Goal: Task Accomplishment & Management: Complete application form

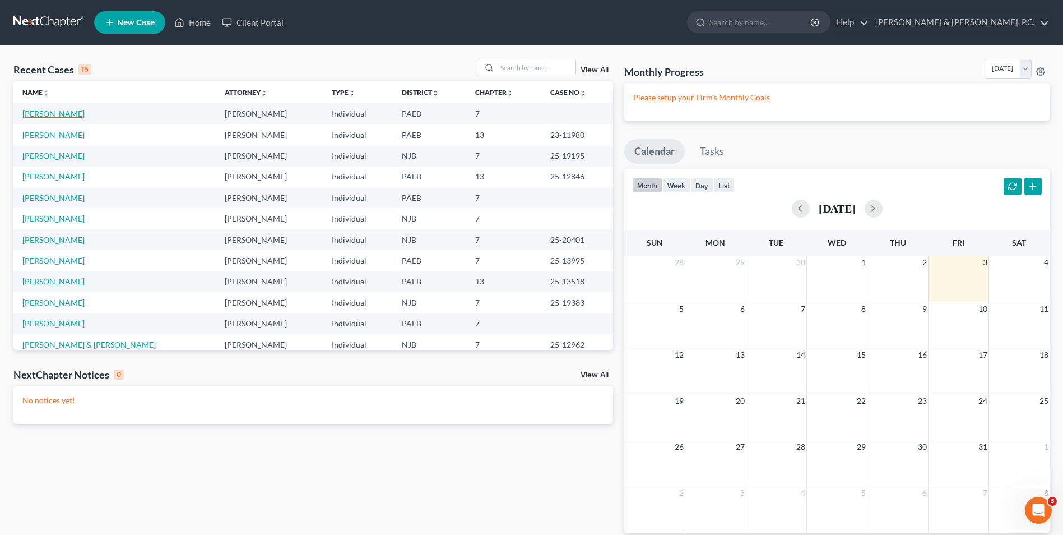
click at [68, 115] on link "[PERSON_NAME]" at bounding box center [53, 114] width 62 height 10
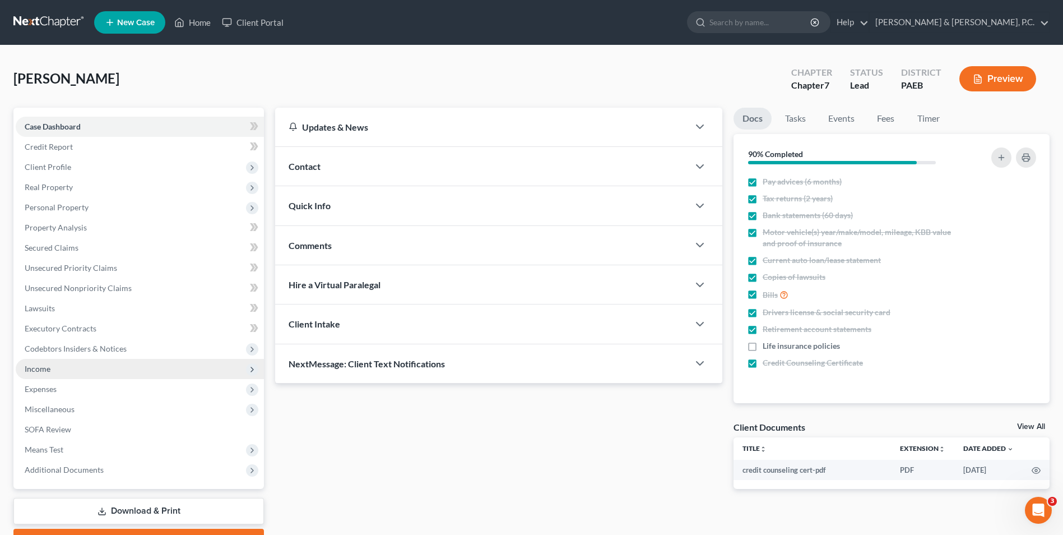
click at [59, 369] on span "Income" at bounding box center [140, 369] width 248 height 20
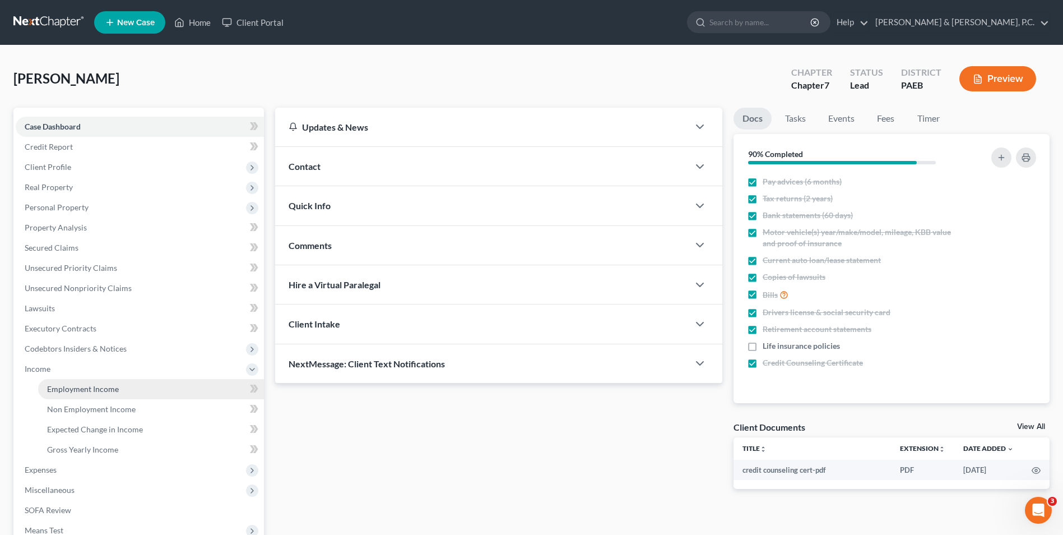
click at [96, 392] on span "Employment Income" at bounding box center [83, 389] width 72 height 10
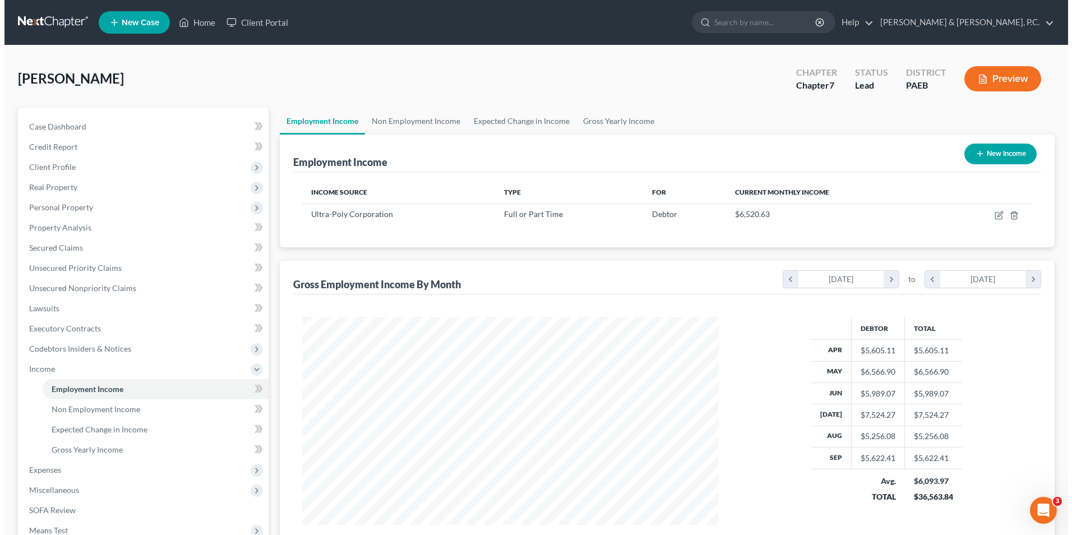
scroll to position [208, 438]
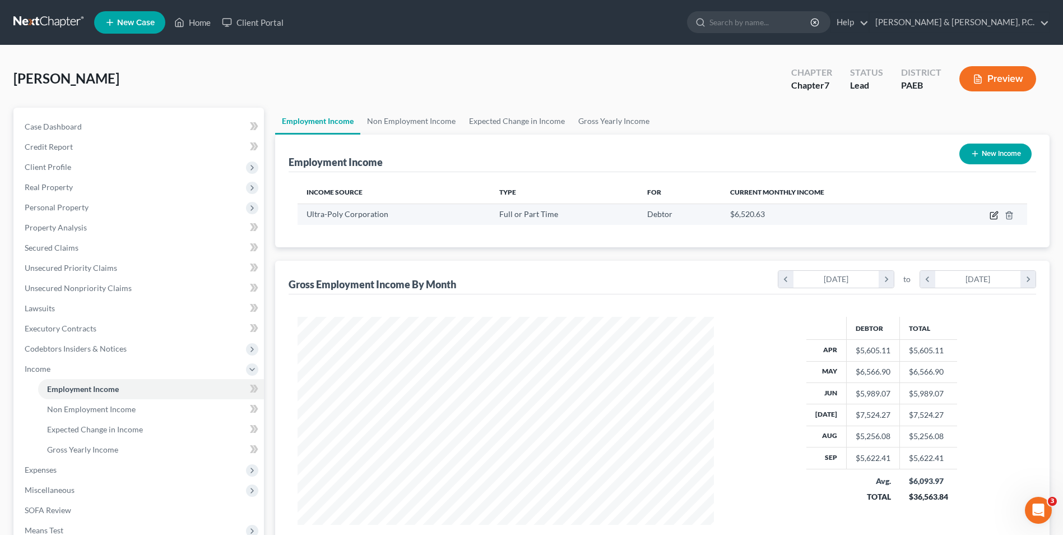
click at [993, 216] on icon "button" at bounding box center [995, 213] width 5 height 5
select select "0"
select select "39"
select select "3"
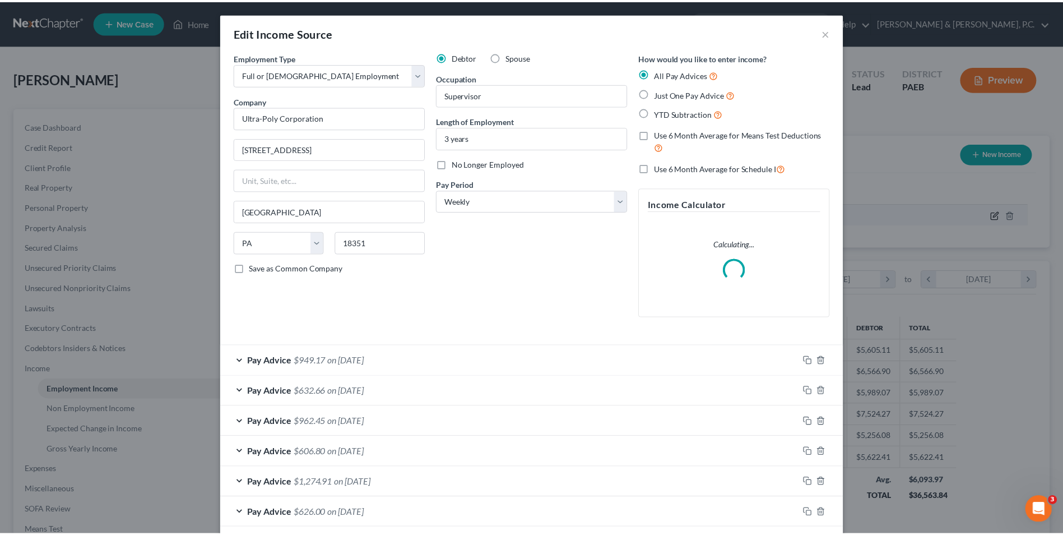
scroll to position [210, 443]
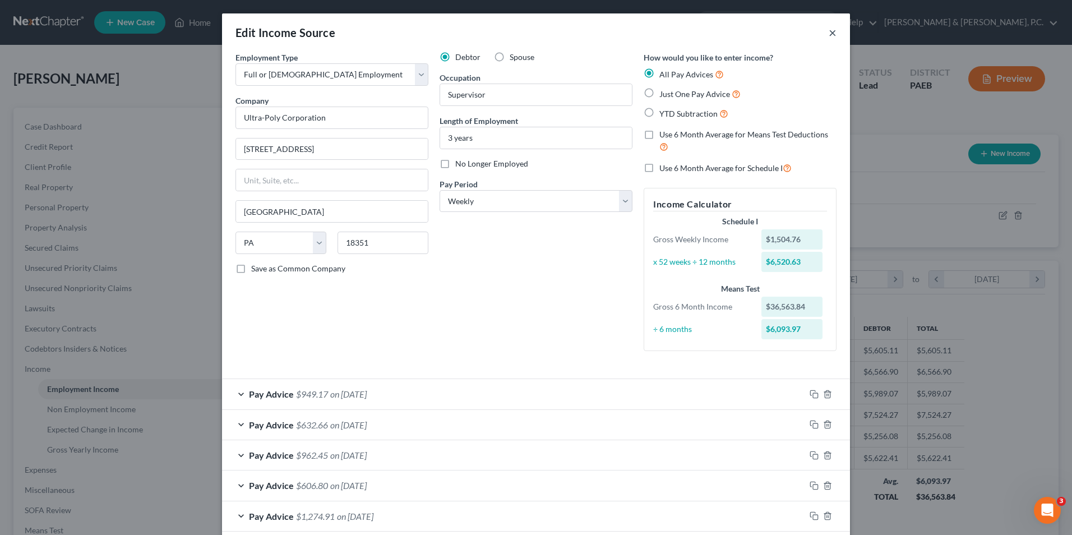
click at [828, 35] on button "×" at bounding box center [832, 32] width 8 height 13
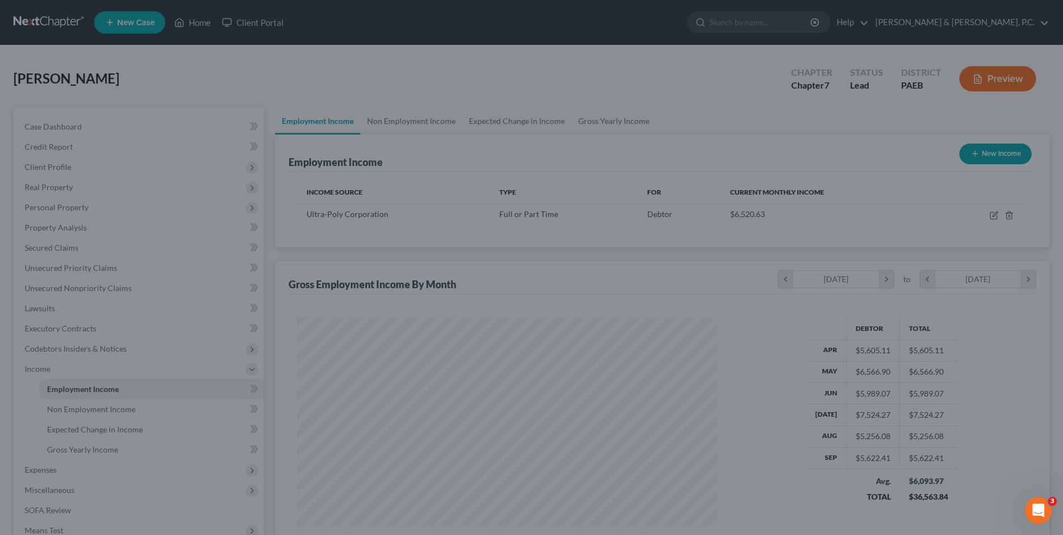
scroll to position [560316, 560085]
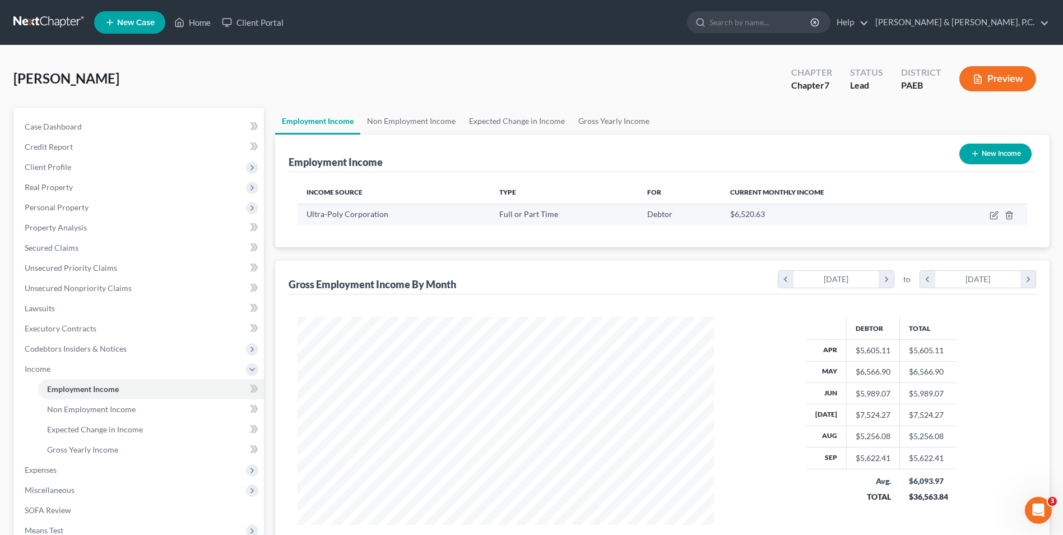
click at [996, 220] on td at bounding box center [983, 213] width 90 height 21
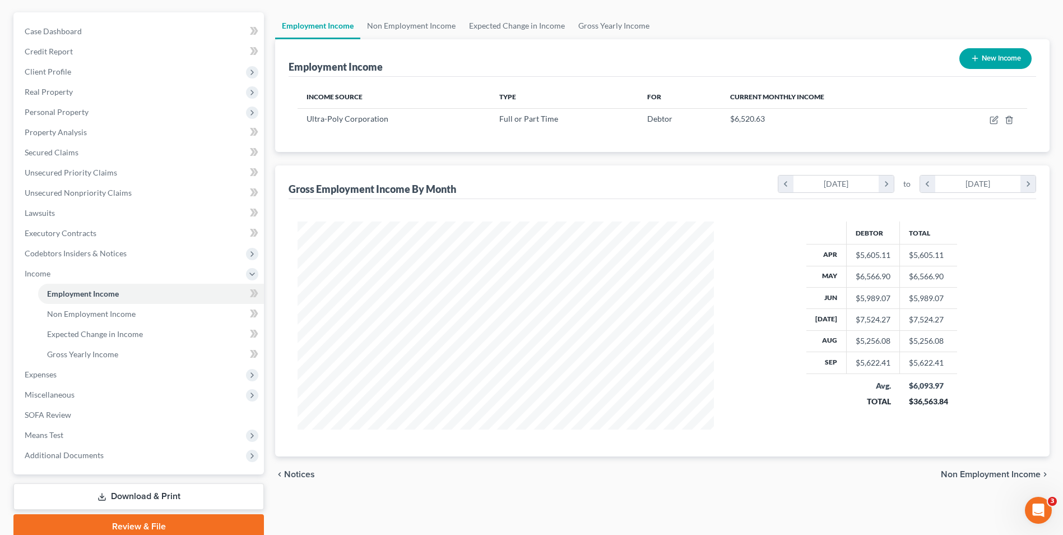
scroll to position [142, 0]
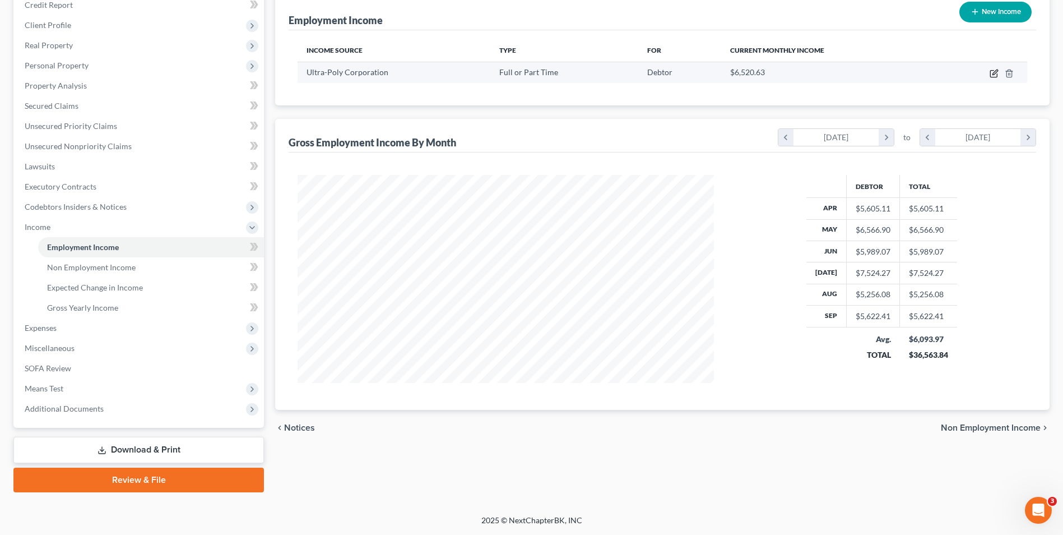
click at [994, 76] on icon "button" at bounding box center [994, 73] width 9 height 9
select select "0"
select select "39"
select select "3"
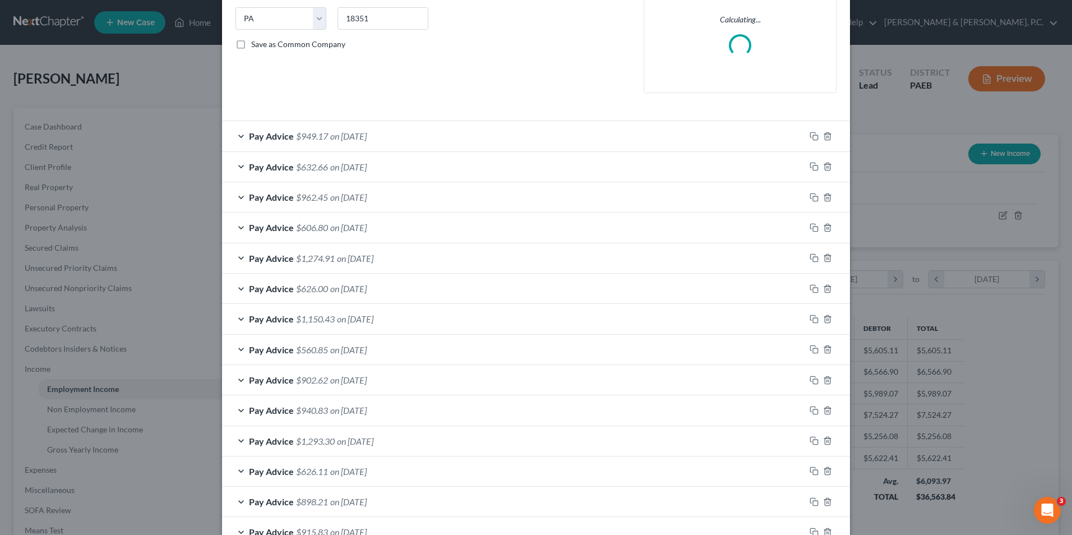
scroll to position [816, 0]
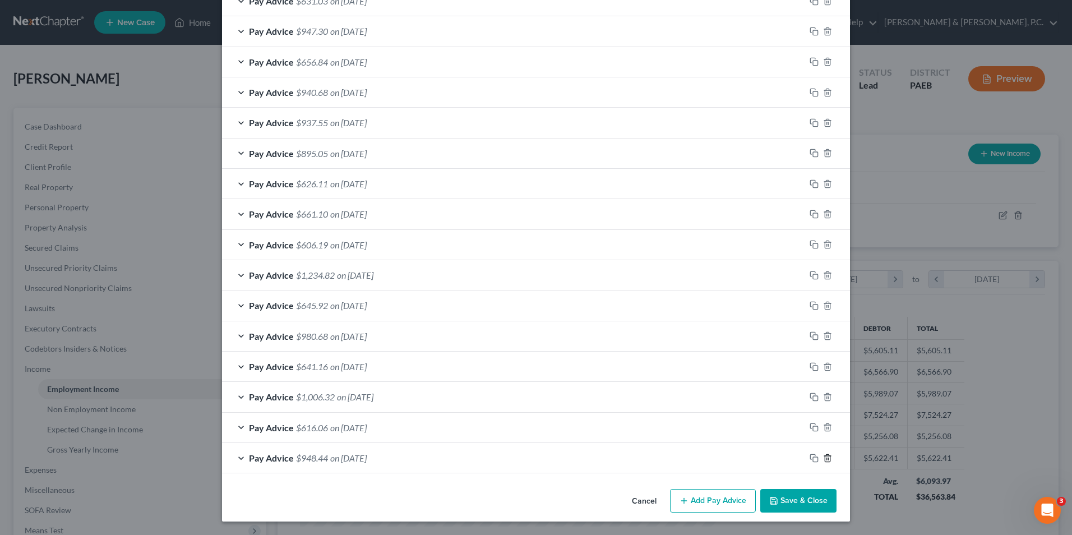
click at [826, 457] on icon "button" at bounding box center [827, 457] width 5 height 7
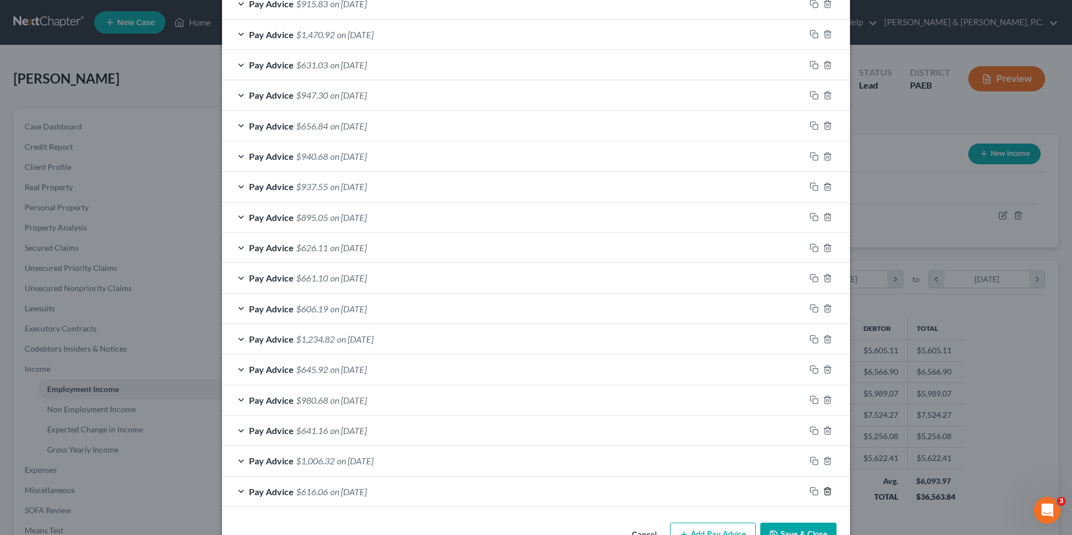
scroll to position [819, 0]
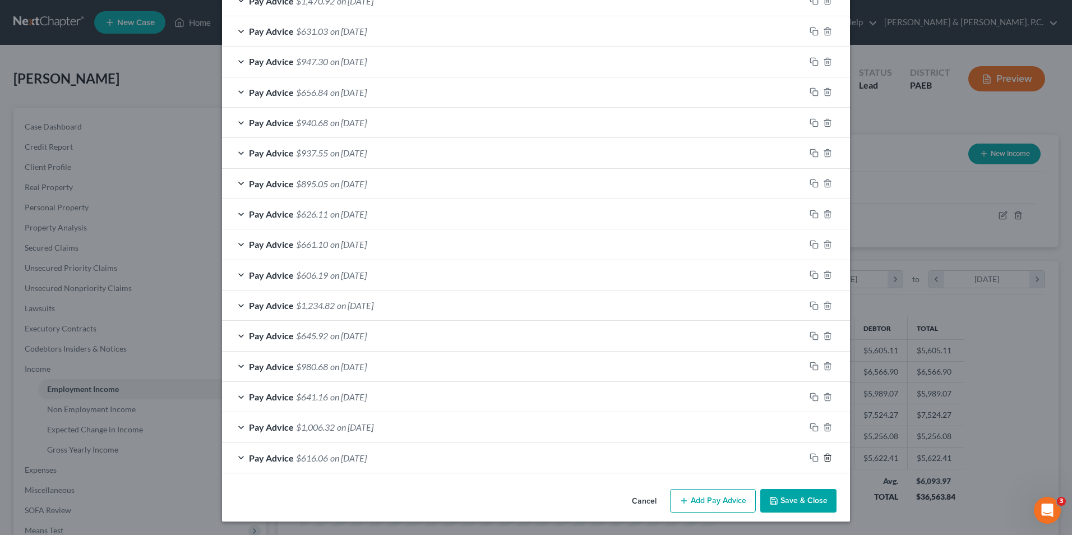
click at [828, 458] on line "button" at bounding box center [828, 458] width 0 height 2
click at [825, 458] on icon "button" at bounding box center [827, 457] width 9 height 9
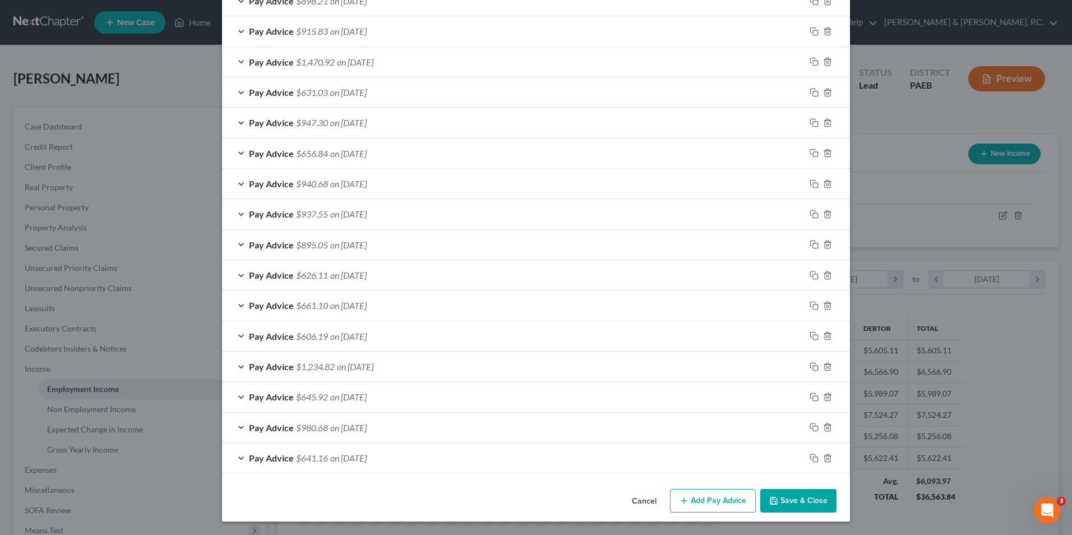
scroll to position [728, 0]
click at [237, 458] on div "Pay Advice $980.68 on [DATE]" at bounding box center [513, 458] width 583 height 30
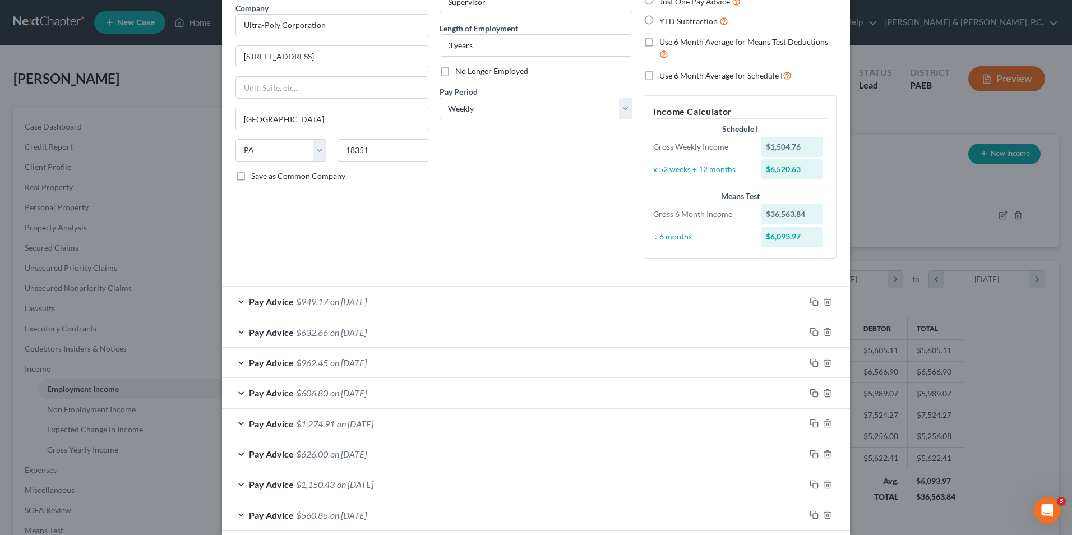
scroll to position [0, 0]
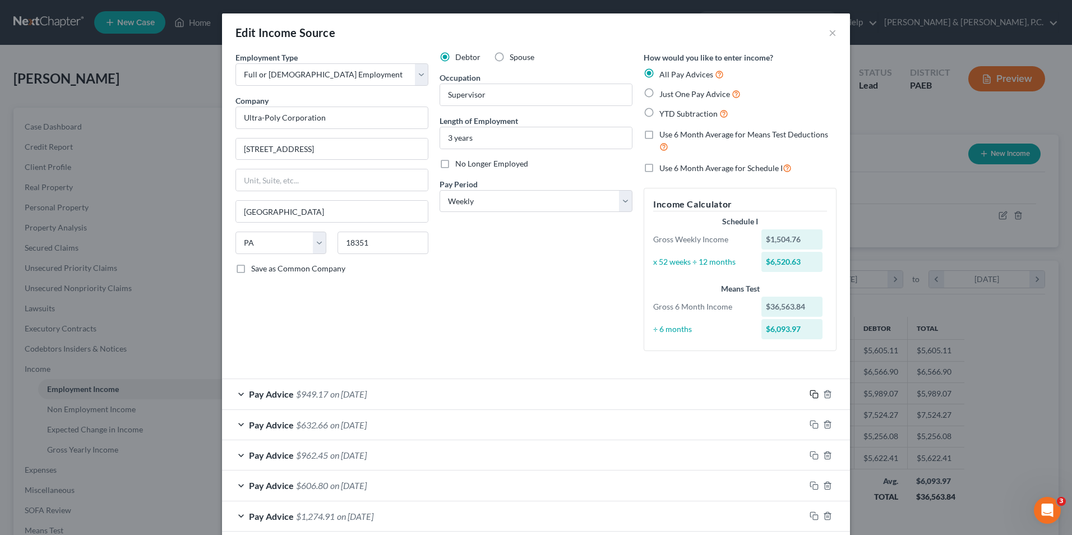
click at [811, 396] on icon "button" at bounding box center [813, 394] width 9 height 9
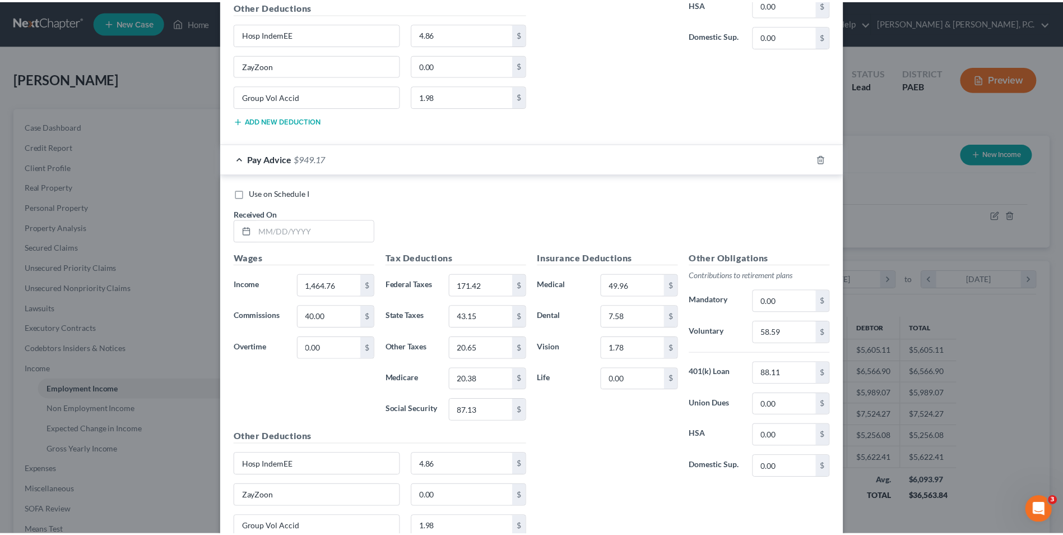
scroll to position [1558, 0]
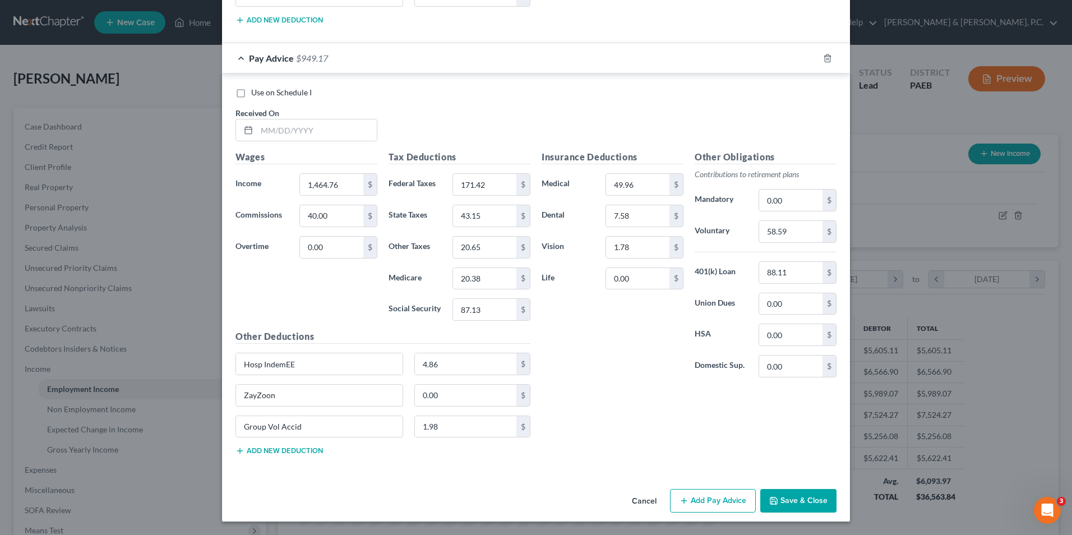
click at [646, 503] on button "Cancel" at bounding box center [644, 501] width 43 height 22
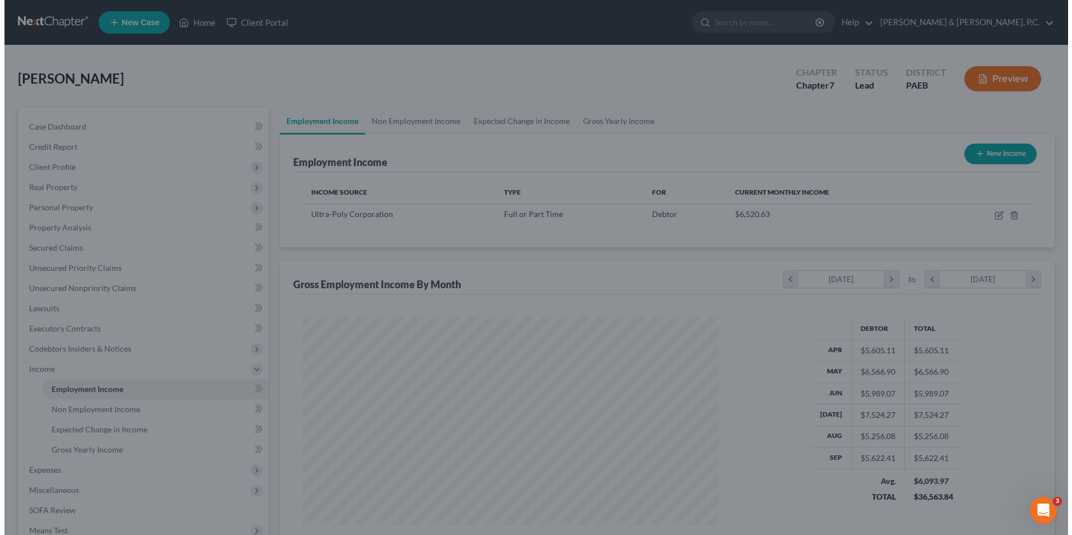
scroll to position [560316, 560085]
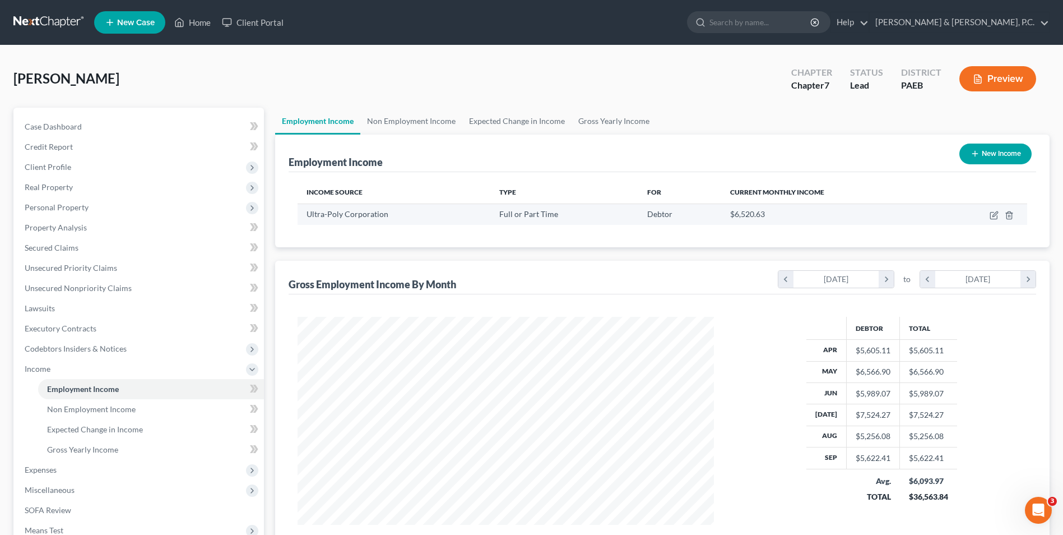
click at [993, 220] on td at bounding box center [983, 213] width 90 height 21
click at [992, 213] on icon "button" at bounding box center [994, 215] width 9 height 9
select select "0"
select select "39"
select select "3"
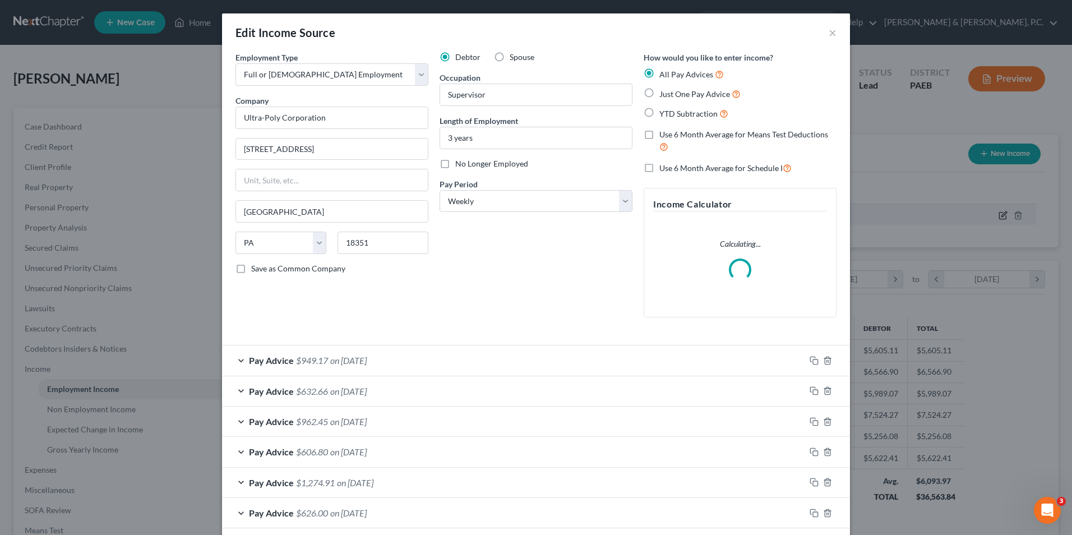
scroll to position [210, 443]
click at [233, 360] on div "Pay Advice $949.17 on [DATE]" at bounding box center [513, 360] width 583 height 30
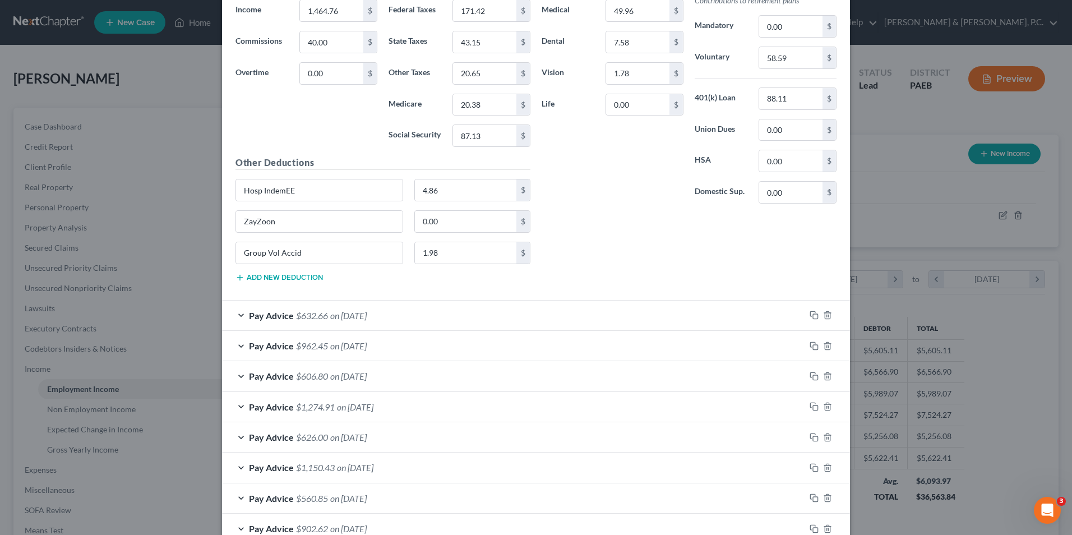
scroll to position [448, 0]
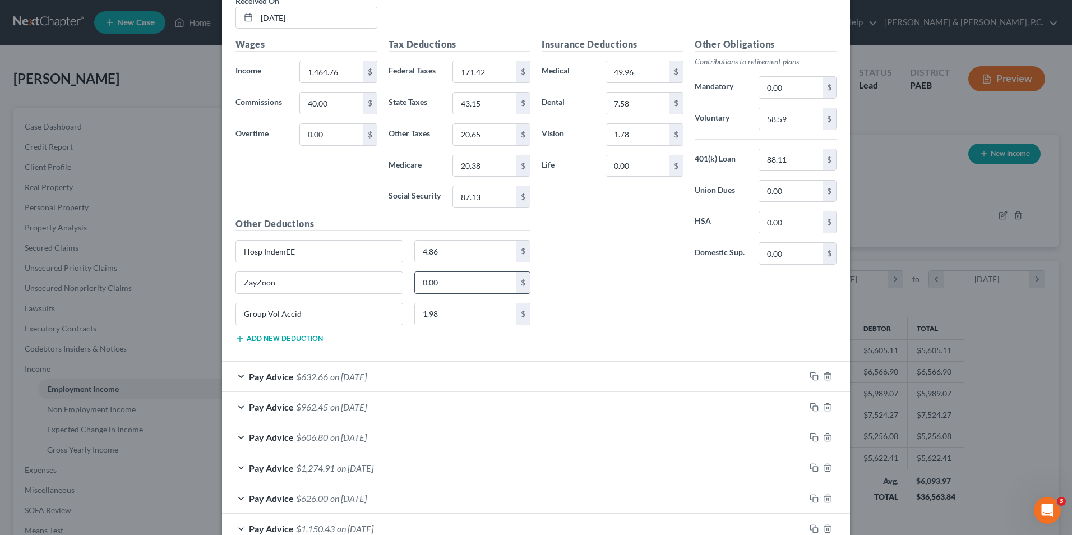
click at [466, 276] on input "0.00" at bounding box center [466, 282] width 102 height 21
type input "520"
click at [238, 377] on div "Pay Advice $632.66 on [DATE]" at bounding box center [513, 377] width 583 height 30
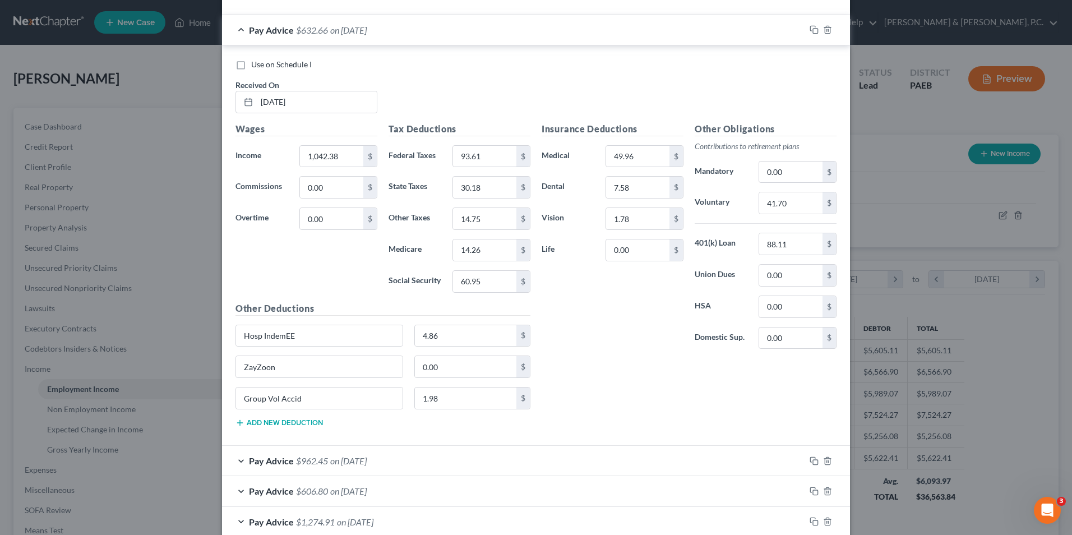
scroll to position [897, 0]
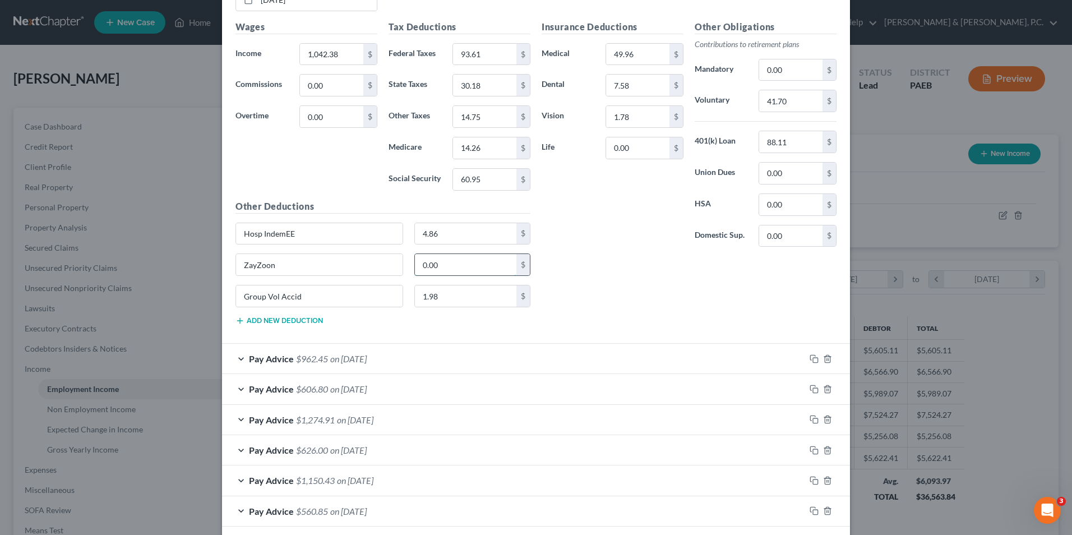
click at [476, 266] on input "0.00" at bounding box center [466, 264] width 102 height 21
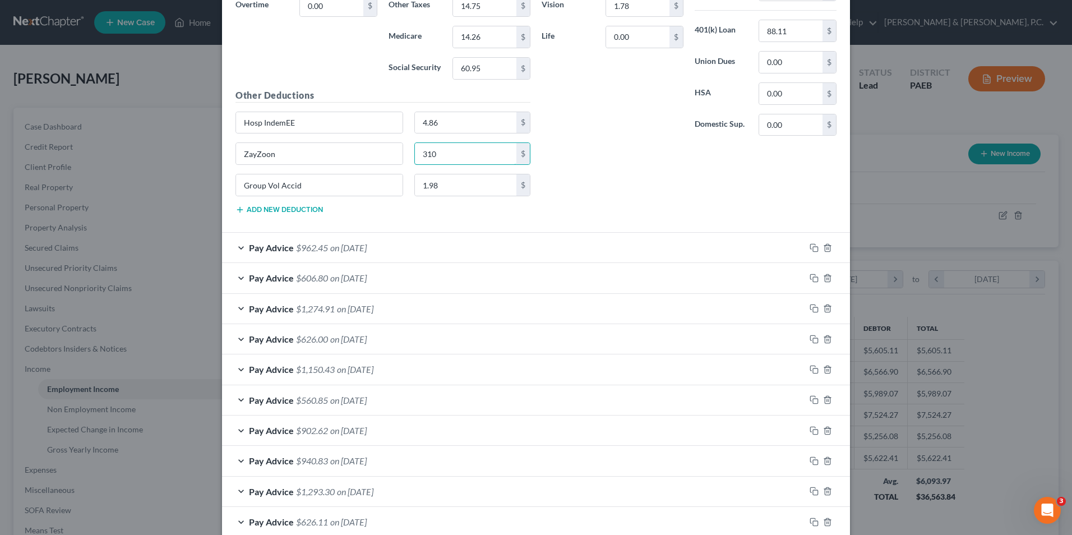
scroll to position [1009, 0]
type input "310"
click at [810, 247] on icon "button" at bounding box center [813, 246] width 9 height 9
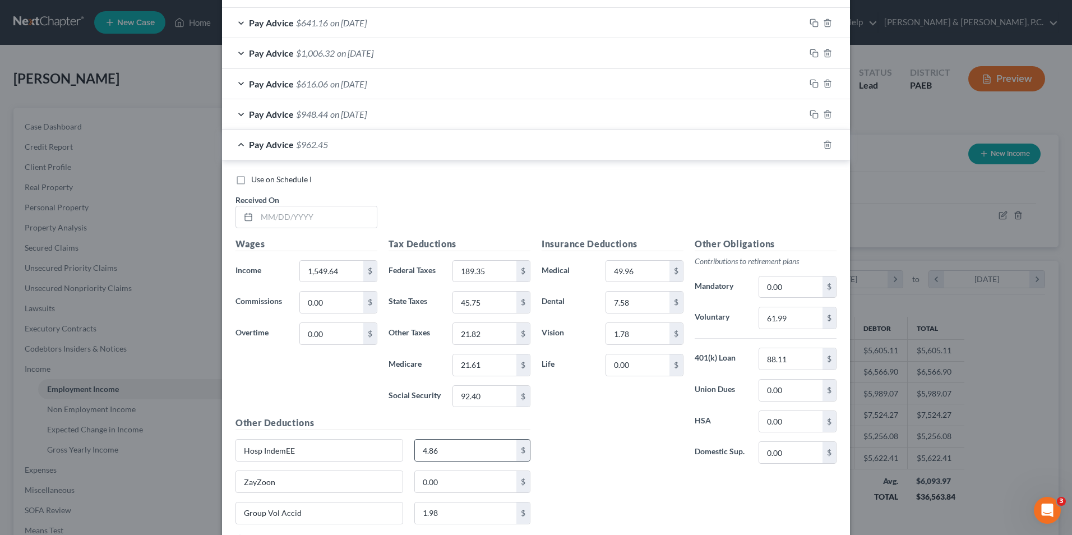
scroll to position [2080, 0]
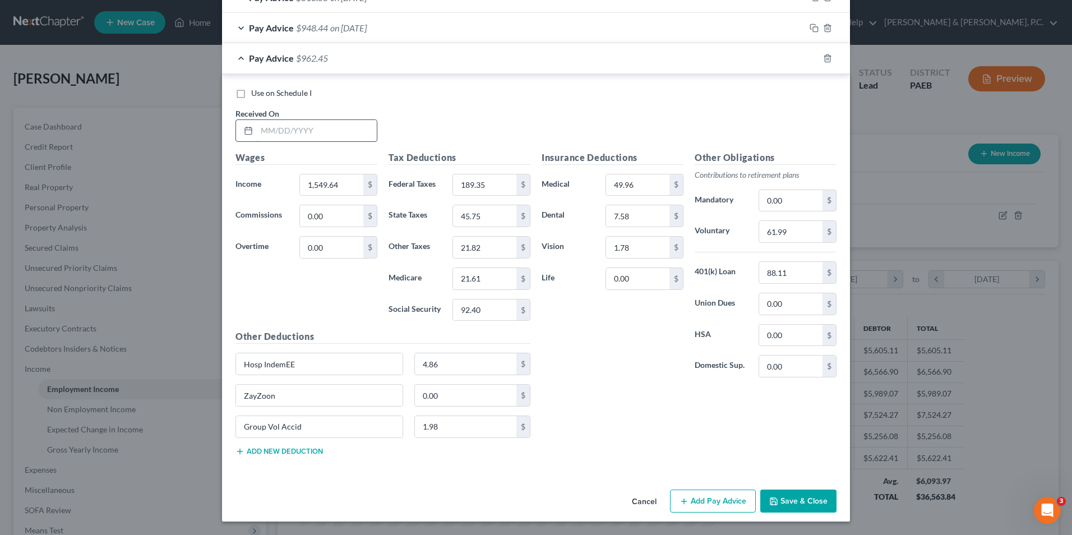
click at [323, 136] on input "text" at bounding box center [317, 130] width 120 height 21
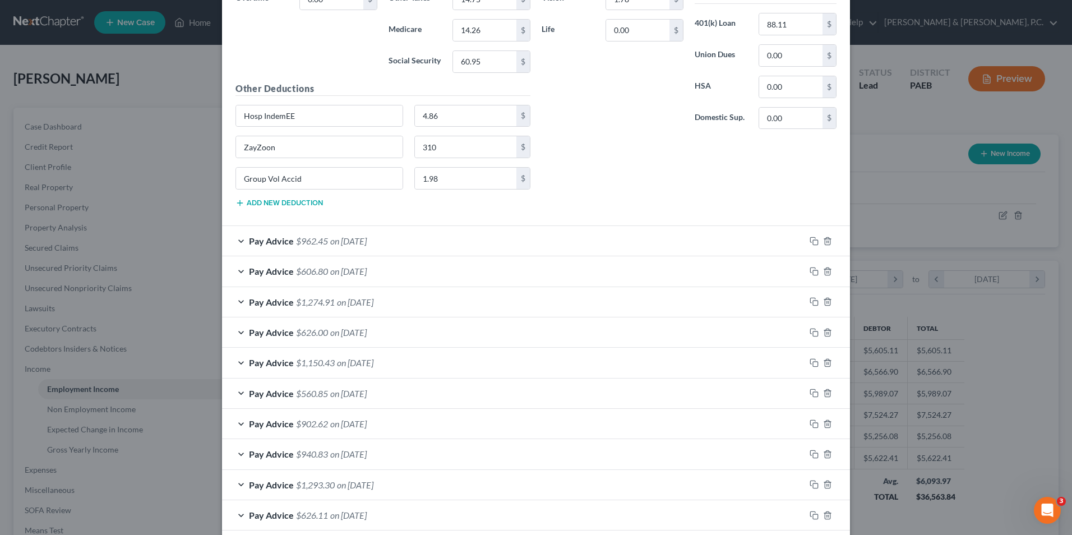
scroll to position [1015, 0]
type input "[DATE]"
click at [237, 241] on div "Pay Advice $962.45 on [DATE]" at bounding box center [513, 240] width 583 height 30
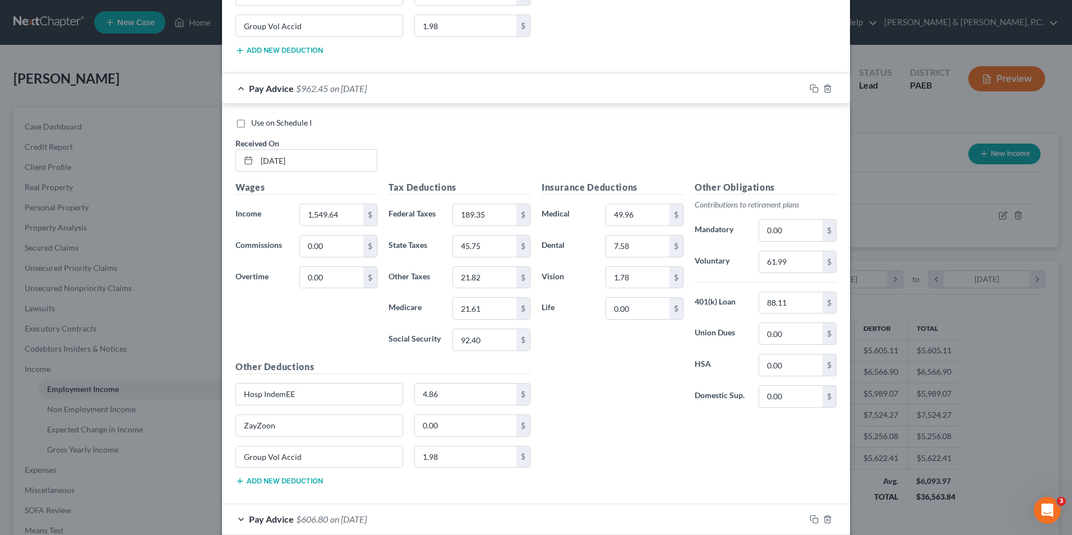
scroll to position [1183, 0]
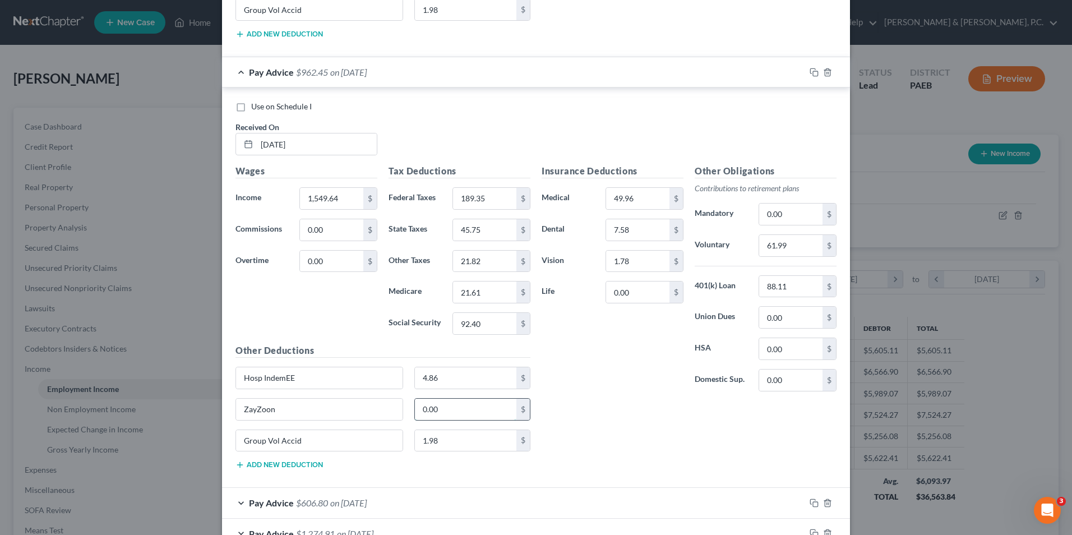
click at [451, 413] on input "0.00" at bounding box center [466, 409] width 102 height 21
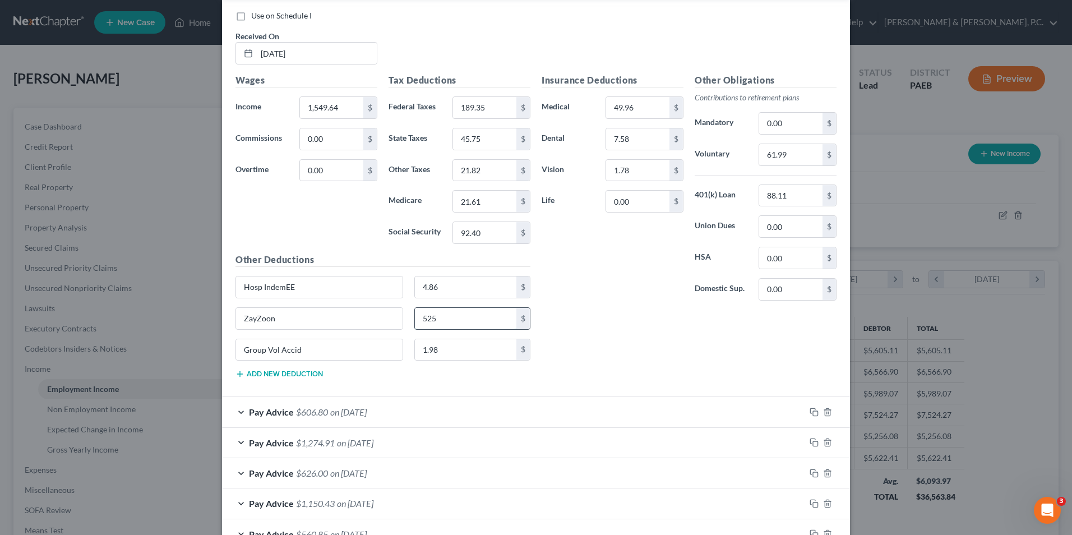
scroll to position [1464, 0]
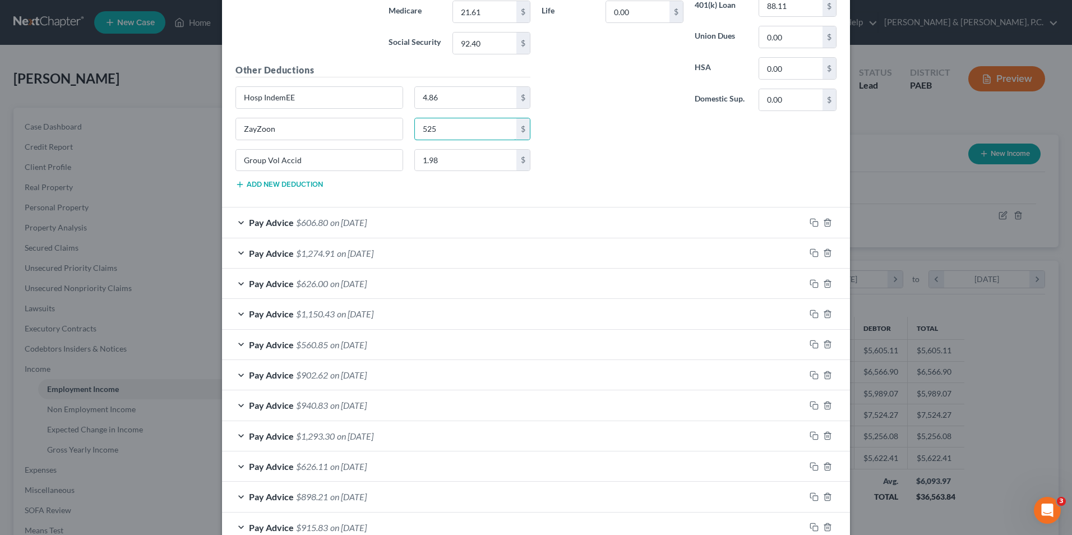
type input "525"
click at [239, 222] on div "Pay Advice $606.80 on [DATE]" at bounding box center [513, 222] width 583 height 30
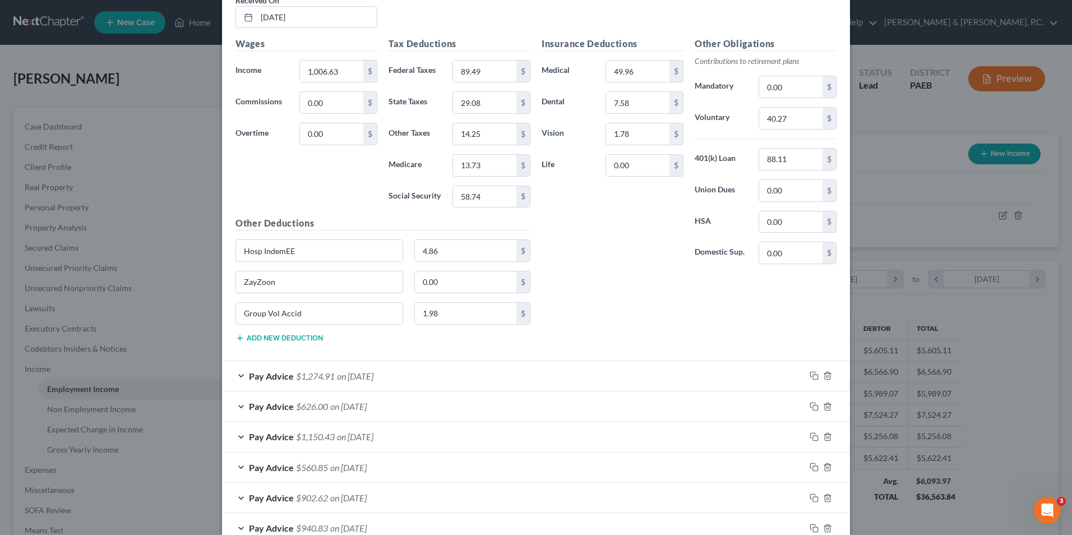
scroll to position [1912, 0]
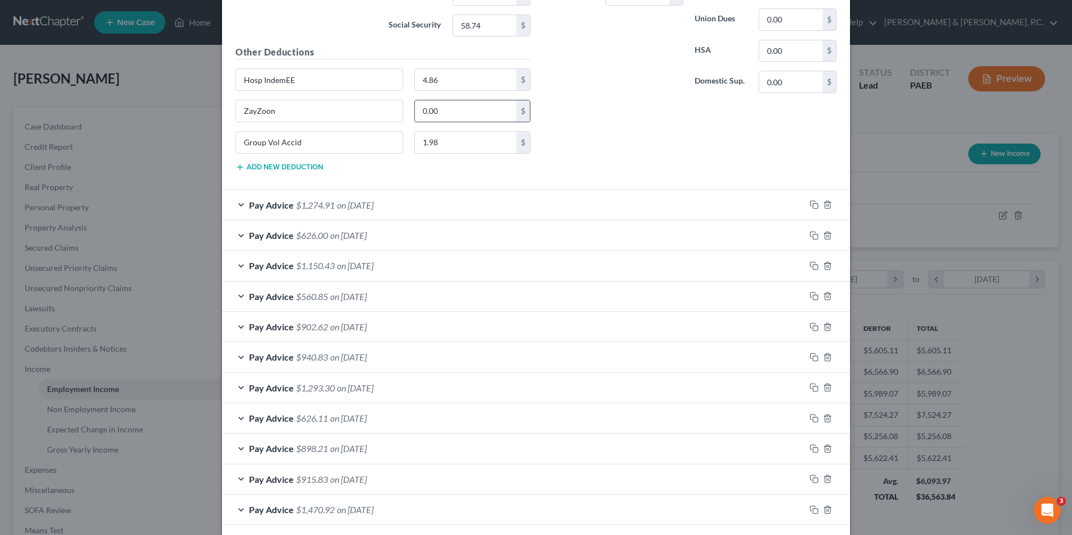
click at [461, 115] on input "0.00" at bounding box center [466, 110] width 102 height 21
type input "386"
click at [235, 206] on div "Pay Advice $1,274.91 on [DATE]" at bounding box center [513, 205] width 583 height 30
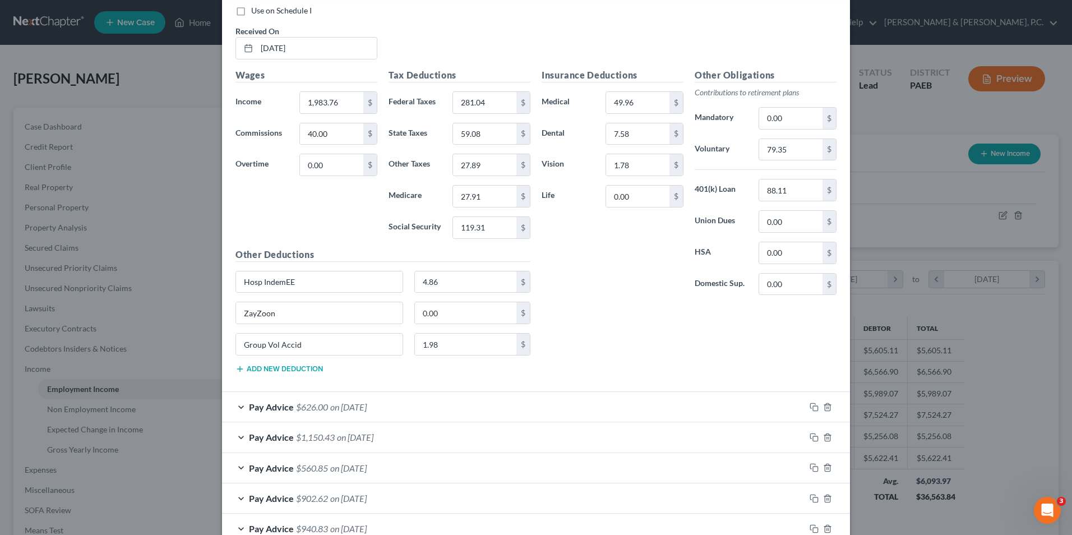
scroll to position [2248, 0]
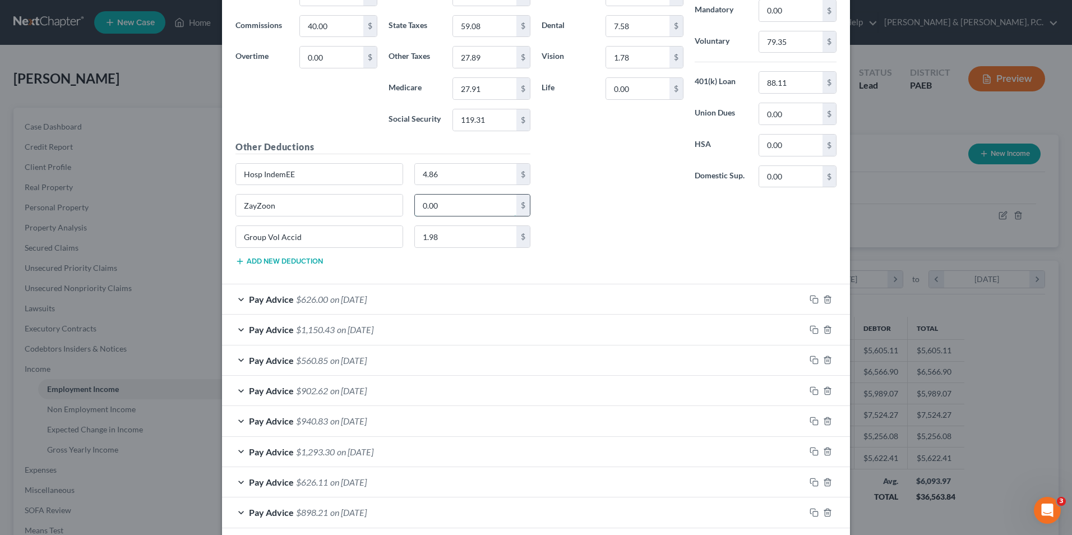
click at [451, 204] on input "0.00" at bounding box center [466, 205] width 102 height 21
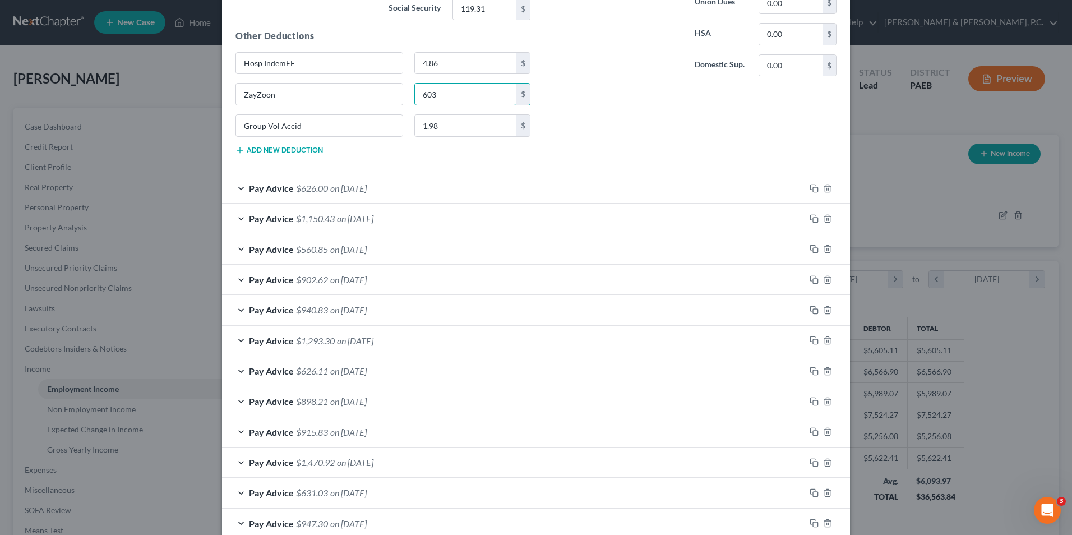
scroll to position [2360, 0]
type input "603"
click at [232, 191] on div "Pay Advice $626.00 on [DATE]" at bounding box center [513, 187] width 583 height 30
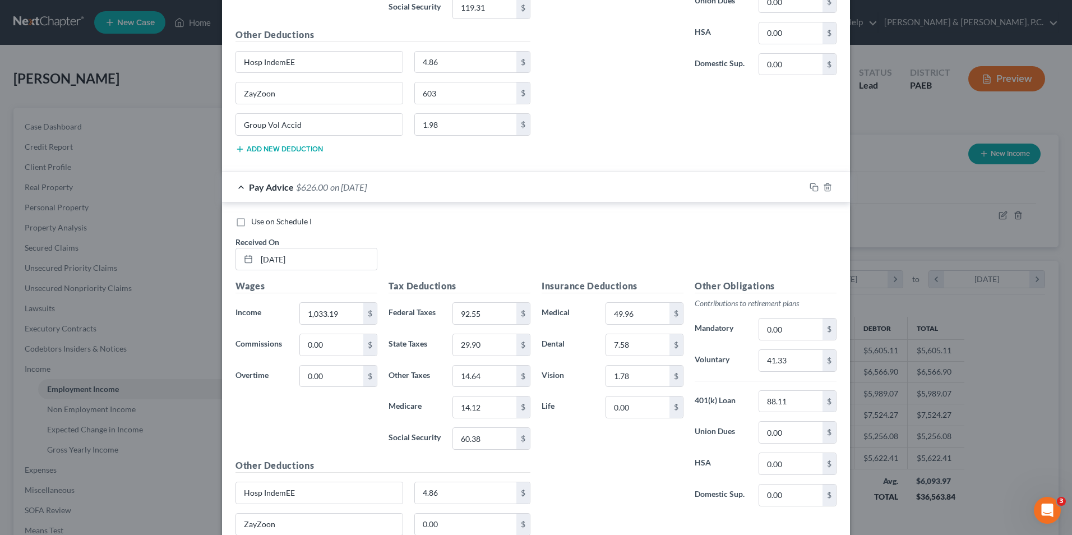
scroll to position [2472, 0]
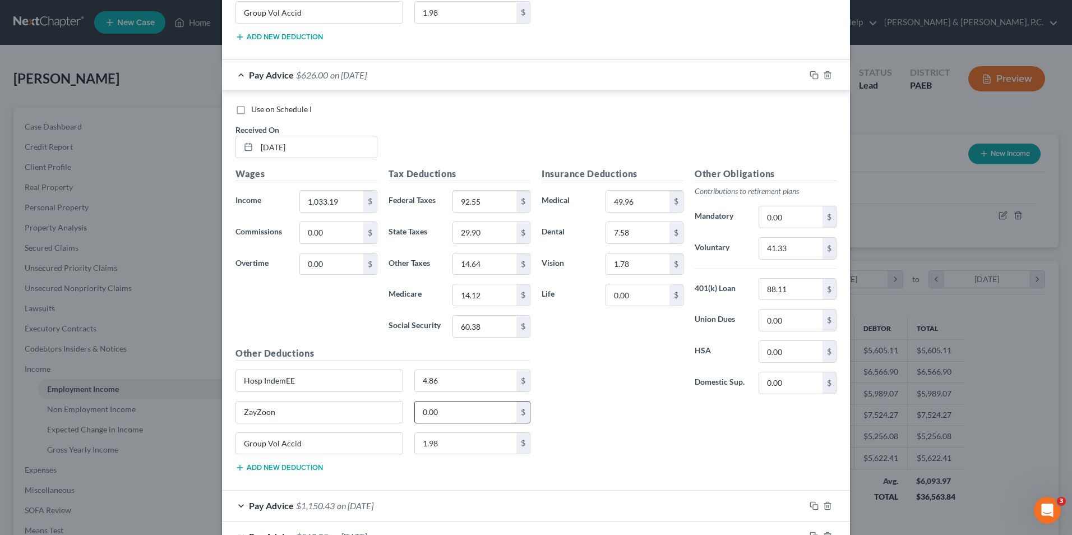
click at [438, 413] on input "0.00" at bounding box center [466, 411] width 102 height 21
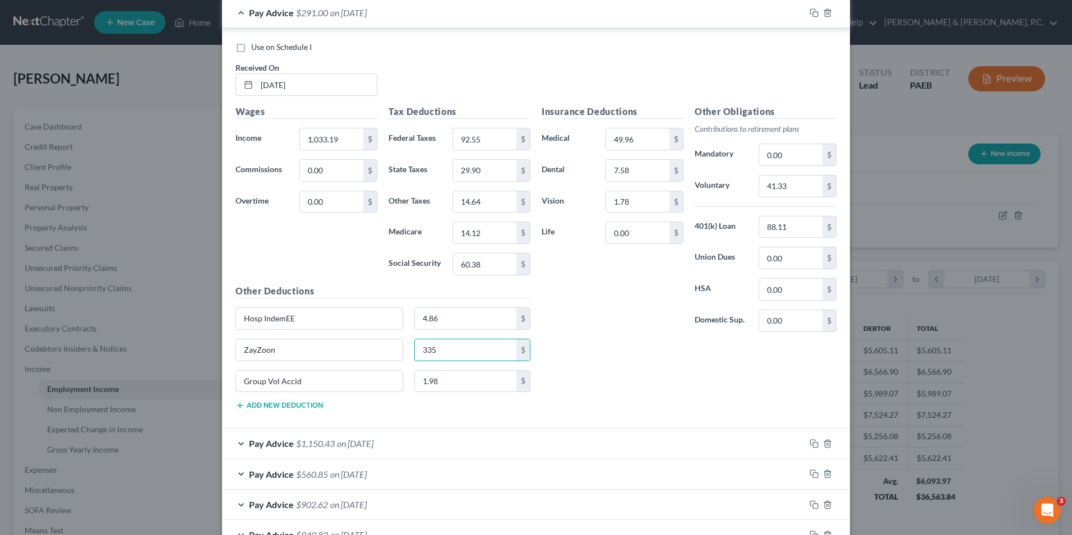
scroll to position [2753, 0]
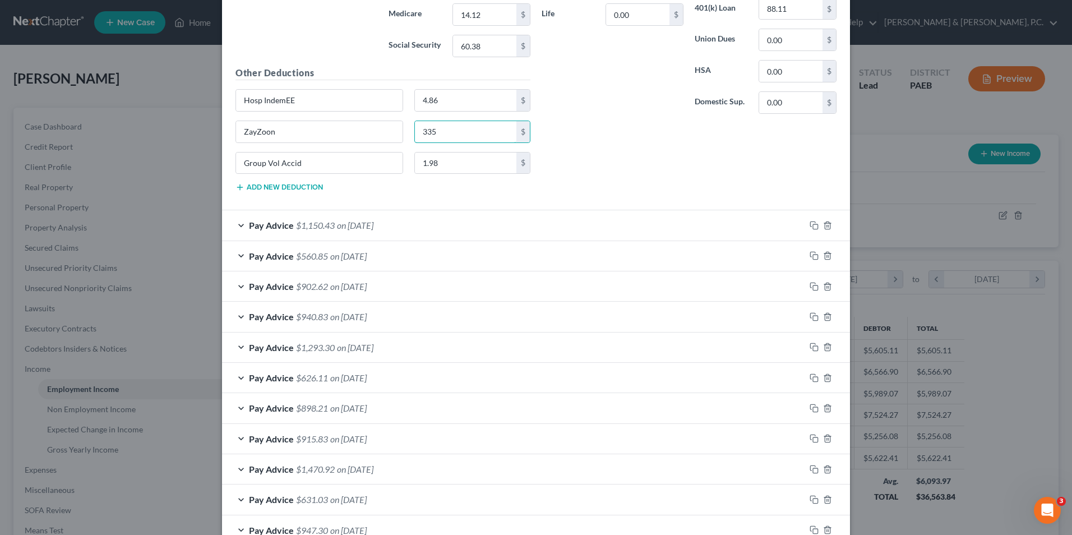
type input "335"
click at [236, 226] on div "Pay Advice $1,150.43 on [DATE]" at bounding box center [513, 225] width 583 height 30
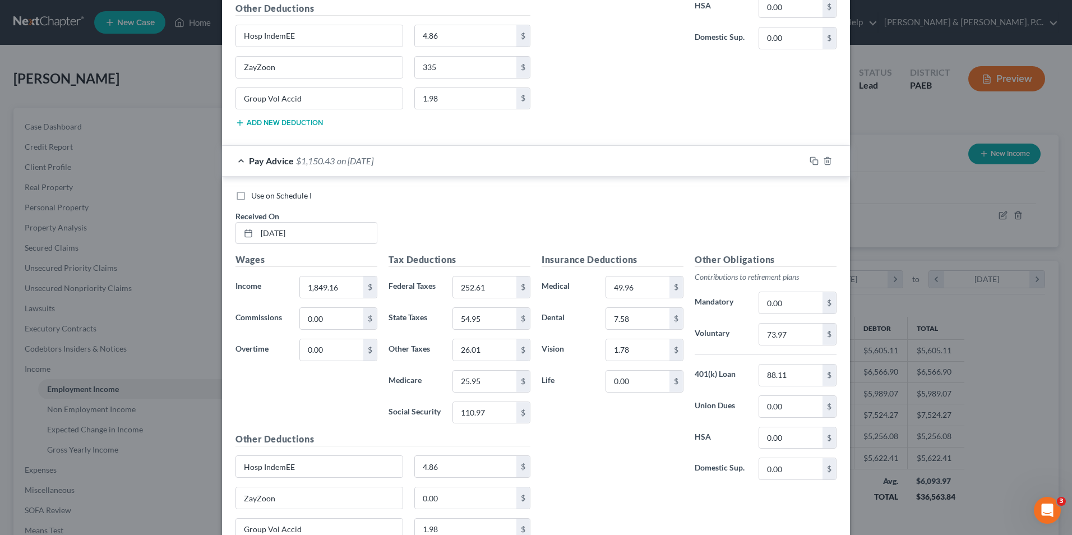
scroll to position [2977, 0]
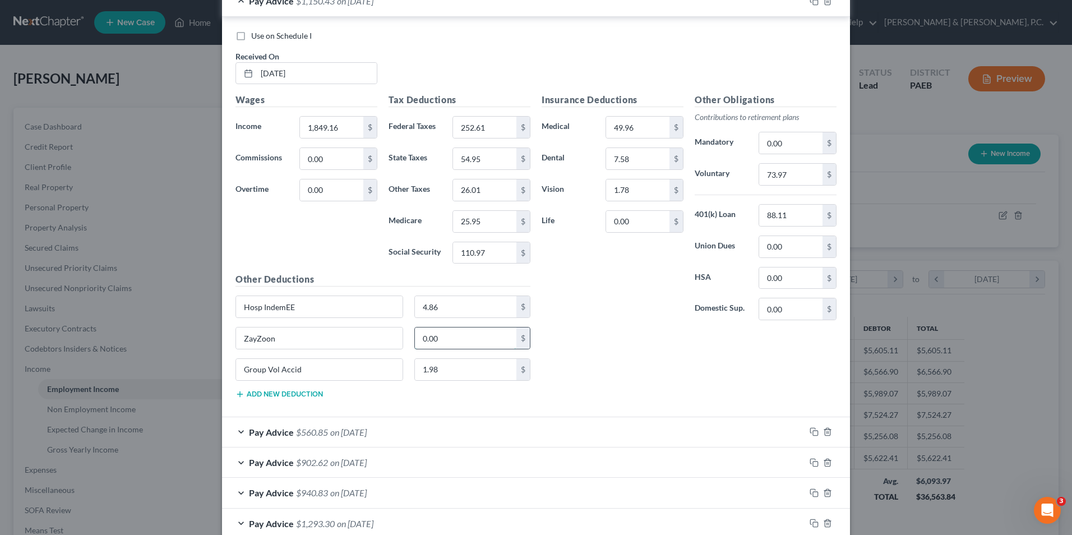
click at [471, 343] on input "0.00" at bounding box center [466, 337] width 102 height 21
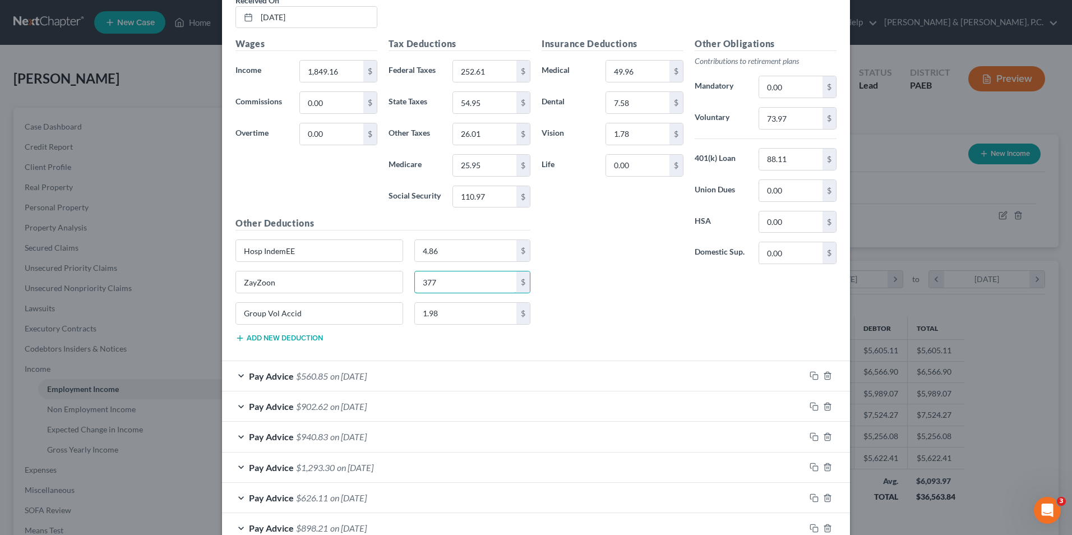
scroll to position [3201, 0]
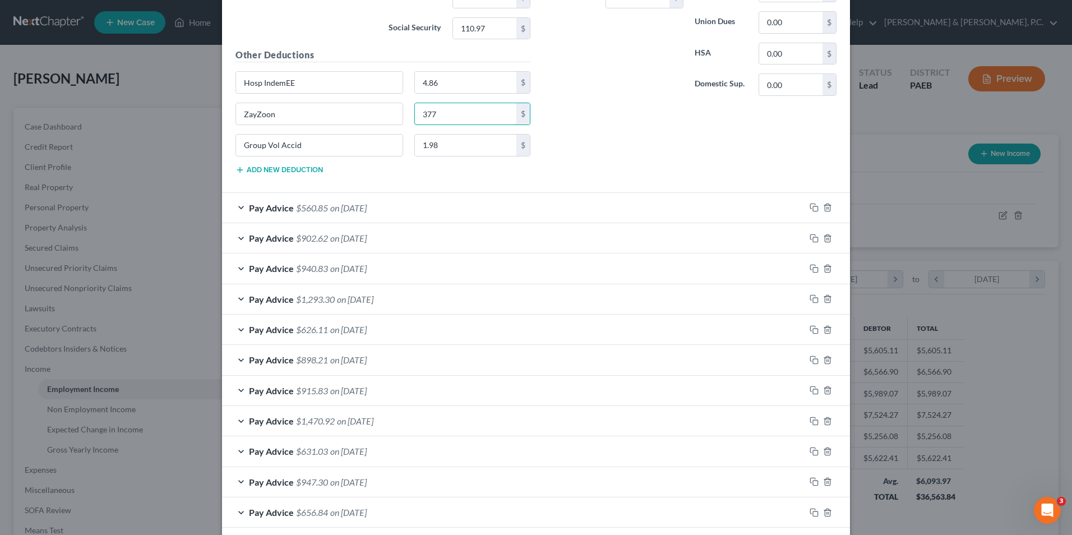
type input "377"
click at [235, 209] on div "Pay Advice $560.85 on [DATE]" at bounding box center [513, 208] width 583 height 30
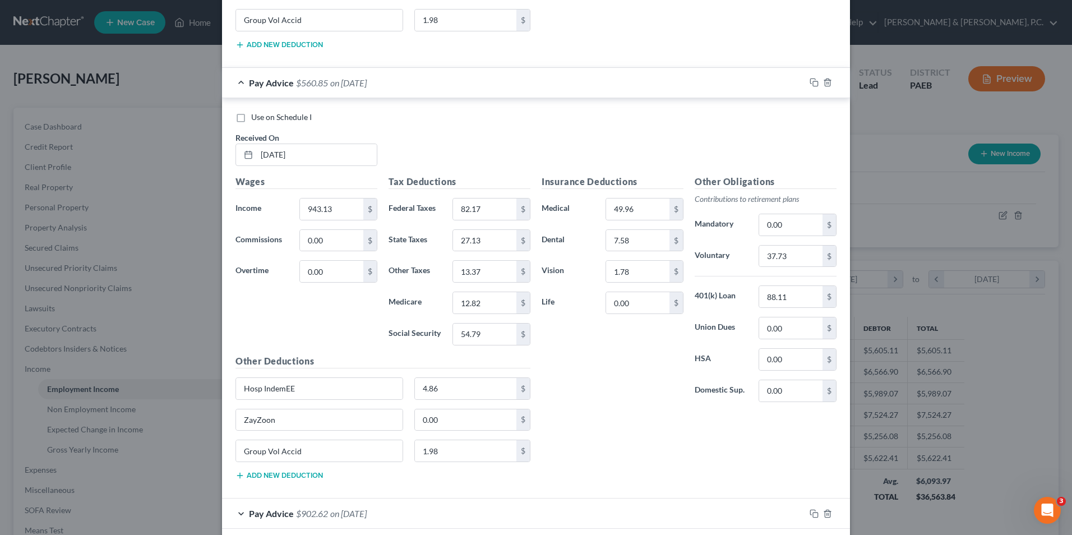
scroll to position [3369, 0]
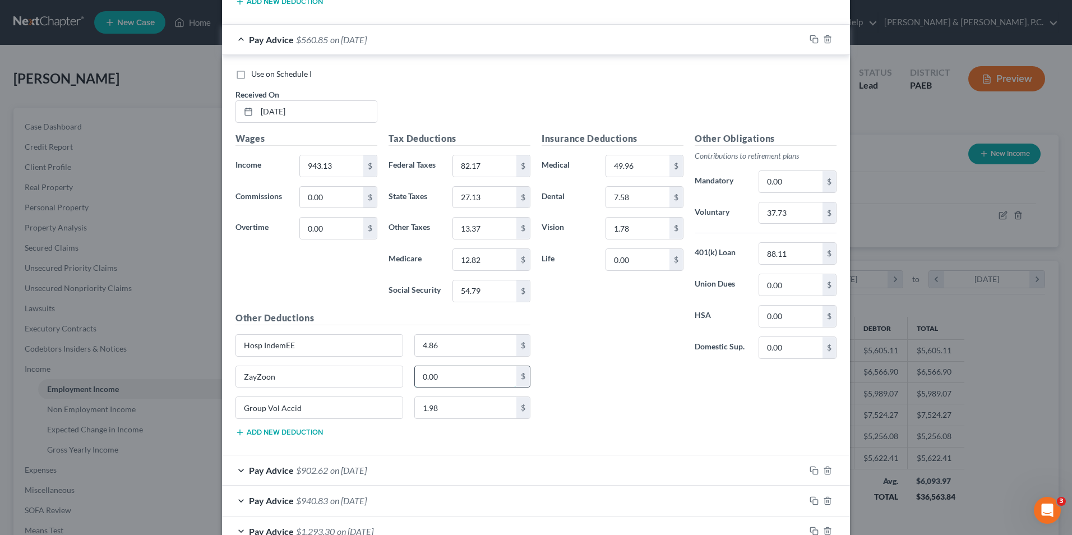
click at [464, 375] on input "0.00" at bounding box center [466, 376] width 102 height 21
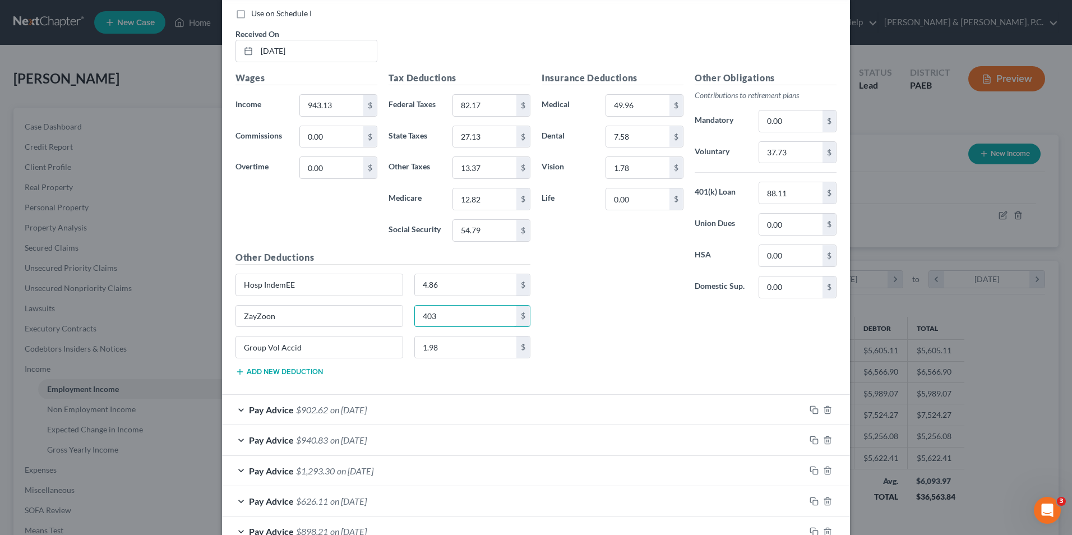
scroll to position [3594, 0]
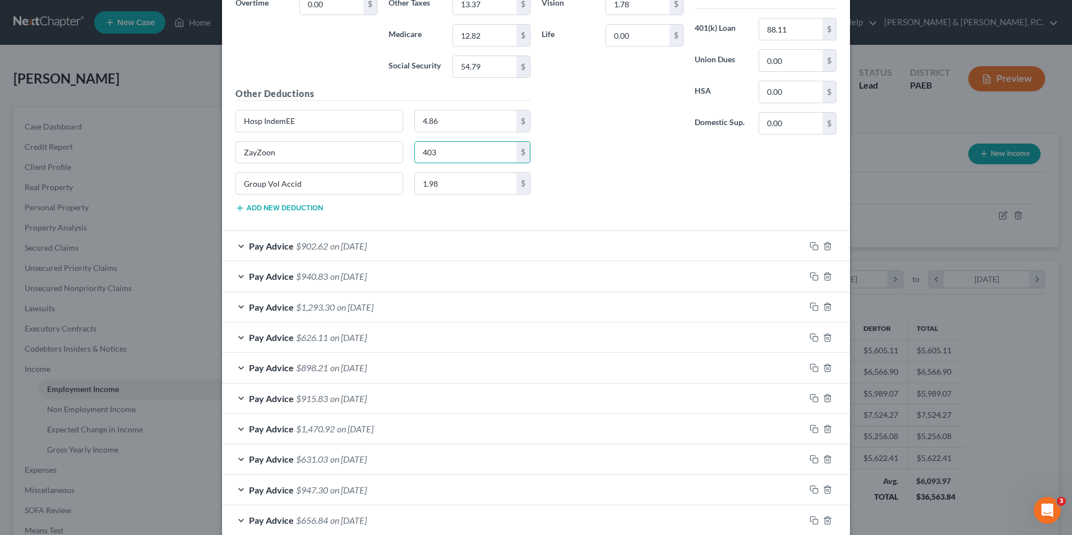
type input "403"
click at [234, 246] on div "Pay Advice $902.62 on [DATE]" at bounding box center [513, 246] width 583 height 30
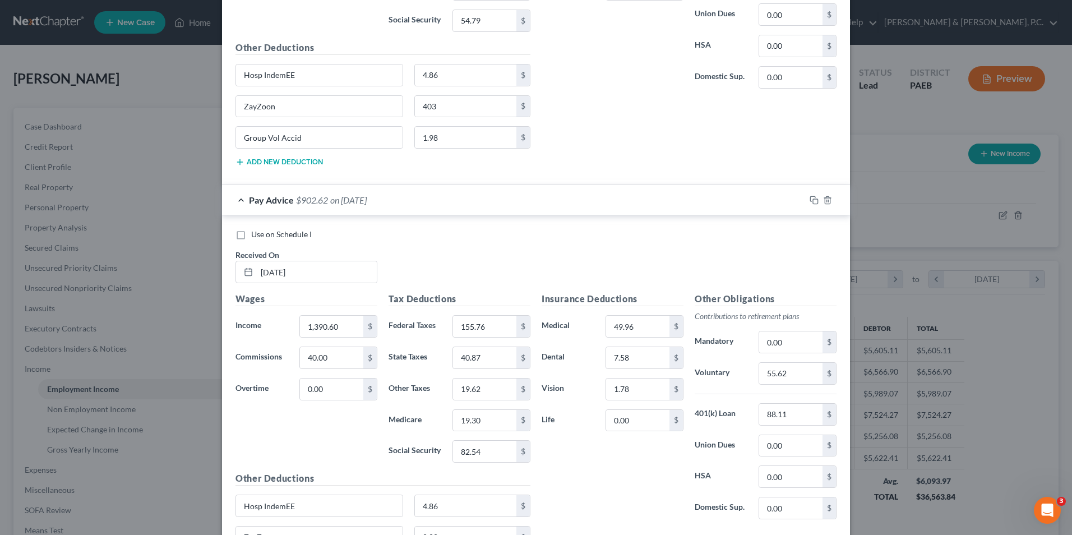
scroll to position [3818, 0]
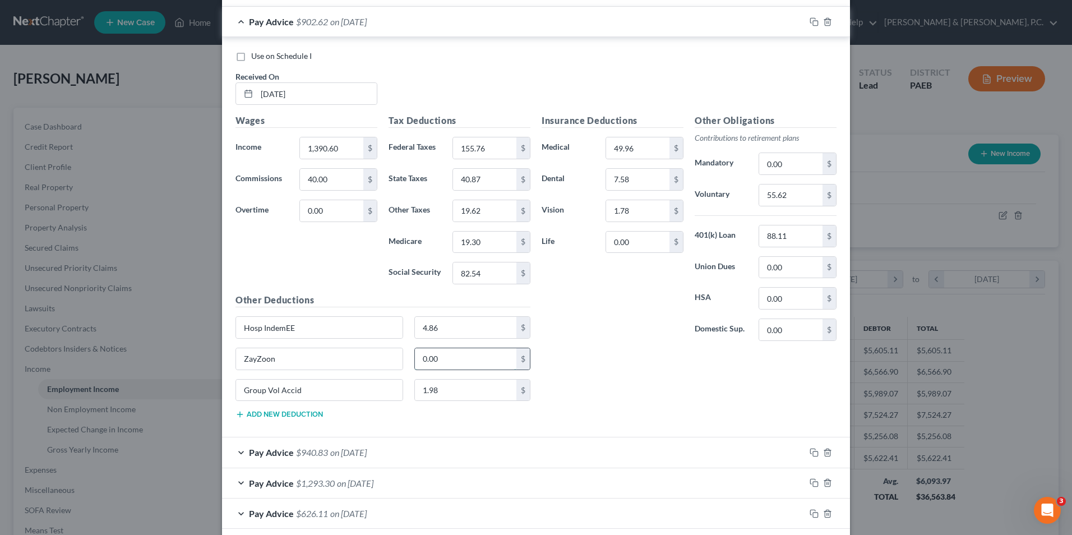
click at [457, 358] on input "0.00" at bounding box center [466, 358] width 102 height 21
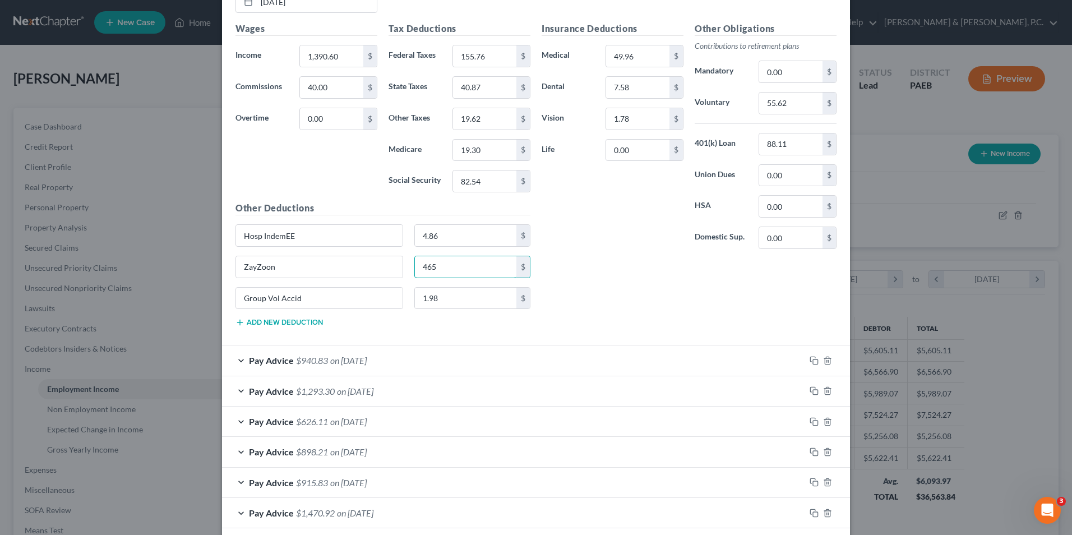
scroll to position [3986, 0]
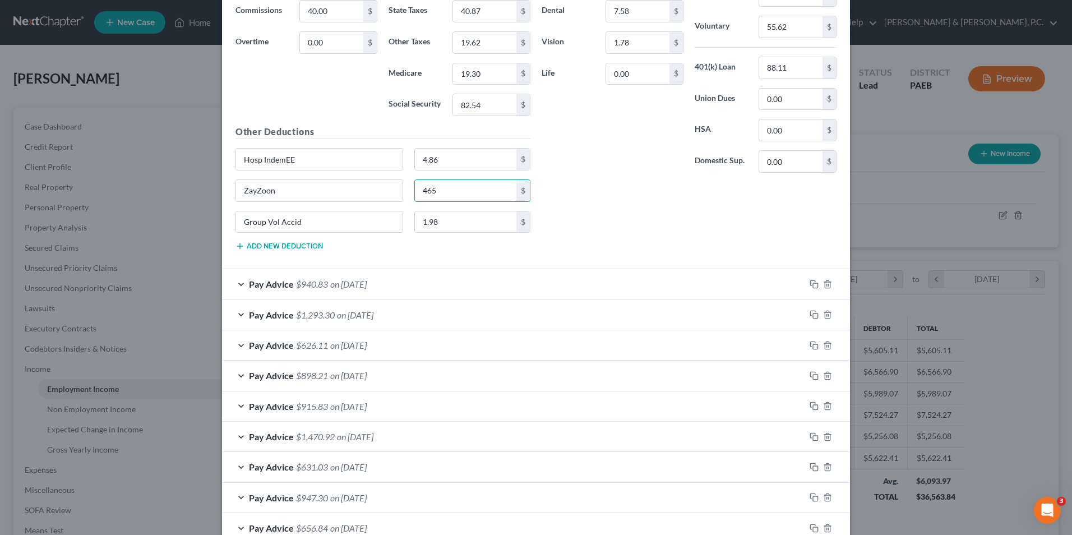
type input "465"
click at [240, 285] on div "Pay Advice $940.83 on [DATE]" at bounding box center [513, 284] width 583 height 30
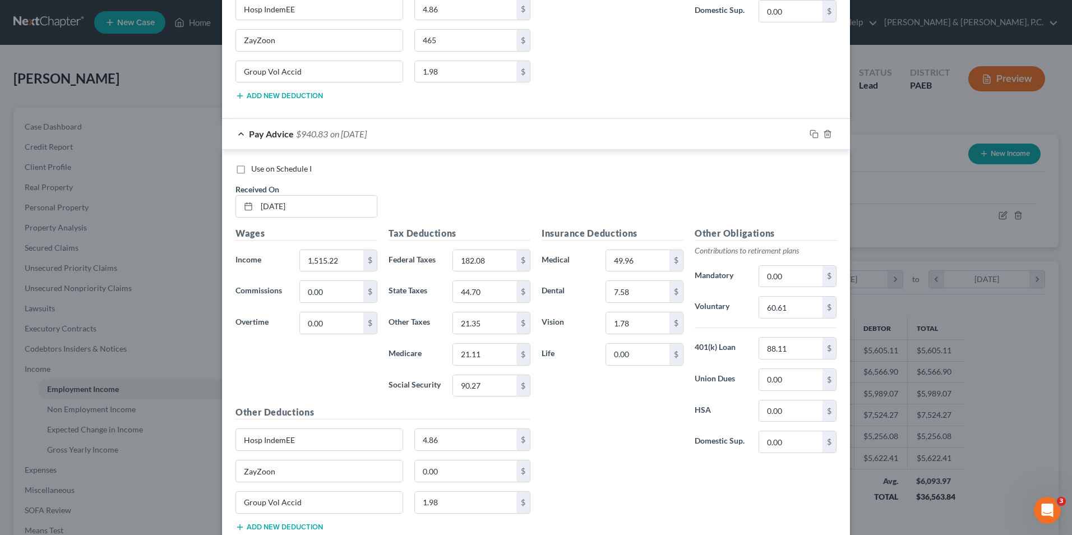
scroll to position [4266, 0]
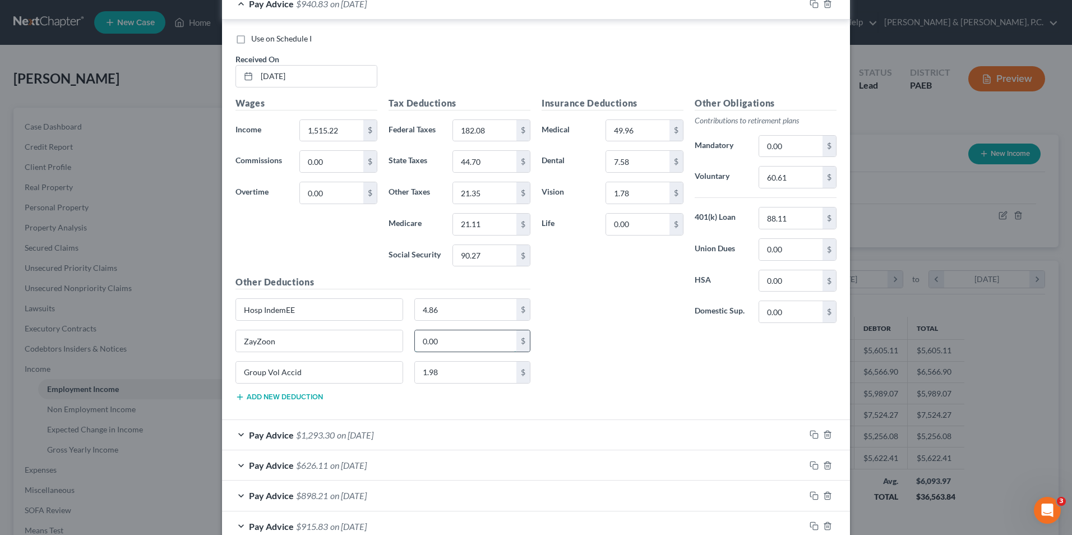
click at [444, 345] on input "0.00" at bounding box center [466, 340] width 102 height 21
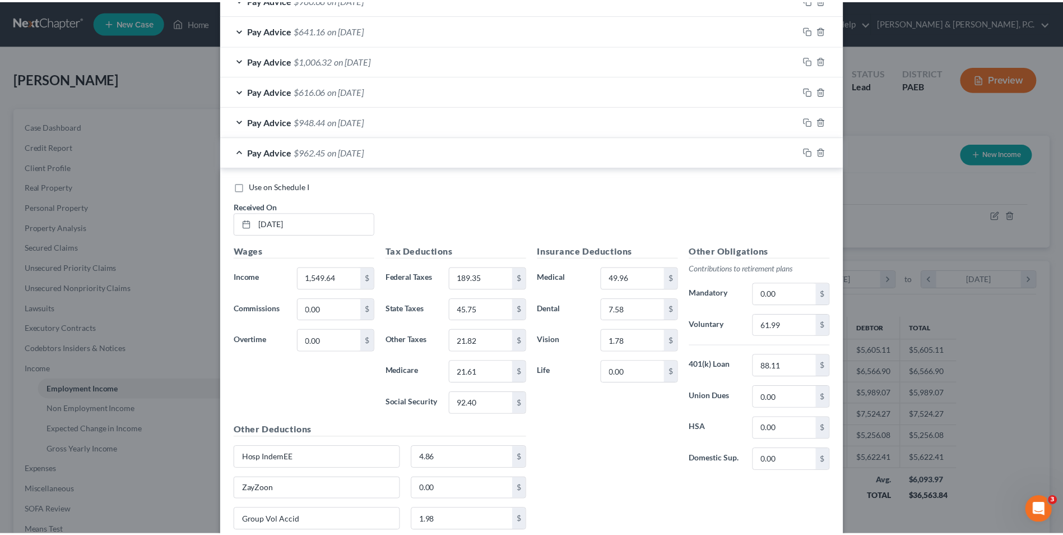
scroll to position [5282, 0]
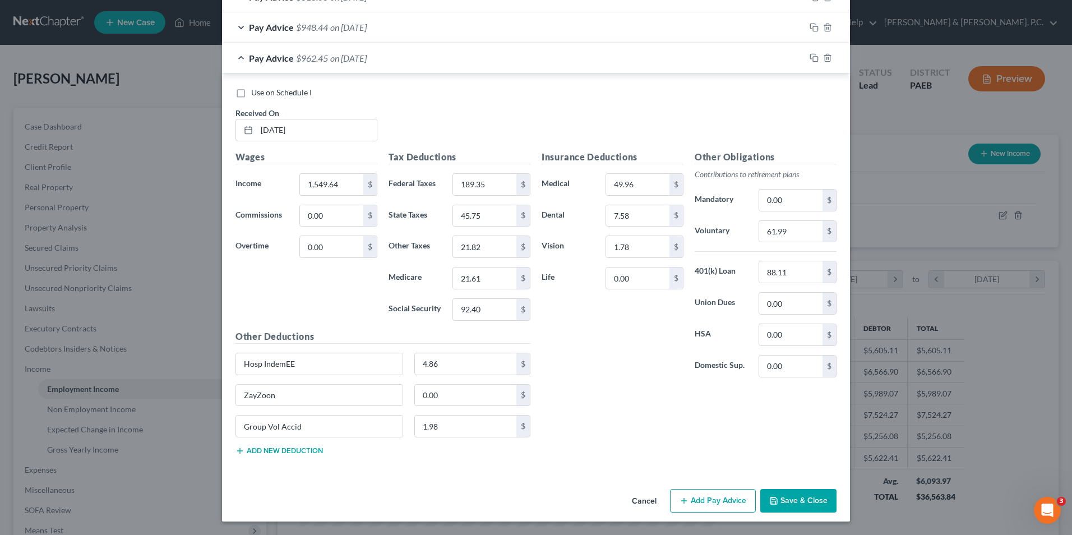
type input "638"
click at [794, 504] on button "Save & Close" at bounding box center [798, 501] width 76 height 24
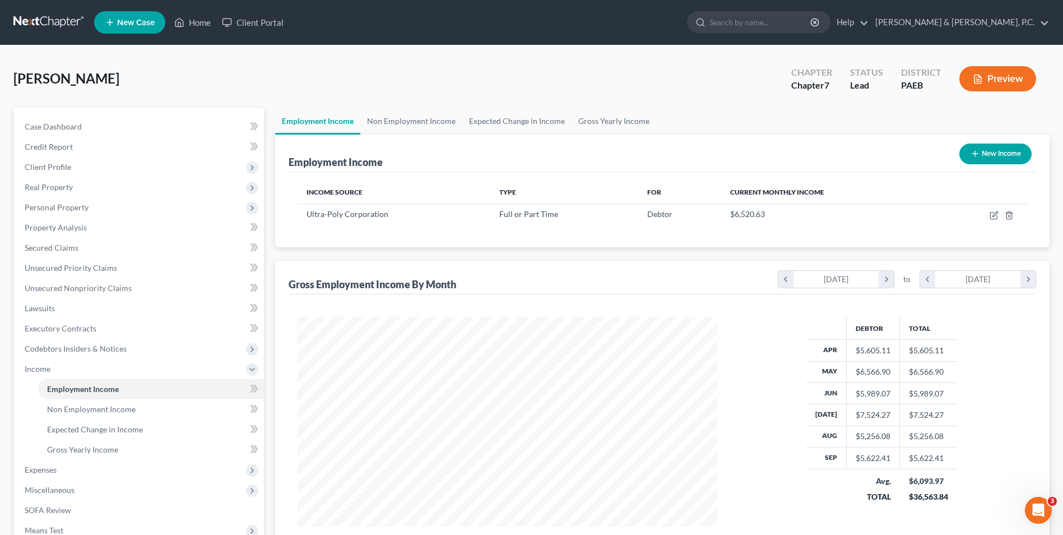
scroll to position [560316, 560085]
click at [994, 216] on icon "button" at bounding box center [995, 213] width 5 height 5
select select "0"
select select "39"
select select "3"
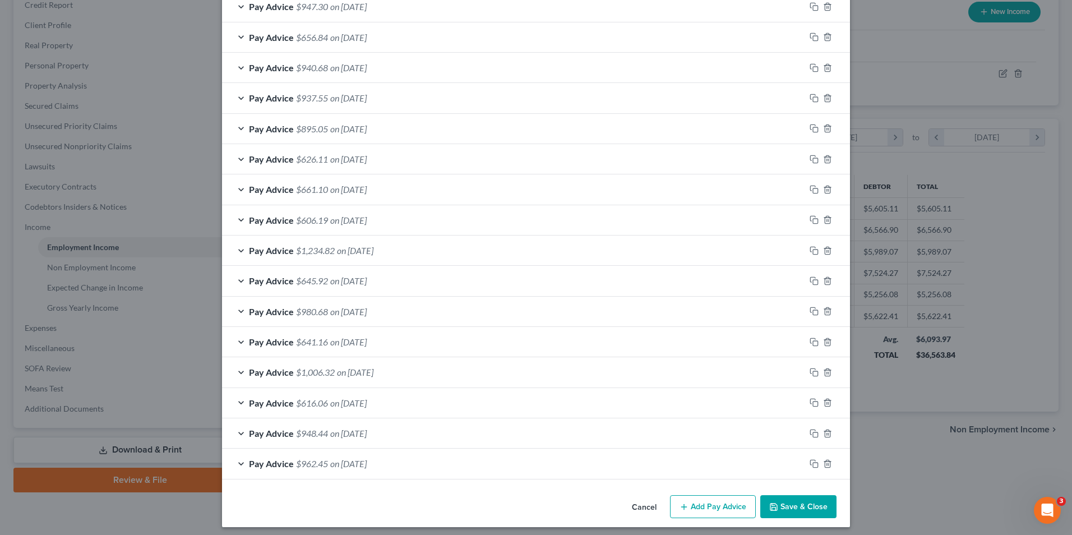
scroll to position [846, 0]
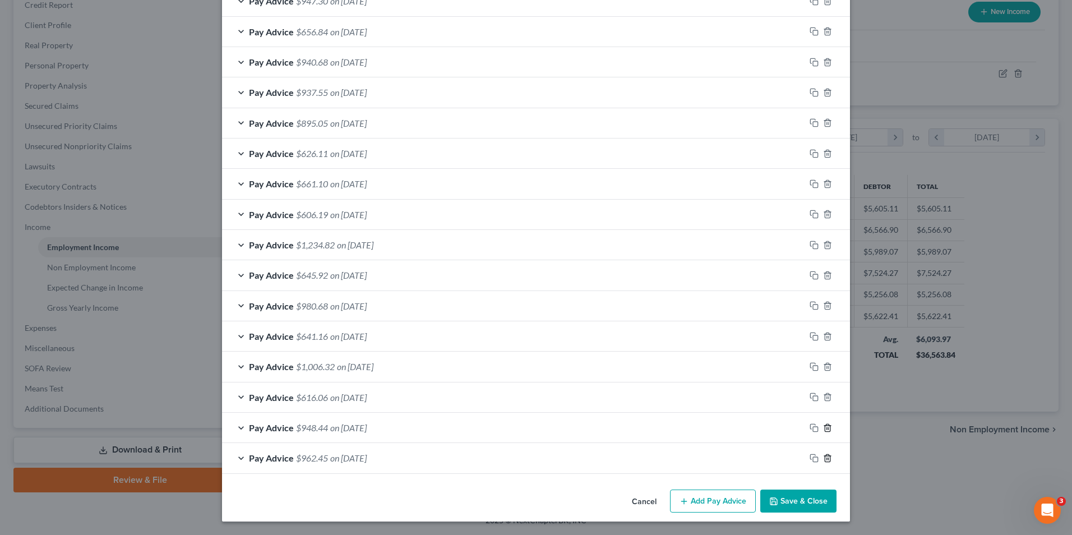
click at [824, 459] on icon "button" at bounding box center [827, 457] width 9 height 9
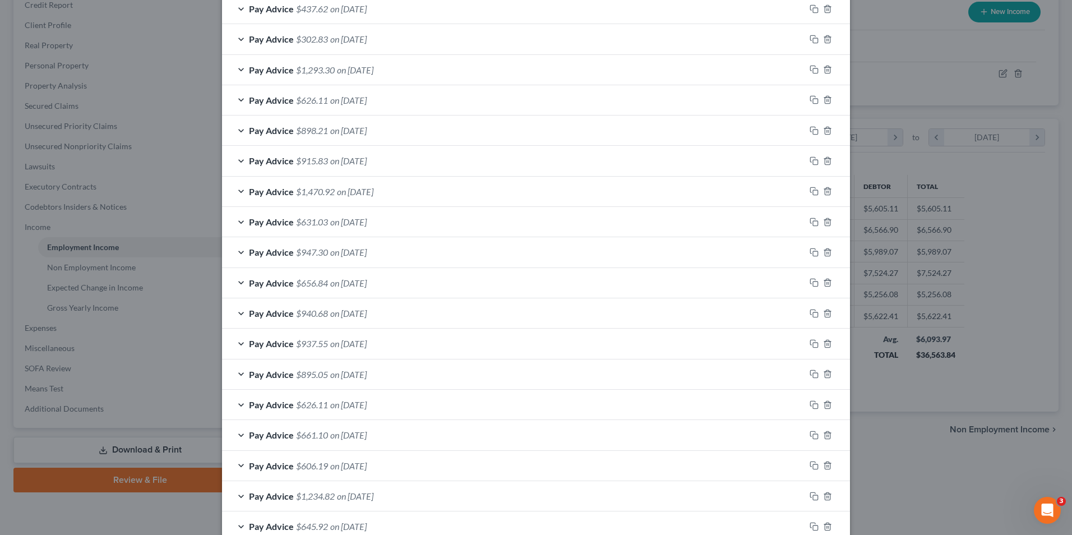
scroll to position [626, 0]
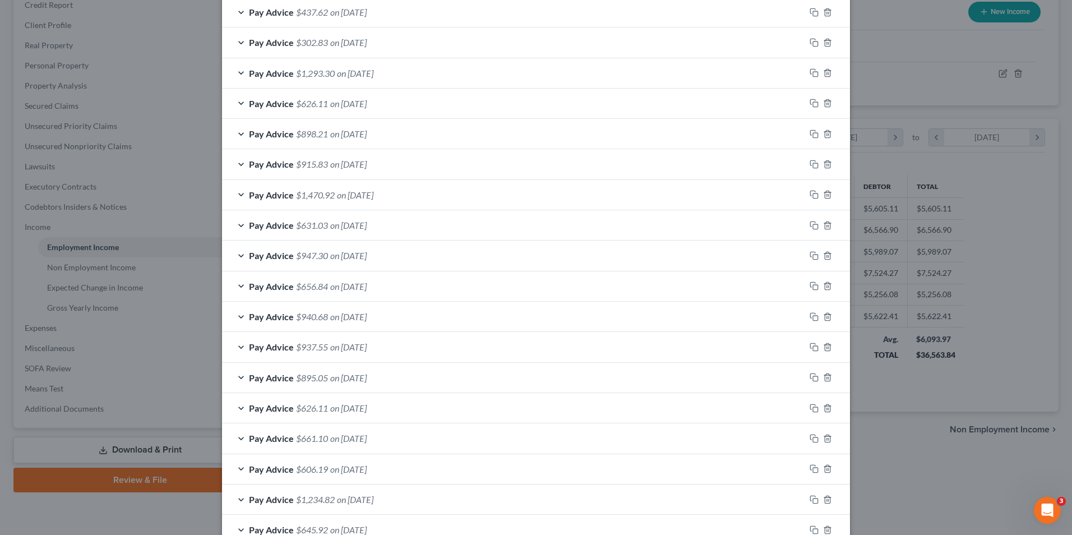
click at [235, 71] on div "Pay Advice $1,293.30 on [DATE]" at bounding box center [513, 73] width 583 height 30
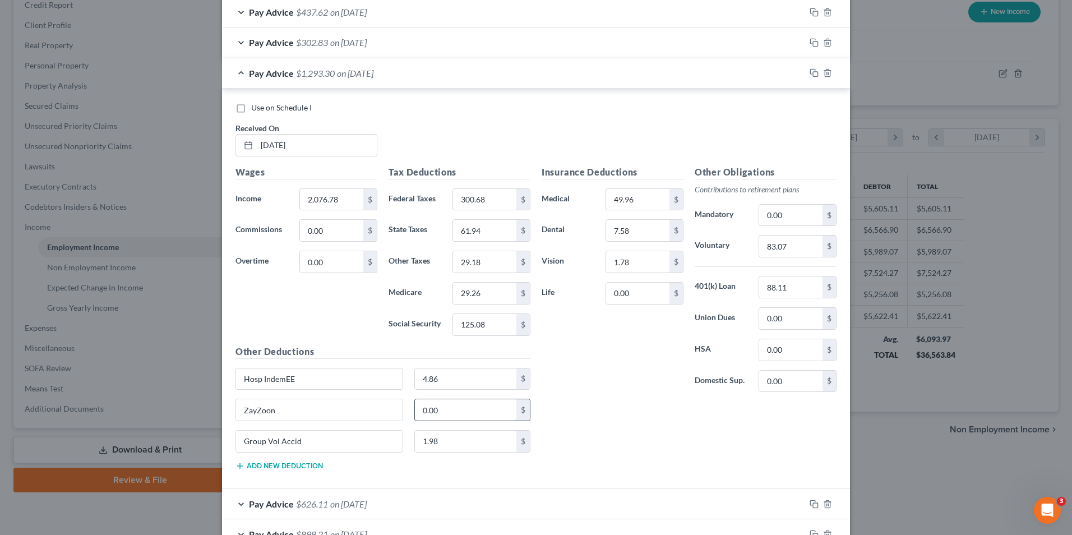
click at [461, 413] on input "0.00" at bounding box center [466, 409] width 102 height 21
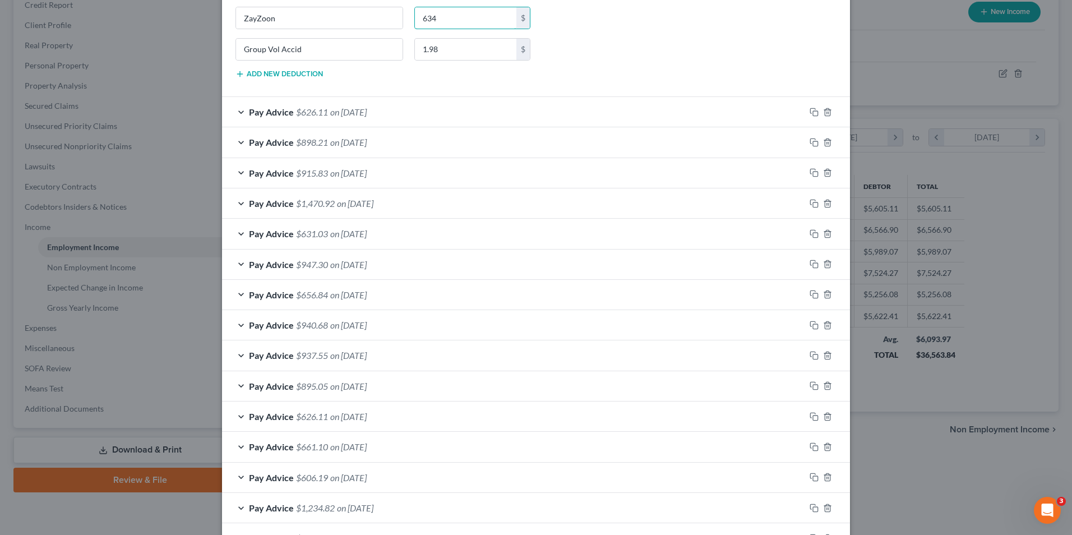
scroll to position [1018, 0]
type input "634"
click at [238, 110] on div "Pay Advice $626.11 on [DATE]" at bounding box center [513, 111] width 583 height 30
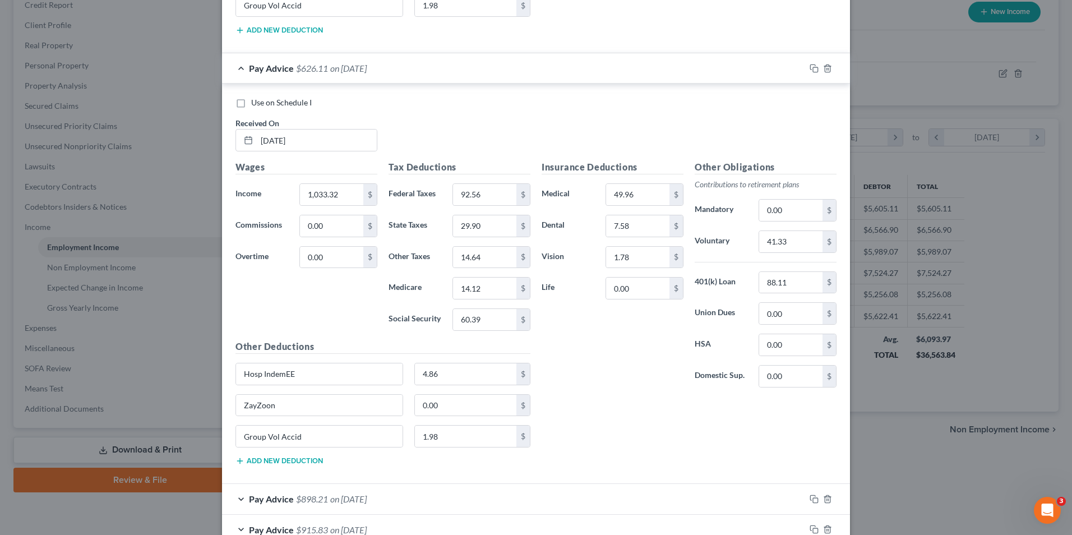
scroll to position [1186, 0]
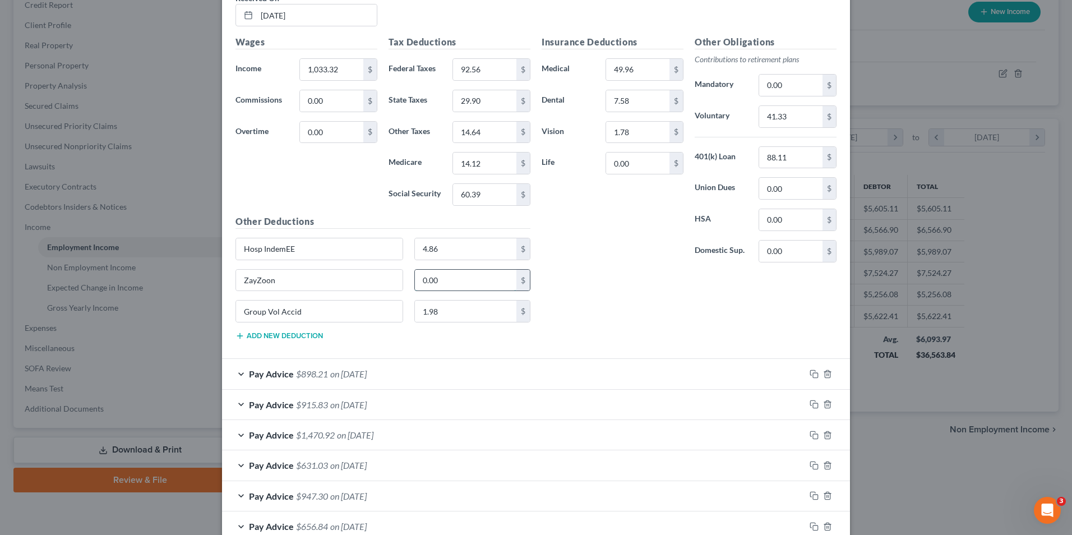
click at [445, 279] on input "0.00" at bounding box center [466, 280] width 102 height 21
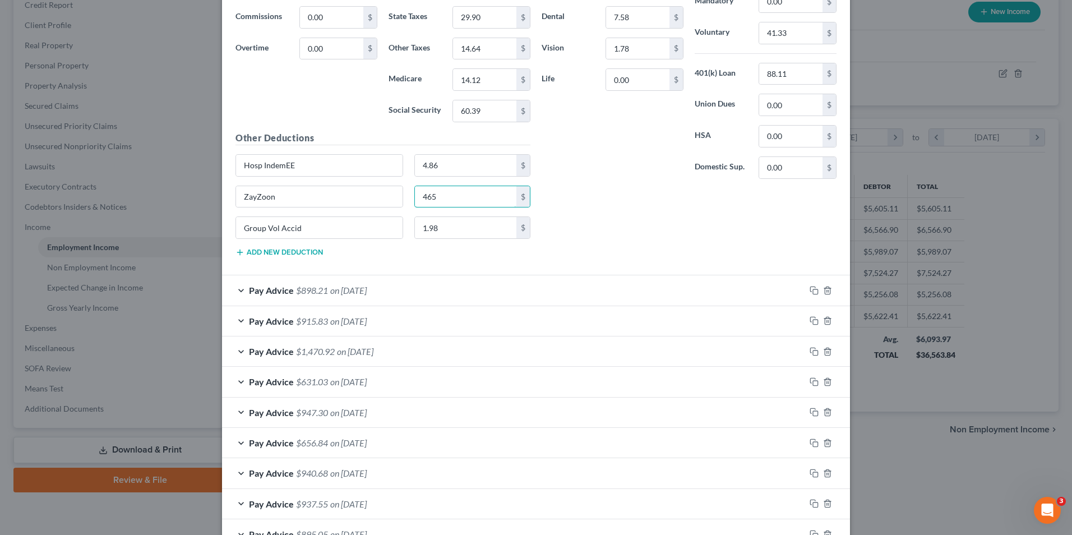
scroll to position [1354, 0]
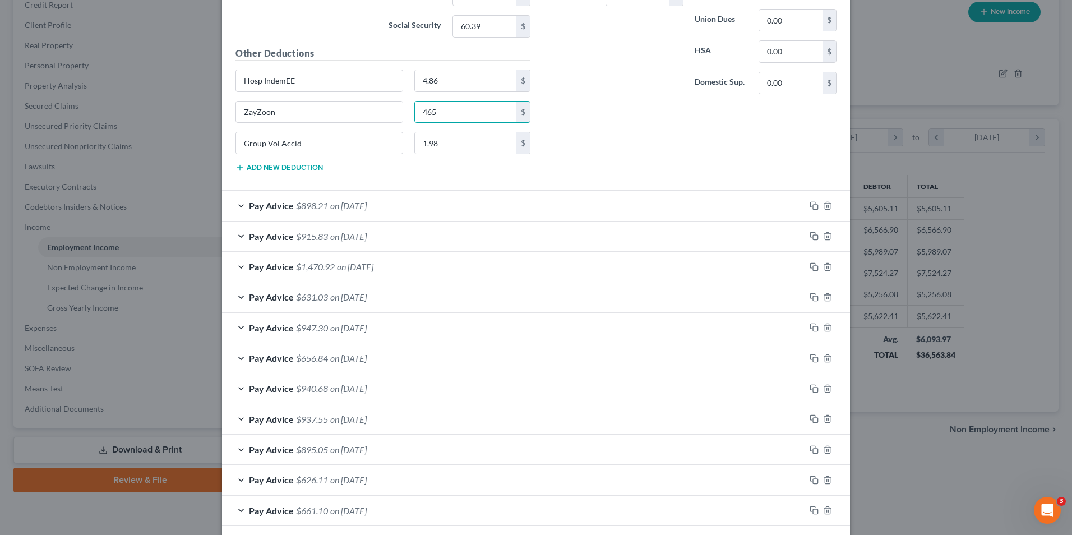
type input "465"
click at [237, 209] on div "Pay Advice $898.21 on [DATE]" at bounding box center [513, 206] width 583 height 30
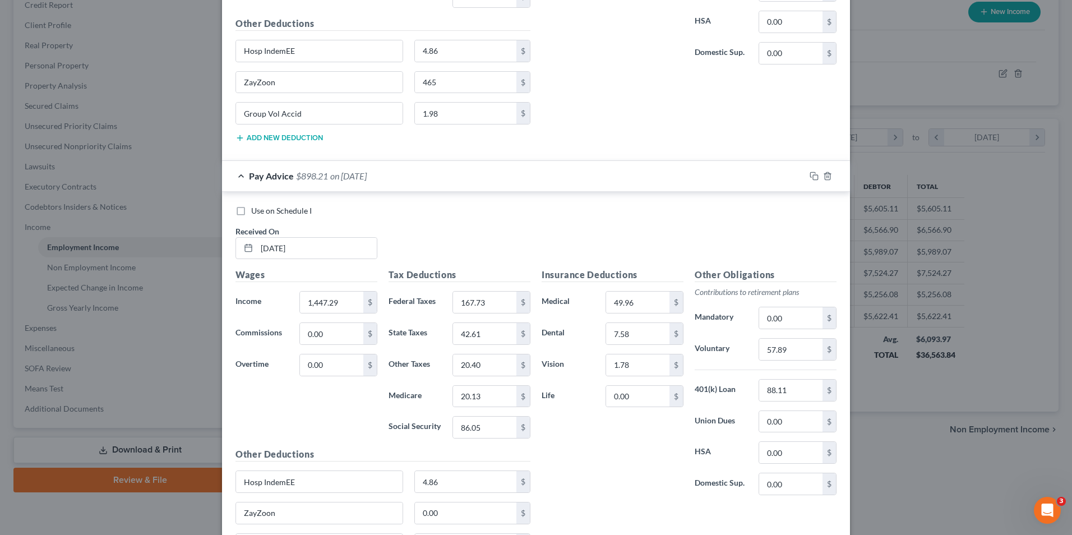
scroll to position [1466, 0]
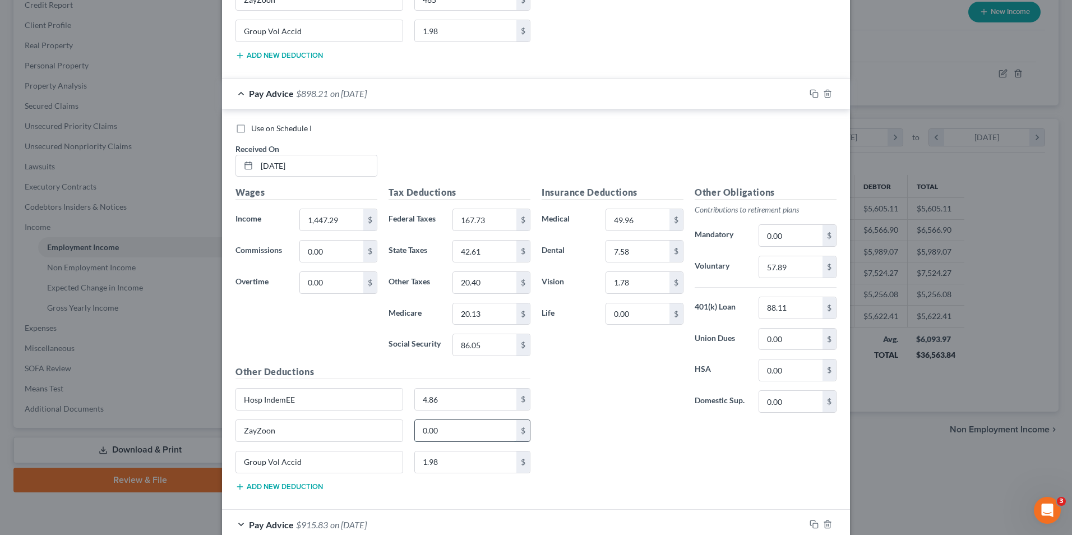
click at [445, 432] on input "0.00" at bounding box center [466, 430] width 102 height 21
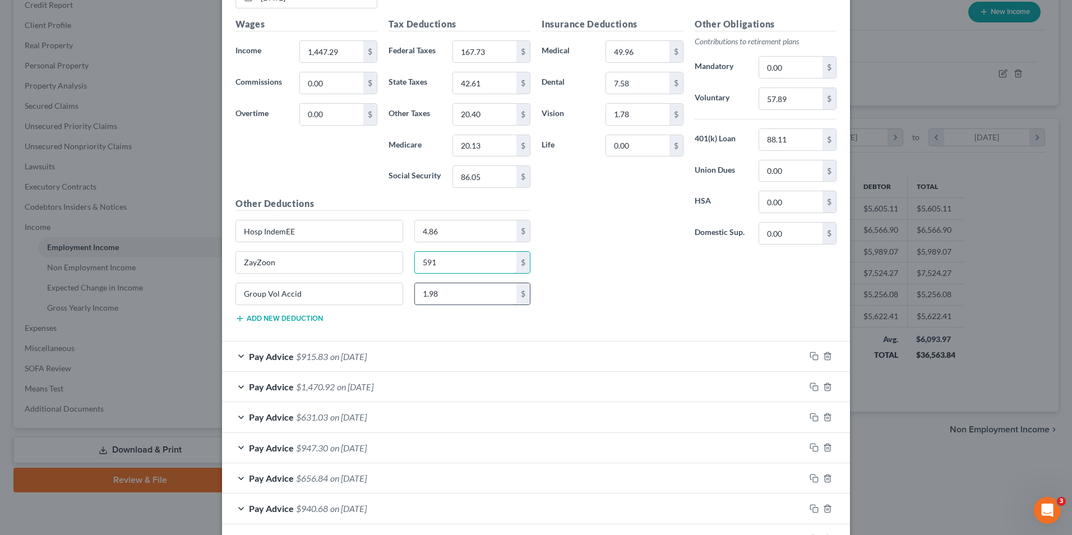
scroll to position [1803, 0]
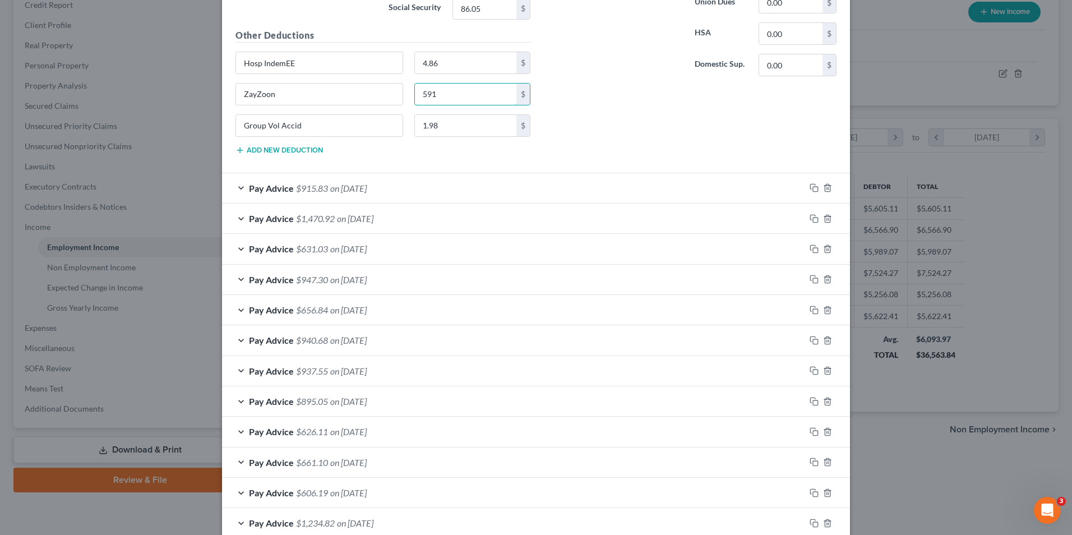
type input "591"
click at [238, 188] on div "Pay Advice $915.83 on [DATE]" at bounding box center [513, 188] width 583 height 30
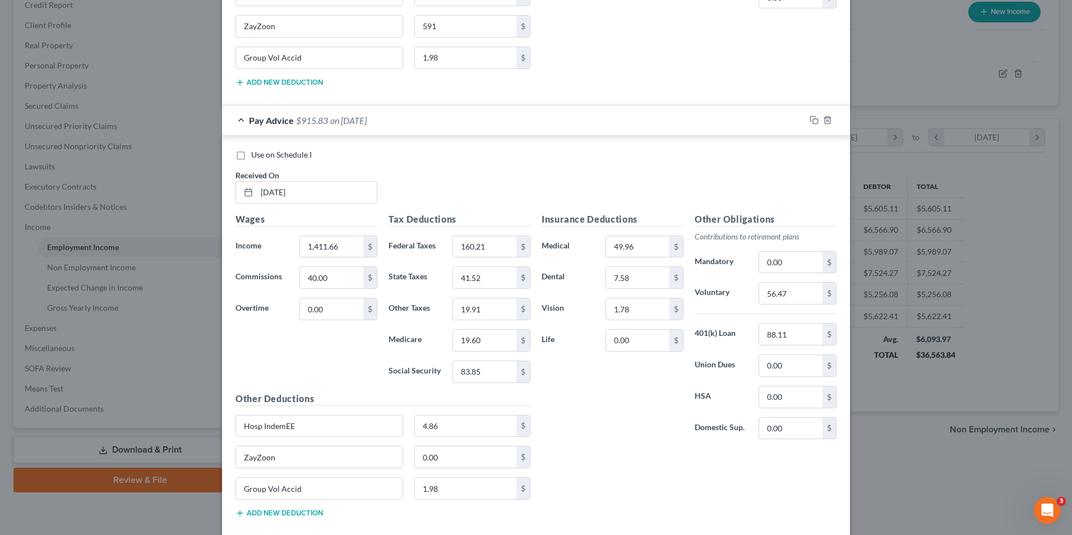
scroll to position [2027, 0]
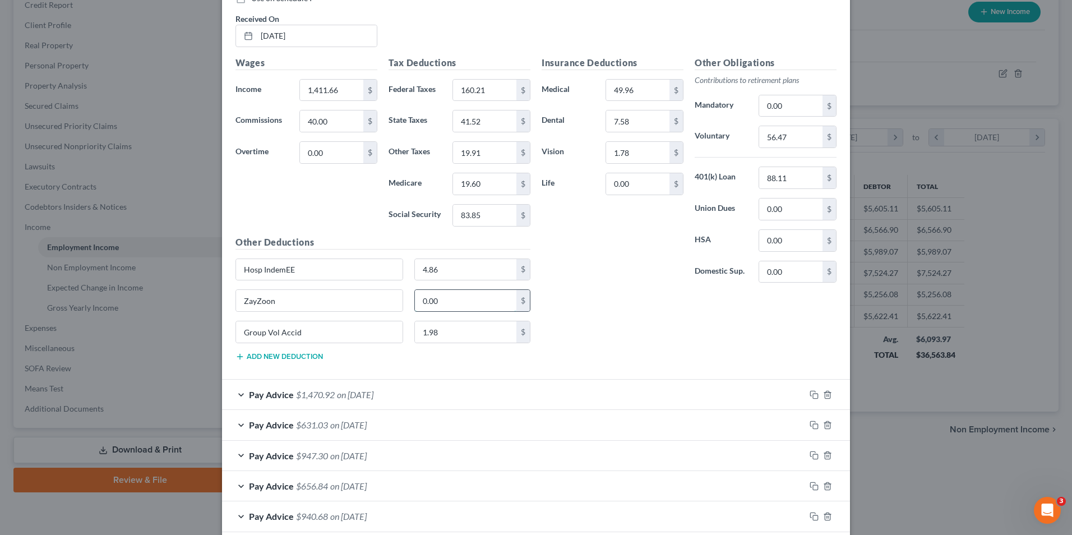
click at [474, 299] on input "0.00" at bounding box center [466, 300] width 102 height 21
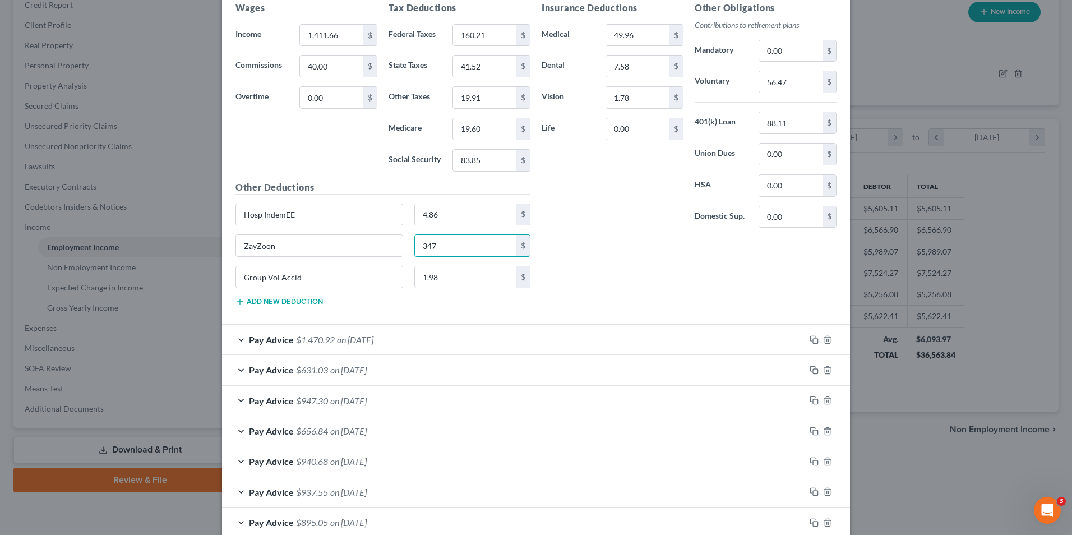
scroll to position [2083, 0]
type input "347"
click at [236, 340] on div "Pay Advice $1,470.92 on [DATE]" at bounding box center [513, 338] width 583 height 30
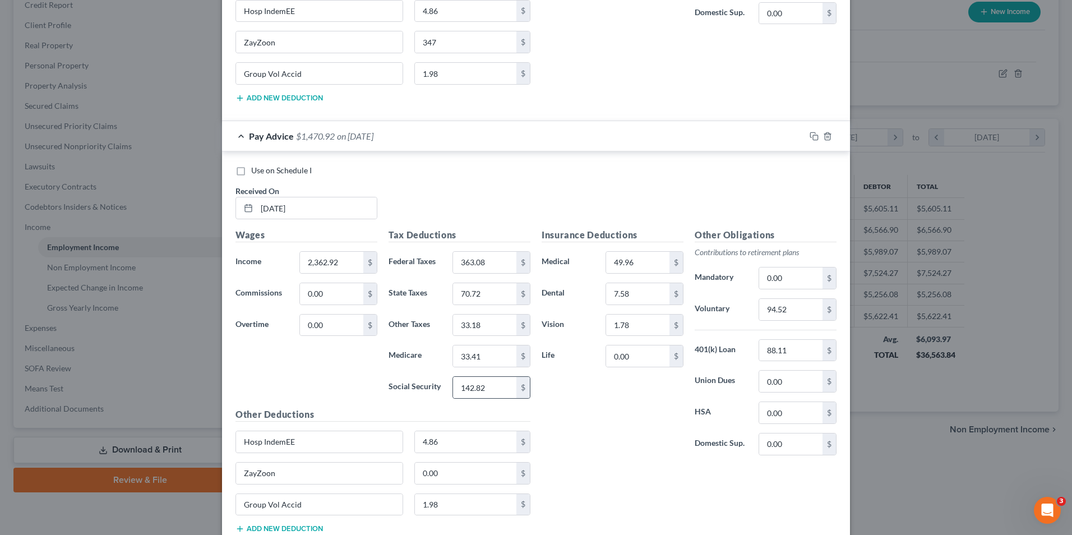
scroll to position [2307, 0]
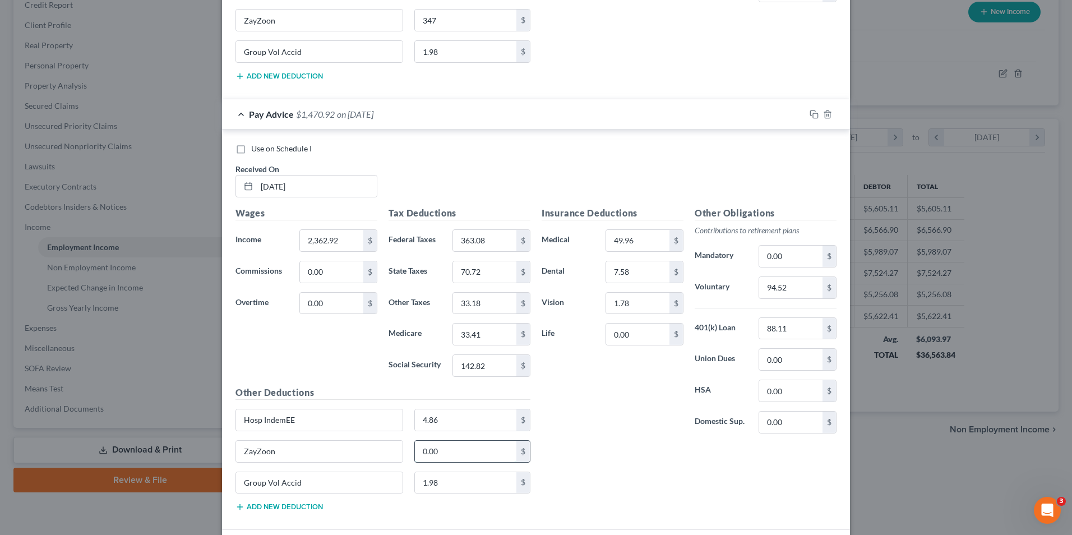
click at [455, 450] on input "0.00" at bounding box center [466, 451] width 102 height 21
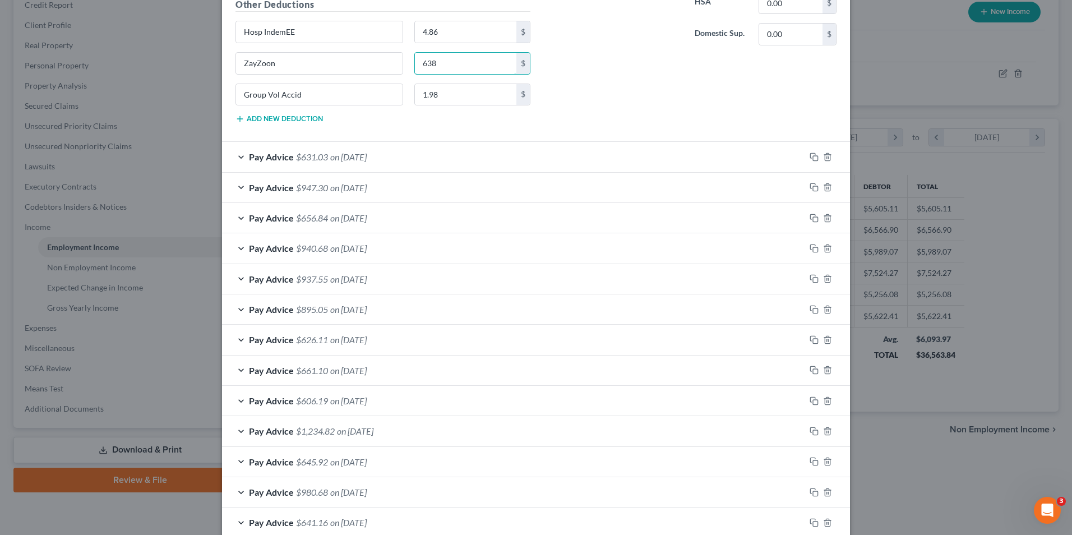
scroll to position [2699, 0]
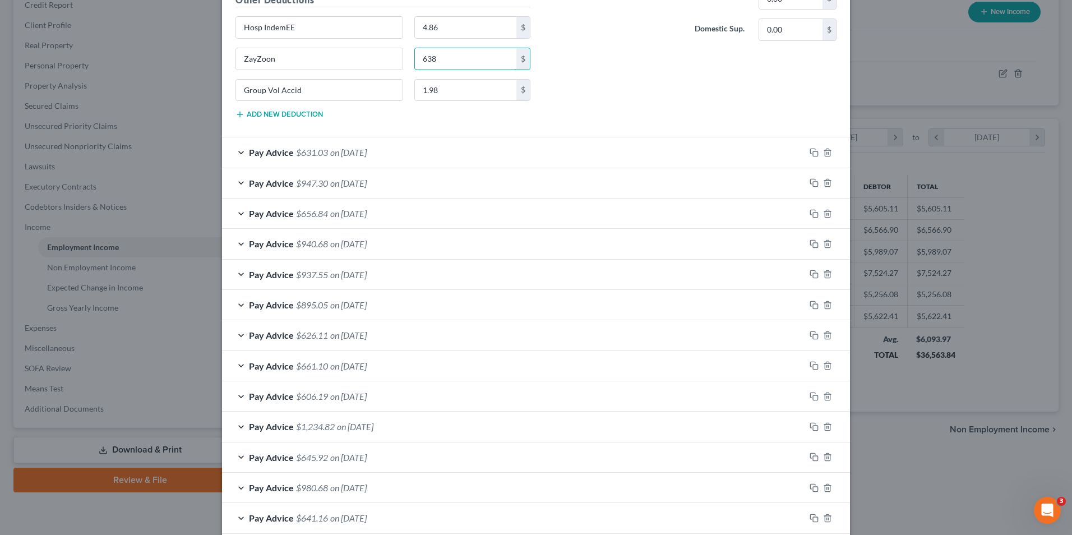
type input "638"
click at [236, 151] on div "Pay Advice $631.03 on [DATE]" at bounding box center [513, 152] width 583 height 30
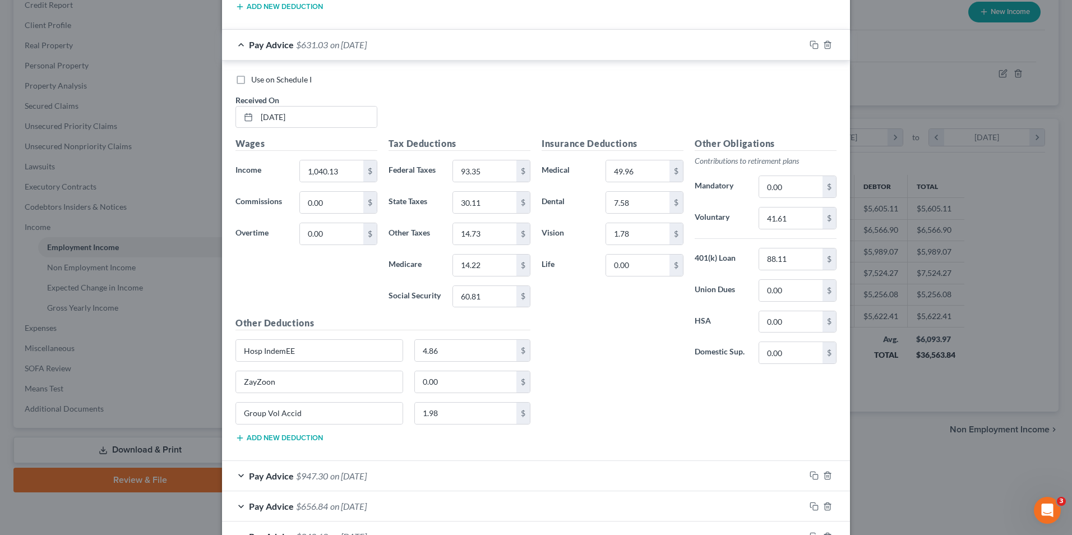
scroll to position [2812, 0]
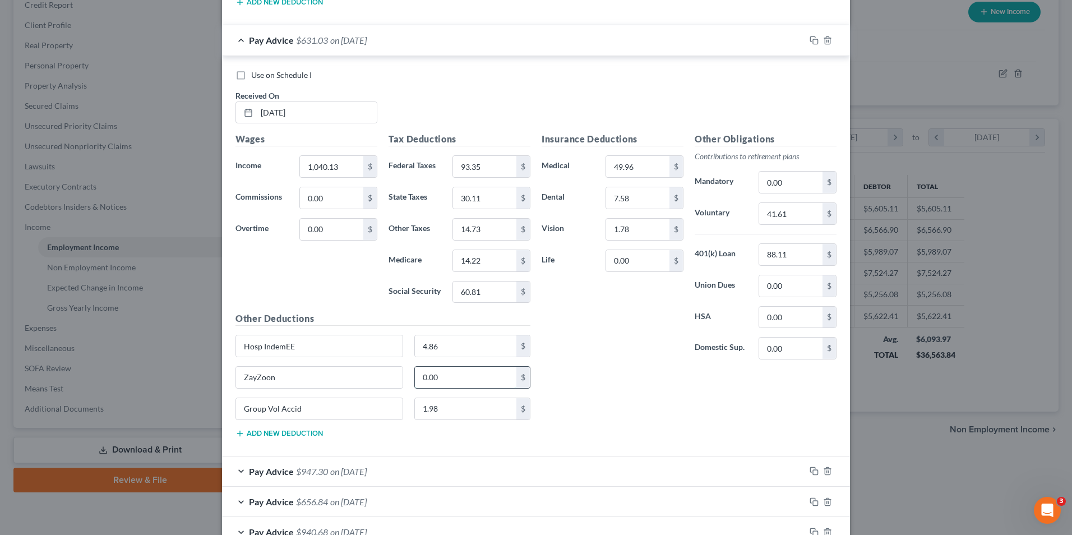
click at [474, 385] on input "0.00" at bounding box center [466, 377] width 102 height 21
type input "446"
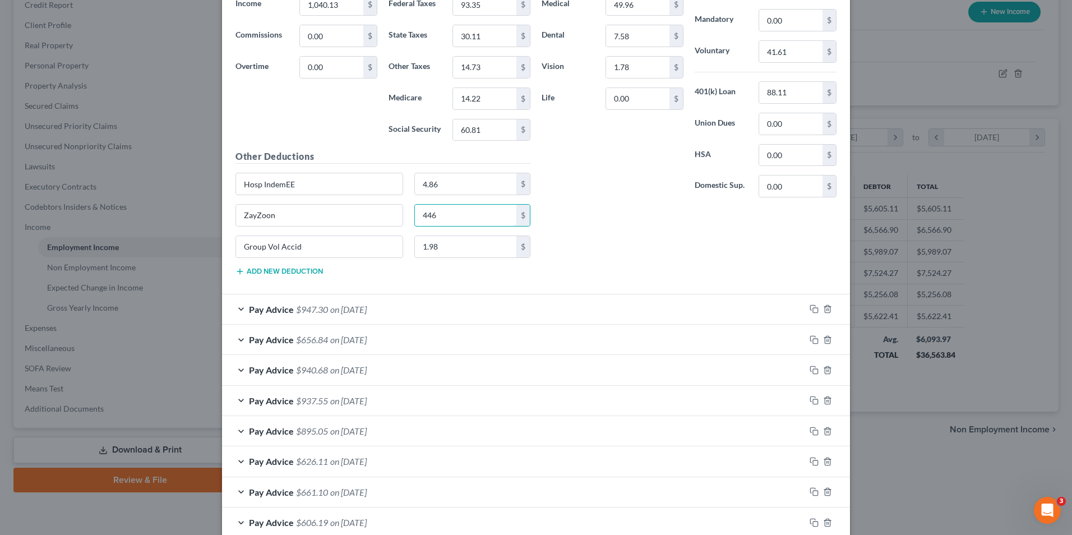
scroll to position [2980, 0]
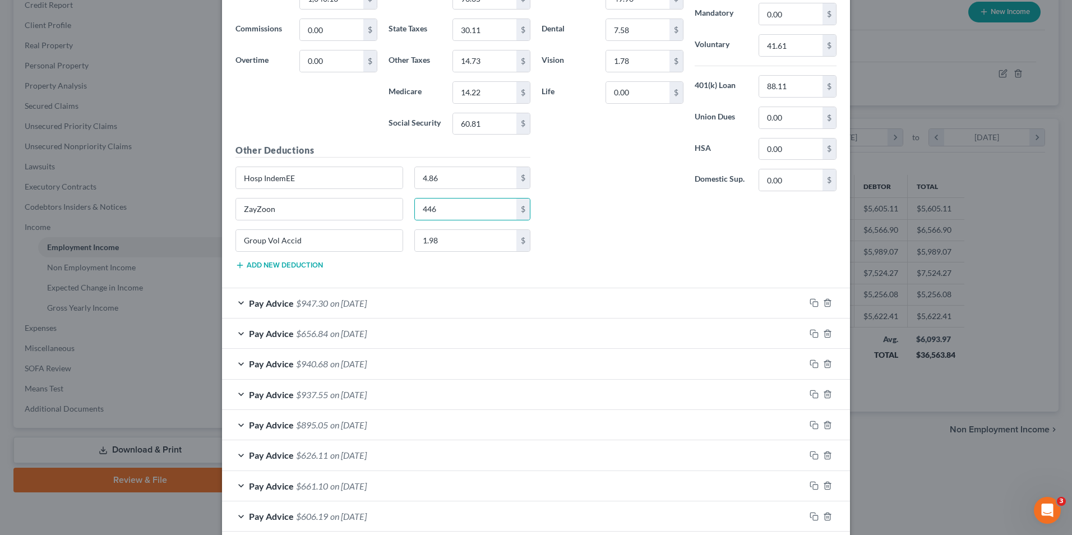
click at [237, 302] on div "Pay Advice $947.30 on [DATE]" at bounding box center [513, 303] width 583 height 30
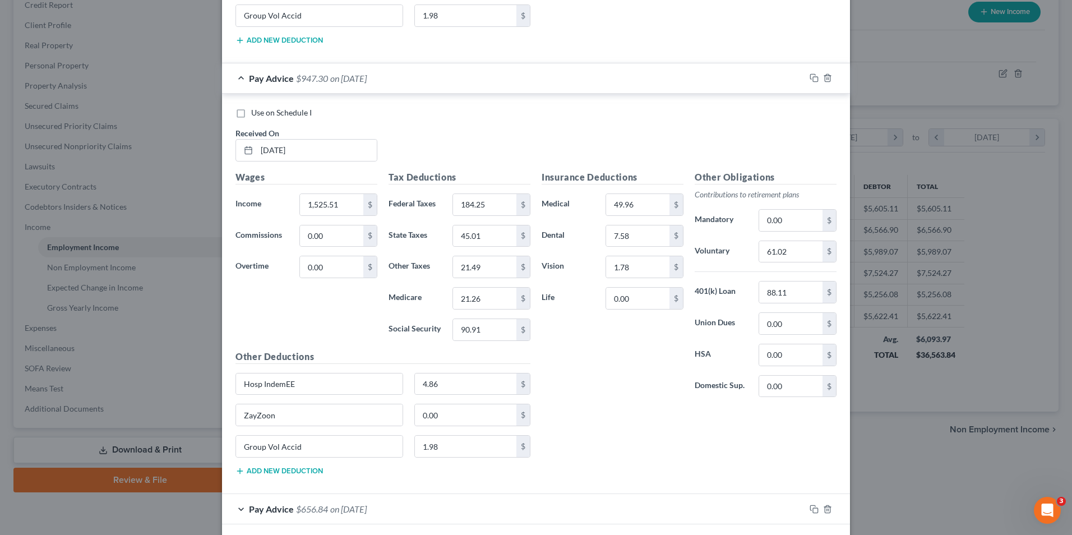
scroll to position [3204, 0]
click at [450, 414] on input "0.00" at bounding box center [466, 415] width 102 height 21
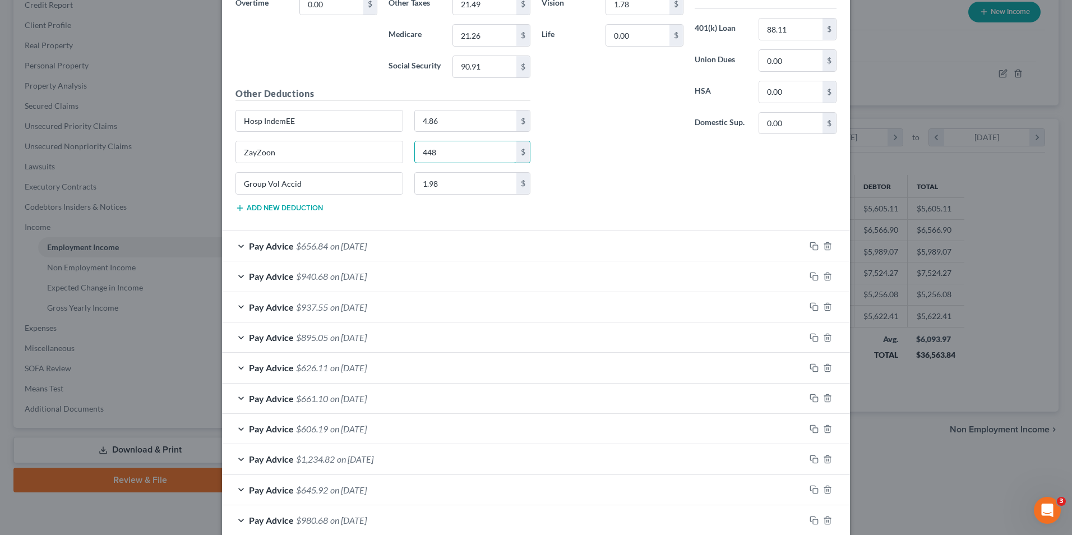
scroll to position [3484, 0]
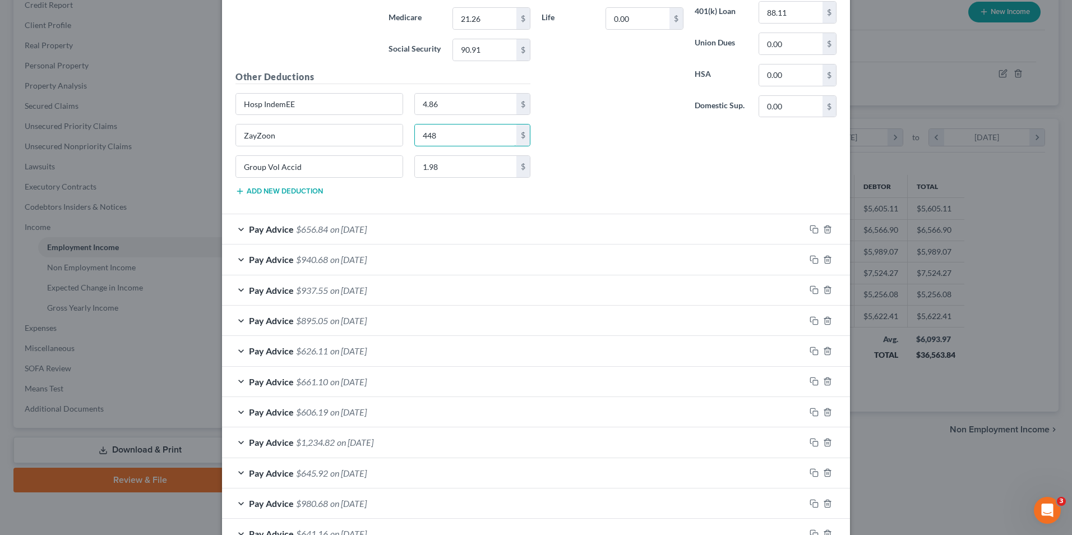
type input "448"
click at [234, 230] on div "Pay Advice $656.84 on [DATE]" at bounding box center [513, 229] width 583 height 30
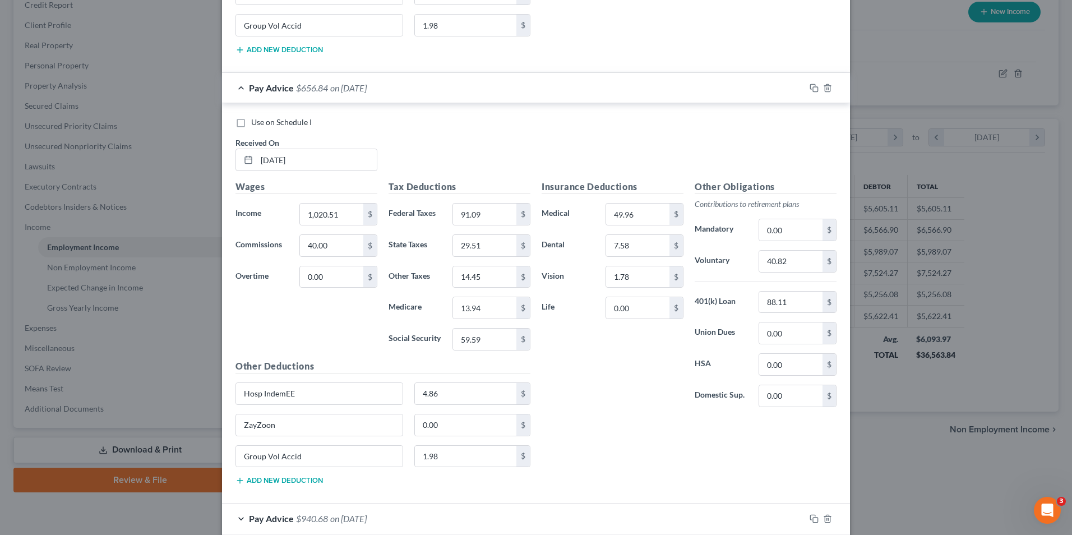
scroll to position [3652, 0]
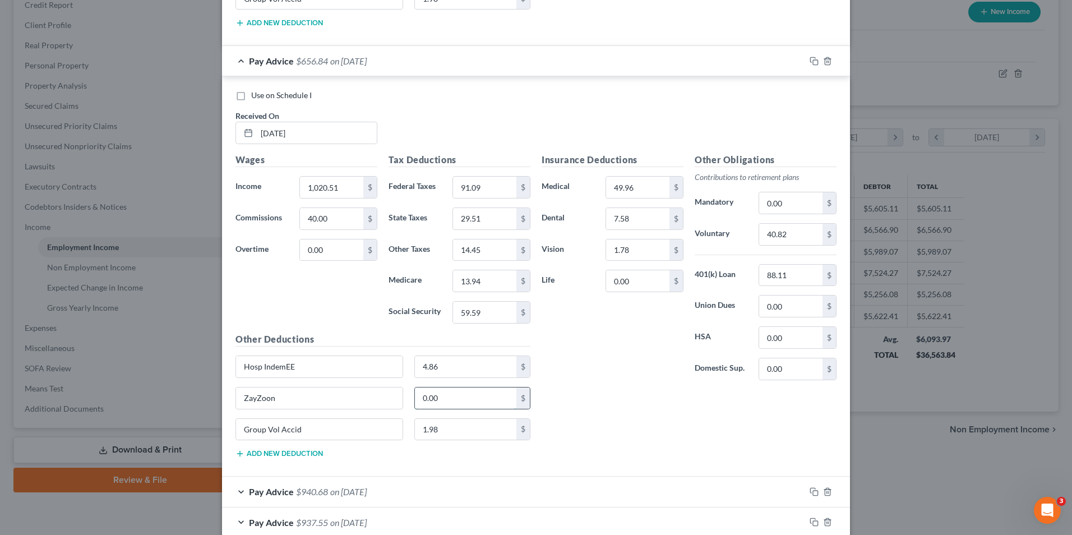
click at [448, 399] on input "0.00" at bounding box center [466, 397] width 102 height 21
type input "2"
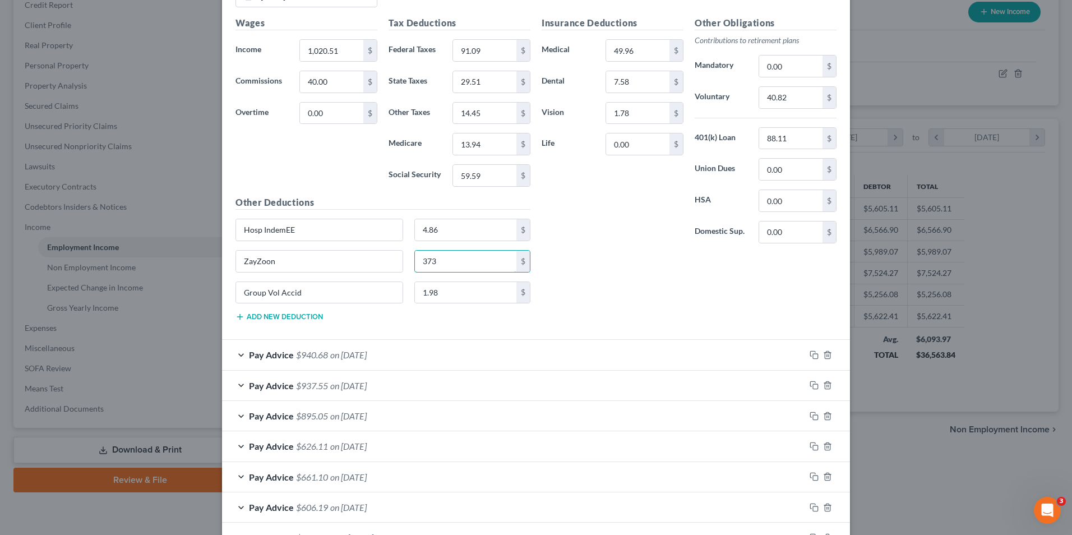
scroll to position [3821, 0]
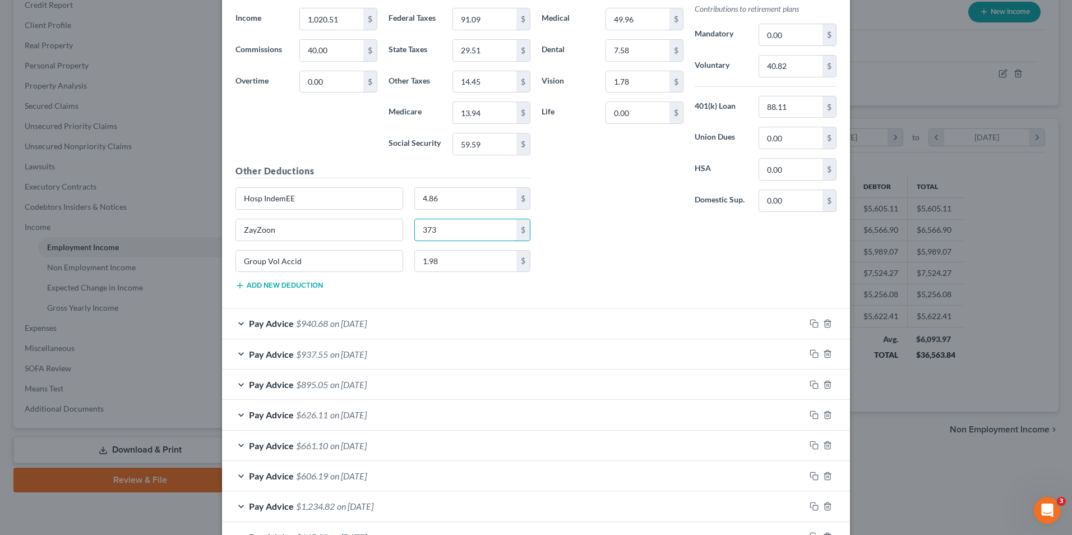
type input "373"
click at [235, 322] on div "Pay Advice $940.68 on [DATE]" at bounding box center [513, 323] width 583 height 30
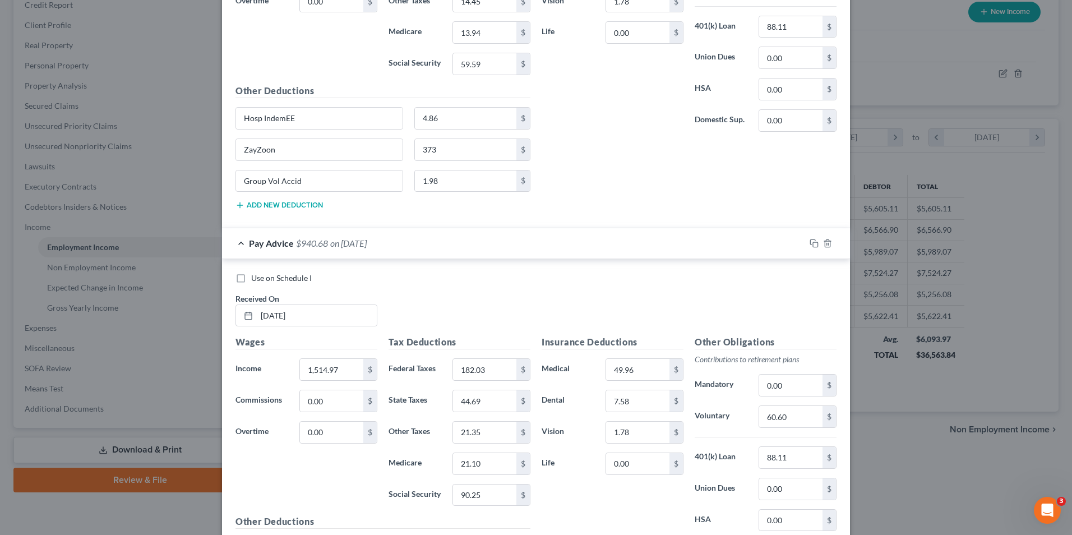
scroll to position [4045, 0]
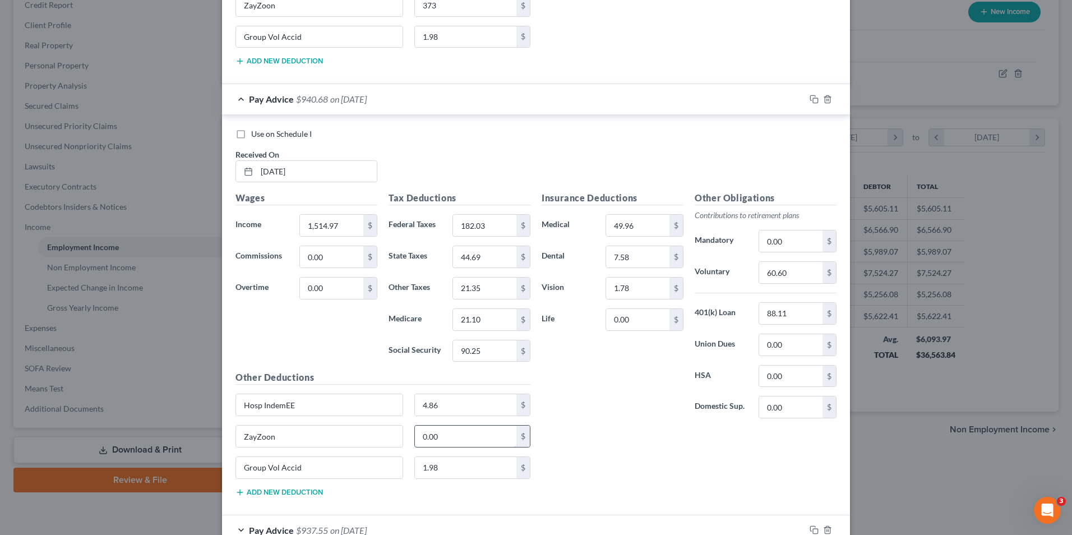
click at [453, 439] on input "0.00" at bounding box center [466, 435] width 102 height 21
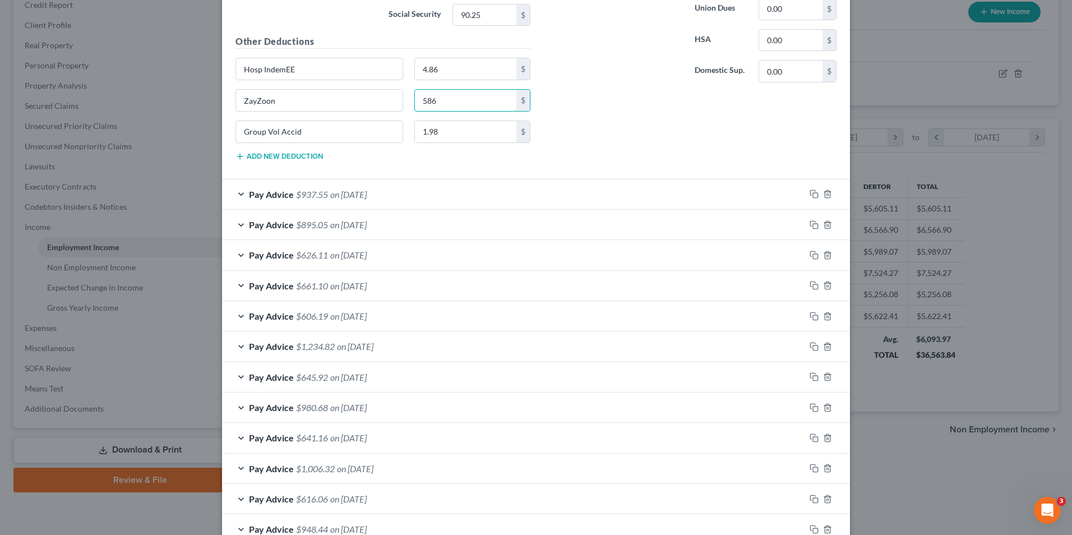
scroll to position [4381, 0]
type input "586"
click at [235, 191] on div "Pay Advice $937.55 on [DATE]" at bounding box center [513, 194] width 583 height 30
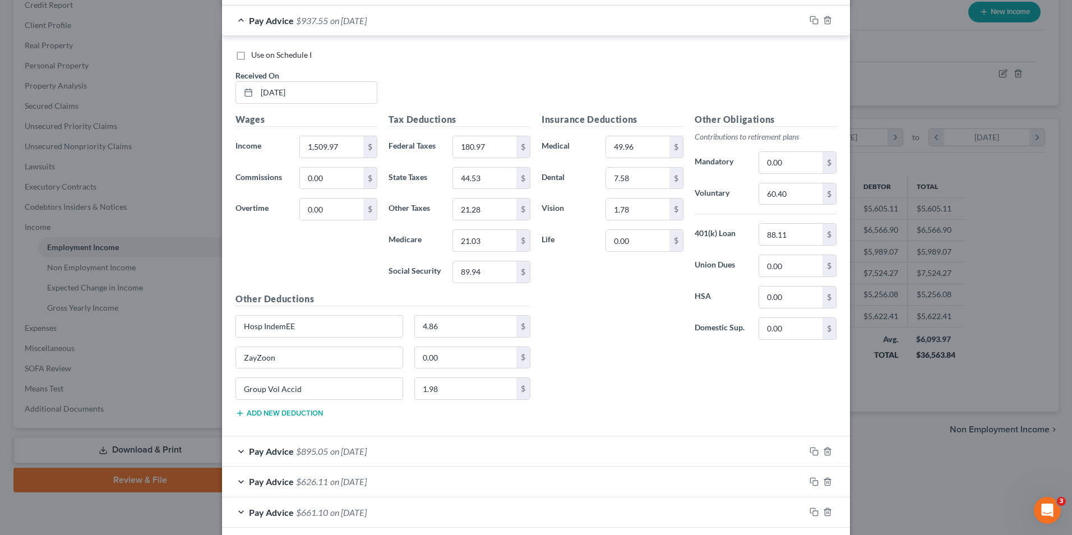
scroll to position [4460, 0]
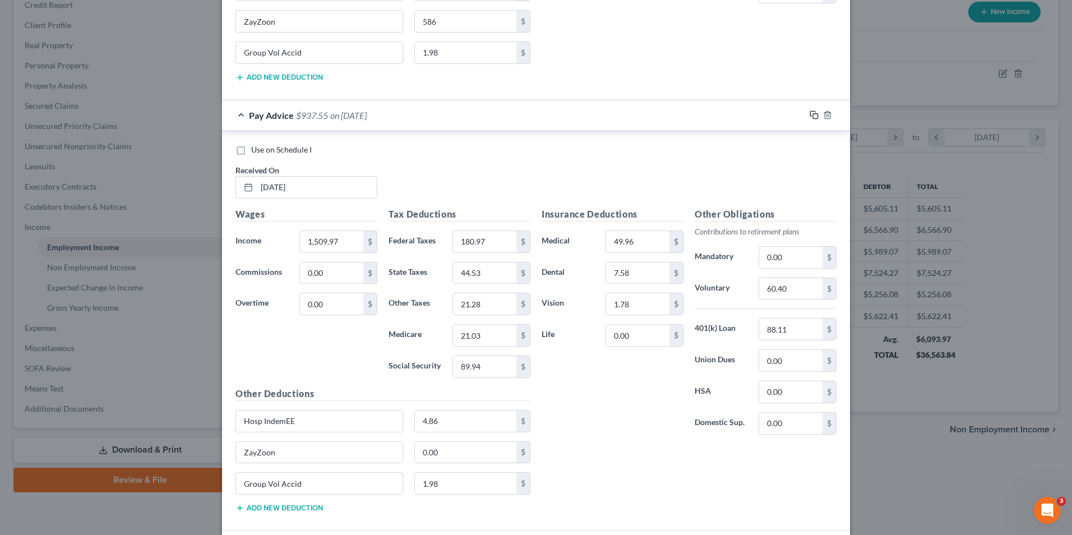
click at [813, 118] on rect "button" at bounding box center [815, 116] width 5 height 5
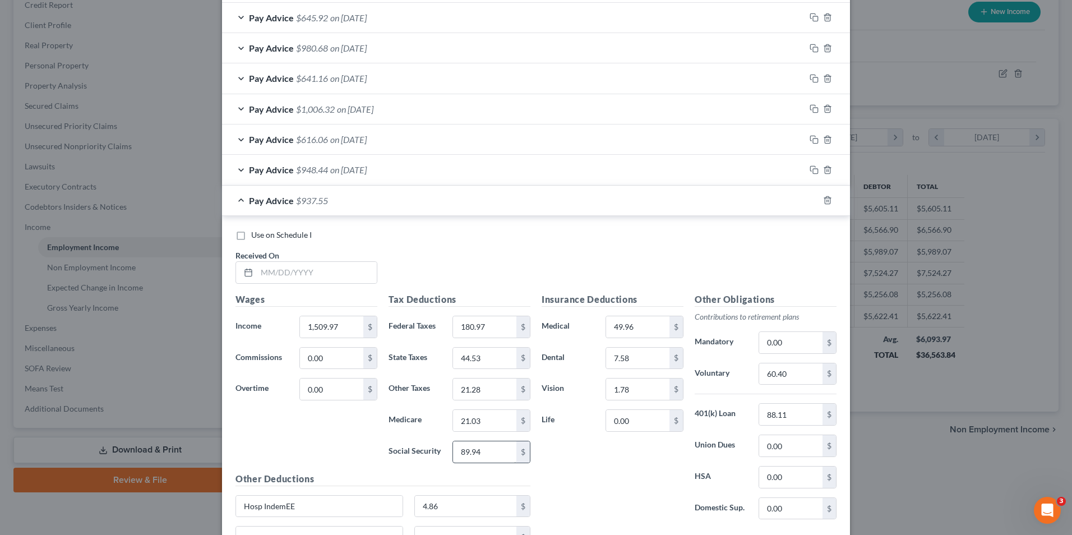
scroll to position [4882, 0]
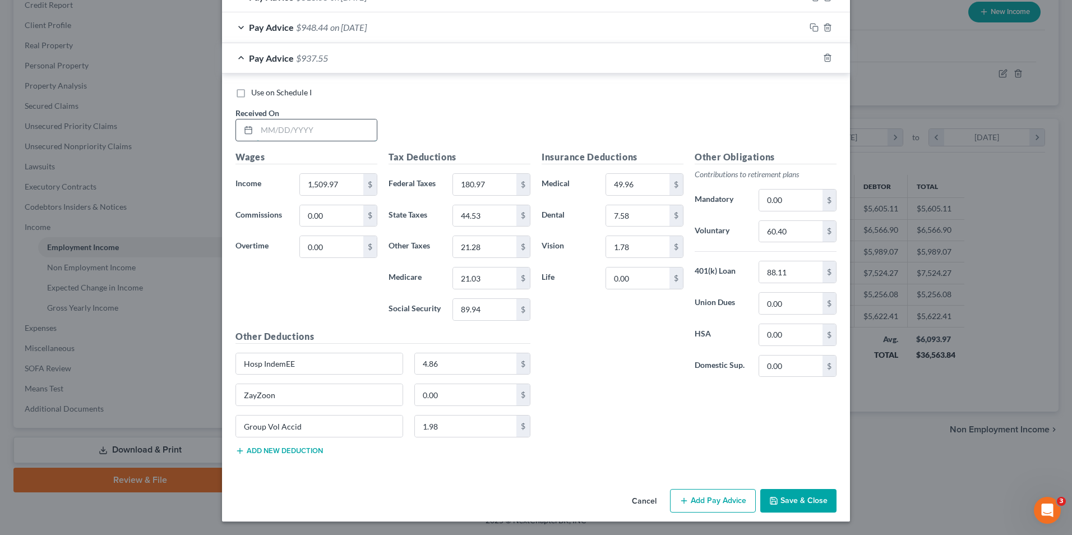
click at [305, 133] on input "text" at bounding box center [317, 129] width 120 height 21
type input "[DATE]"
click at [336, 183] on input "1,509.97" at bounding box center [331, 184] width 63 height 21
type input "1,442.26"
click at [481, 313] on input "89.94" at bounding box center [484, 309] width 63 height 21
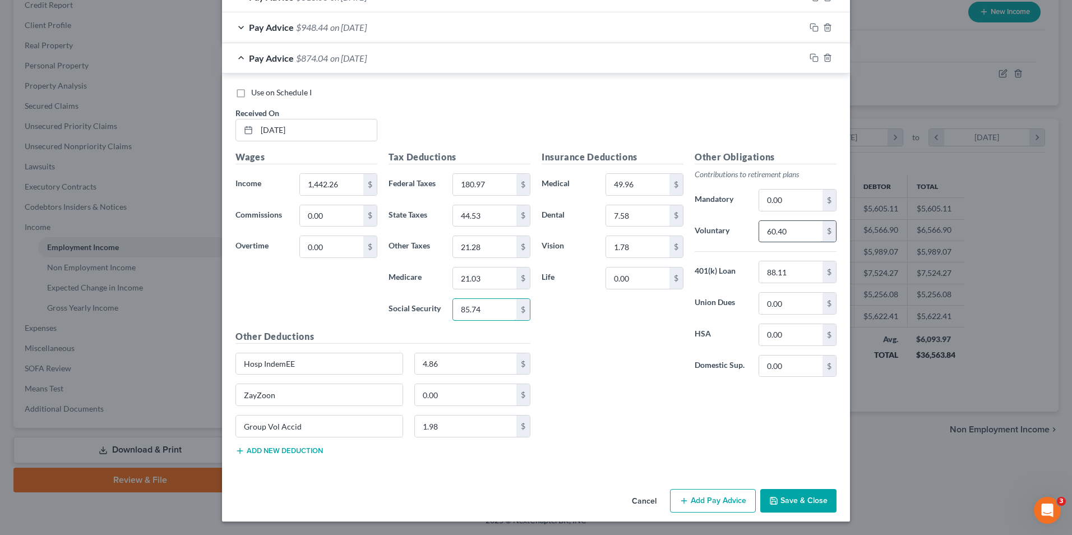
type input "85.74"
click at [791, 235] on input "60.40" at bounding box center [790, 231] width 63 height 21
type input "57.69"
click at [475, 275] on input "21.03" at bounding box center [484, 277] width 63 height 21
type input "20.05"
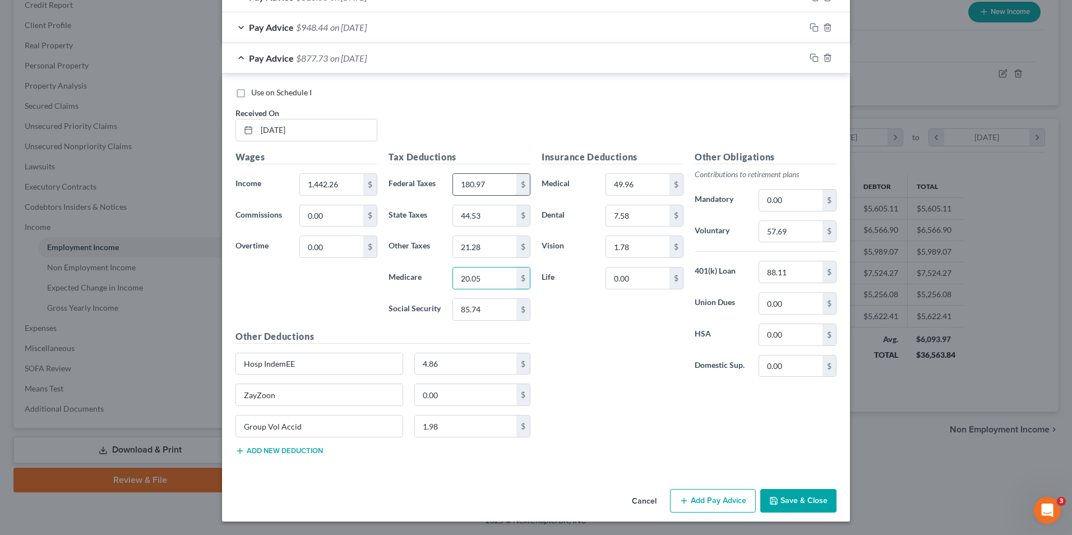
click at [498, 185] on input "180.97" at bounding box center [484, 184] width 63 height 21
type input "166.67"
click at [478, 220] on input "44.53" at bounding box center [484, 215] width 63 height 21
type input "42.46"
click at [485, 249] on input "21.28" at bounding box center [484, 246] width 63 height 21
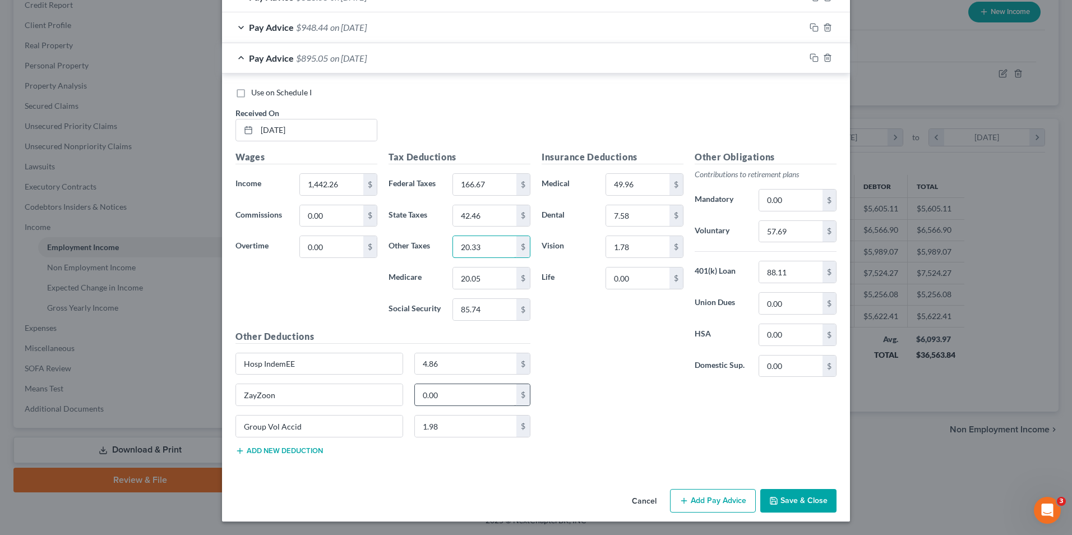
type input "20.33"
click at [451, 391] on input "0.00" at bounding box center [466, 394] width 102 height 21
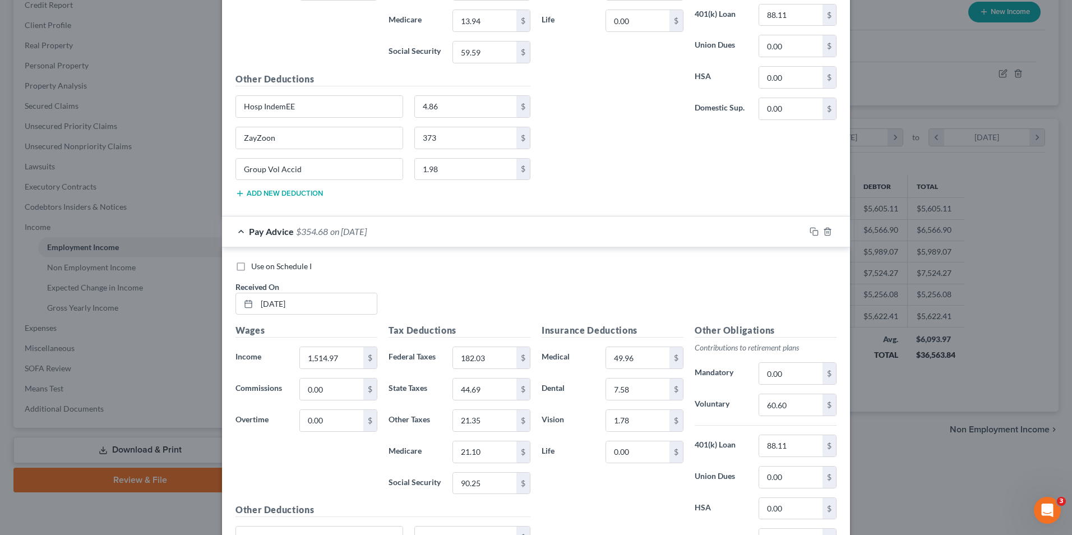
scroll to position [3929, 0]
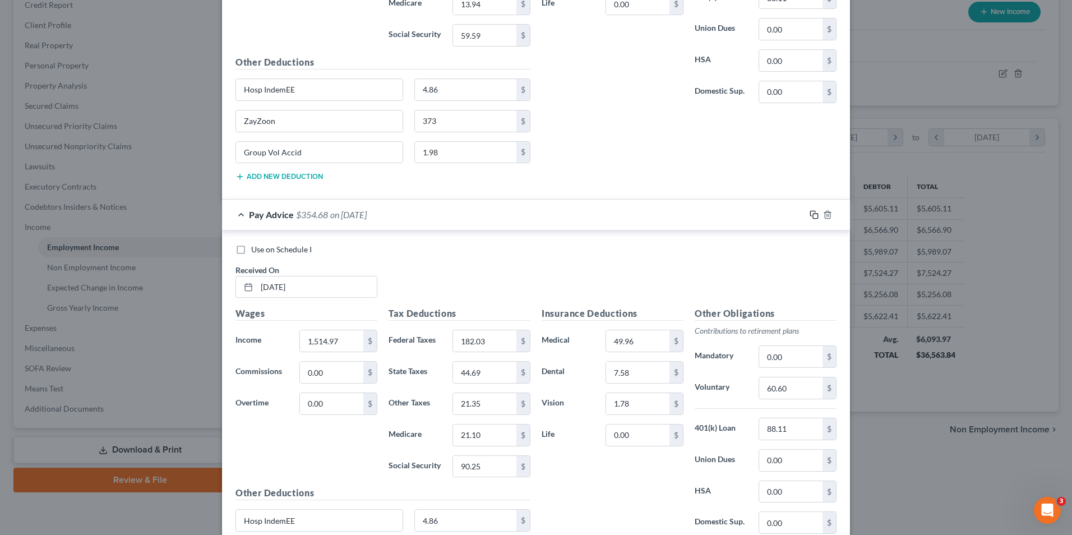
type input "612"
click at [813, 219] on rect "button" at bounding box center [815, 216] width 5 height 5
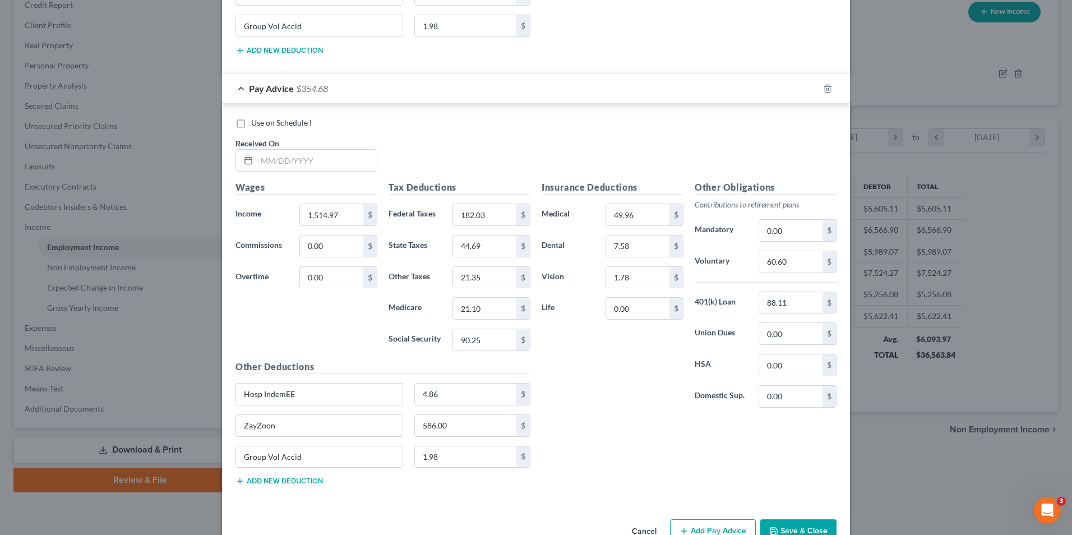
scroll to position [4912, 0]
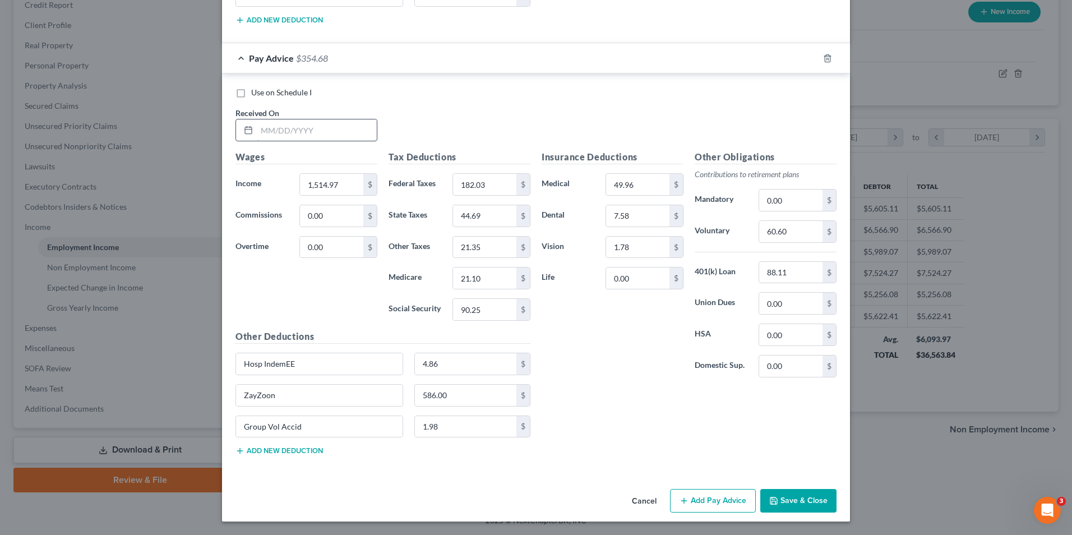
click at [288, 132] on input "text" at bounding box center [317, 129] width 120 height 21
type input "[DATE]"
click at [353, 187] on input "1,514.97" at bounding box center [331, 184] width 63 height 21
type input "1,509.97"
click at [508, 311] on input "90.25" at bounding box center [484, 309] width 63 height 21
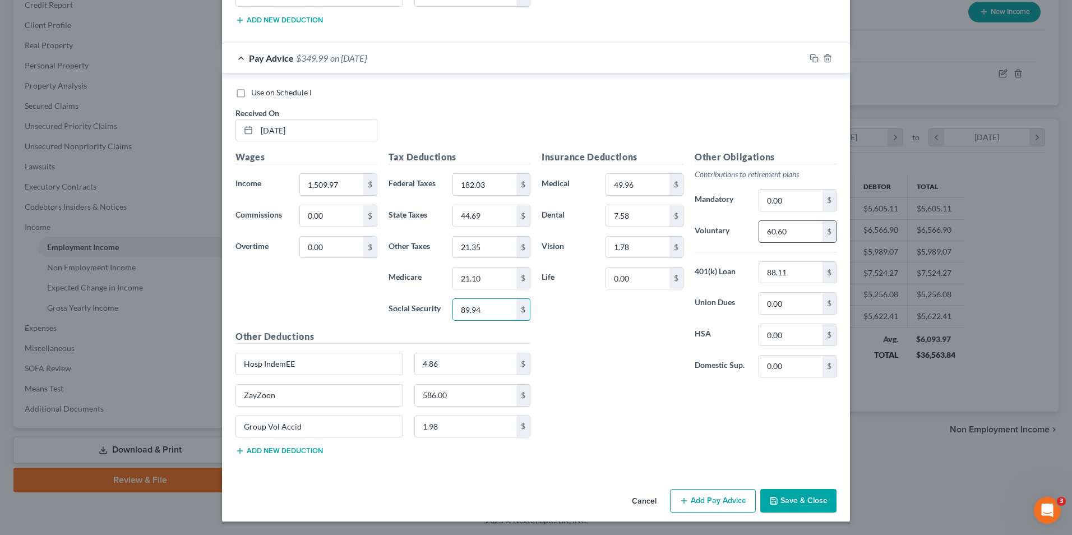
type input "89.94"
click at [796, 233] on input "60.60" at bounding box center [790, 231] width 63 height 21
type input "60.40"
click at [493, 280] on input "21.10" at bounding box center [484, 277] width 63 height 21
type input "21.03"
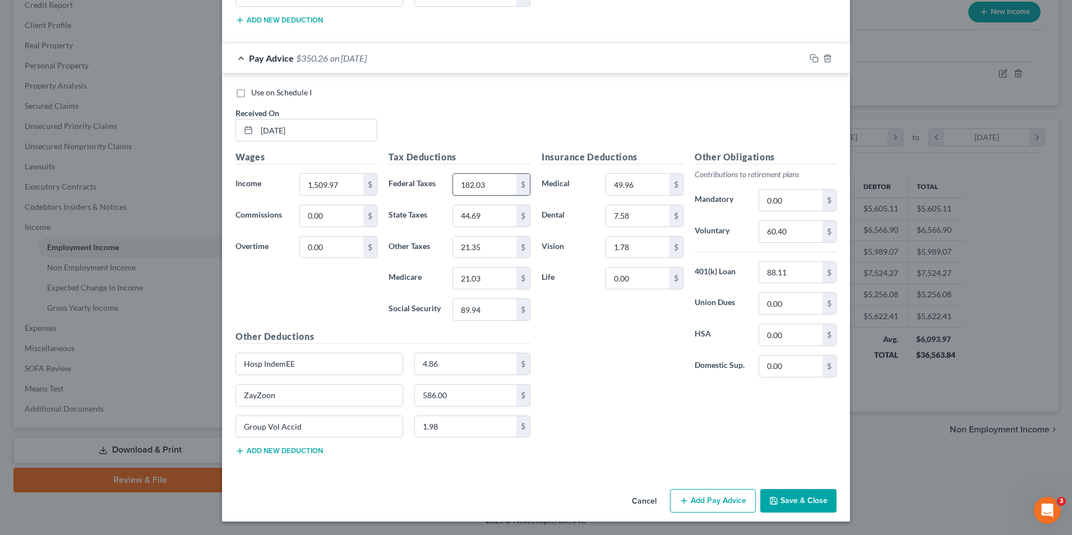
click at [490, 189] on input "182.03" at bounding box center [484, 184] width 63 height 21
type input "180.97"
click at [477, 216] on input "44.69" at bounding box center [484, 215] width 63 height 21
type input "44.53"
click at [489, 257] on input "21.35" at bounding box center [484, 247] width 63 height 21
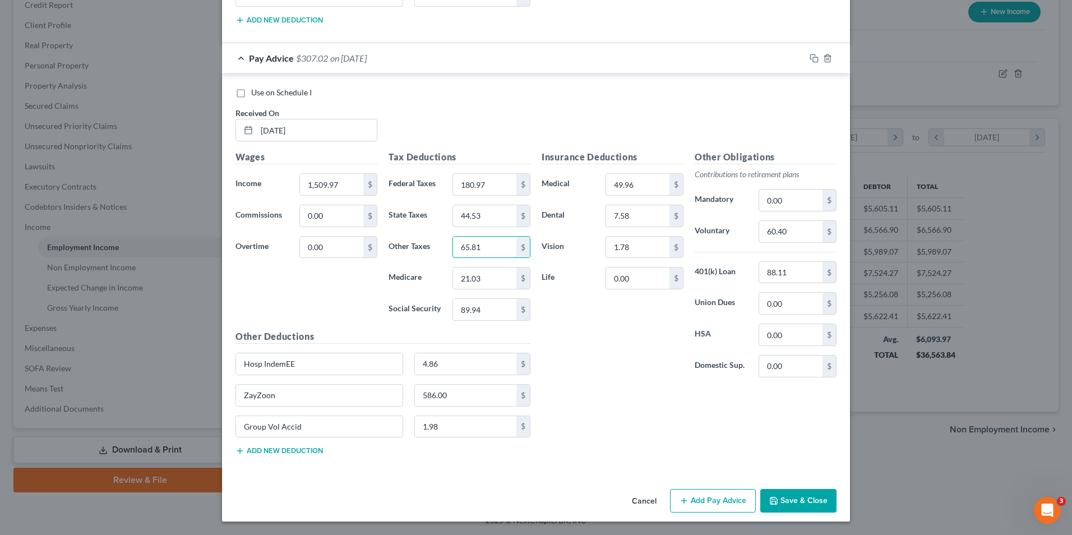
type input "65.81"
click at [587, 407] on div "Insurance Deductions Medical 49.96 $ Dental 7.58 $ Vision 1.78 $ Life 0.00 $ Ot…" at bounding box center [689, 307] width 306 height 314
click at [485, 394] on input "586.00" at bounding box center [466, 395] width 102 height 21
type input "465"
click at [494, 247] on input "65.81" at bounding box center [484, 247] width 63 height 21
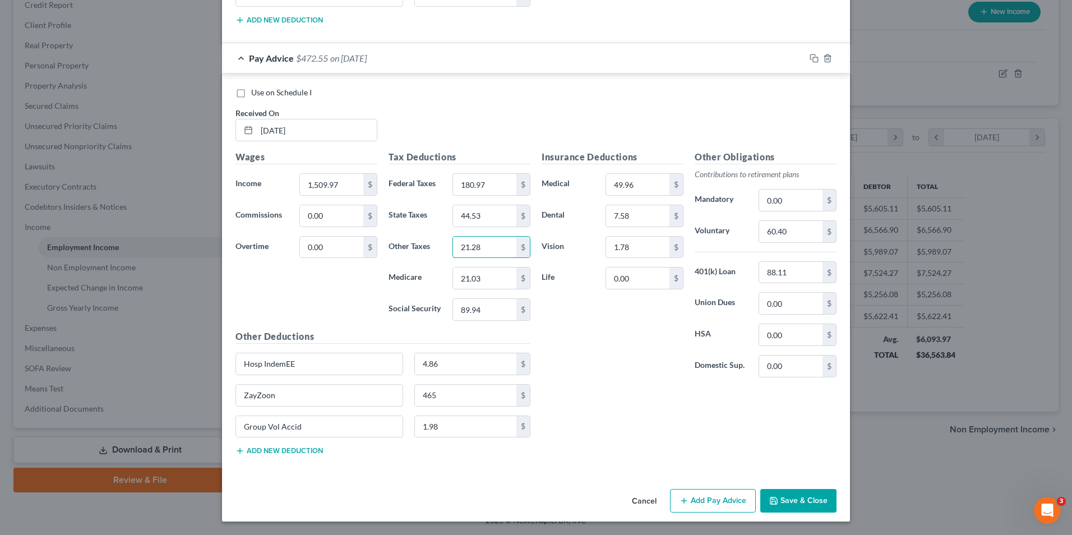
type input "21.28"
click at [627, 348] on div "Insurance Deductions Medical 49.96 $ Dental 7.58 $ Vision 1.78 $ Life 0.00 $" at bounding box center [612, 268] width 153 height 236
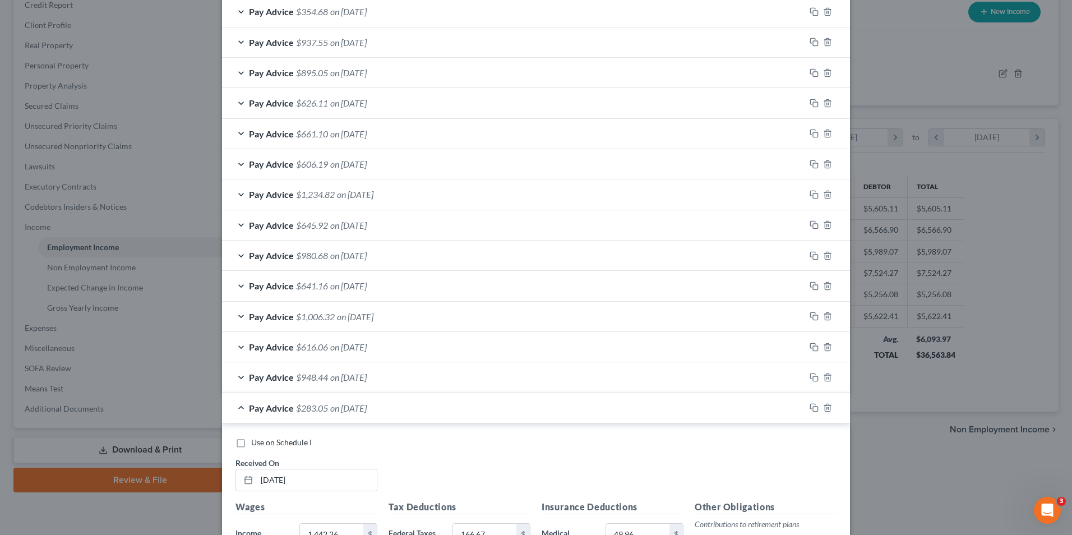
scroll to position [4128, 0]
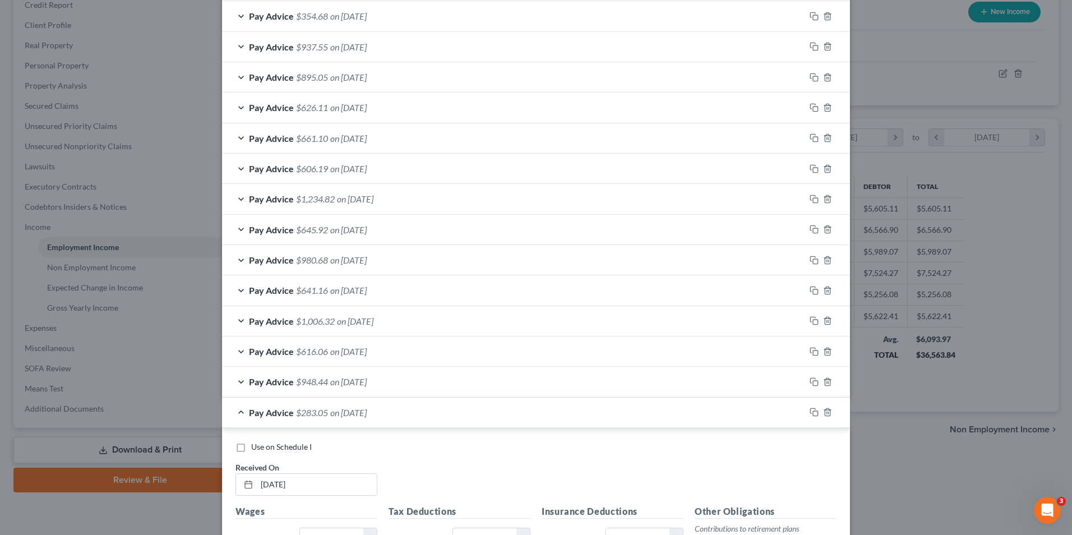
click at [240, 107] on div "Pay Advice $626.11 on [DATE]" at bounding box center [513, 107] width 583 height 30
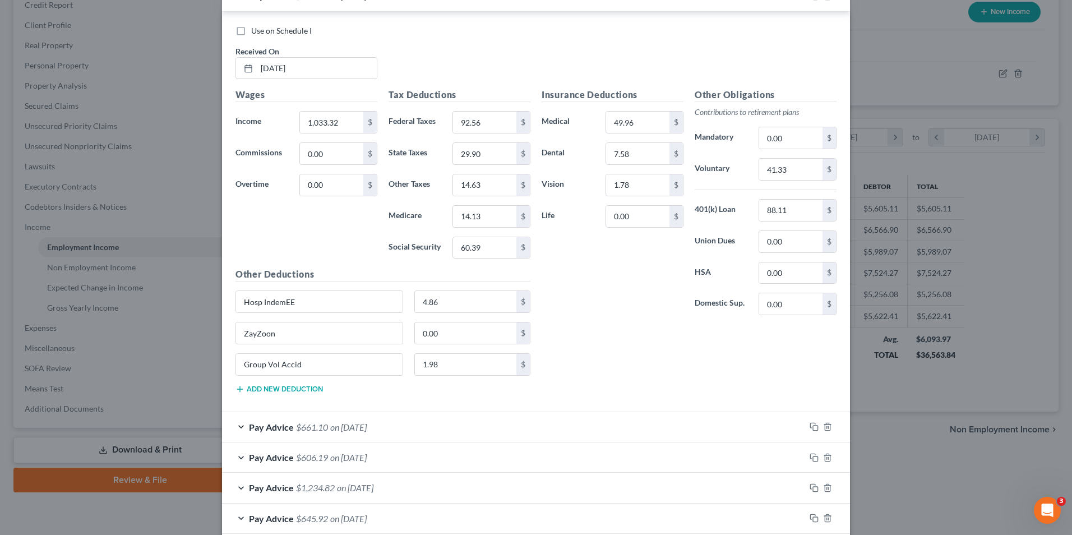
scroll to position [4240, 0]
click at [446, 329] on input "0.00" at bounding box center [466, 332] width 102 height 21
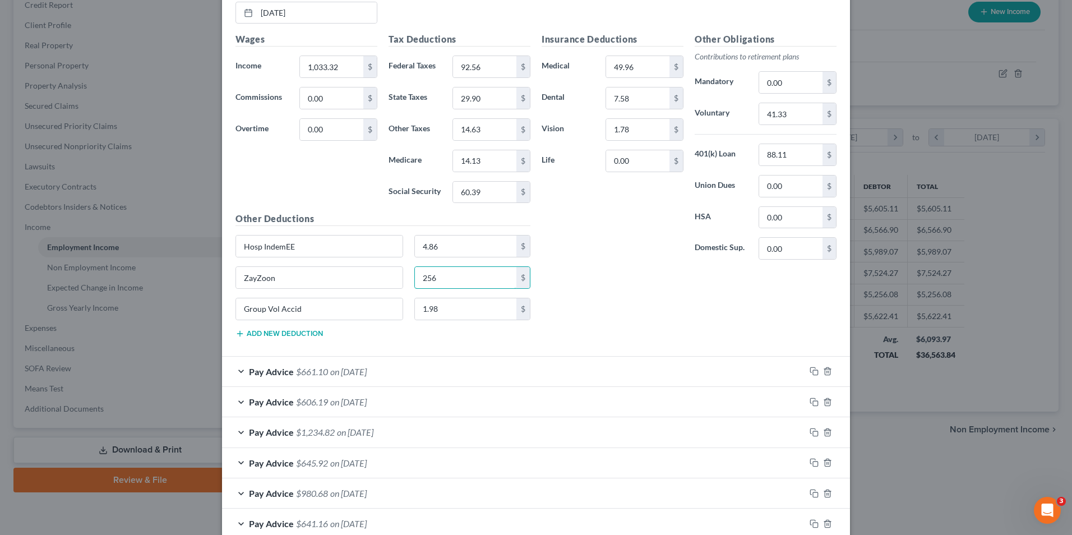
scroll to position [4296, 0]
type input "256"
click at [236, 369] on div "Pay Advice $661.10 on [DATE]" at bounding box center [513, 370] width 583 height 30
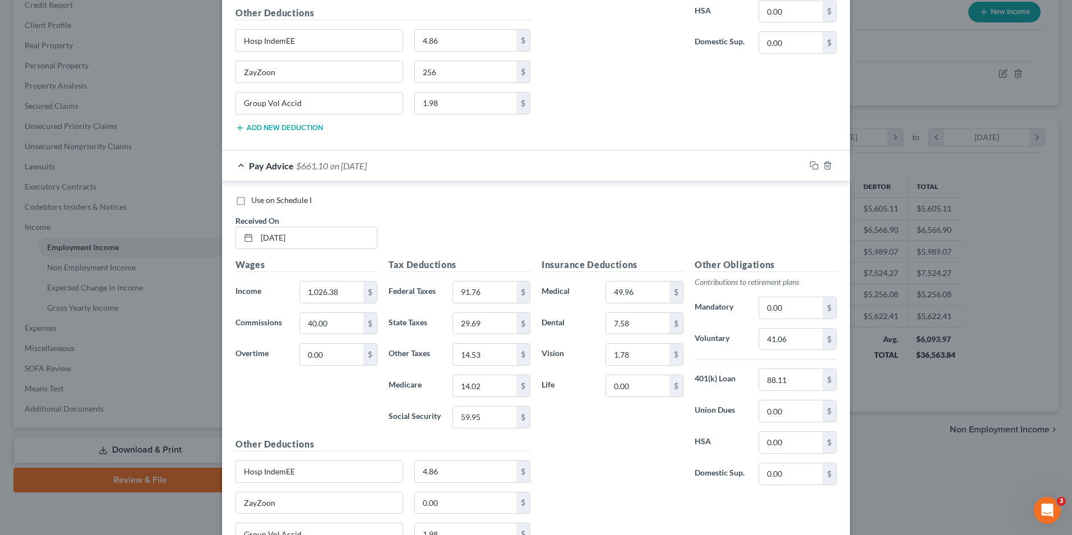
scroll to position [4520, 0]
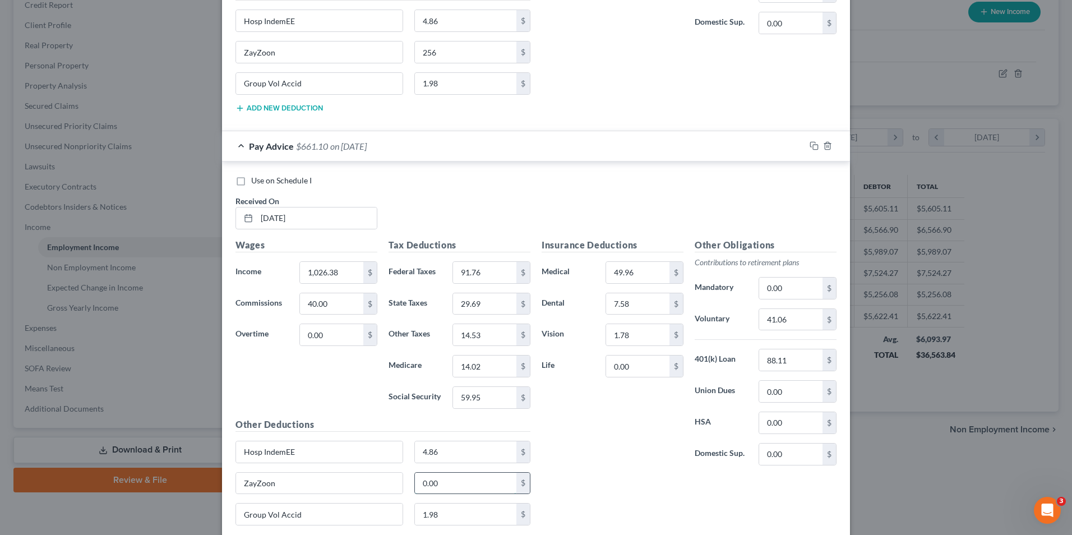
click at [469, 476] on input "0.00" at bounding box center [466, 483] width 102 height 21
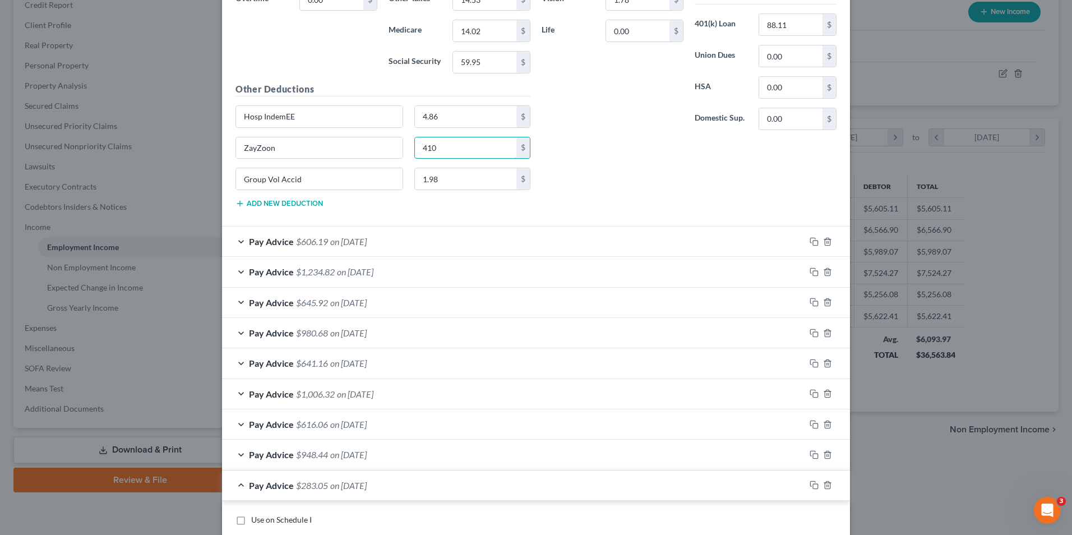
scroll to position [4856, 0]
type input "410"
click at [237, 242] on div "Pay Advice $606.19 on [DATE]" at bounding box center [513, 240] width 583 height 30
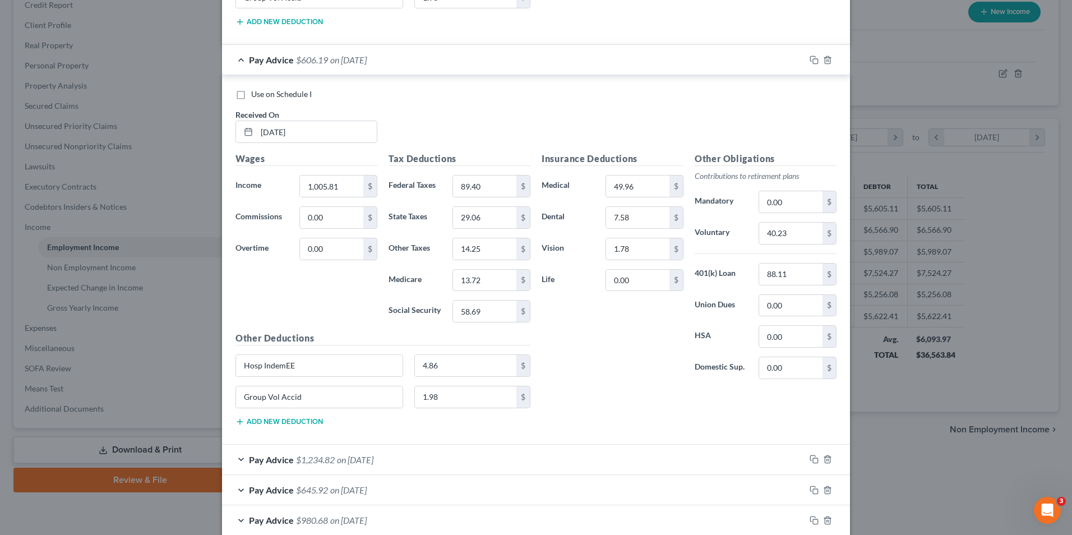
scroll to position [5081, 0]
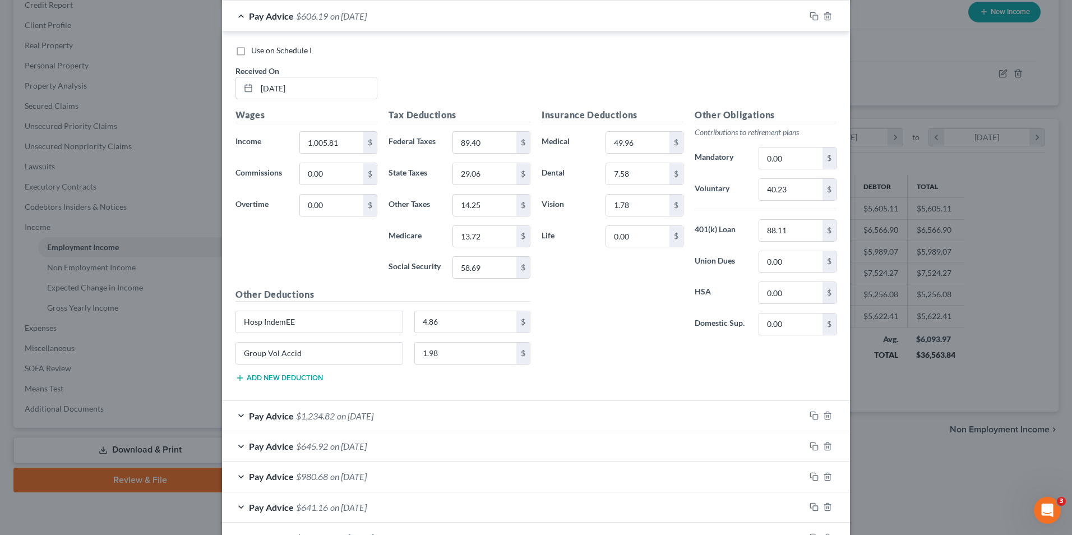
click at [235, 416] on div "Pay Advice $1,234.82 on [DATE]" at bounding box center [513, 416] width 583 height 30
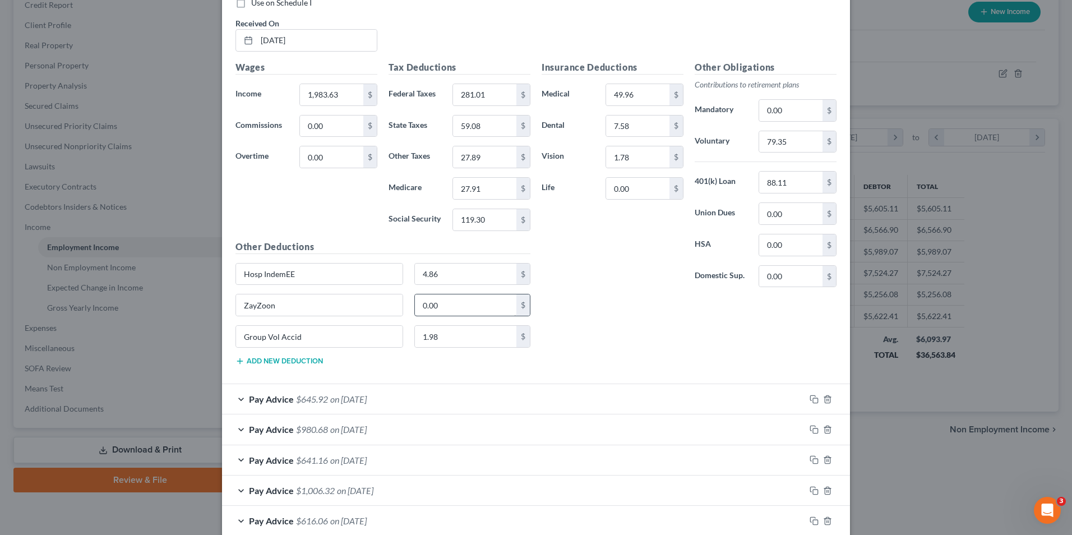
scroll to position [5529, 0]
click at [455, 307] on input "0.00" at bounding box center [466, 303] width 102 height 21
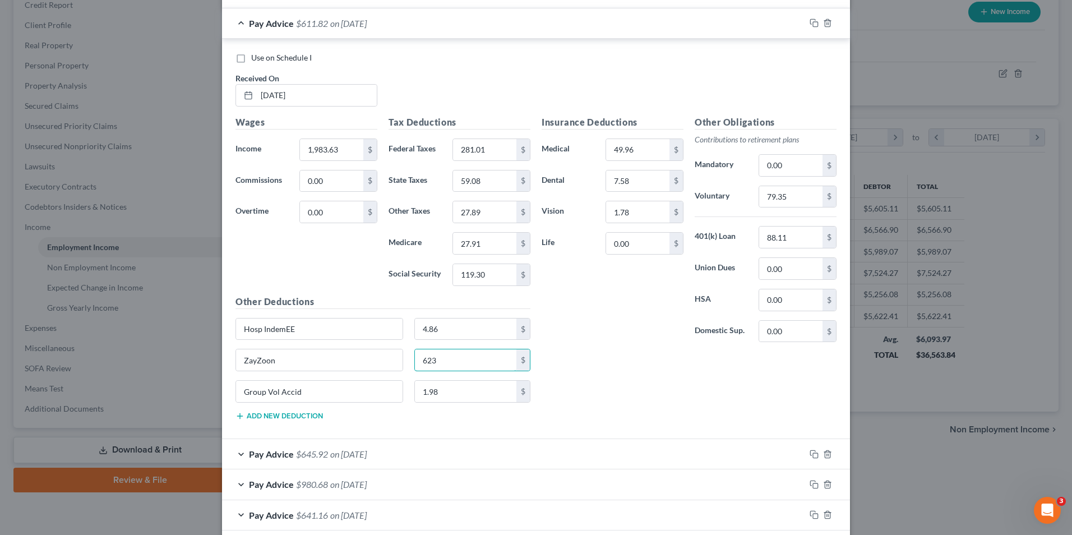
type input "623"
click at [237, 455] on div "Pay Advice $645.92 on [DATE]" at bounding box center [513, 454] width 583 height 30
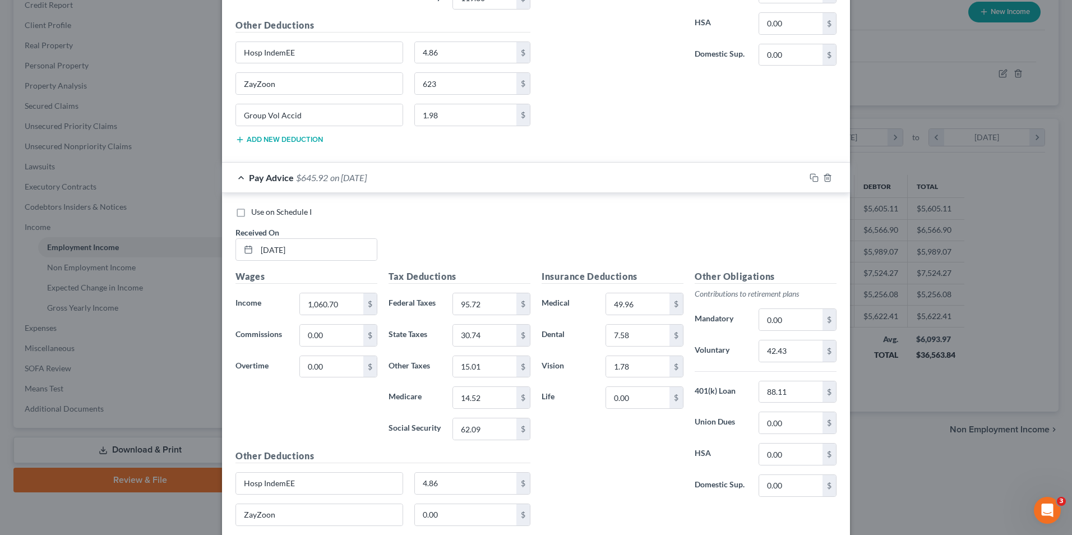
scroll to position [5809, 0]
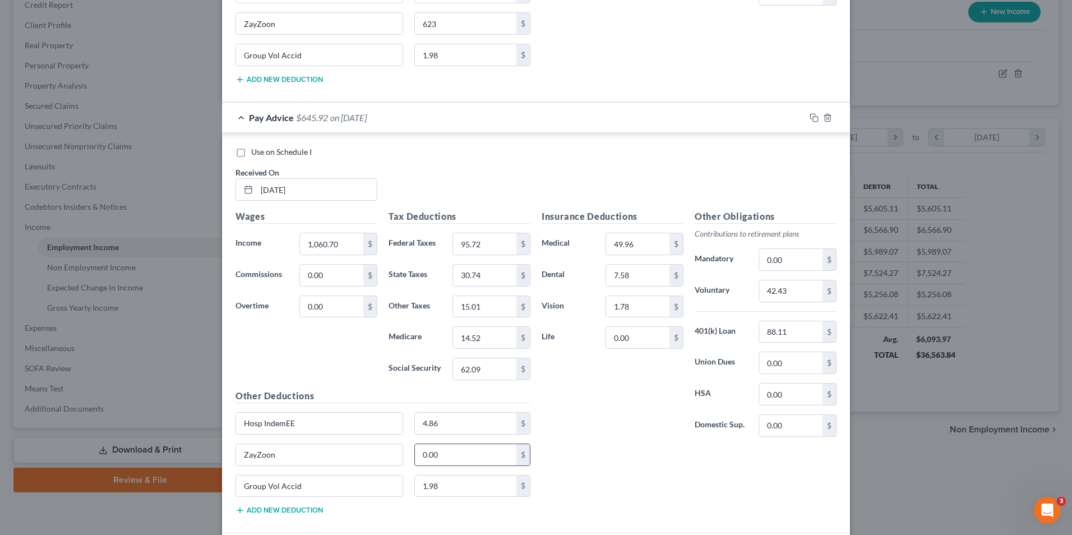
click at [469, 456] on input "0.00" at bounding box center [466, 454] width 102 height 21
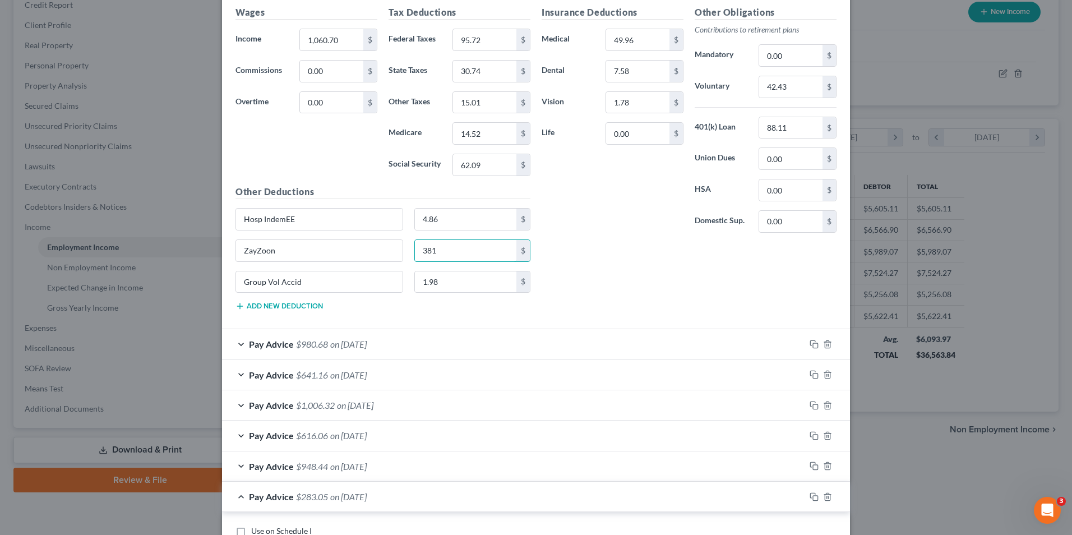
scroll to position [6033, 0]
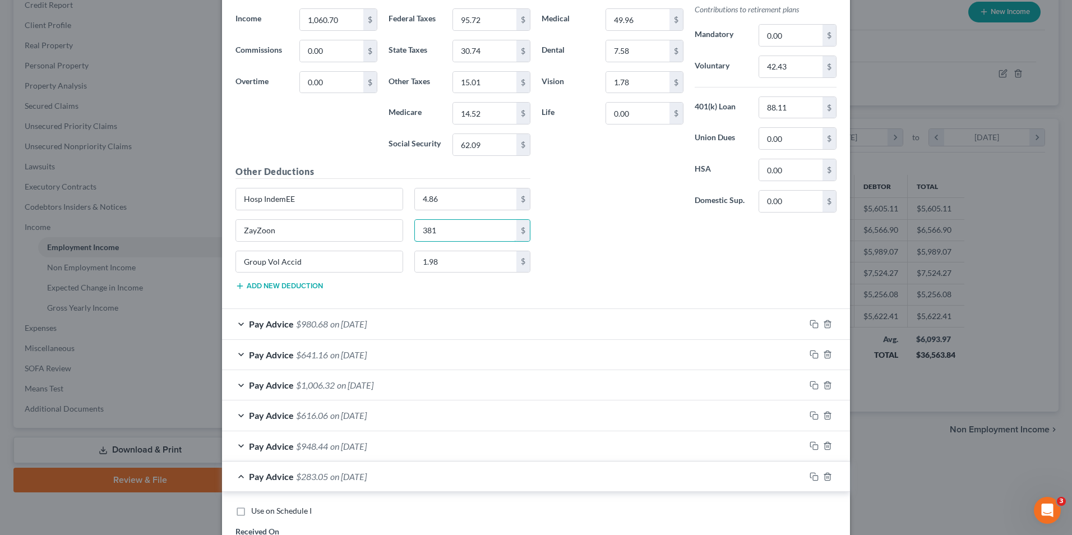
type input "381"
click at [238, 323] on div "Pay Advice $980.68 on [DATE]" at bounding box center [513, 324] width 583 height 30
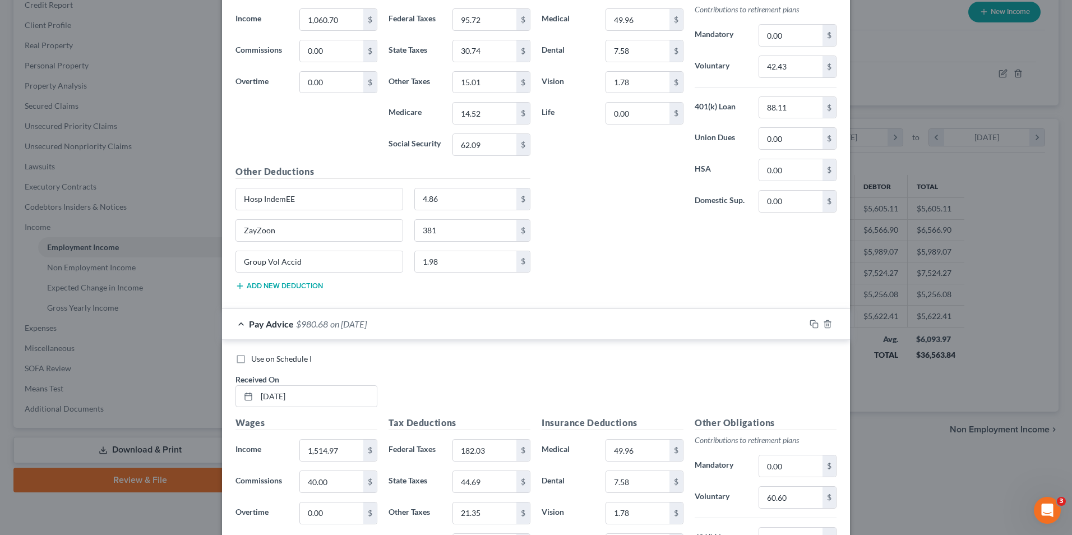
scroll to position [6258, 0]
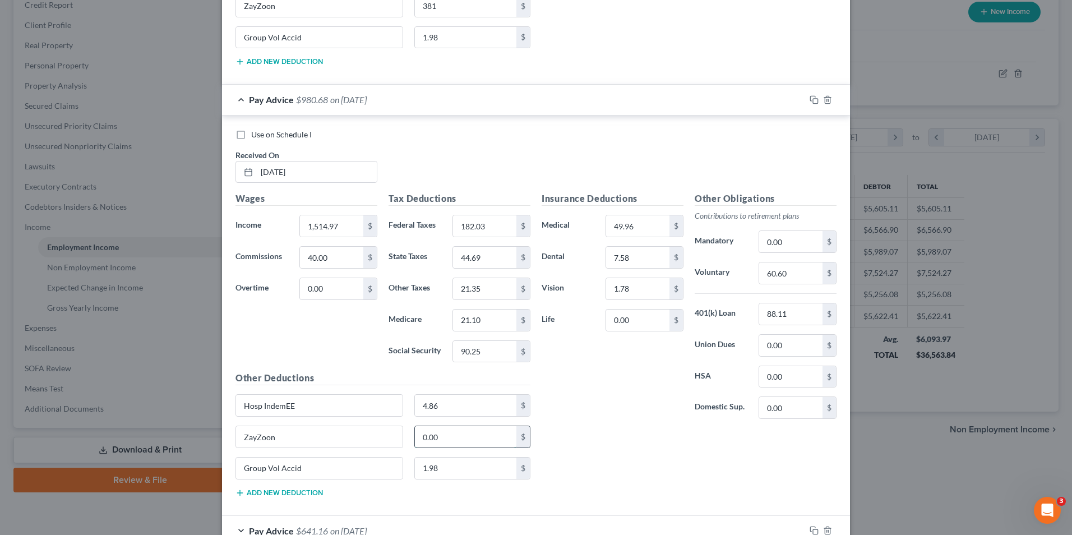
click at [459, 439] on input "0.00" at bounding box center [466, 436] width 102 height 21
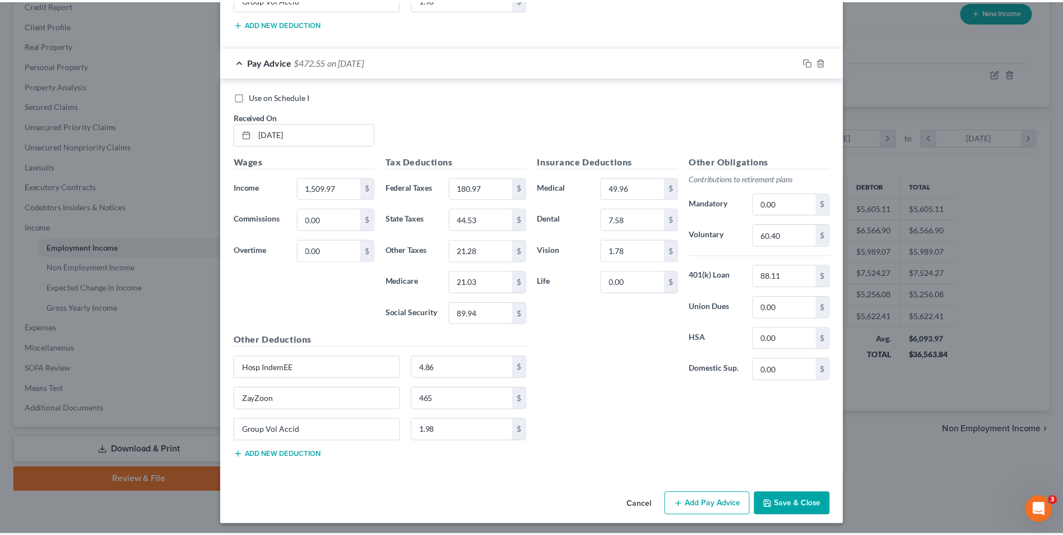
scroll to position [7282, 0]
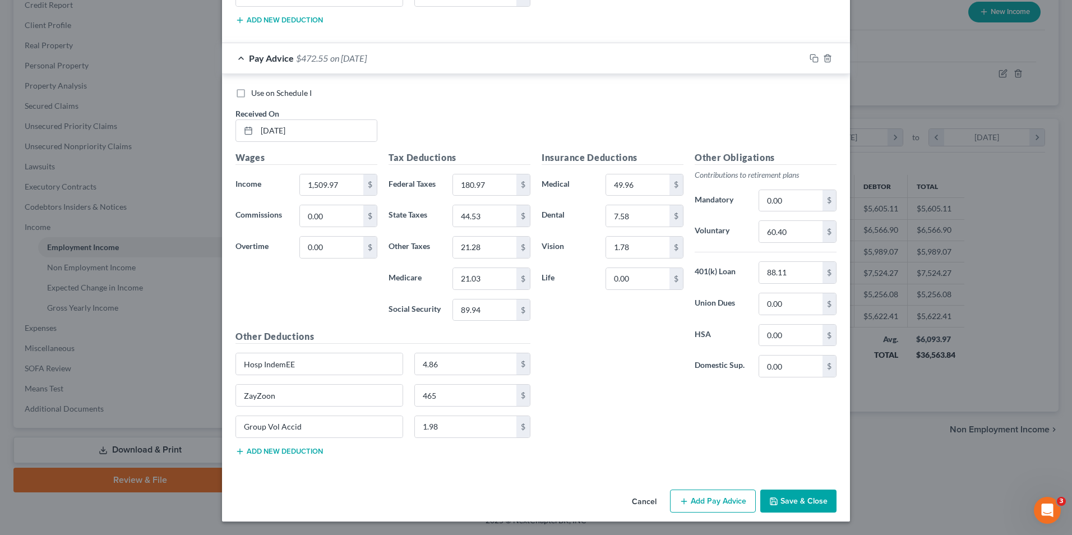
type input "522"
click at [788, 502] on button "Save & Close" at bounding box center [798, 501] width 76 height 24
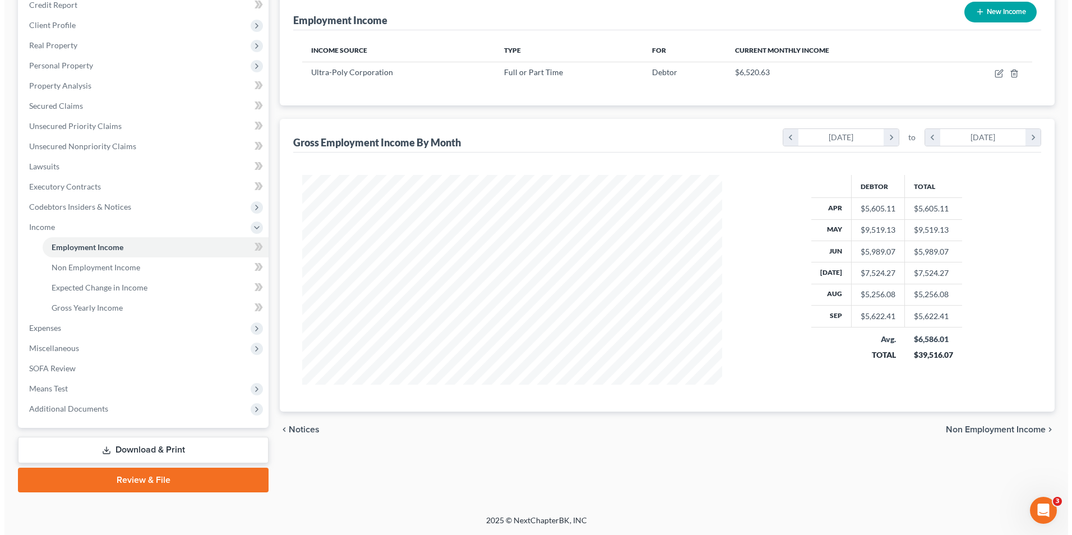
scroll to position [560316, 560085]
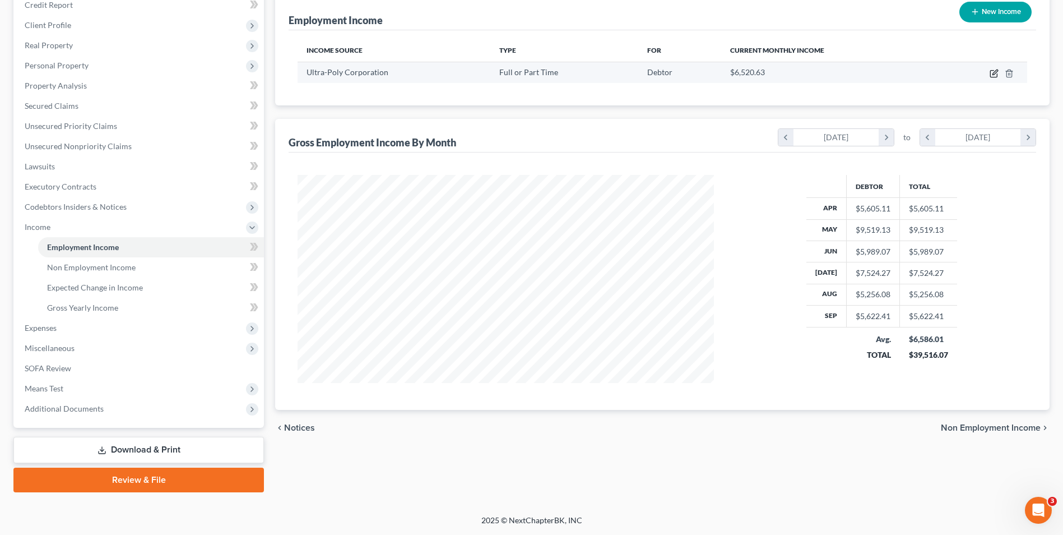
click at [992, 73] on icon "button" at bounding box center [994, 73] width 9 height 9
select select "0"
select select "39"
select select "3"
click at [1015, 428] on div "Edit Income Source × Employment Type * Select Full or [DEMOGRAPHIC_DATA] Employ…" at bounding box center [531, 267] width 1063 height 535
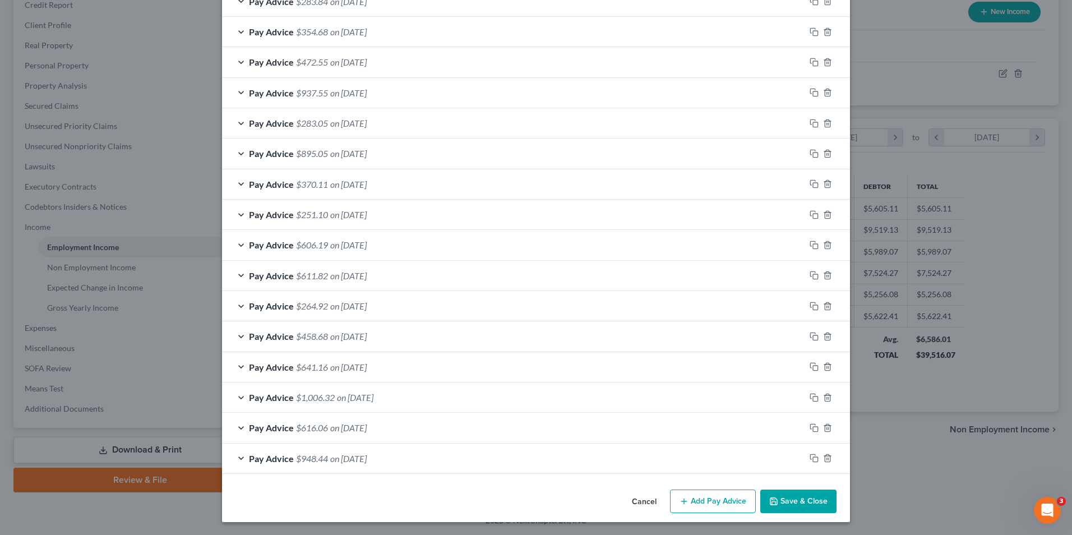
scroll to position [911, 0]
click at [826, 458] on icon "button" at bounding box center [827, 457] width 5 height 7
click at [828, 458] on line "button" at bounding box center [828, 458] width 0 height 2
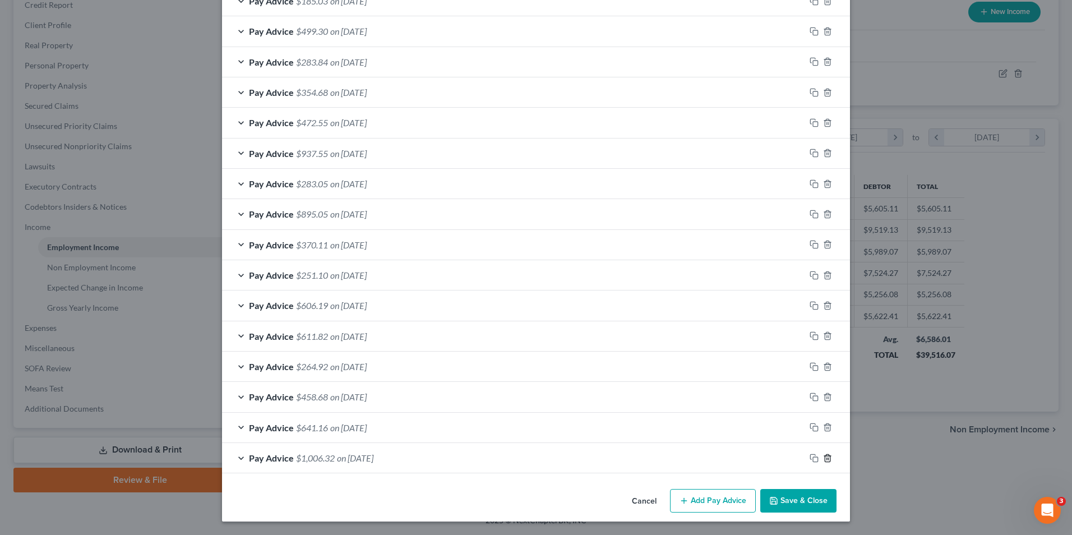
click at [828, 458] on line "button" at bounding box center [828, 458] width 0 height 2
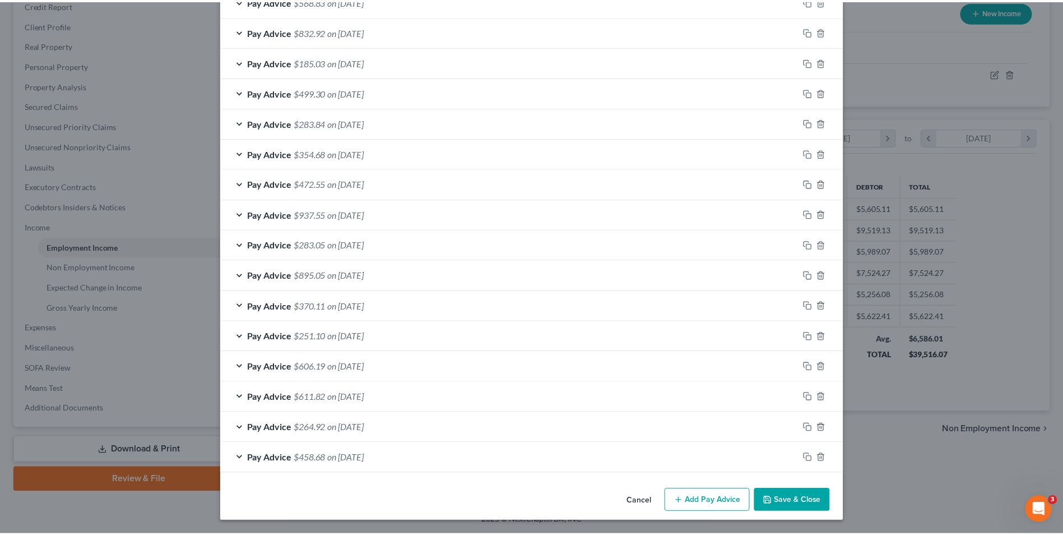
scroll to position [789, 0]
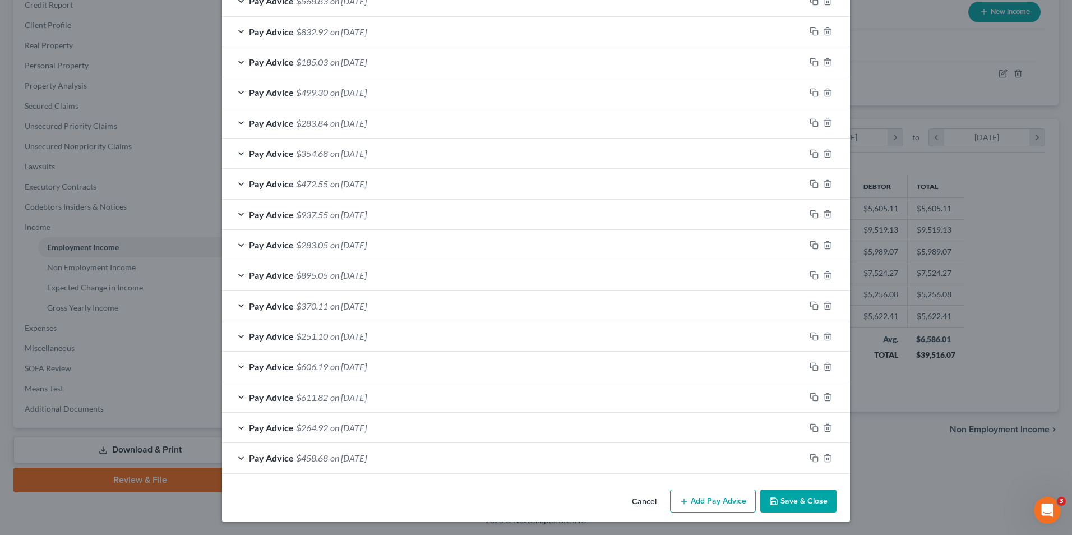
click at [794, 502] on button "Save & Close" at bounding box center [798, 501] width 76 height 24
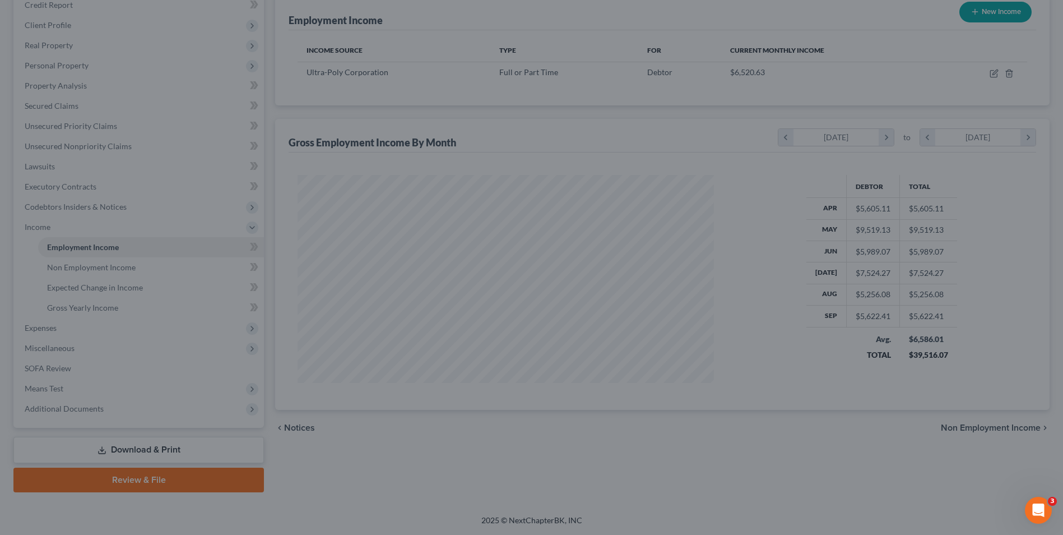
scroll to position [560316, 560085]
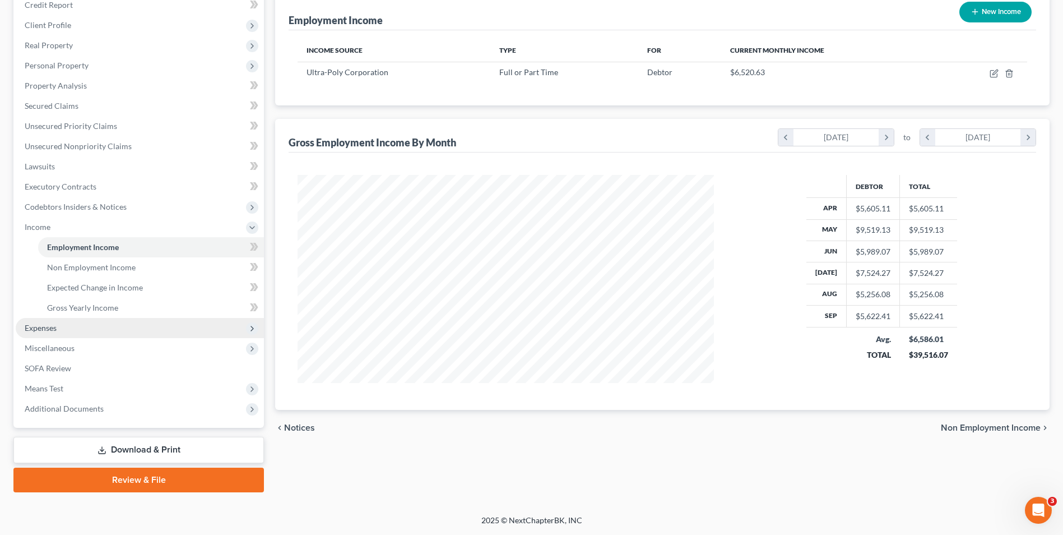
click at [56, 333] on span "Expenses" at bounding box center [140, 328] width 248 height 20
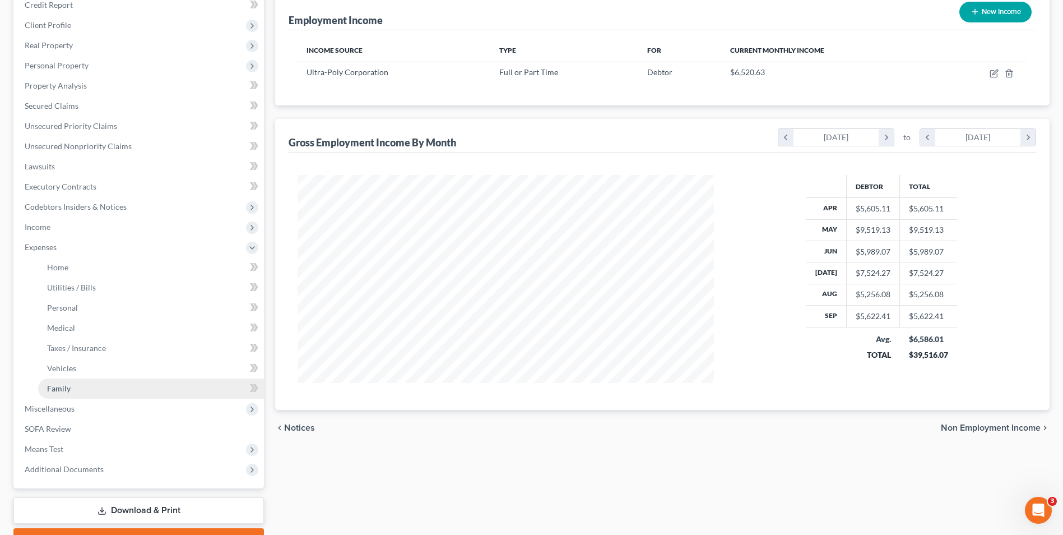
click at [74, 393] on link "Family" at bounding box center [151, 388] width 226 height 20
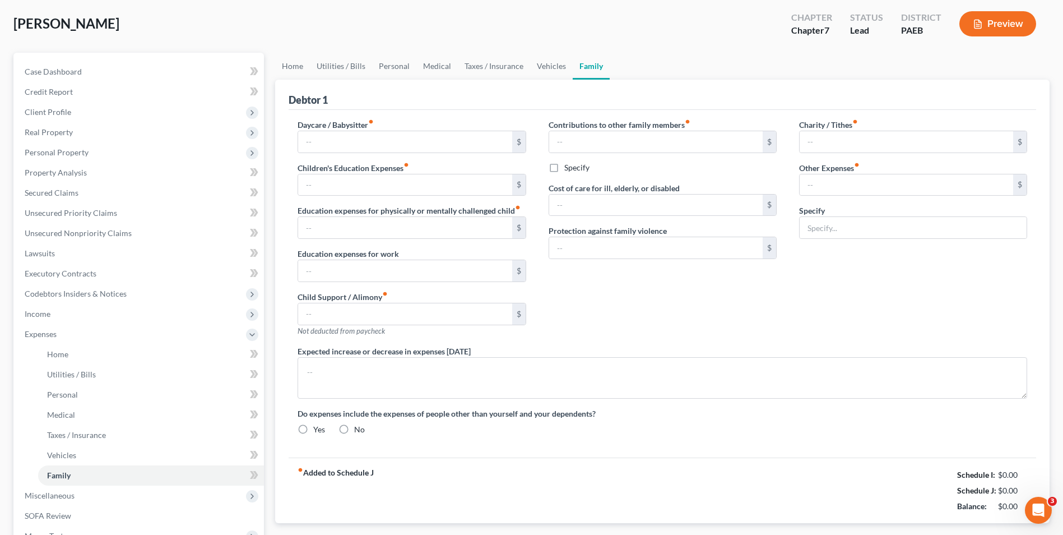
type input "0.00"
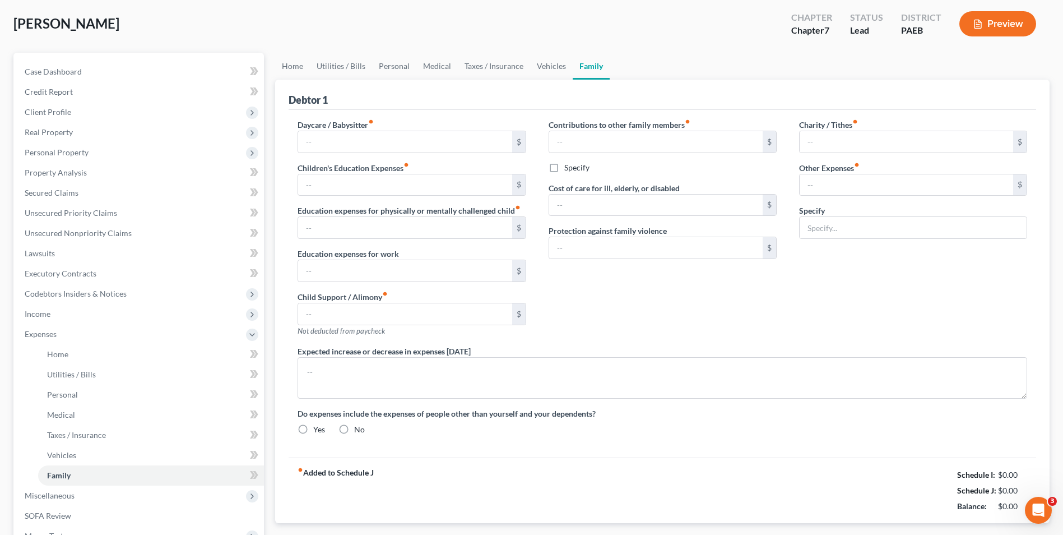
type input "200.00"
type input "0.00"
type input "10.00"
type input "70.00"
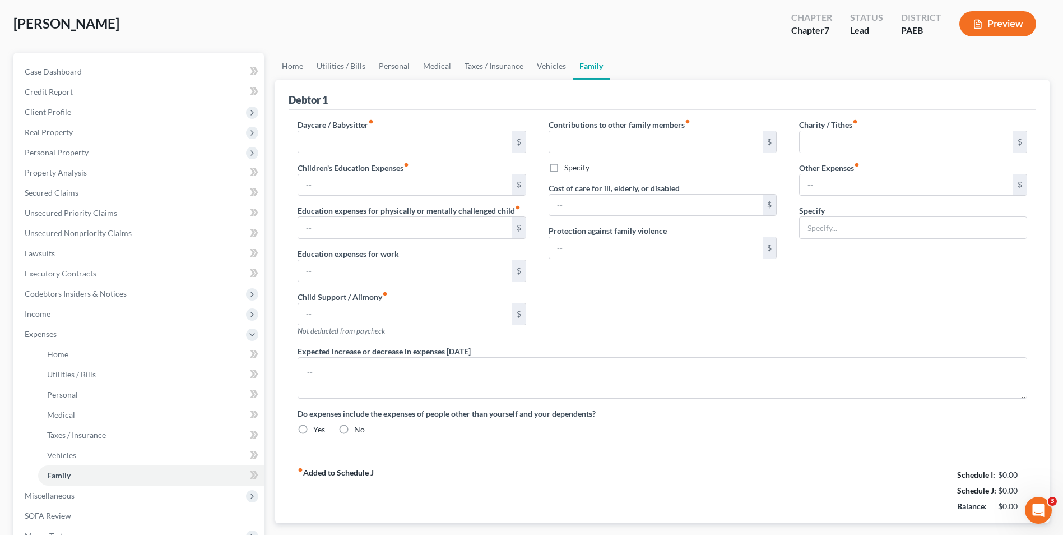
type input "Pet Care (3 cats and 1 dog)"
radio input "true"
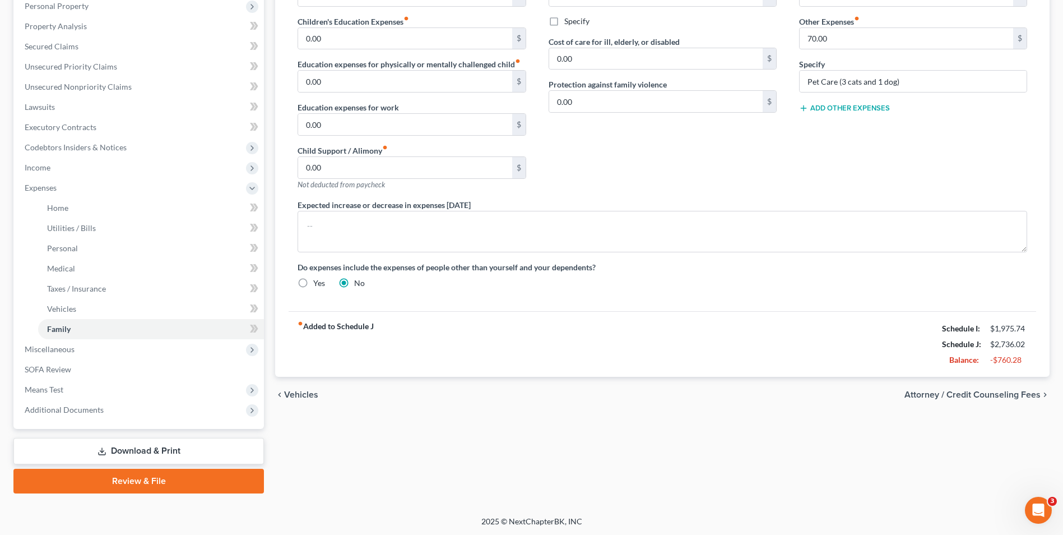
scroll to position [202, 0]
click at [157, 454] on link "Download & Print" at bounding box center [138, 450] width 251 height 26
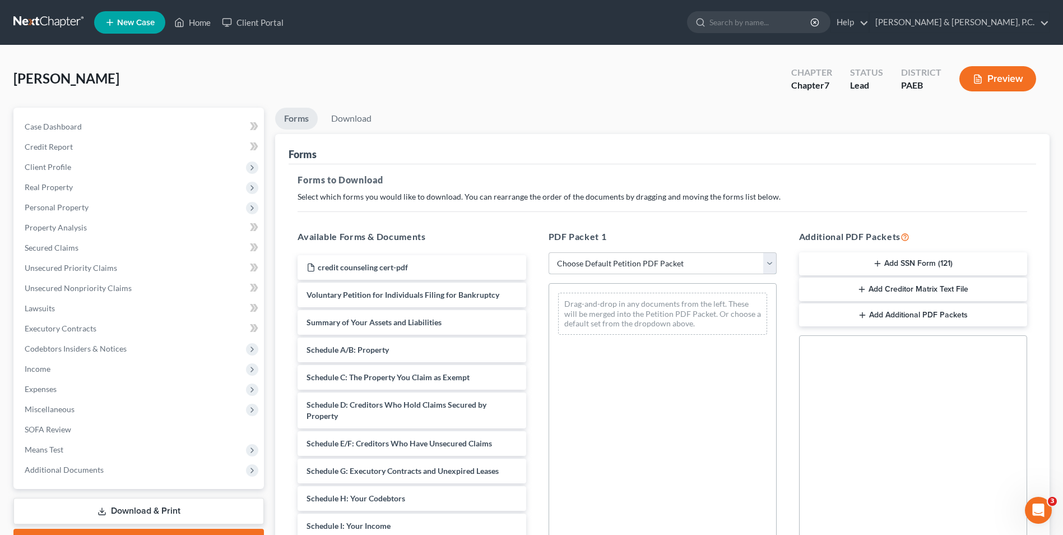
click at [764, 261] on select "Choose Default Petition PDF Packet Complete Bankruptcy Petition (all forms and …" at bounding box center [663, 263] width 228 height 22
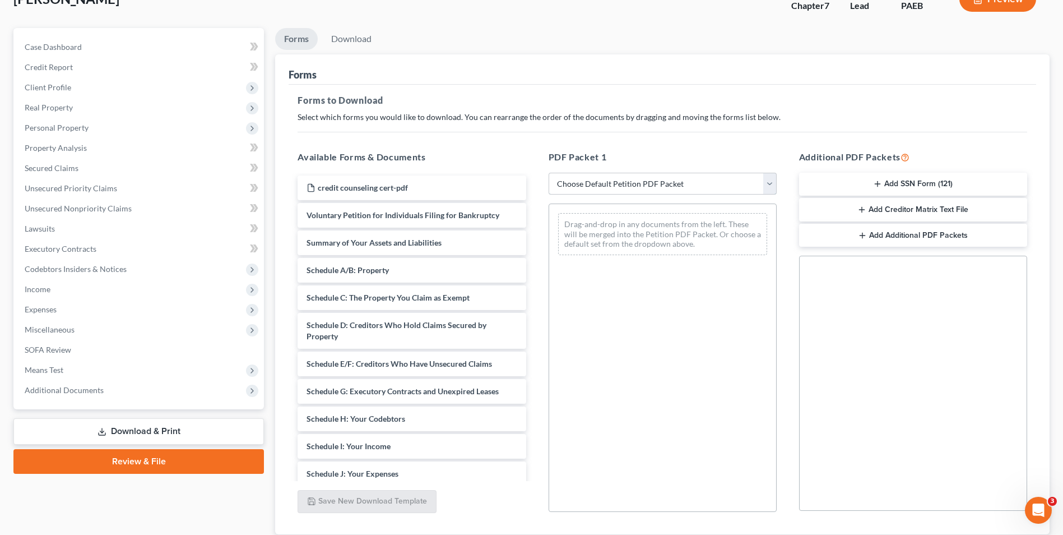
scroll to position [158, 0]
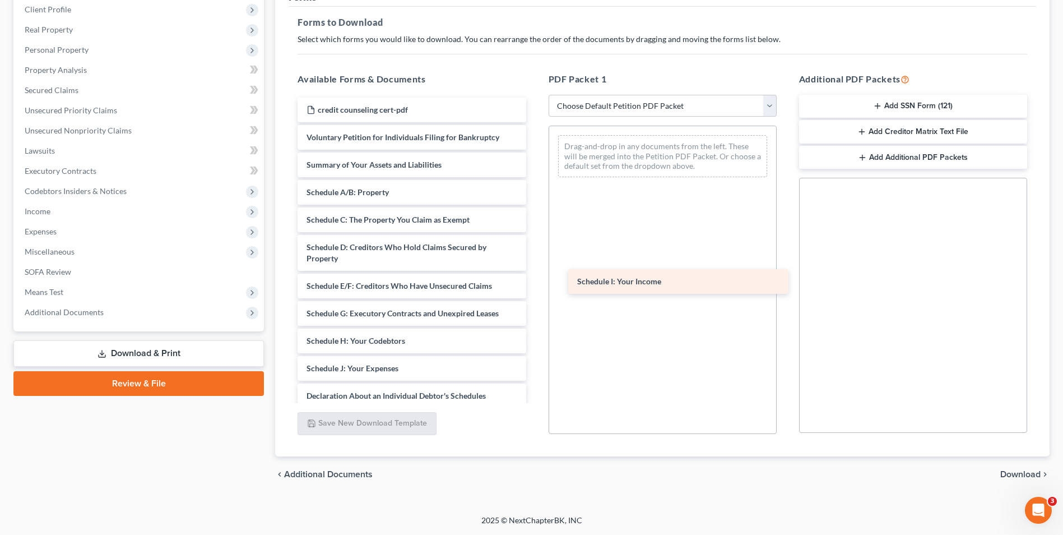
drag, startPoint x: 378, startPoint y: 368, endPoint x: 649, endPoint y: 281, distance: 284.3
click at [535, 281] on div "Schedule I: Your Income credit counseling cert-pdf Voluntary Petition for Indiv…" at bounding box center [412, 372] width 246 height 548
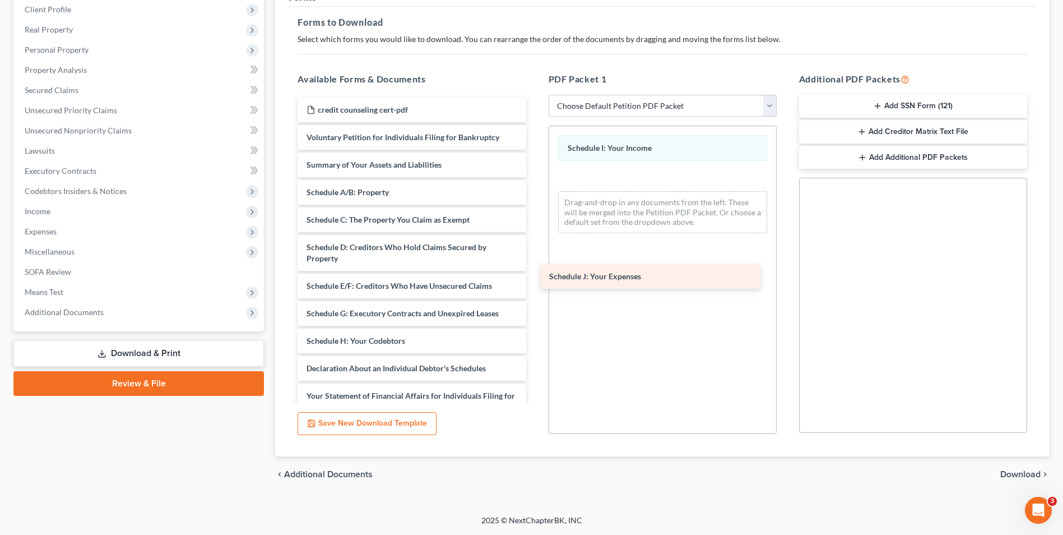
drag, startPoint x: 392, startPoint y: 370, endPoint x: 635, endPoint y: 278, distance: 259.5
click at [535, 278] on div "Schedule J: Your Expenses credit counseling cert-pdf Voluntary Petition for Ind…" at bounding box center [412, 358] width 246 height 520
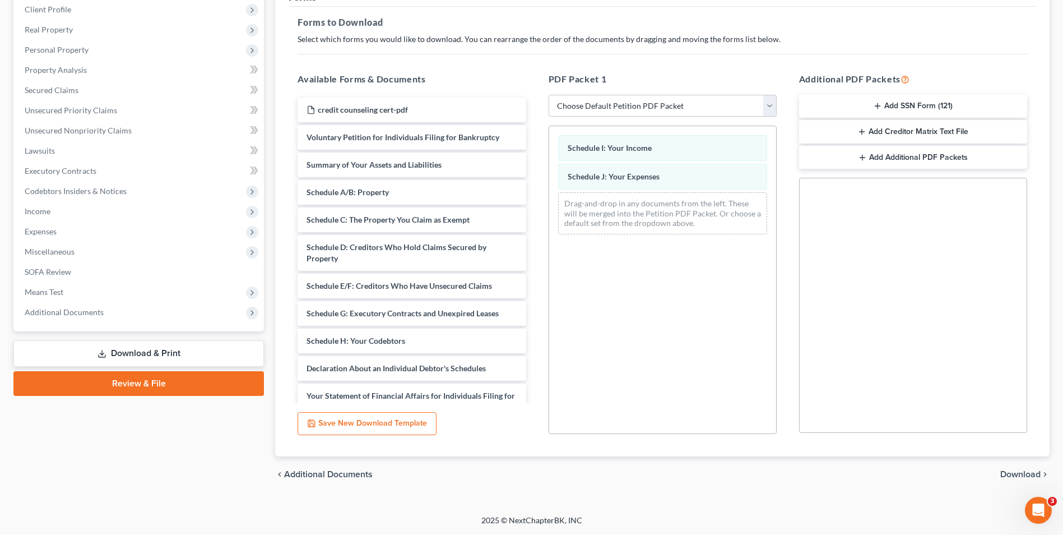
click at [1017, 474] on span "Download" at bounding box center [1021, 474] width 40 height 9
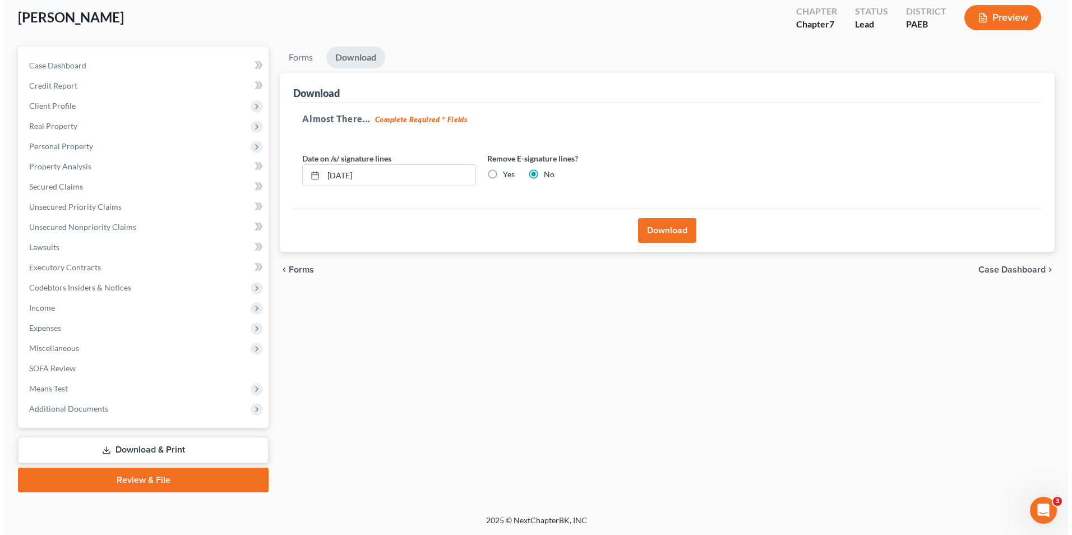
scroll to position [61, 0]
click at [411, 174] on input "[DATE]" at bounding box center [395, 175] width 152 height 21
type input "1"
click at [498, 177] on label "Yes" at bounding box center [504, 174] width 12 height 11
click at [503, 176] on input "Yes" at bounding box center [506, 172] width 7 height 7
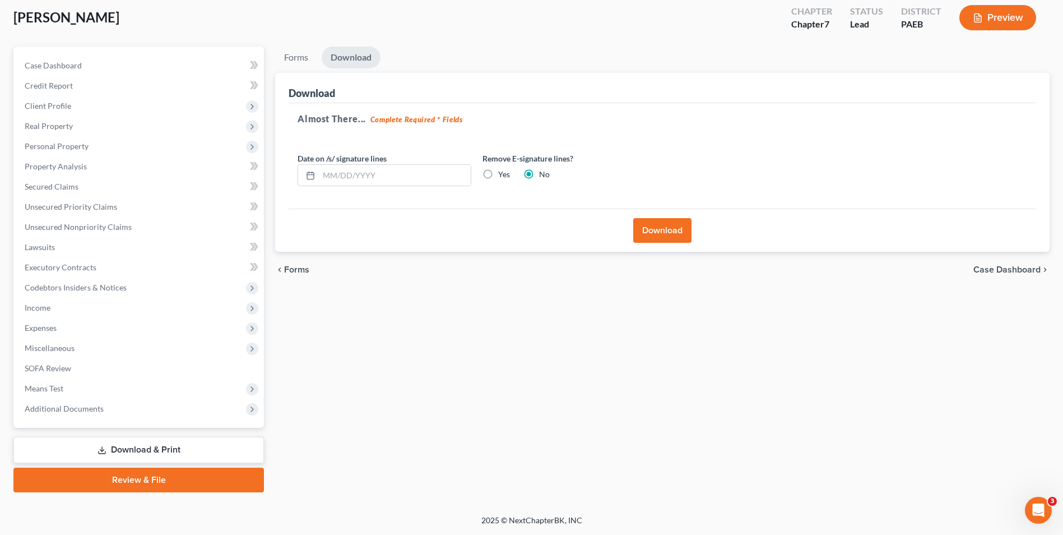
radio input "true"
radio input "false"
click at [663, 231] on button "Download" at bounding box center [662, 230] width 58 height 25
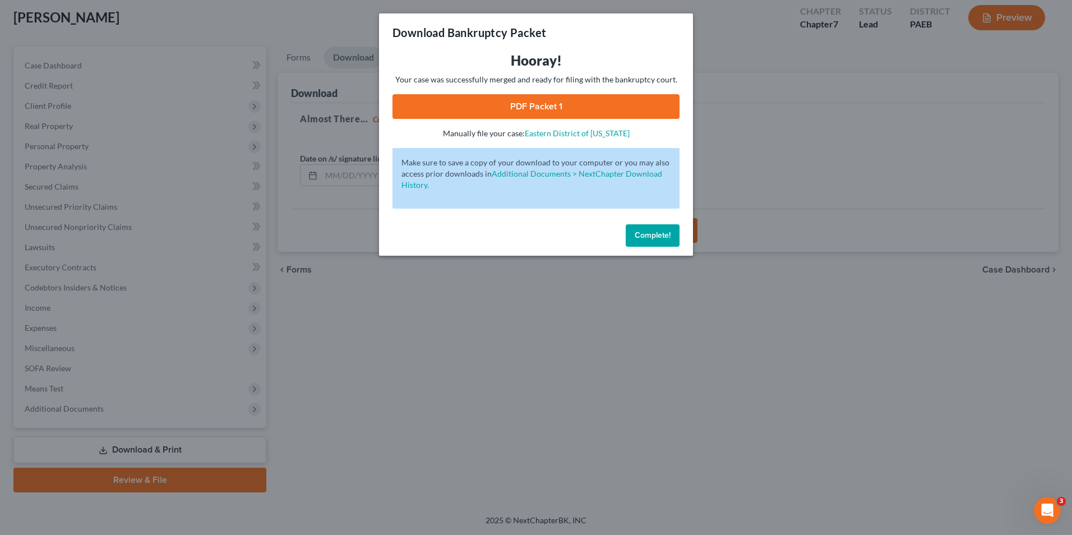
click at [501, 108] on link "PDF Packet 1" at bounding box center [535, 106] width 287 height 25
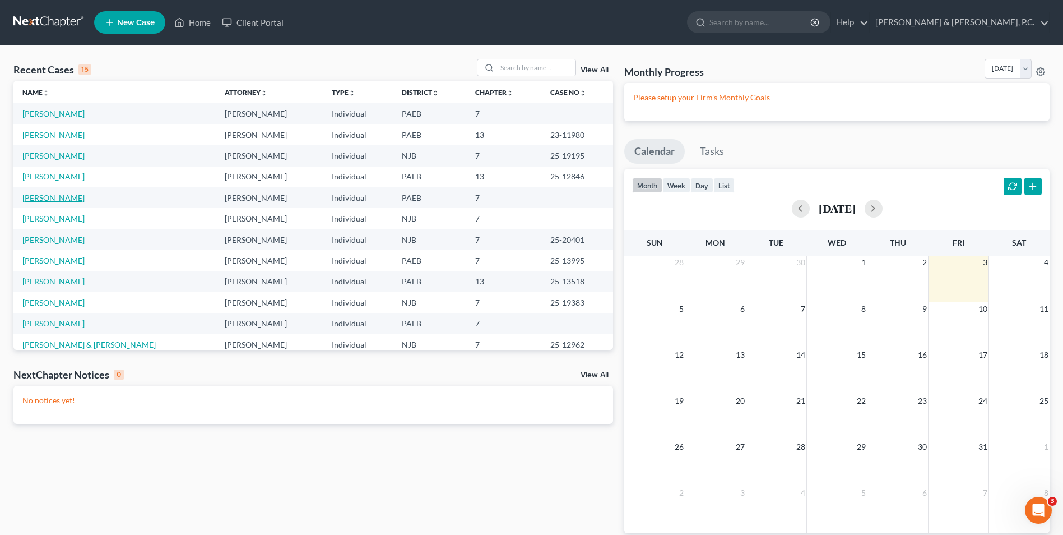
click at [59, 197] on link "[PERSON_NAME]" at bounding box center [53, 198] width 62 height 10
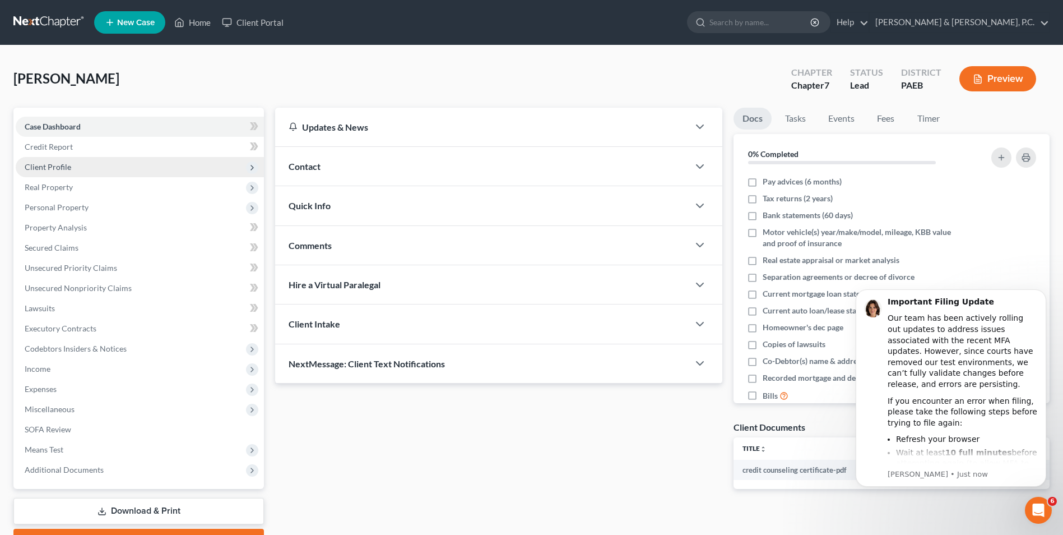
click at [80, 174] on span "Client Profile" at bounding box center [140, 167] width 248 height 20
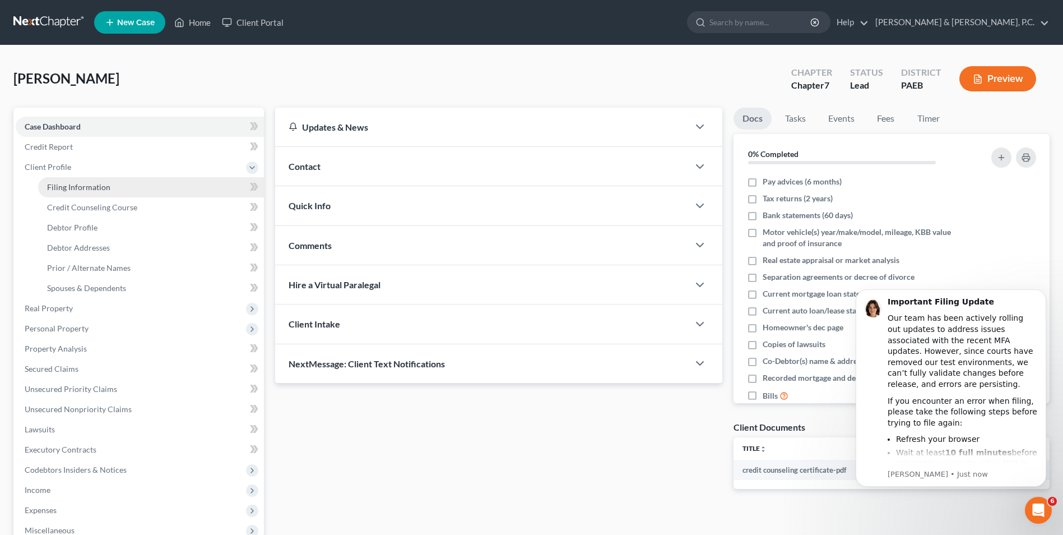
click at [81, 191] on span "Filing Information" at bounding box center [78, 187] width 63 height 10
select select "1"
select select "0"
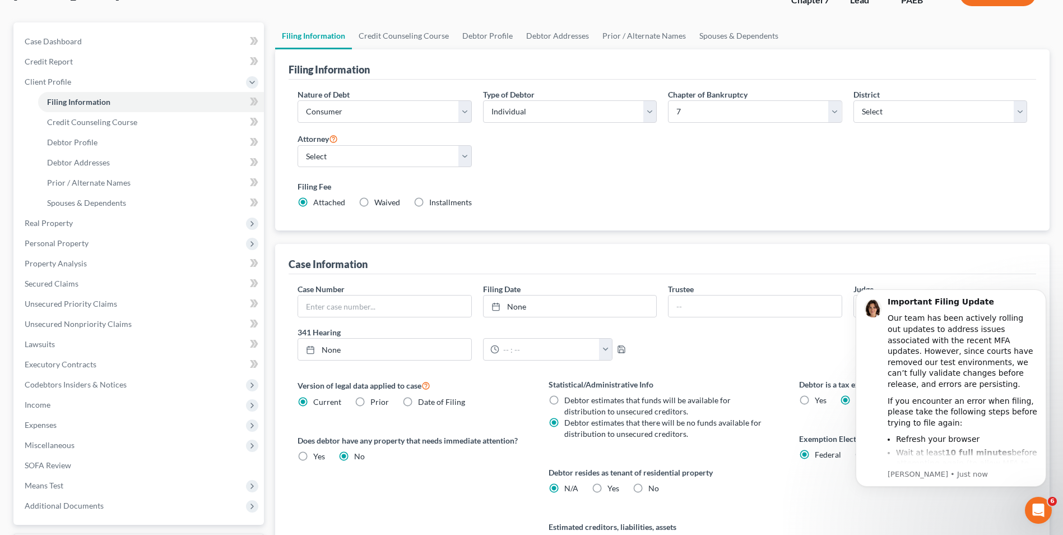
scroll to position [112, 0]
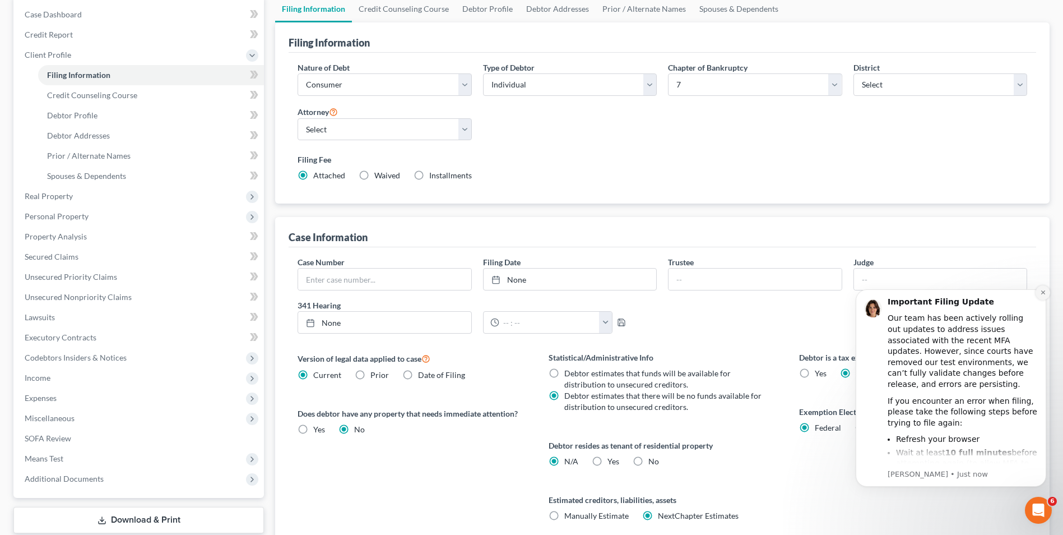
click at [1046, 295] on icon "Dismiss notification" at bounding box center [1043, 292] width 6 height 6
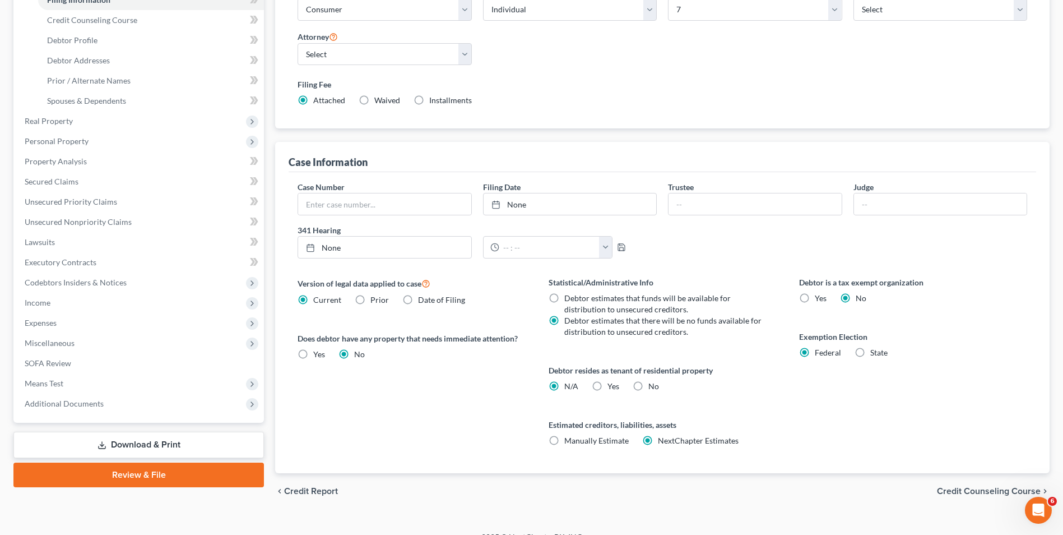
scroll to position [204, 0]
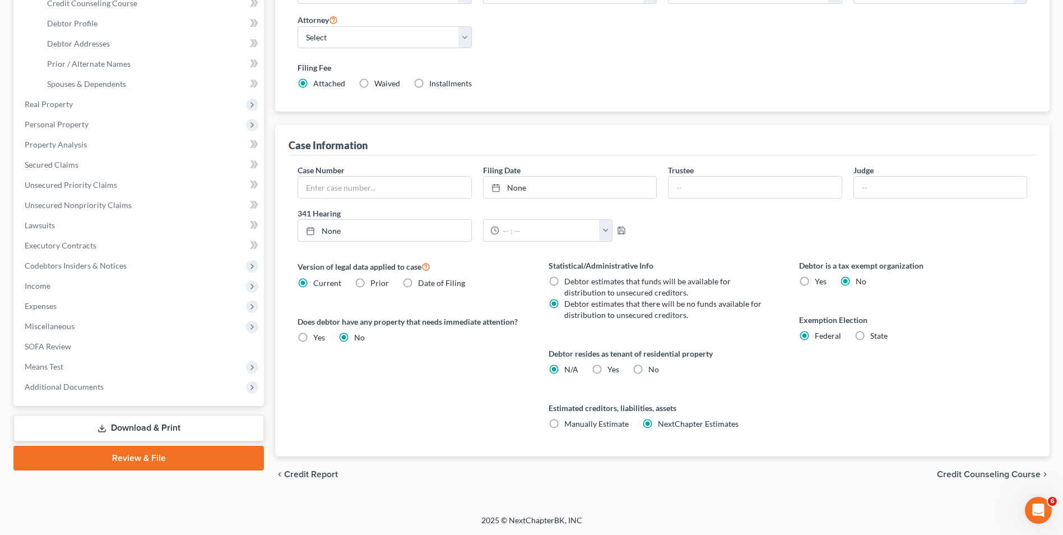
click at [954, 470] on span "Credit Counseling Course" at bounding box center [989, 474] width 104 height 9
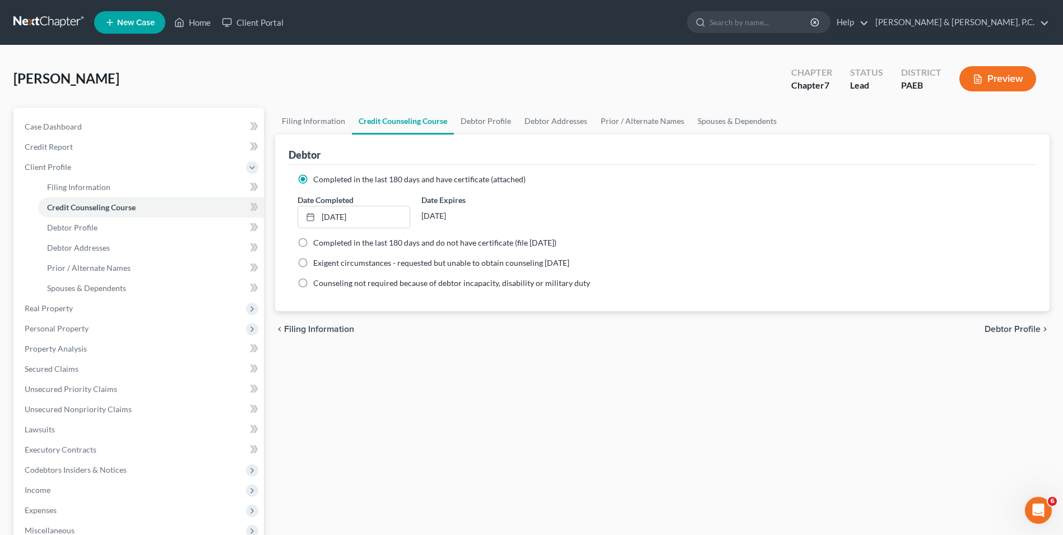
click at [994, 329] on span "Debtor Profile" at bounding box center [1013, 329] width 56 height 9
select select "1"
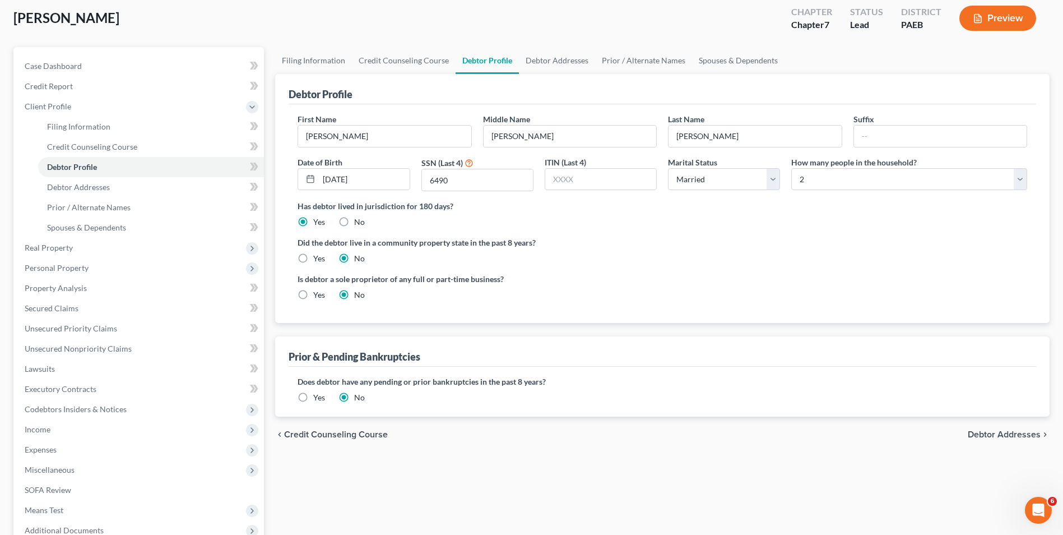
scroll to position [168, 0]
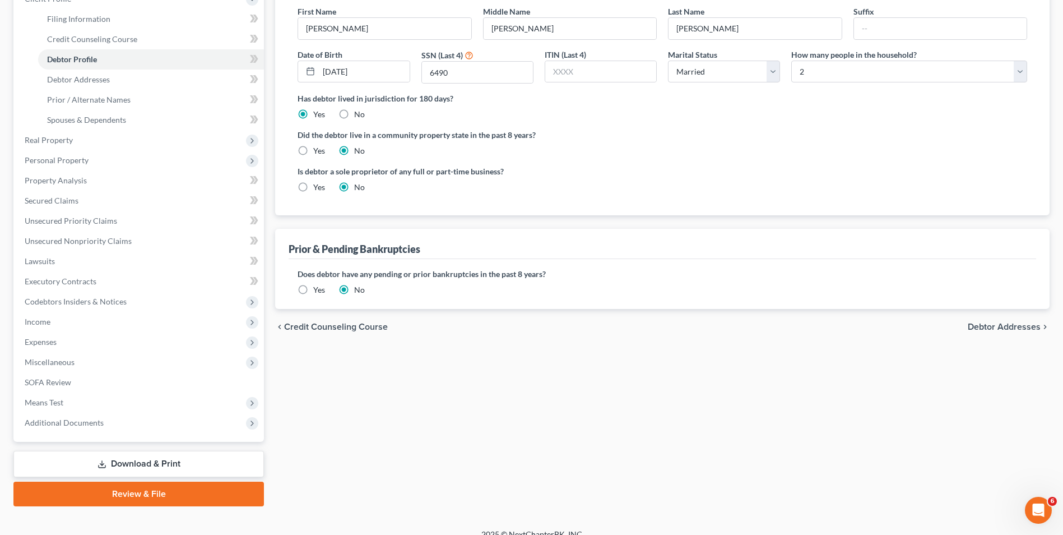
click at [989, 330] on span "Debtor Addresses" at bounding box center [1004, 326] width 73 height 9
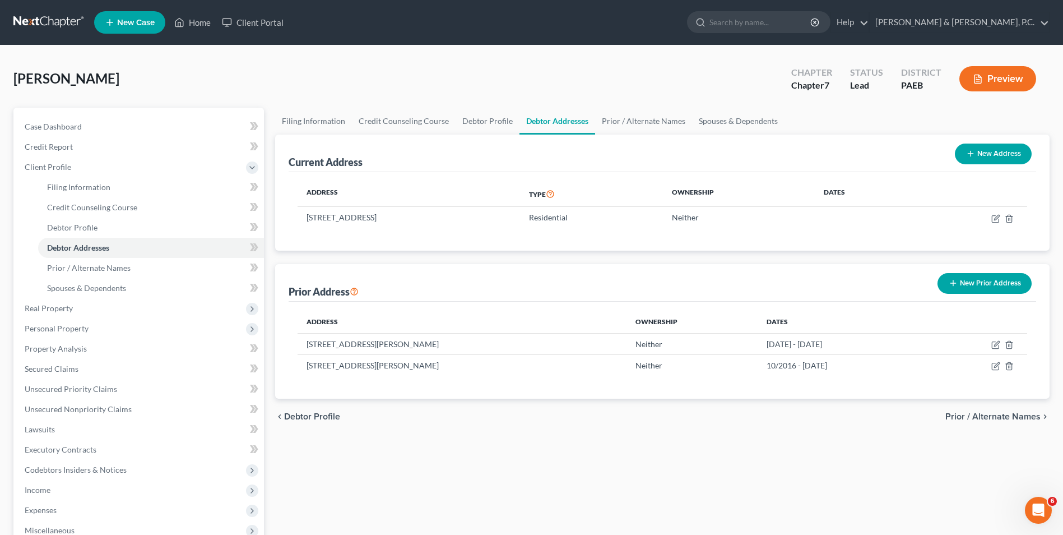
click at [1001, 414] on span "Prior / Alternate Names" at bounding box center [993, 416] width 95 height 9
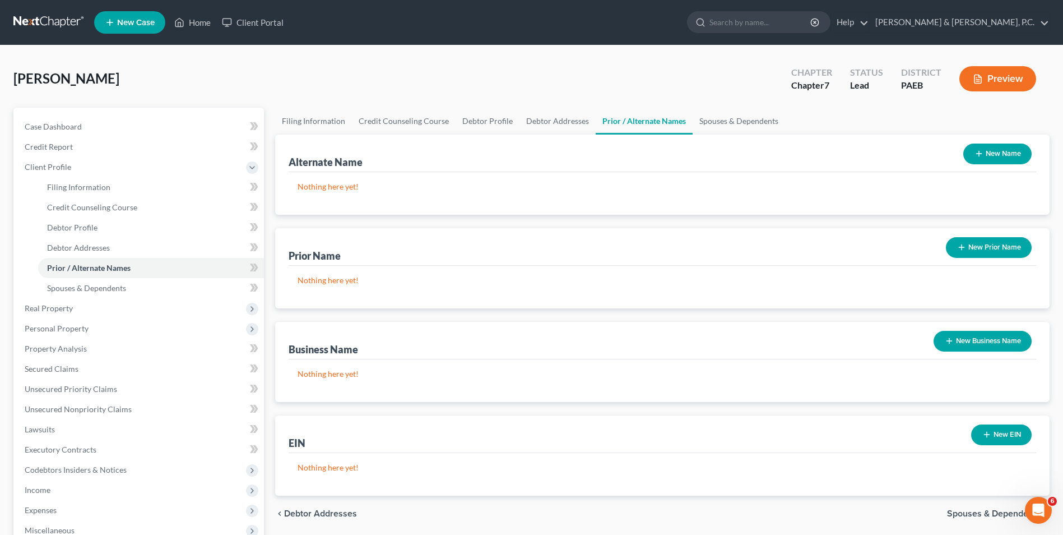
click at [999, 511] on span "Spouses & Dependents" at bounding box center [994, 513] width 94 height 9
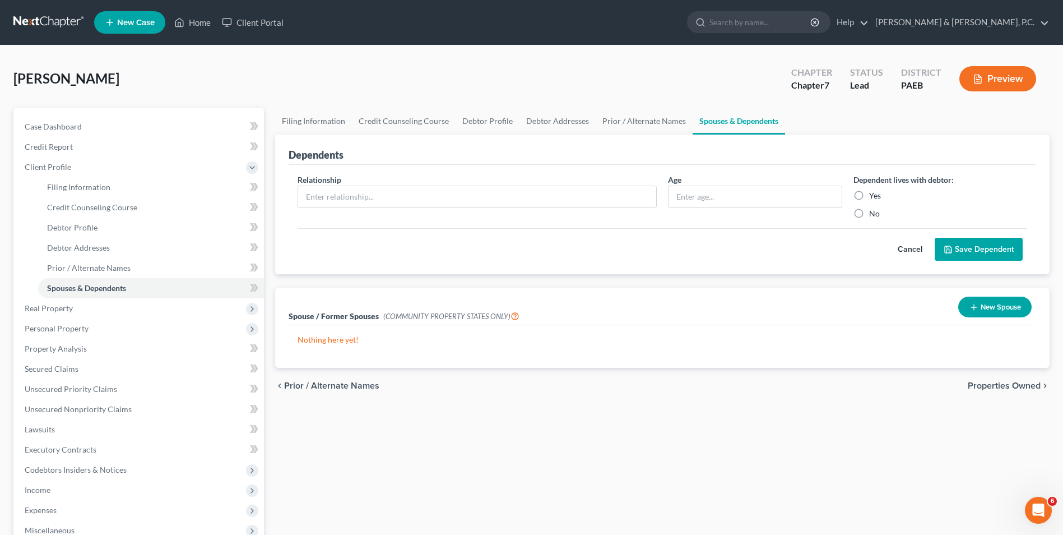
click at [1014, 386] on span "Properties Owned" at bounding box center [1004, 385] width 73 height 9
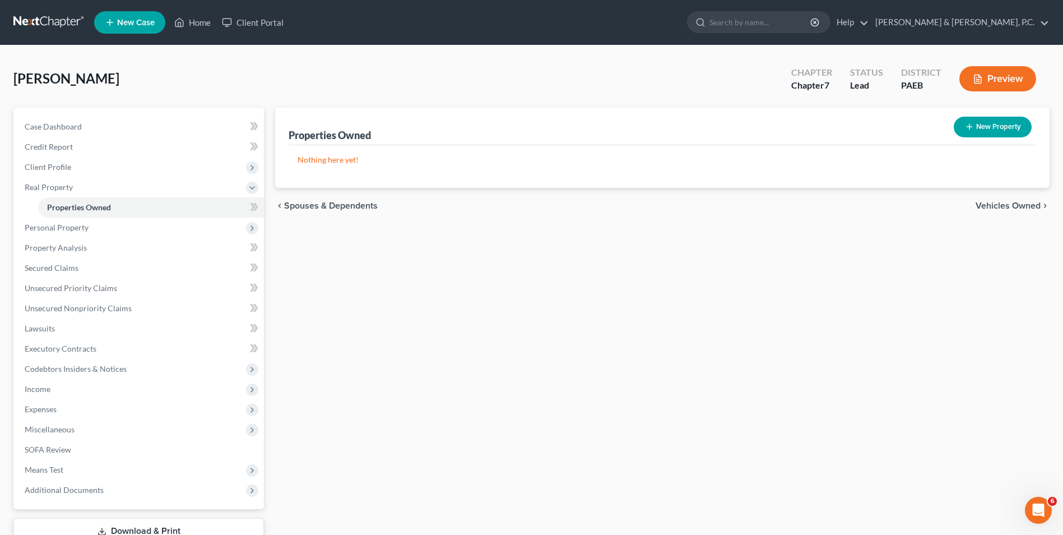
click at [1020, 205] on span "Vehicles Owned" at bounding box center [1008, 205] width 65 height 9
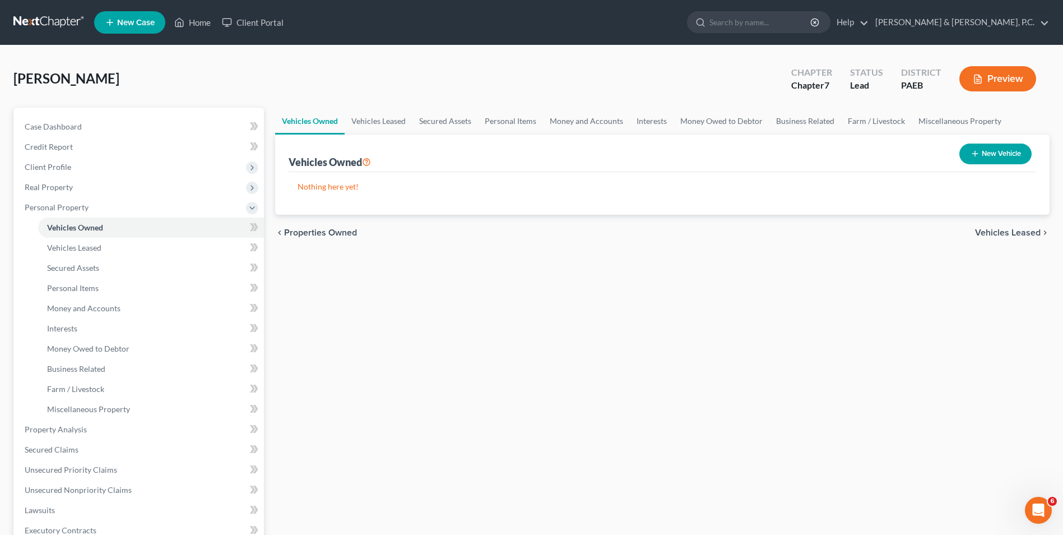
click at [1021, 235] on span "Vehicles Leased" at bounding box center [1008, 232] width 66 height 9
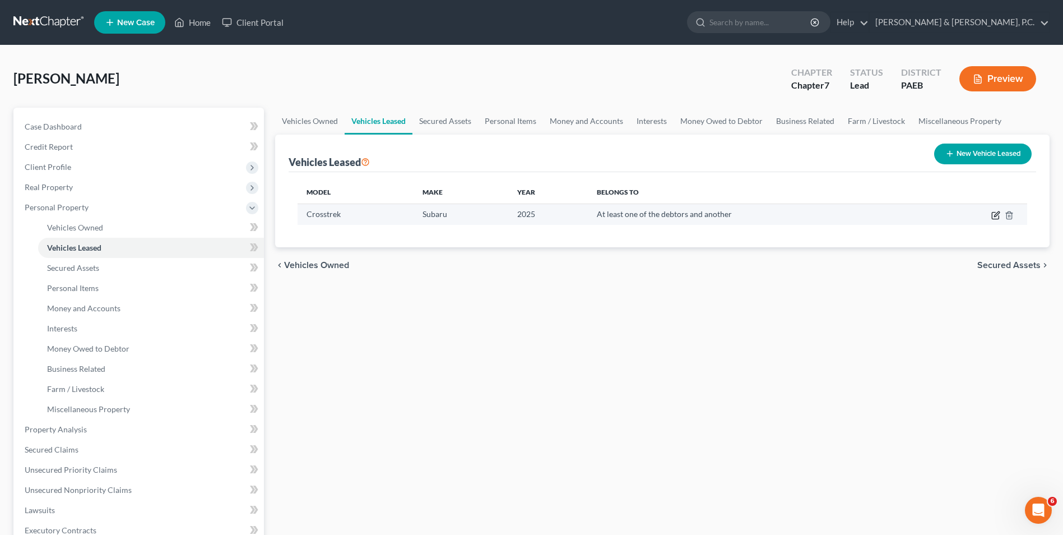
click at [997, 216] on icon "button" at bounding box center [996, 215] width 9 height 9
select select "0"
select select "1"
select select "3"
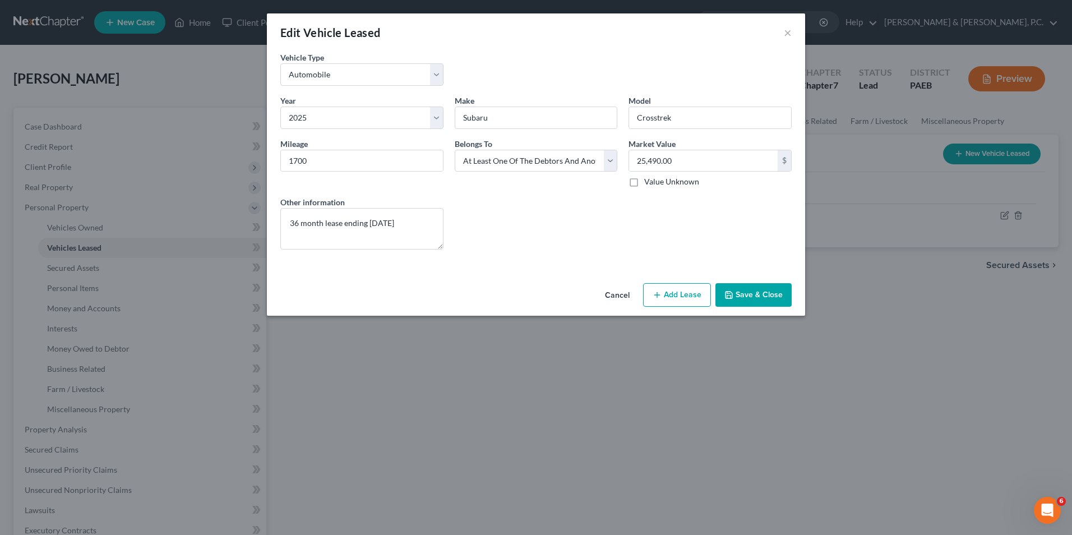
click at [748, 302] on button "Save & Close" at bounding box center [753, 295] width 76 height 24
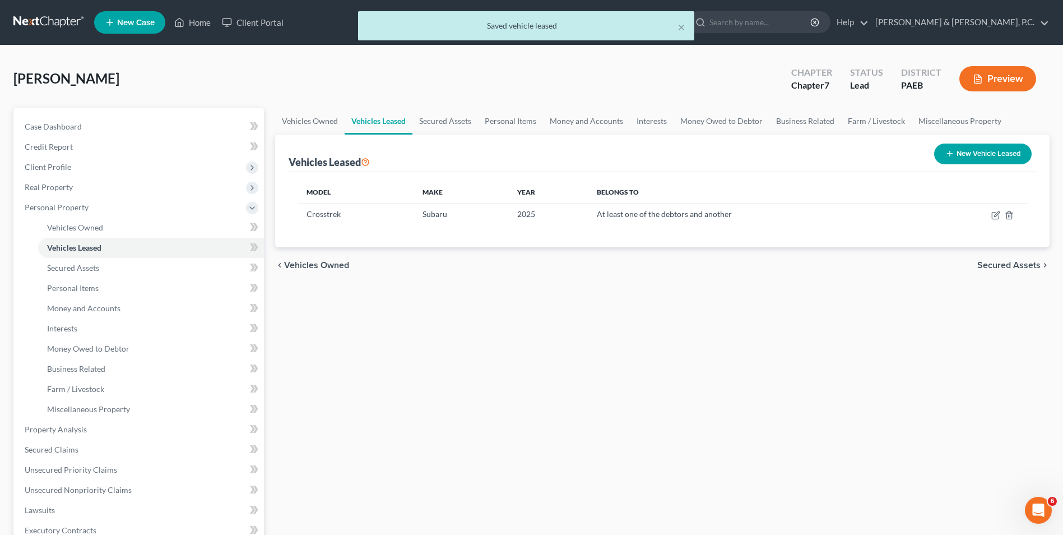
click at [1011, 266] on span "Secured Assets" at bounding box center [1009, 265] width 63 height 9
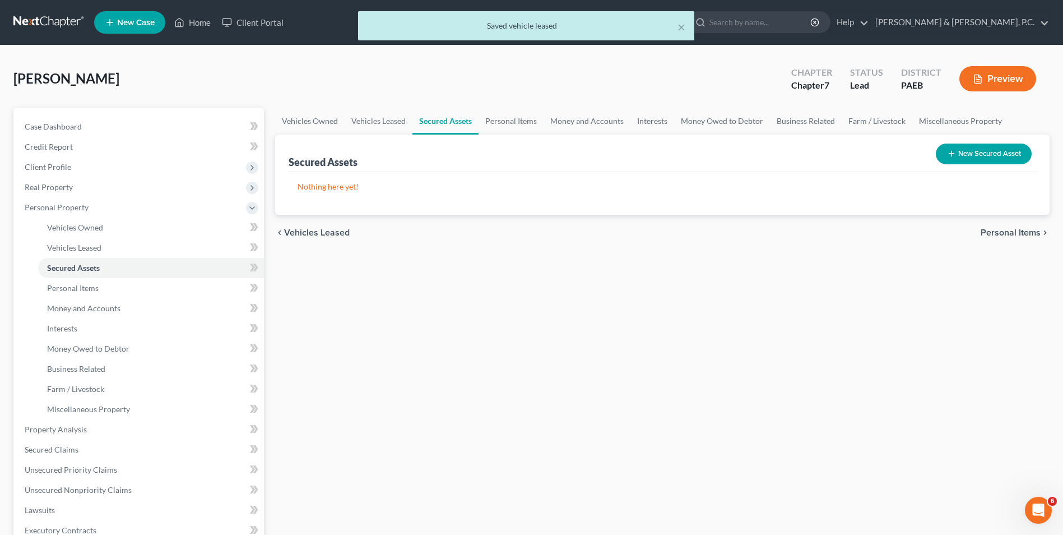
click at [1004, 237] on span "Personal Items" at bounding box center [1011, 232] width 60 height 9
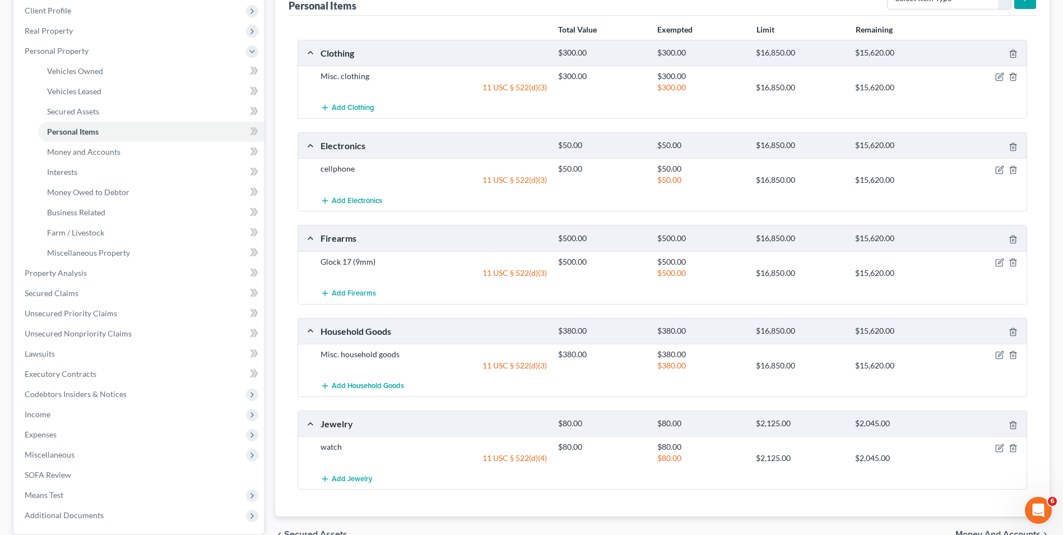
scroll to position [263, 0]
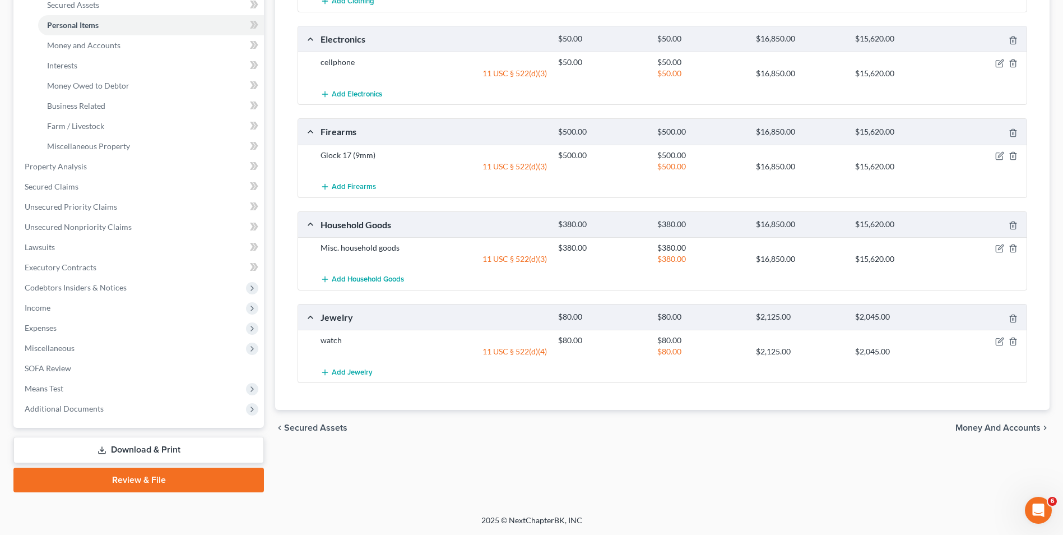
click at [1002, 430] on span "Money and Accounts" at bounding box center [998, 427] width 85 height 9
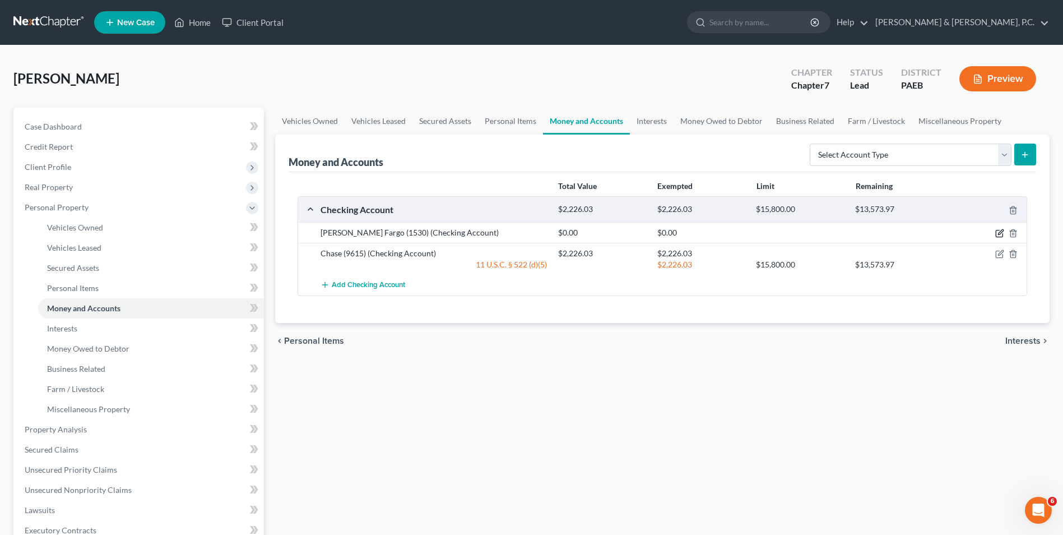
click at [1002, 233] on icon "button" at bounding box center [1000, 232] width 5 height 5
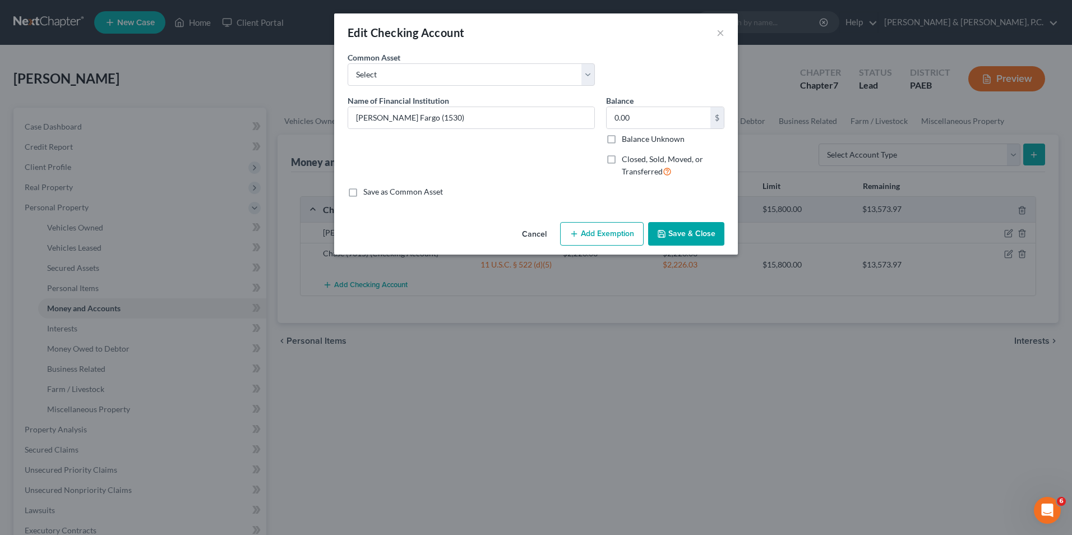
click at [622, 160] on label "Closed, Sold, Moved, or Transferred" at bounding box center [673, 166] width 103 height 24
click at [626, 160] on input "Closed, Sold, Moved, or Transferred" at bounding box center [629, 157] width 7 height 7
checkbox input "true"
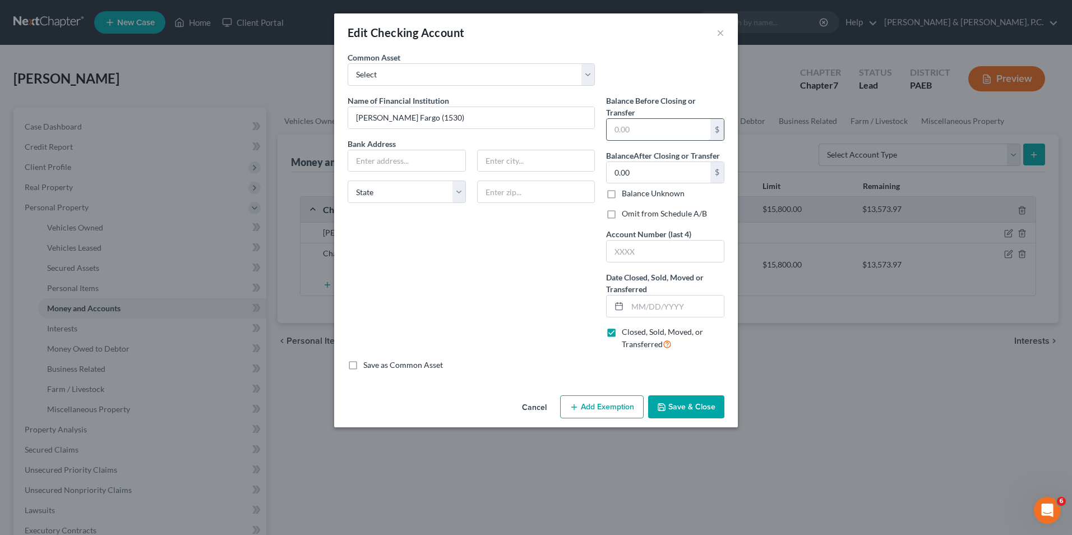
click at [672, 125] on input "text" at bounding box center [658, 129] width 104 height 21
type input "313.22"
click at [636, 313] on input "text" at bounding box center [675, 305] width 96 height 21
type input "8/12/25"
click at [384, 159] on input "text" at bounding box center [406, 160] width 117 height 21
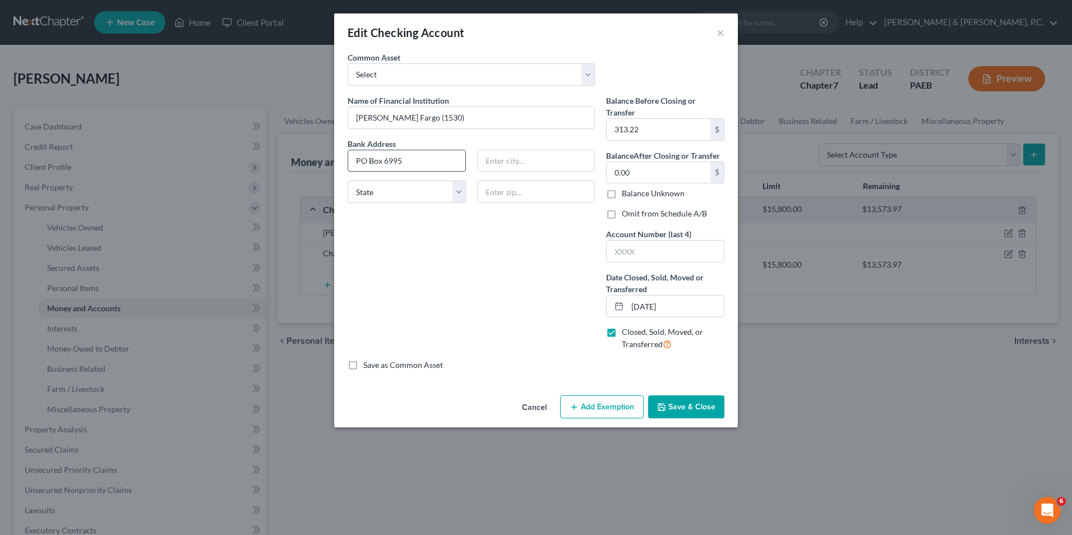
type input "PO Box 6995"
type input "[GEOGRAPHIC_DATA]"
select select "38"
type input "97228"
click at [680, 409] on button "Save & Close" at bounding box center [686, 407] width 76 height 24
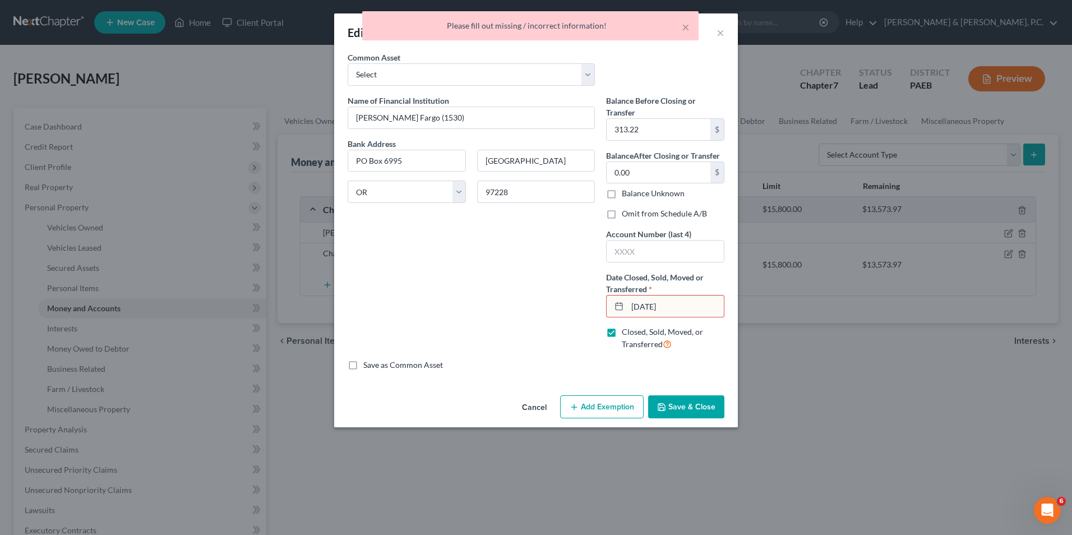
click at [651, 308] on input "8/12/25" at bounding box center [675, 305] width 96 height 21
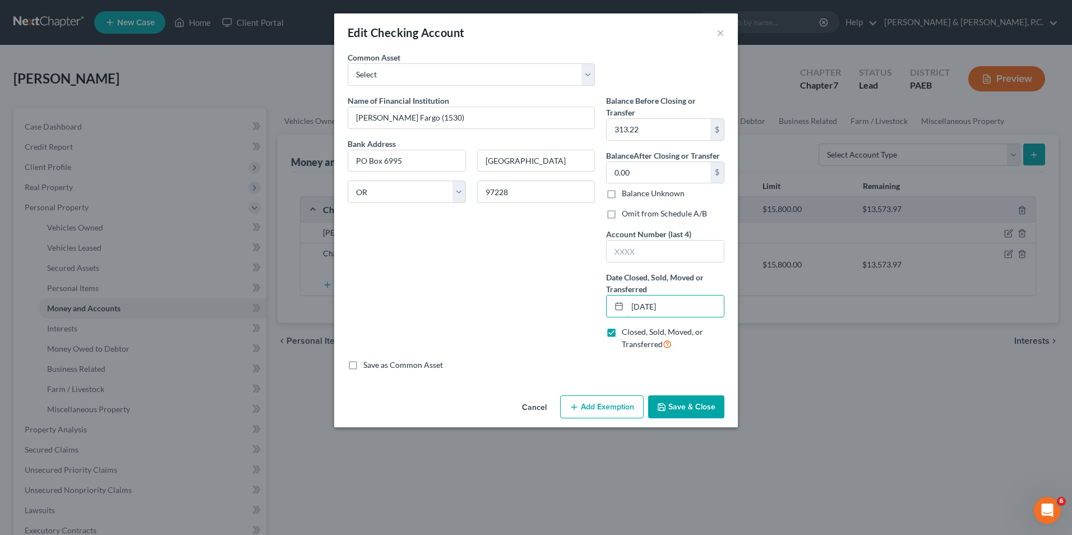
type input "08/12/2025"
click at [703, 406] on button "Save & Close" at bounding box center [686, 407] width 76 height 24
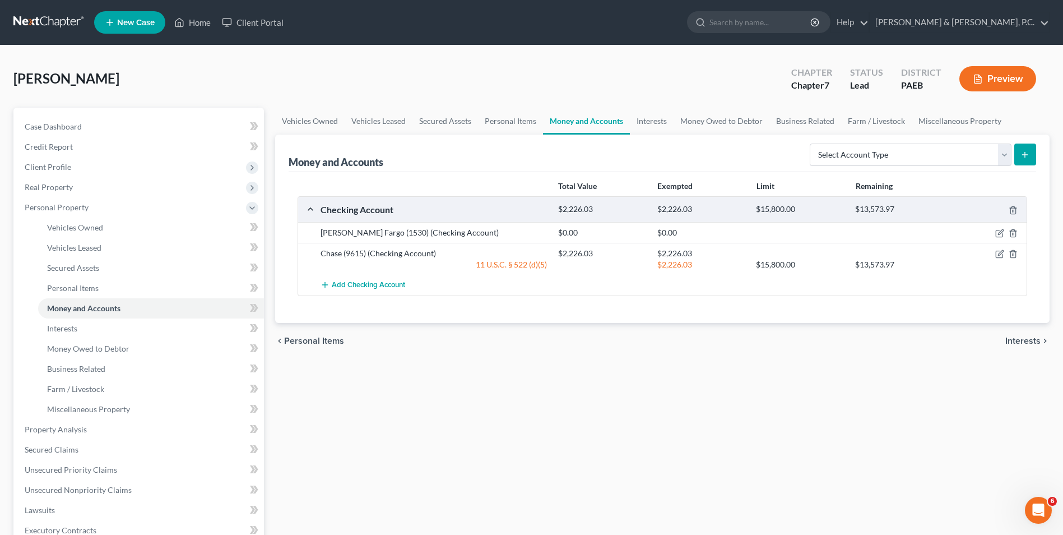
click at [1021, 339] on span "Interests" at bounding box center [1023, 340] width 35 height 9
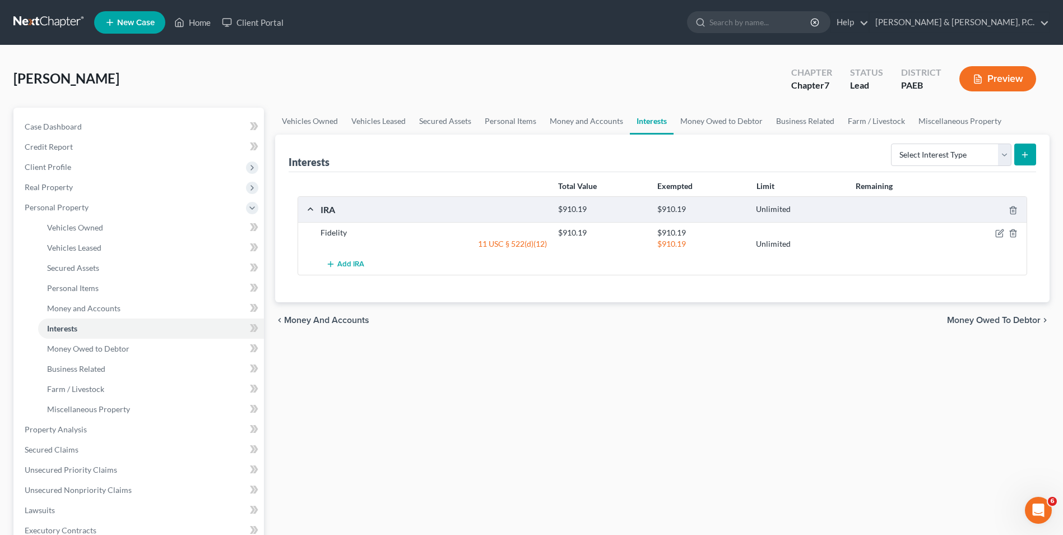
click at [1004, 323] on span "Money Owed to Debtor" at bounding box center [994, 320] width 94 height 9
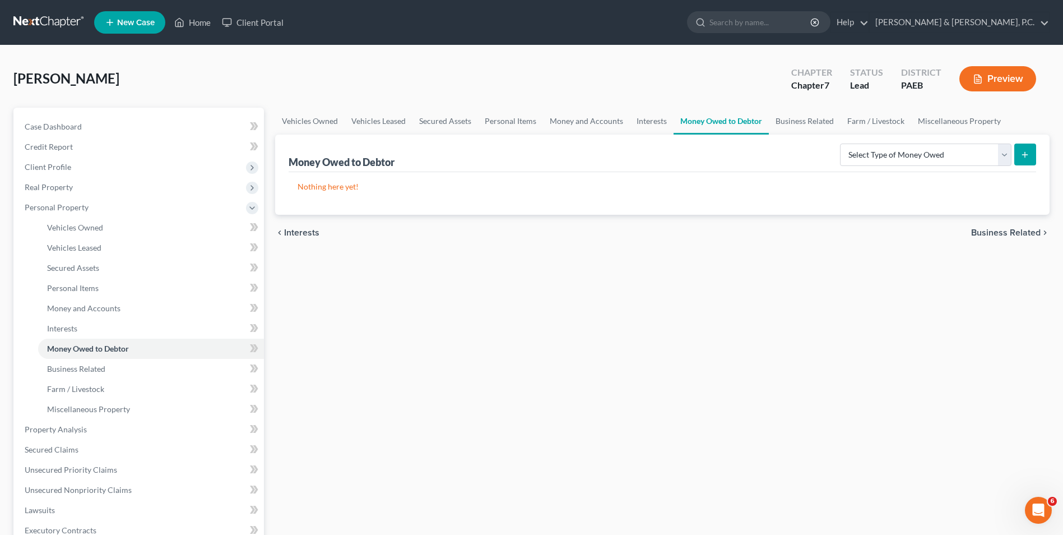
click at [1016, 231] on span "Business Related" at bounding box center [1006, 232] width 70 height 9
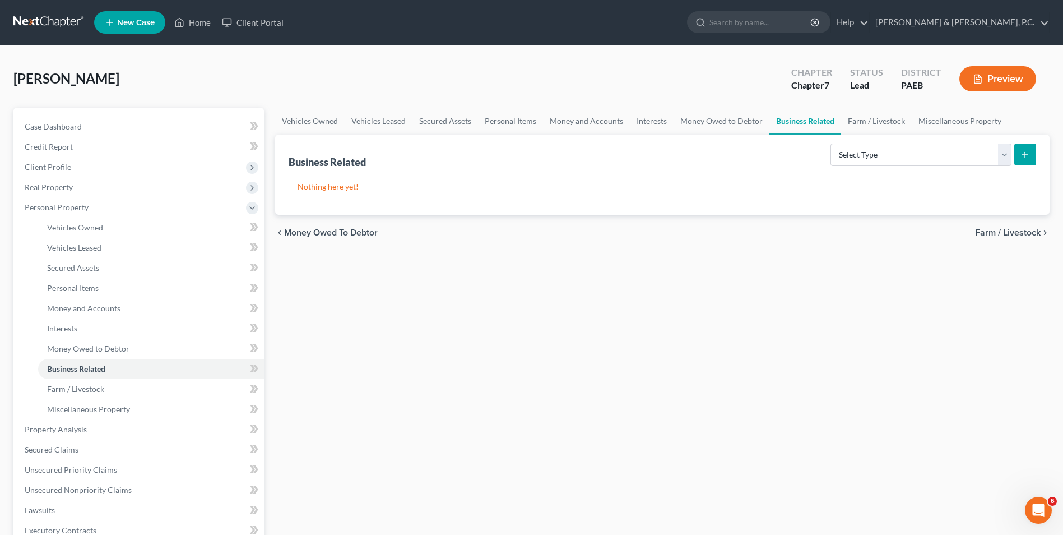
click at [1015, 235] on span "Farm / Livestock" at bounding box center [1008, 232] width 66 height 9
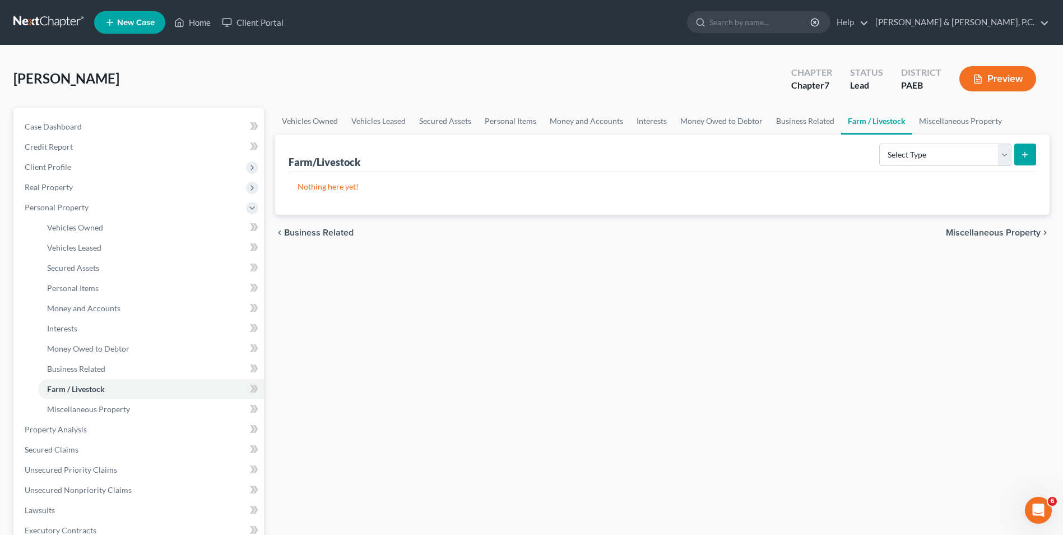
click at [1015, 235] on span "Miscellaneous Property" at bounding box center [993, 232] width 95 height 9
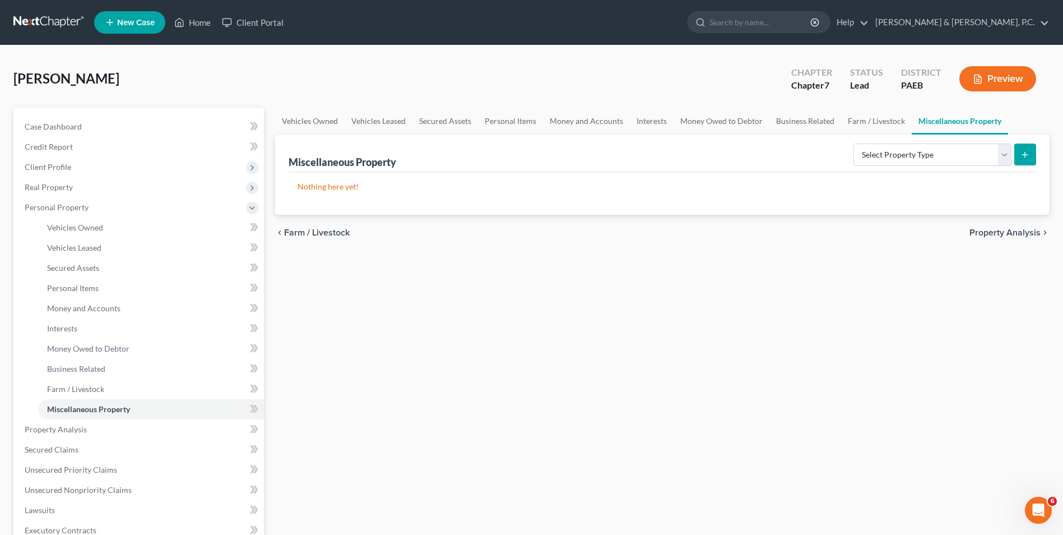
click at [1015, 235] on span "Property Analysis" at bounding box center [1005, 232] width 71 height 9
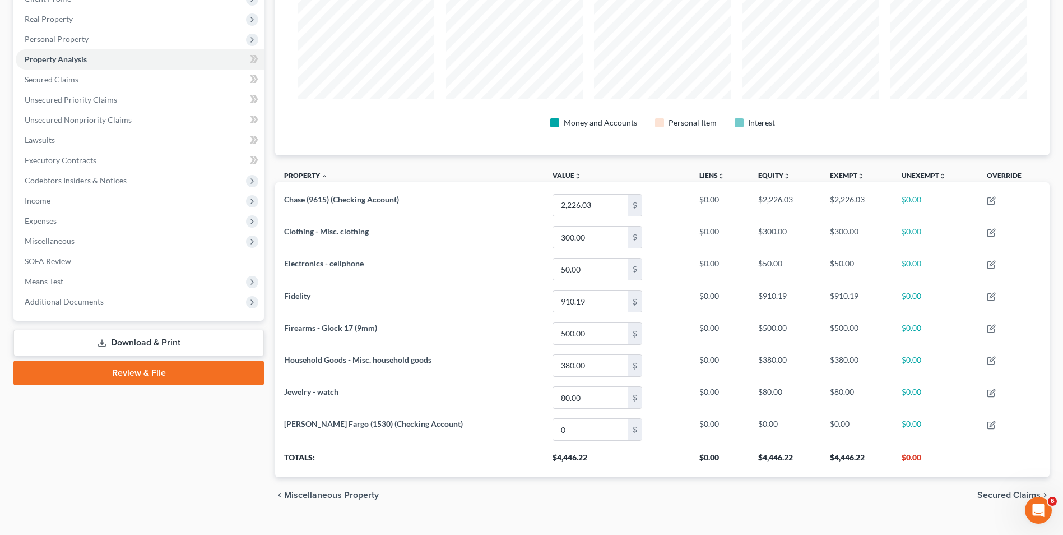
click at [995, 493] on span "Secured Claims" at bounding box center [1009, 494] width 63 height 9
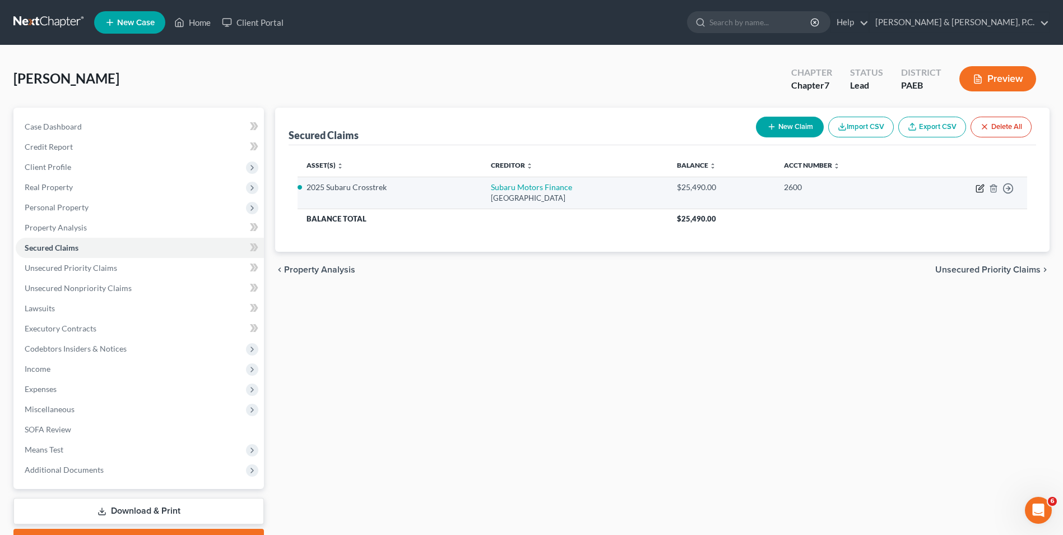
click at [980, 187] on icon "button" at bounding box center [980, 188] width 9 height 9
select select "45"
select select "0"
select select "2"
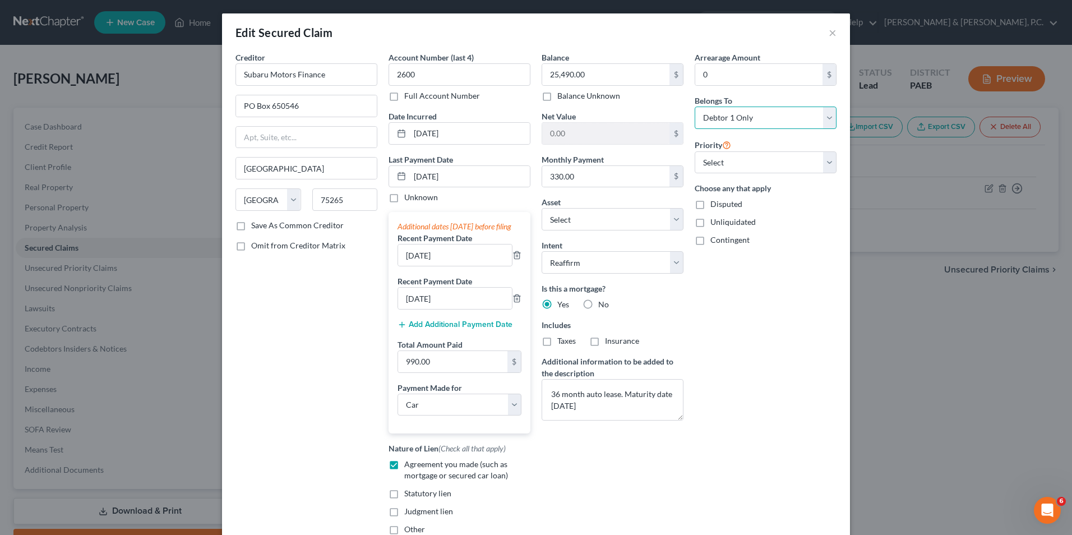
click at [829, 117] on select "Select Debtor 1 Only Debtor 2 Only Debtor 1 And Debtor 2 Only At Least One Of T…" at bounding box center [765, 117] width 142 height 22
select select "3"
click at [694, 106] on select "Select Debtor 1 Only Debtor 2 Only Debtor 1 And Debtor 2 Only At Least One Of T…" at bounding box center [765, 117] width 142 height 22
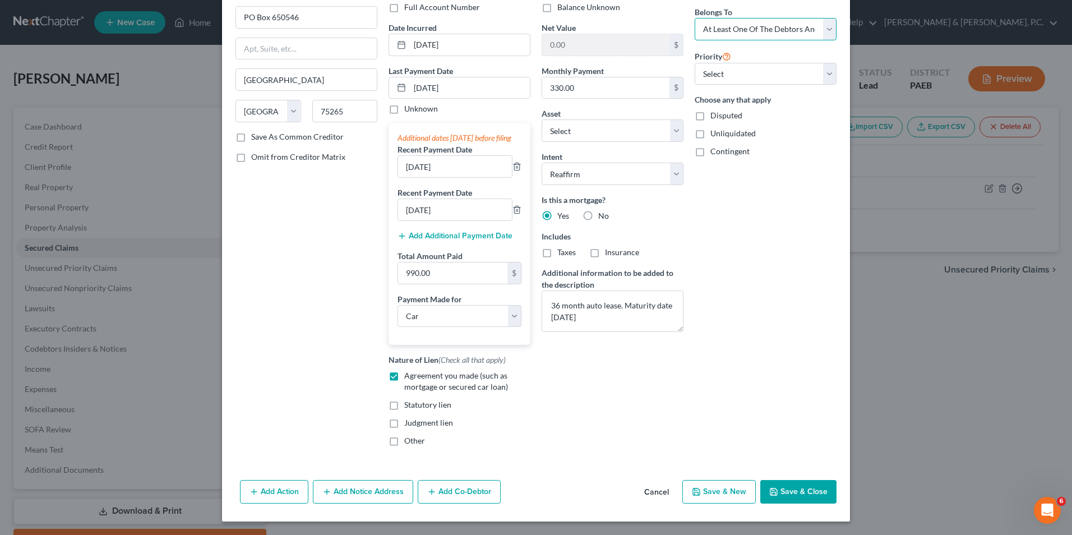
scroll to position [100, 0]
click at [457, 497] on button "Add Co-Debtor" at bounding box center [459, 492] width 83 height 24
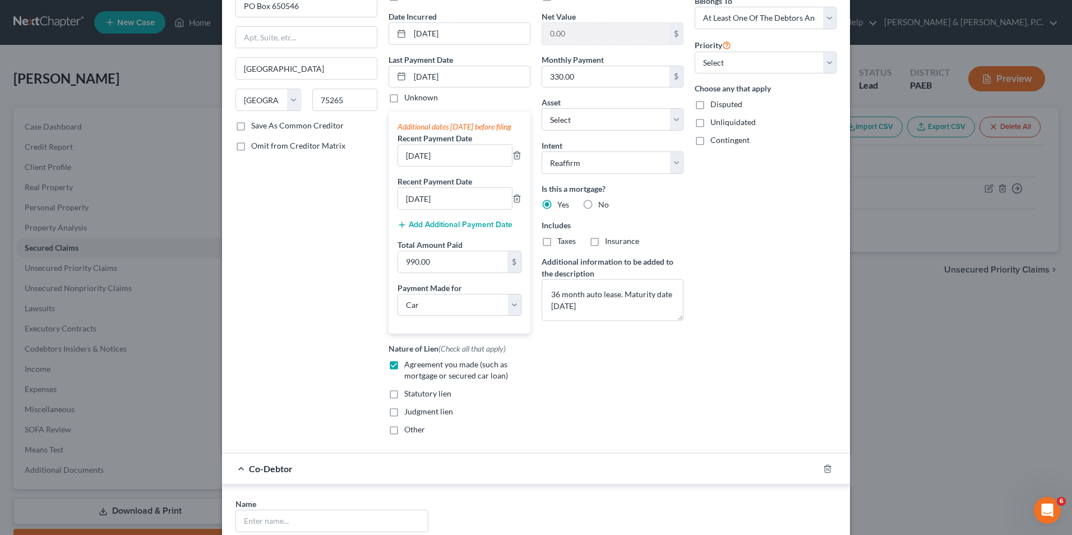
scroll to position [324, 0]
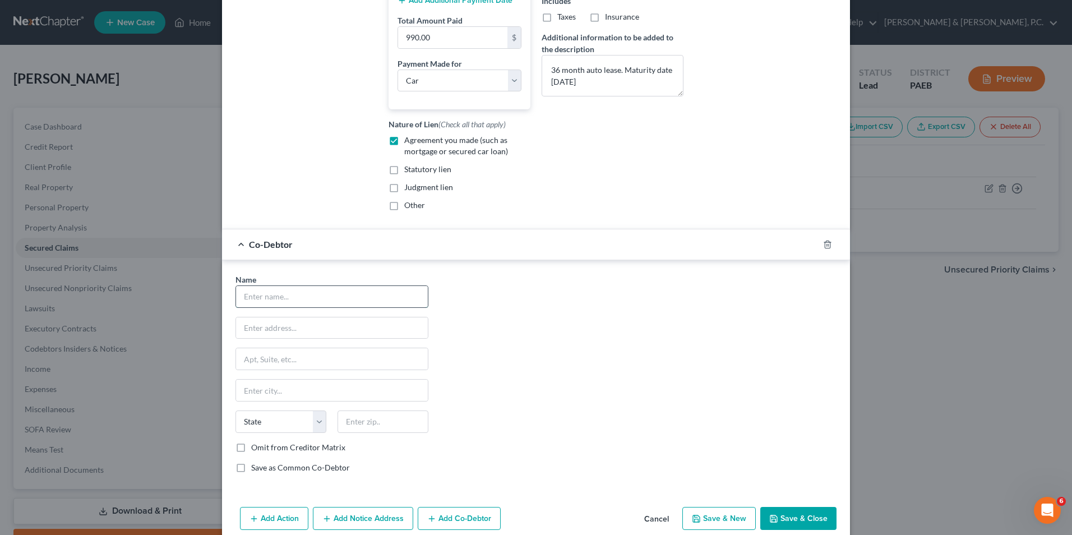
click at [314, 307] on input "text" at bounding box center [332, 296] width 192 height 21
type input "Grace Tiongson"
type input "5793 Tavistock Lane"
type input "Macungie"
select select "39"
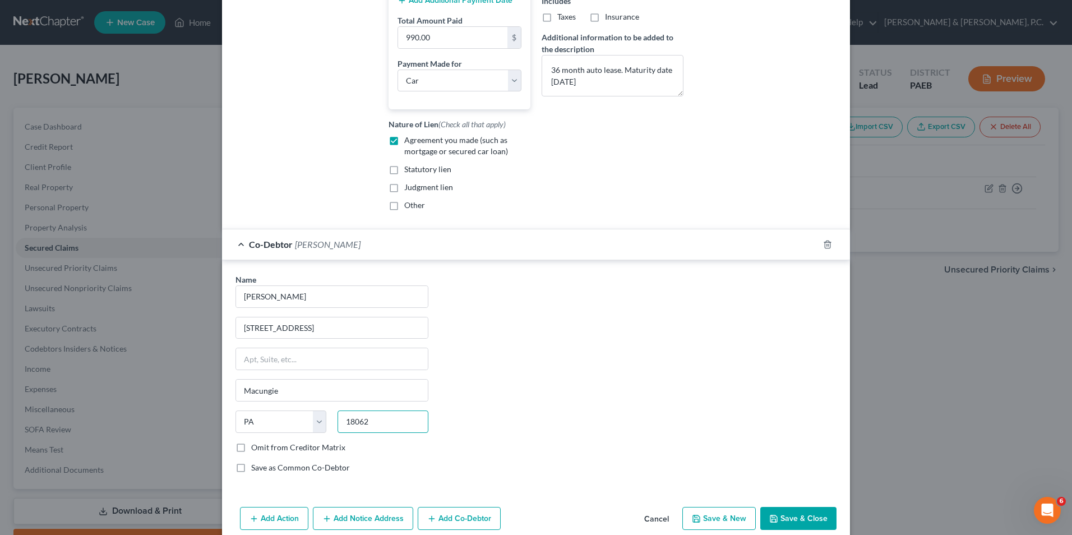
type input "18062"
click at [251, 473] on label "Save as Common Co-Debtor" at bounding box center [300, 467] width 99 height 11
click at [256, 469] on input "Save as Common Co-Debtor" at bounding box center [259, 465] width 7 height 7
checkbox input "true"
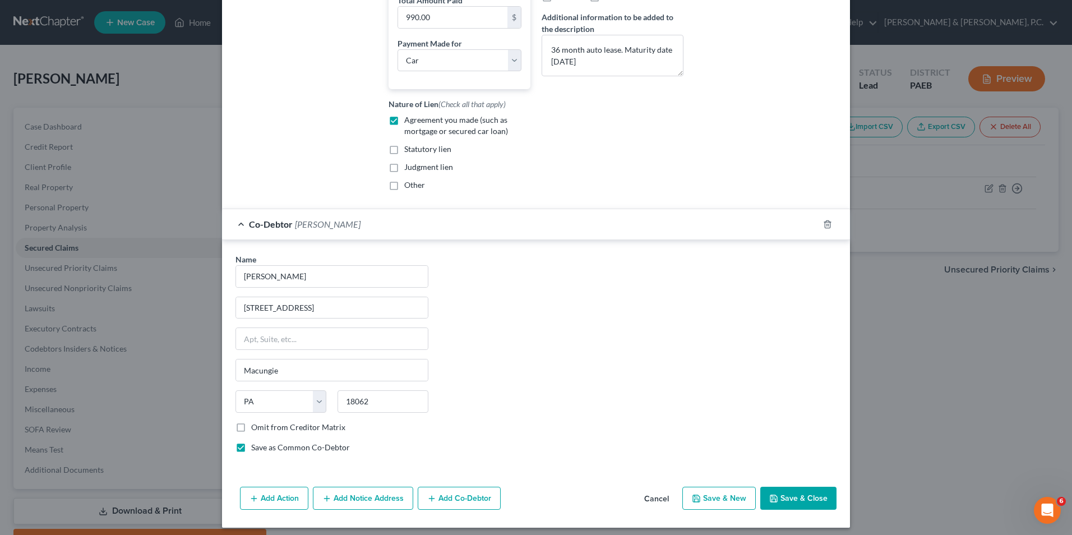
scroll to position [362, 0]
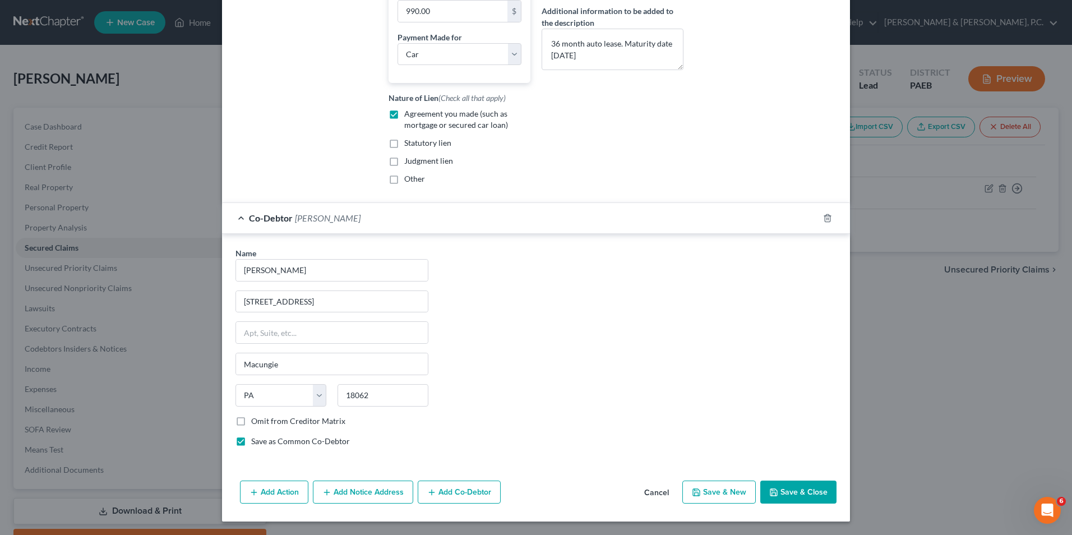
click at [789, 495] on button "Save & Close" at bounding box center [798, 492] width 76 height 24
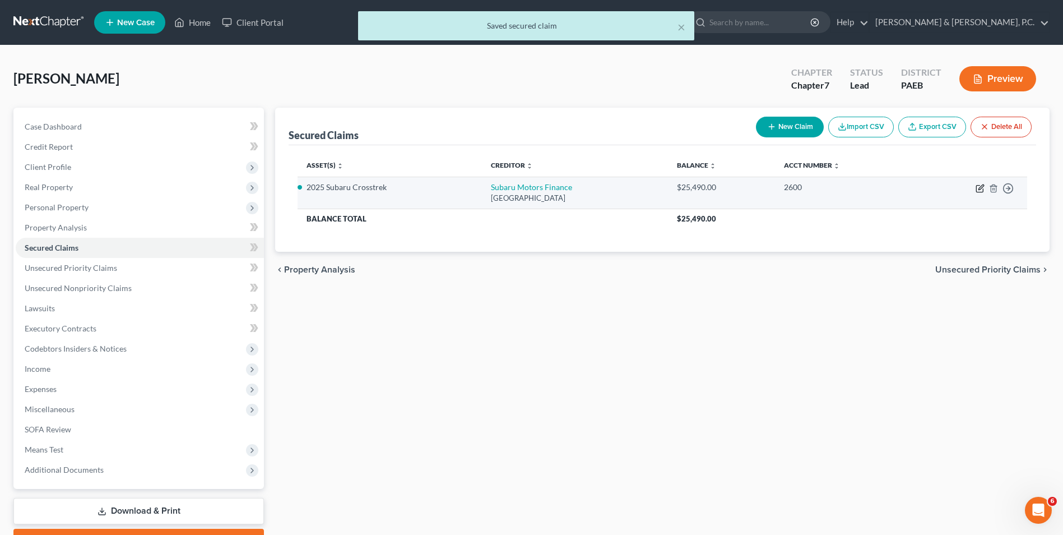
click at [980, 189] on icon "button" at bounding box center [980, 188] width 9 height 9
select select "45"
select select "0"
select select "2"
select select "3"
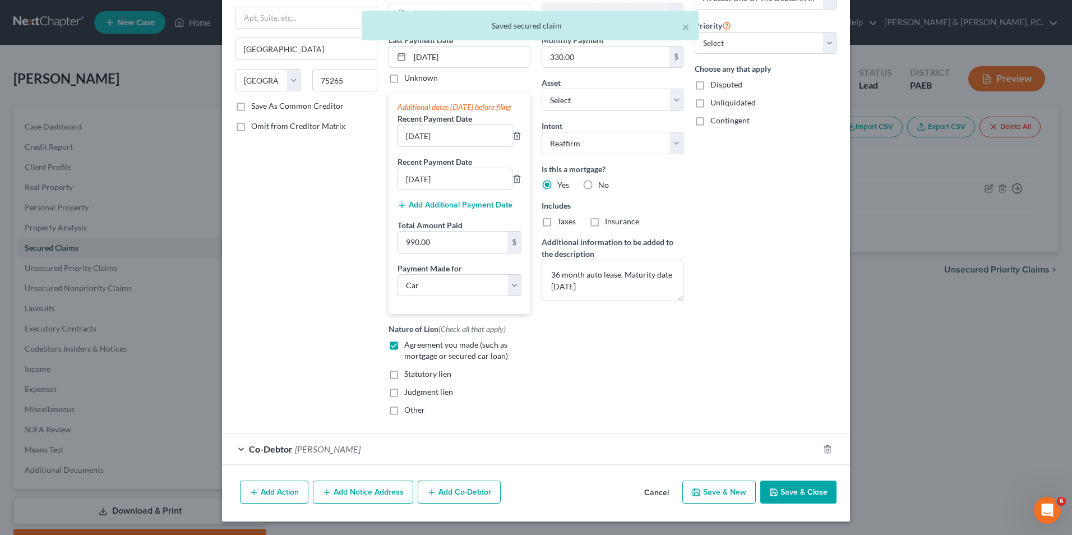
scroll to position [131, 0]
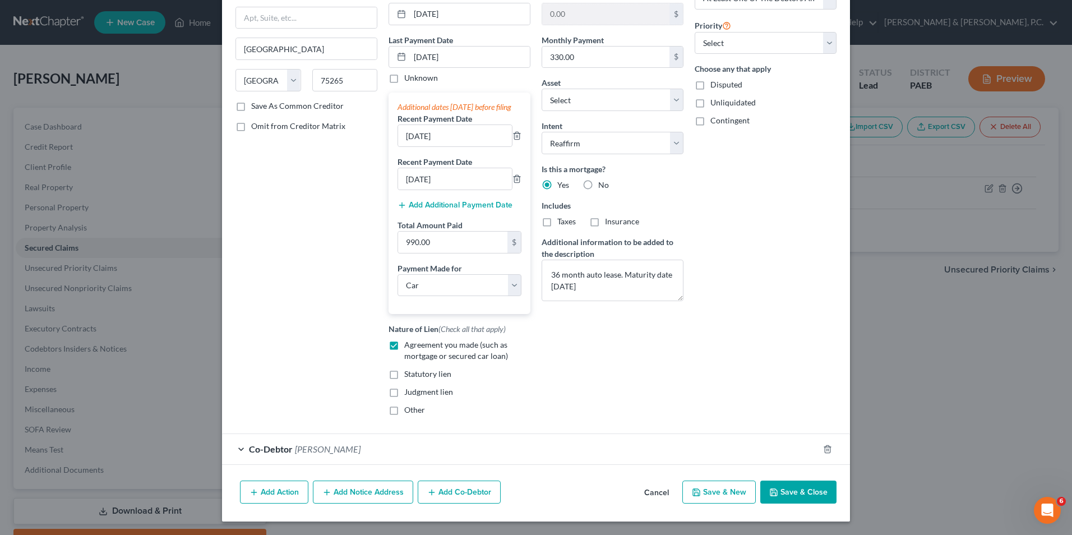
click at [793, 491] on button "Save & Close" at bounding box center [798, 492] width 76 height 24
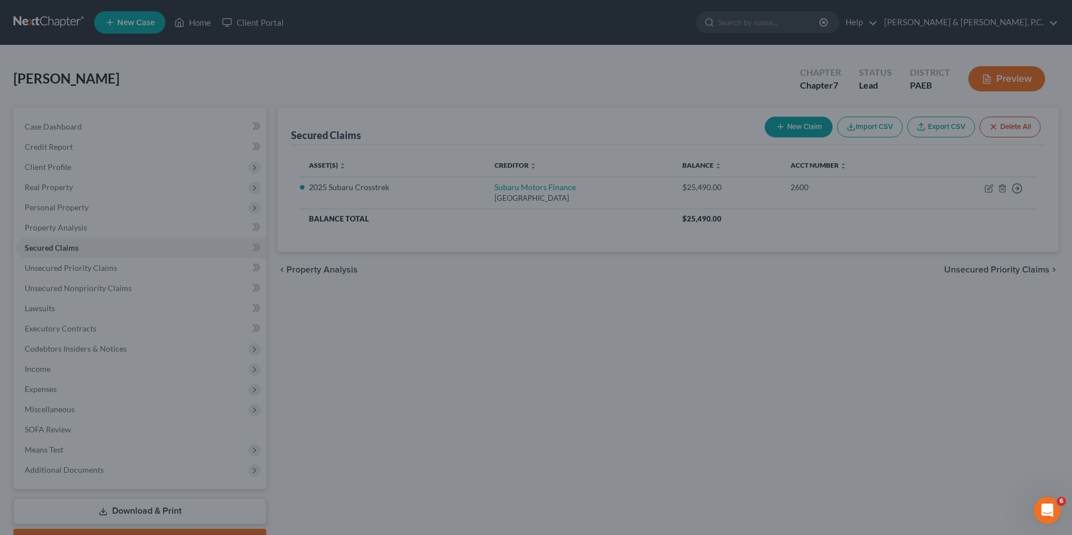
select select "3"
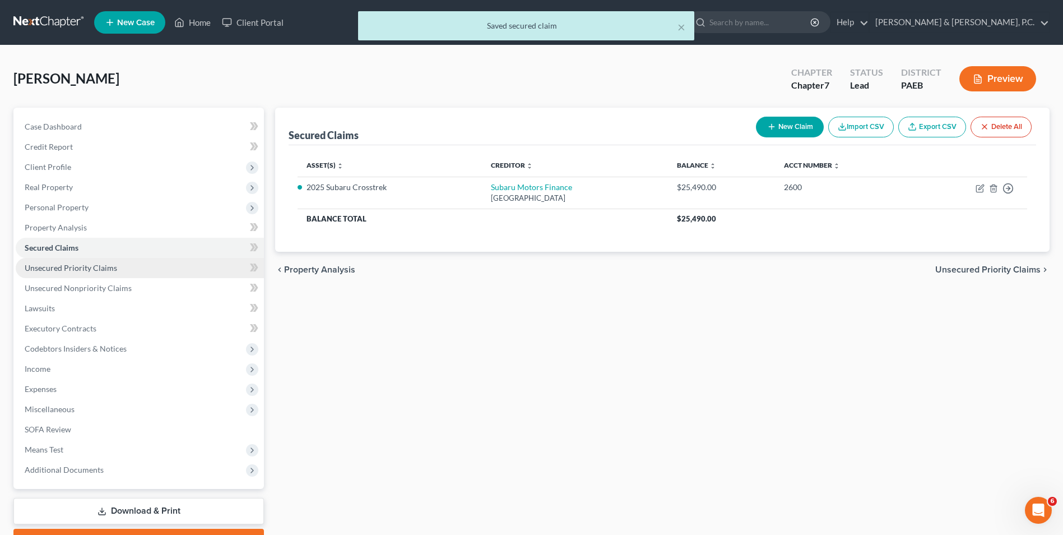
click at [94, 272] on link "Unsecured Priority Claims" at bounding box center [140, 268] width 248 height 20
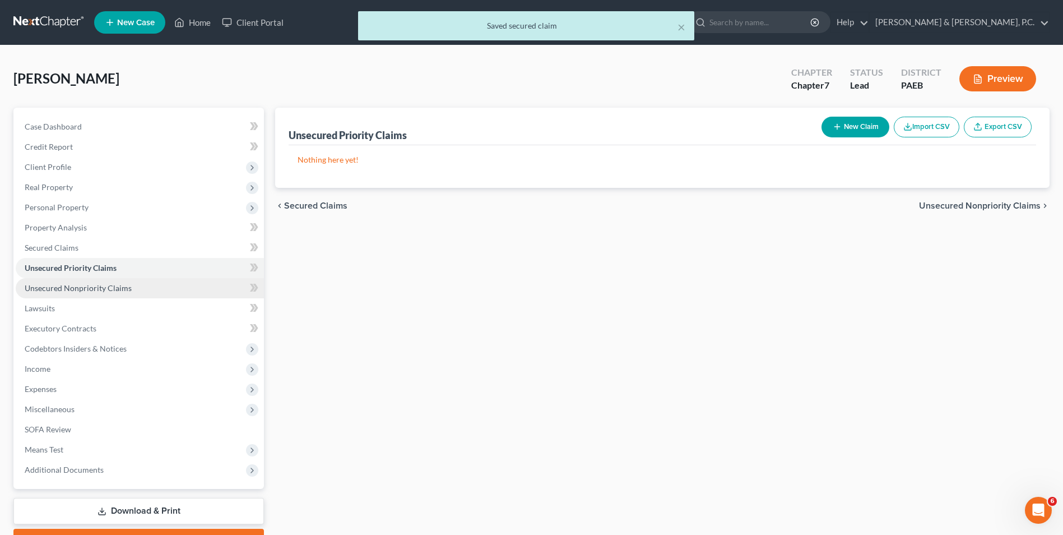
click at [105, 288] on span "Unsecured Nonpriority Claims" at bounding box center [78, 288] width 107 height 10
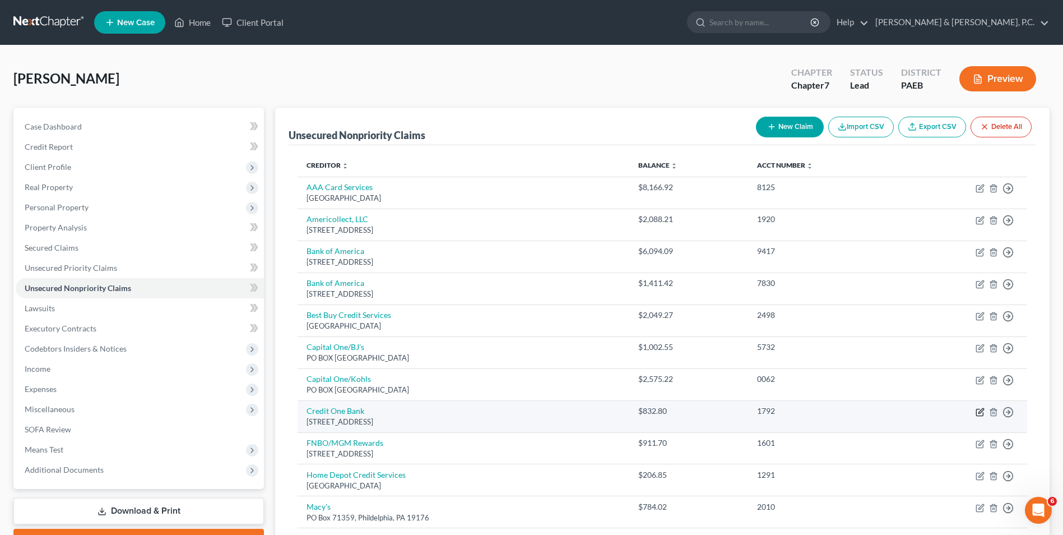
click at [983, 413] on icon "button" at bounding box center [980, 412] width 9 height 9
select select "4"
select select "2"
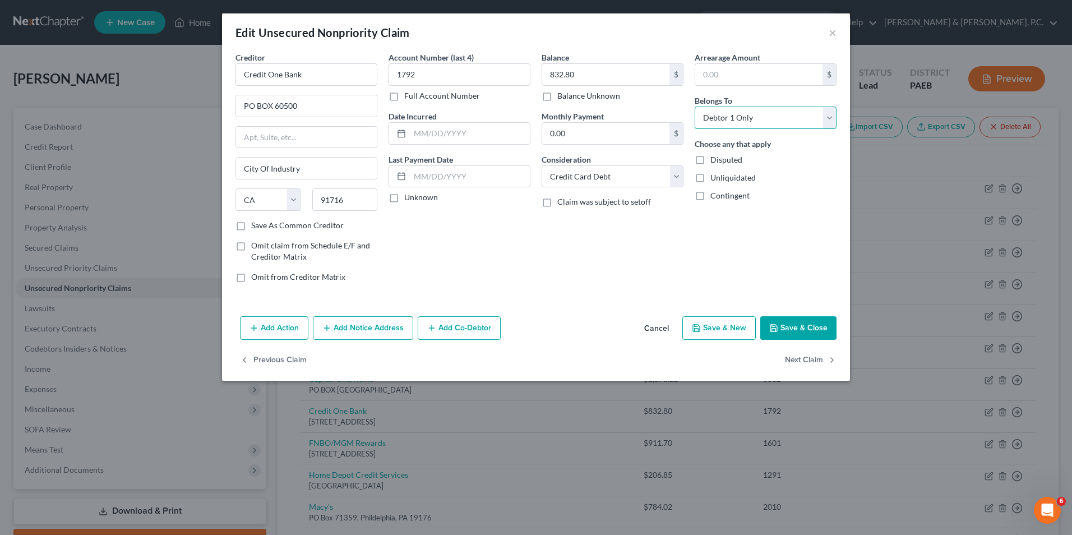
click at [756, 115] on select "Select Debtor 1 Only Debtor 2 Only Debtor 1 And Debtor 2 Only At Least One Of T…" at bounding box center [765, 117] width 142 height 22
select select "3"
click at [694, 106] on select "Select Debtor 1 Only Debtor 2 Only Debtor 1 And Debtor 2 Only At Least One Of T…" at bounding box center [765, 117] width 142 height 22
click at [458, 328] on button "Add Co-Debtor" at bounding box center [459, 328] width 83 height 24
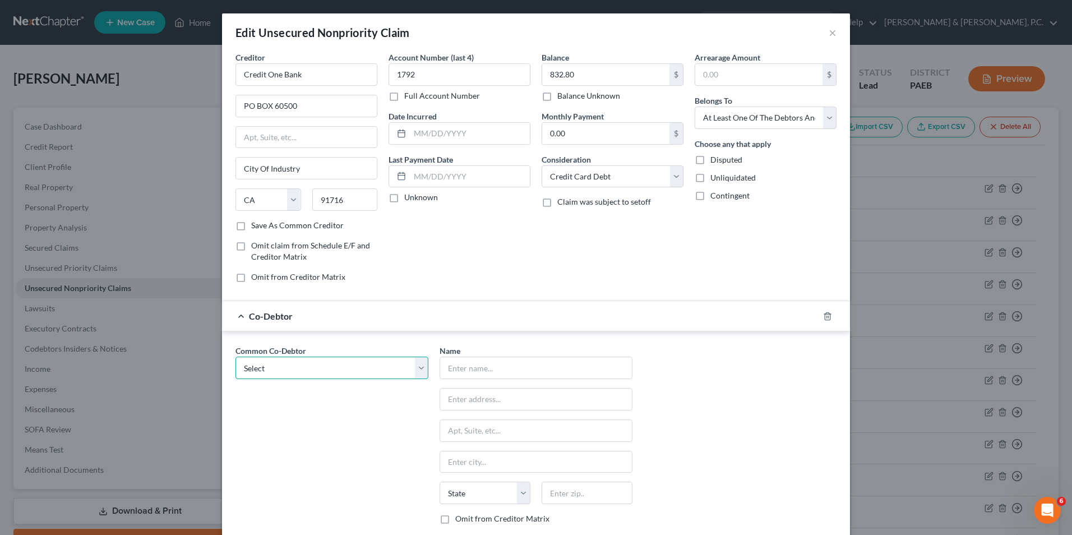
click at [406, 369] on select "Select Grace Tiongson" at bounding box center [331, 367] width 193 height 22
select select "0"
click at [235, 356] on select "Select Grace Tiongson" at bounding box center [331, 367] width 193 height 22
type input "Grace Tiongson"
type input "5793 Tavistock Lane"
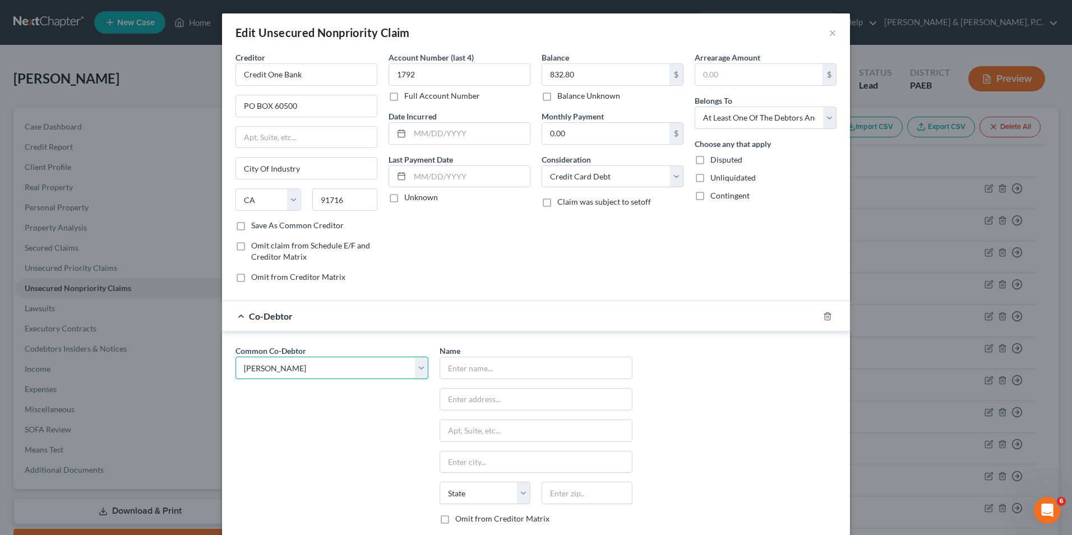
type input "Macungie"
select select "39"
type input "18062"
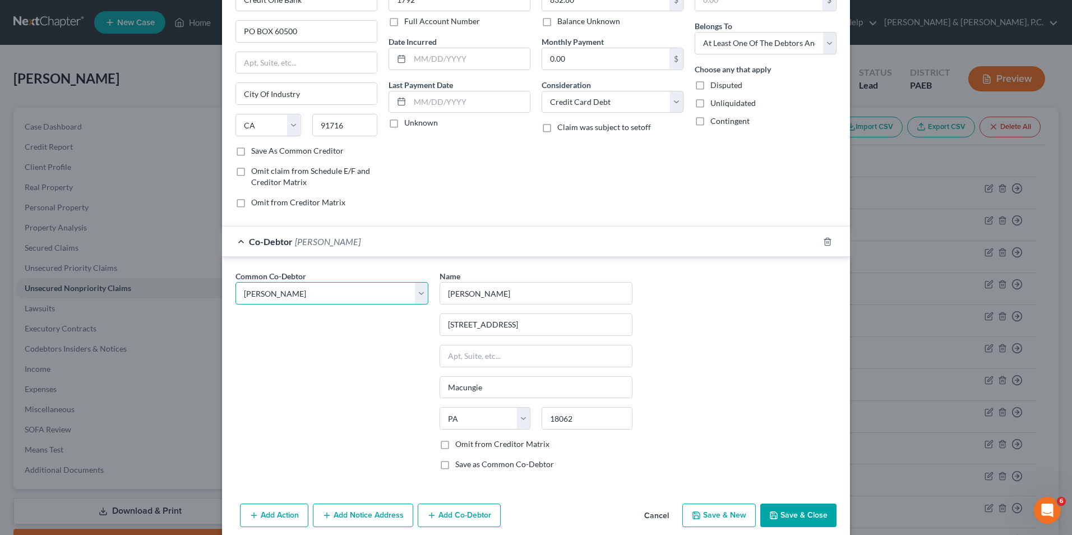
scroll to position [121, 0]
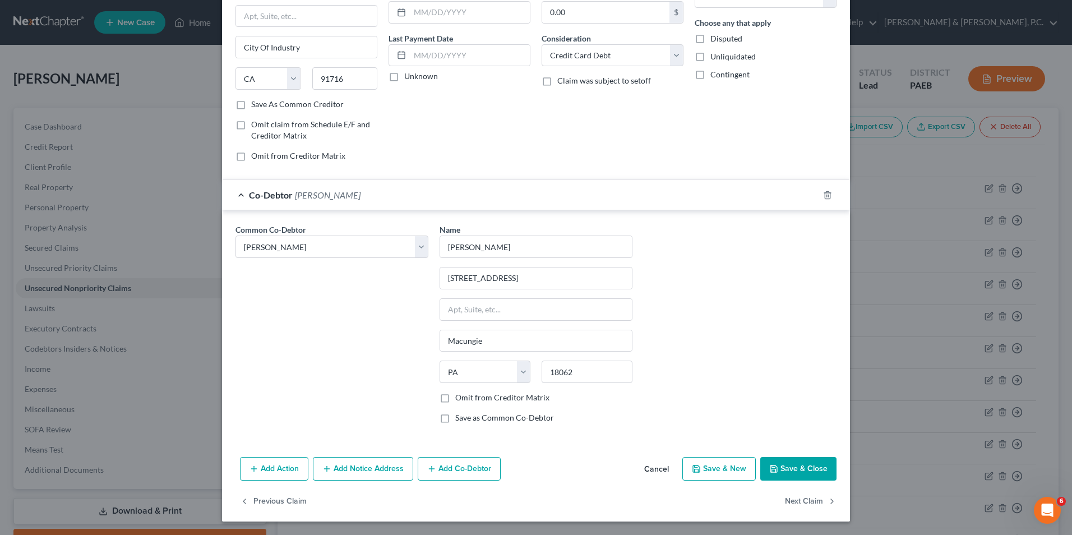
click at [792, 470] on button "Save & Close" at bounding box center [798, 469] width 76 height 24
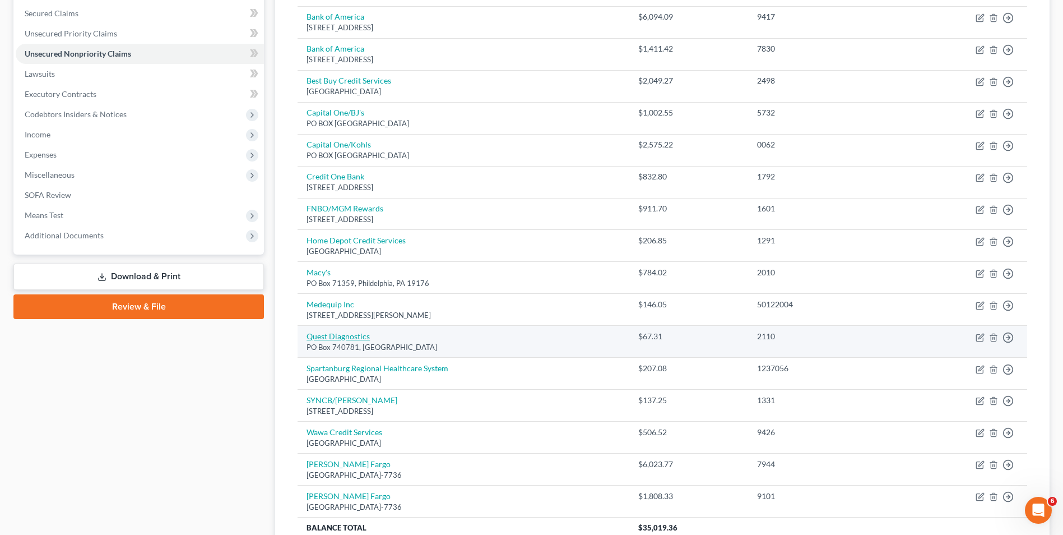
scroll to position [338, 0]
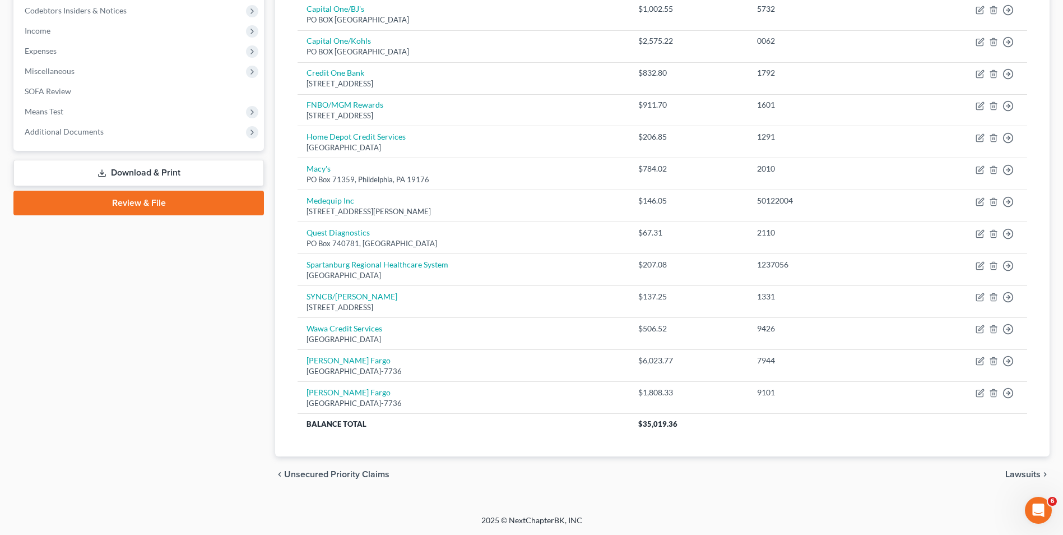
click at [1018, 474] on span "Lawsuits" at bounding box center [1023, 474] width 35 height 9
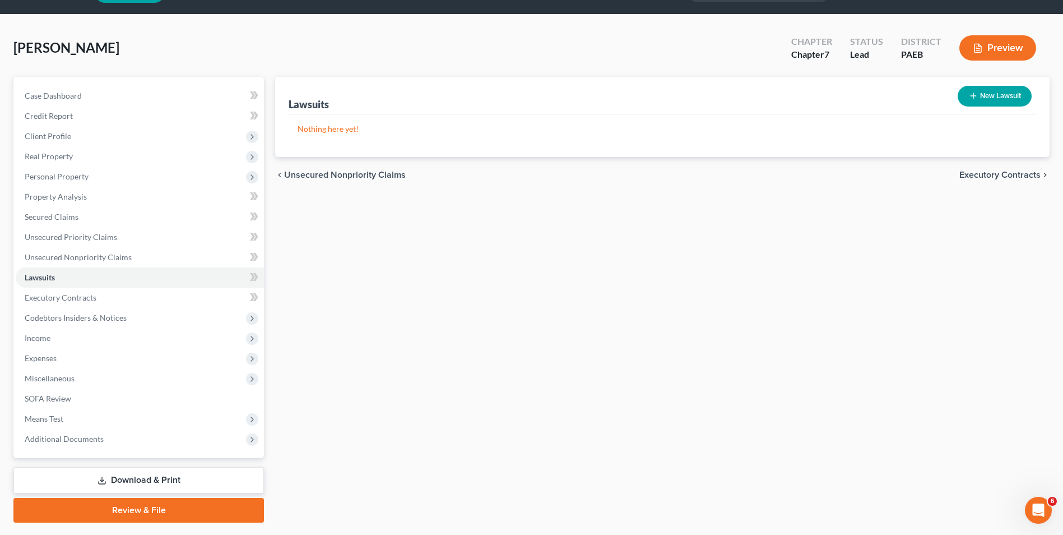
scroll to position [61, 0]
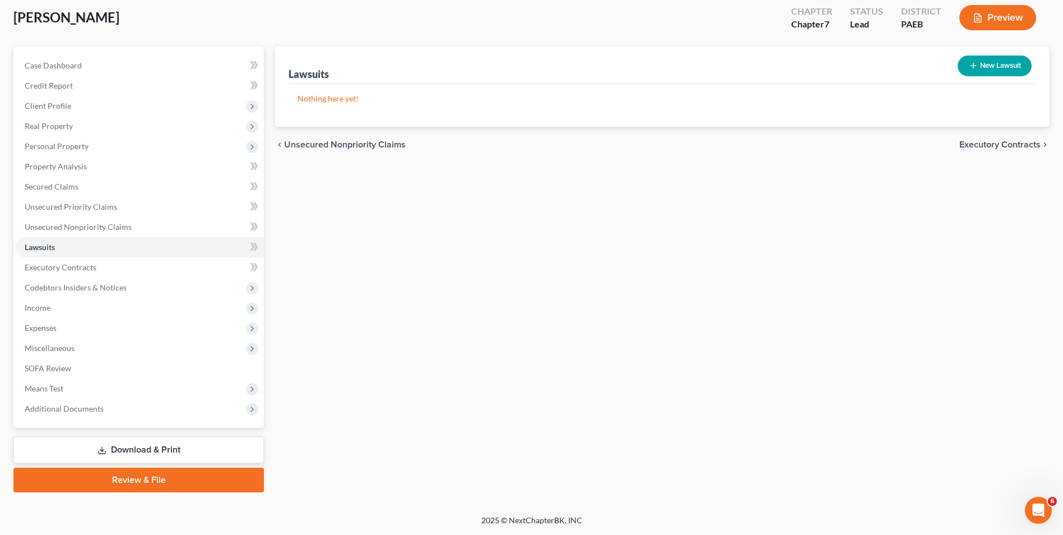
click at [993, 147] on span "Executory Contracts" at bounding box center [1000, 144] width 81 height 9
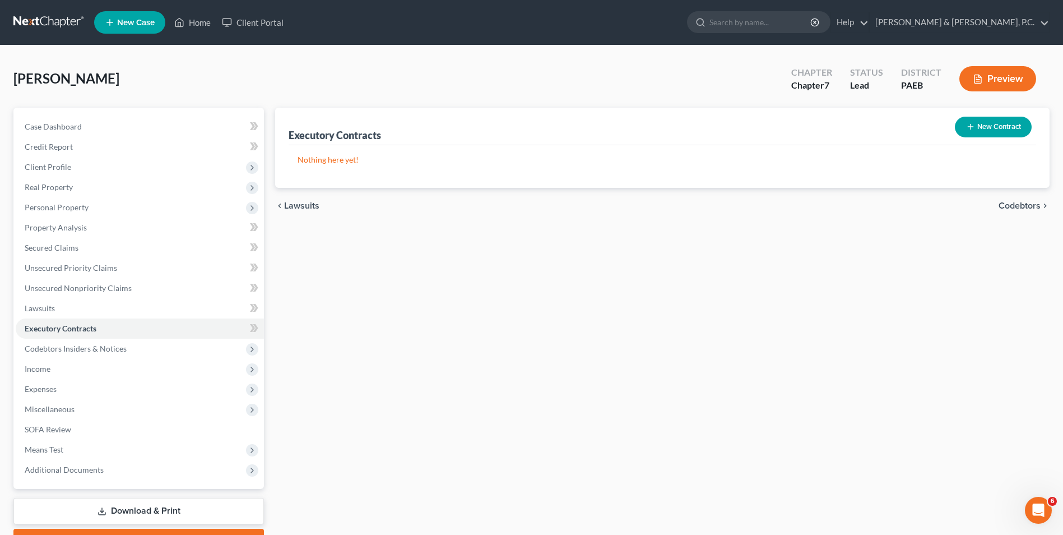
click at [1008, 205] on span "Codebtors" at bounding box center [1020, 205] width 42 height 9
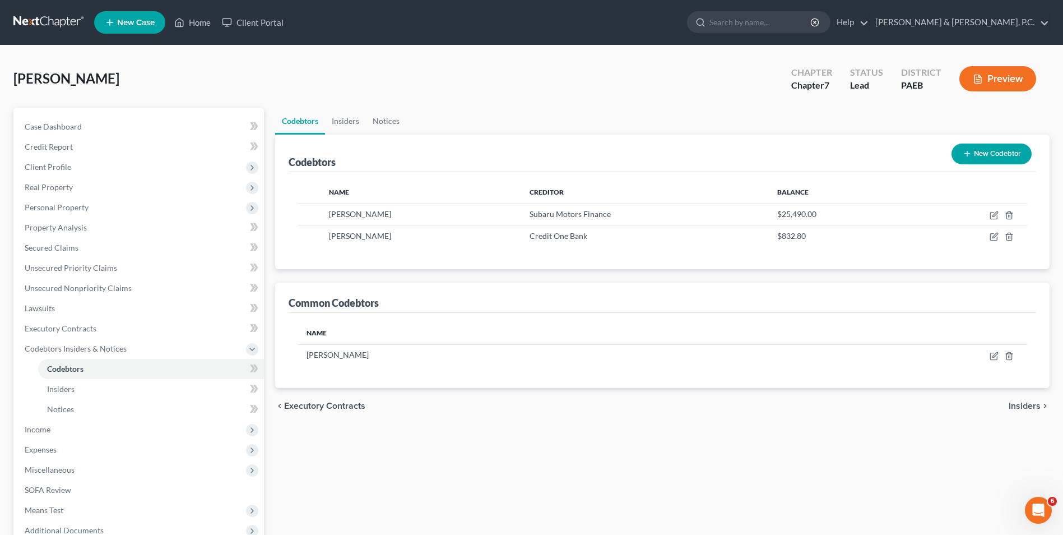
click at [1025, 405] on span "Insiders" at bounding box center [1025, 405] width 32 height 9
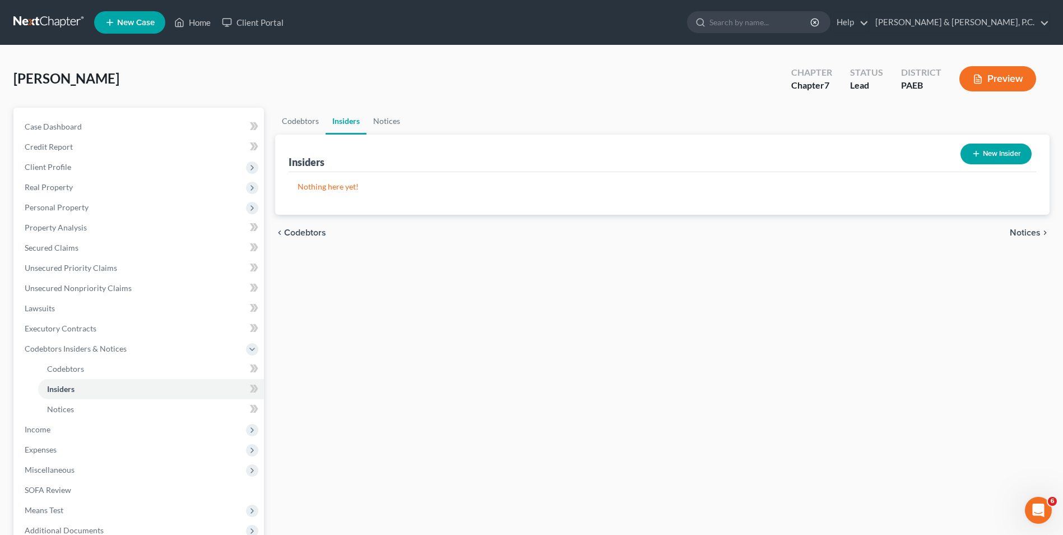
click at [1017, 233] on span "Notices" at bounding box center [1025, 232] width 31 height 9
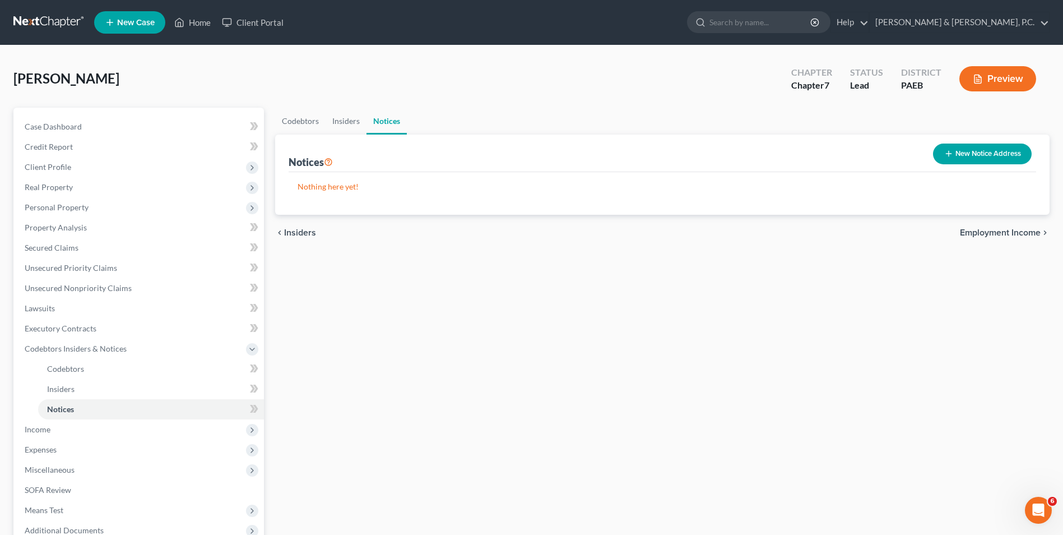
click at [1017, 233] on span "Employment Income" at bounding box center [1000, 232] width 81 height 9
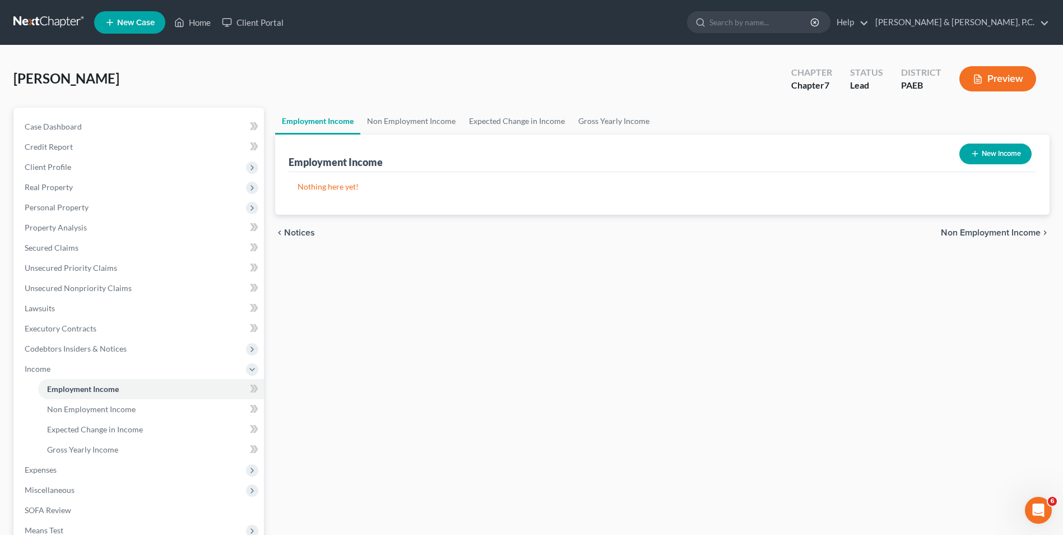
click at [1017, 233] on span "Non Employment Income" at bounding box center [991, 232] width 100 height 9
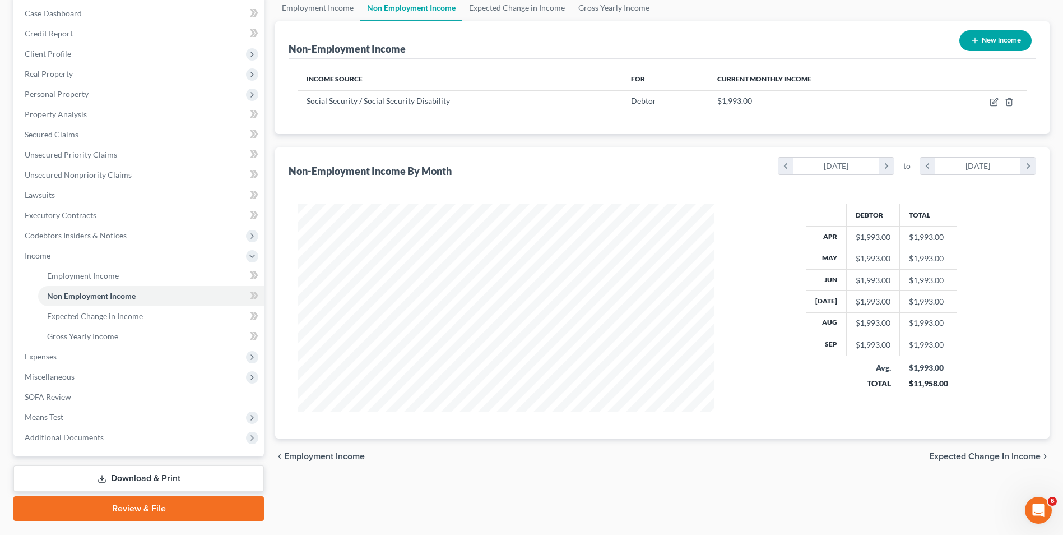
scroll to position [142, 0]
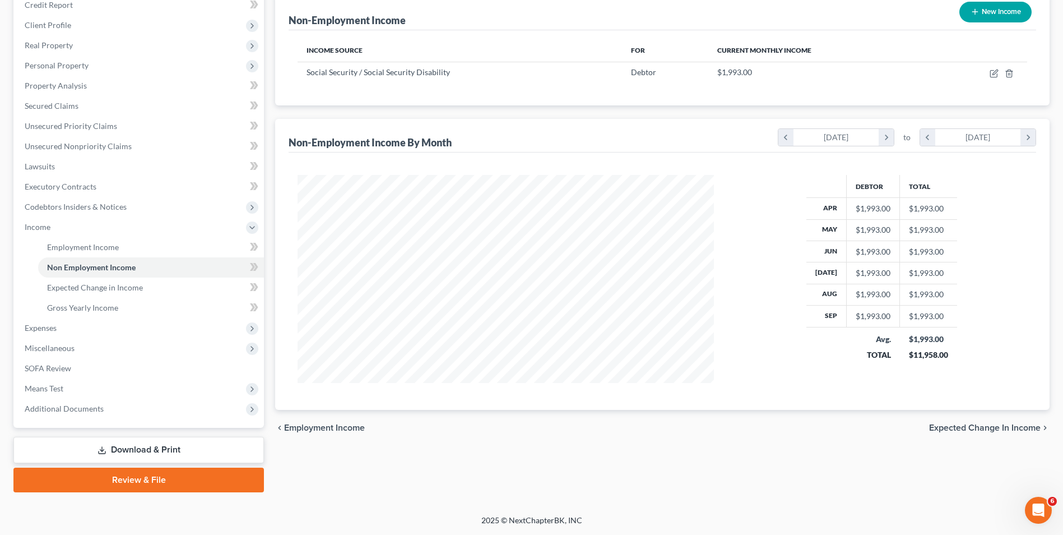
click at [948, 430] on span "Expected Change in Income" at bounding box center [985, 427] width 112 height 9
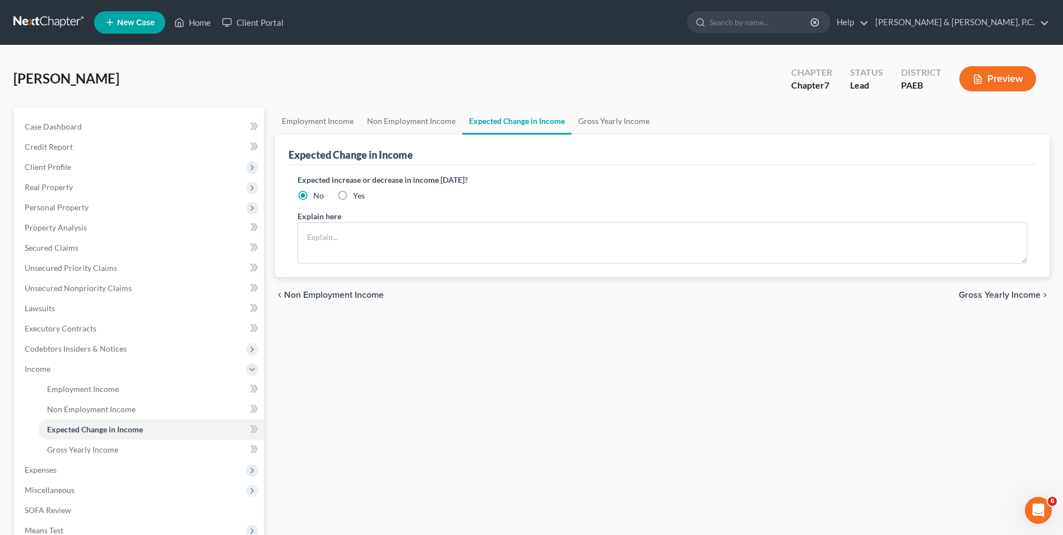
click at [1003, 294] on span "Gross Yearly Income" at bounding box center [1000, 294] width 82 height 9
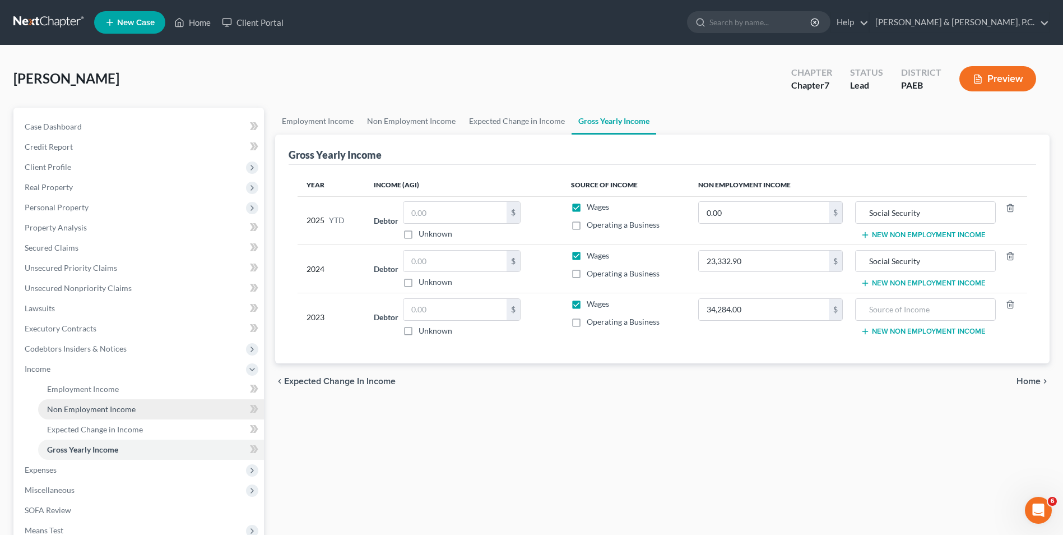
click at [108, 410] on span "Non Employment Income" at bounding box center [91, 409] width 89 height 10
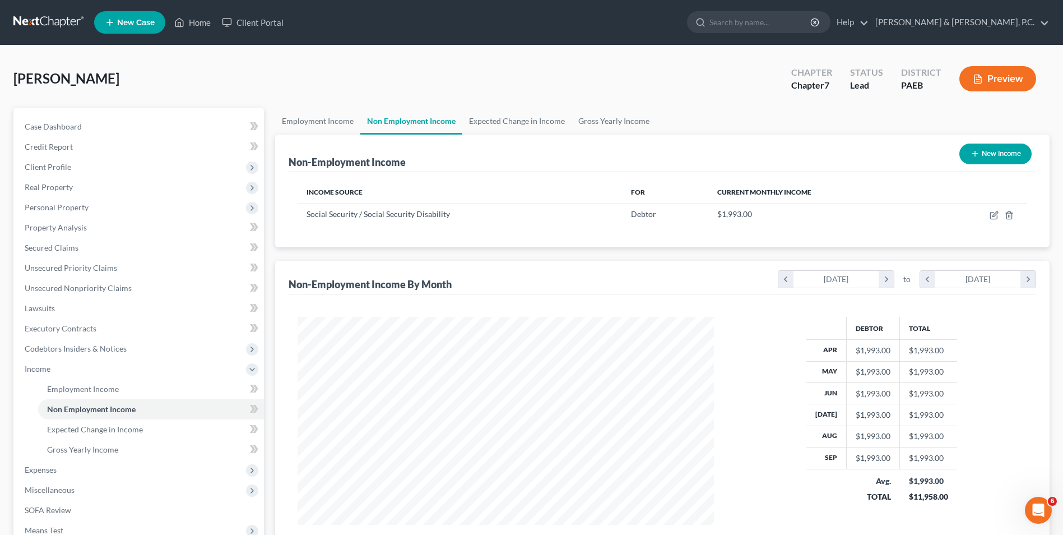
scroll to position [208, 438]
click at [80, 448] on span "Gross Yearly Income" at bounding box center [82, 449] width 71 height 10
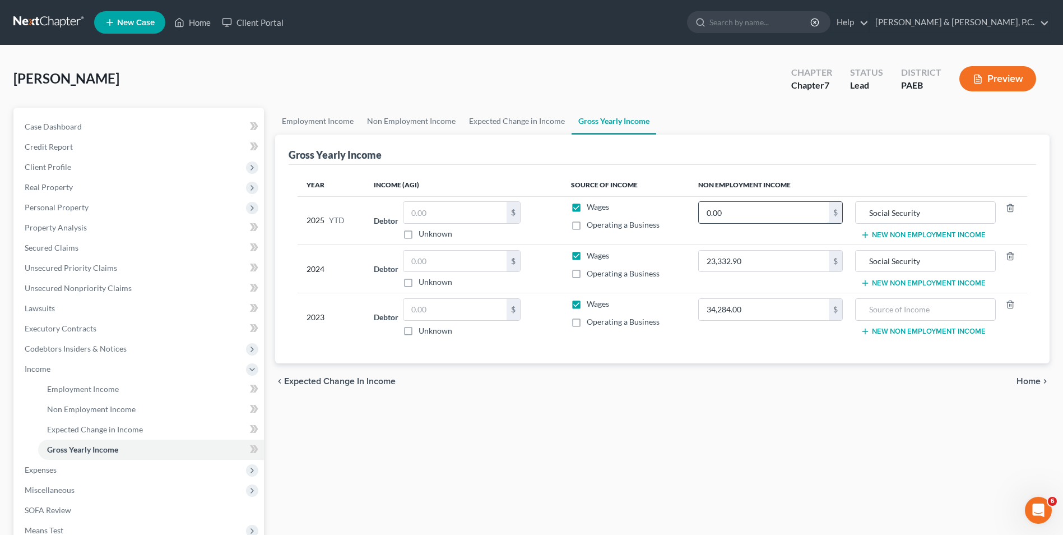
click at [742, 212] on input "0.00" at bounding box center [764, 212] width 130 height 21
click at [1031, 382] on span "Home" at bounding box center [1029, 381] width 24 height 9
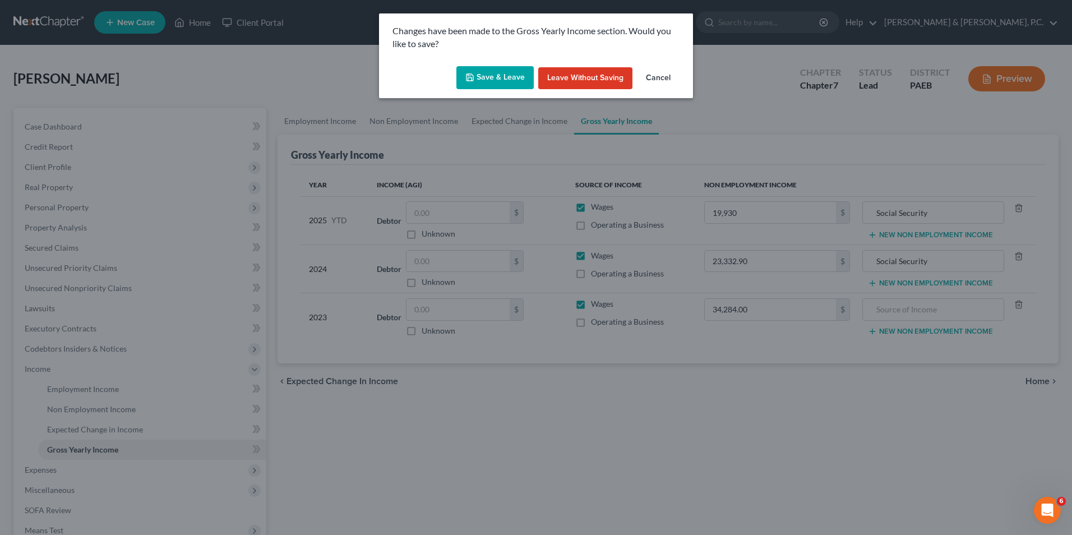
click at [483, 78] on button "Save & Leave" at bounding box center [494, 78] width 77 height 24
type input "19,930.00"
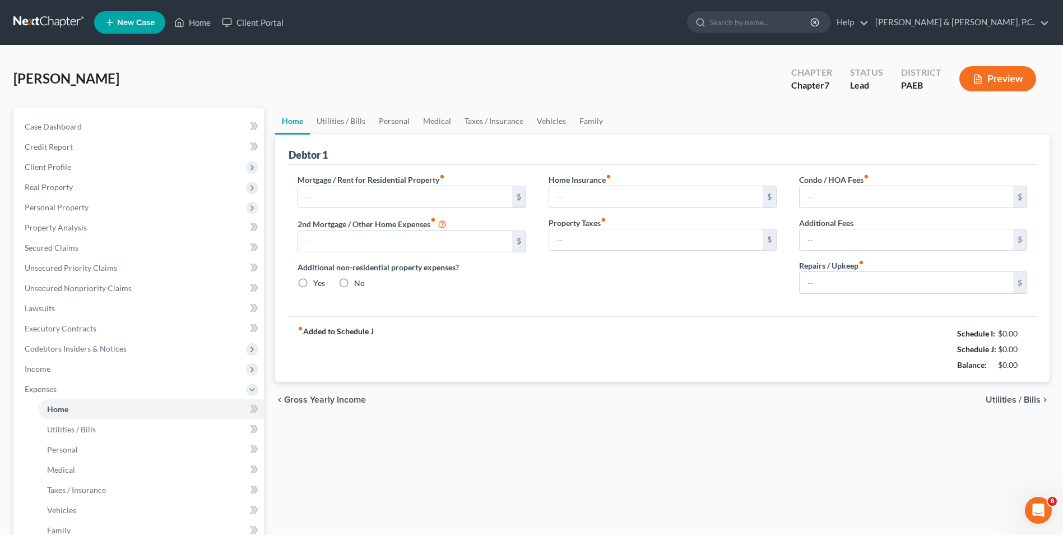
type input "0.00"
radio input "true"
type input "0.00"
type input "818.00"
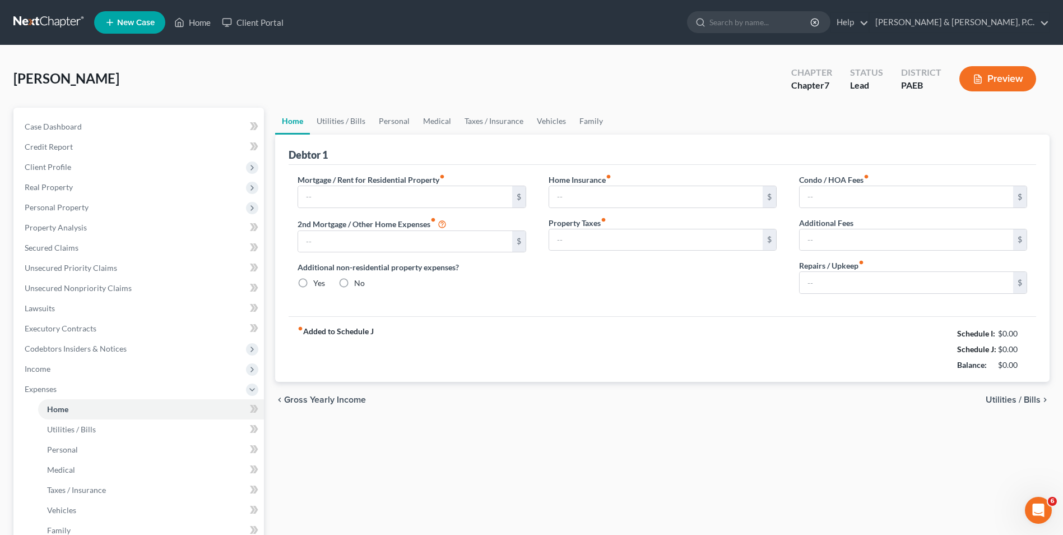
type input "0.00"
type input "25.00"
click at [357, 399] on span "Gross Yearly Income" at bounding box center [325, 399] width 82 height 9
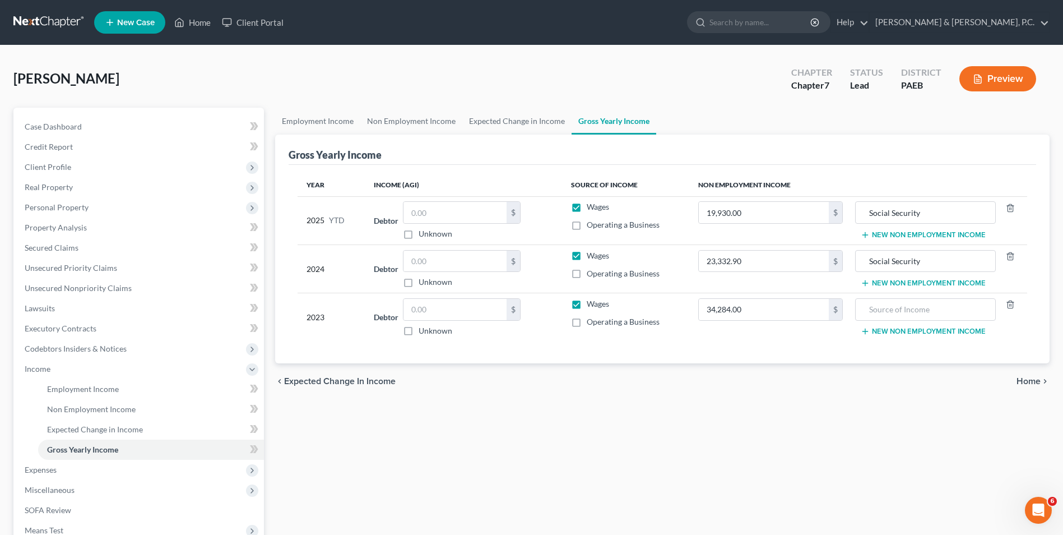
click at [587, 304] on label "Wages" at bounding box center [598, 303] width 22 height 11
click at [591, 304] on input "Wages" at bounding box center [594, 301] width 7 height 7
checkbox input "false"
click at [587, 253] on label "Wages" at bounding box center [598, 255] width 22 height 11
click at [591, 253] on input "Wages" at bounding box center [594, 253] width 7 height 7
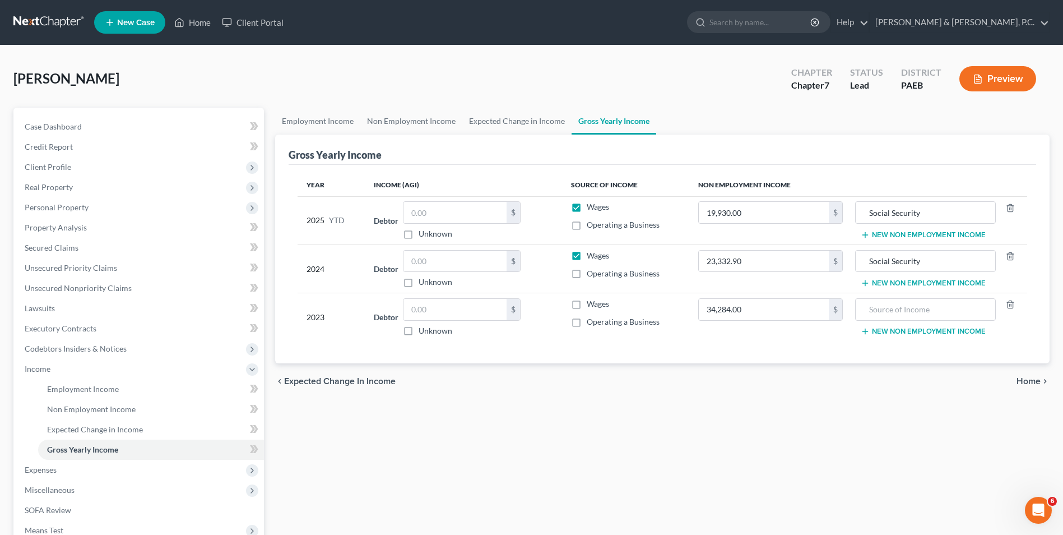
checkbox input "false"
click at [587, 207] on label "Wages" at bounding box center [598, 206] width 22 height 11
click at [591, 207] on input "Wages" at bounding box center [594, 204] width 7 height 7
checkbox input "false"
click at [924, 260] on input "Social Security" at bounding box center [926, 261] width 128 height 21
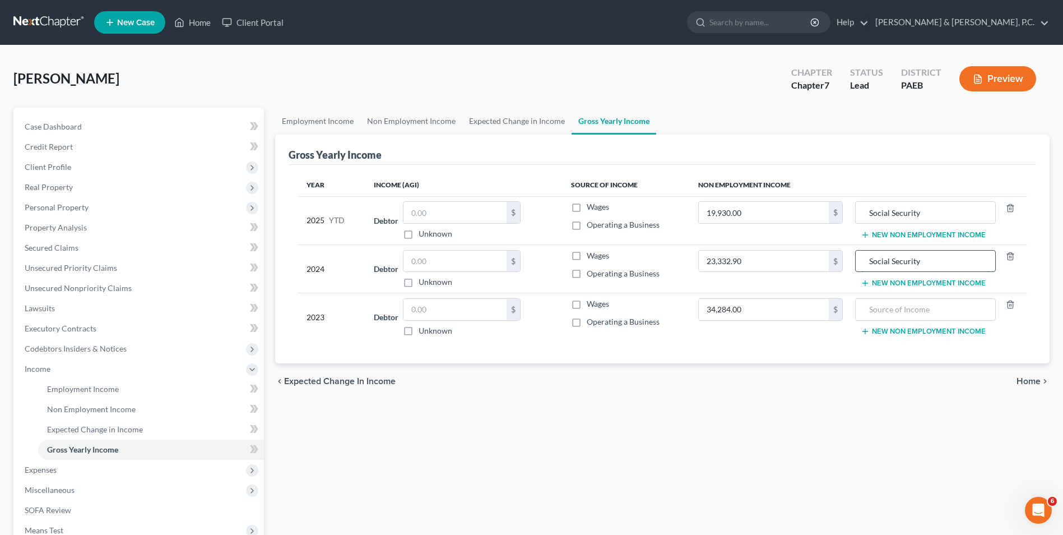
drag, startPoint x: 932, startPoint y: 262, endPoint x: 866, endPoint y: 271, distance: 66.7
click at [866, 271] on input "Social Security" at bounding box center [926, 261] width 128 height 21
click at [896, 313] on input "text" at bounding box center [926, 309] width 128 height 21
paste input "Social Security"
type input "Social Security"
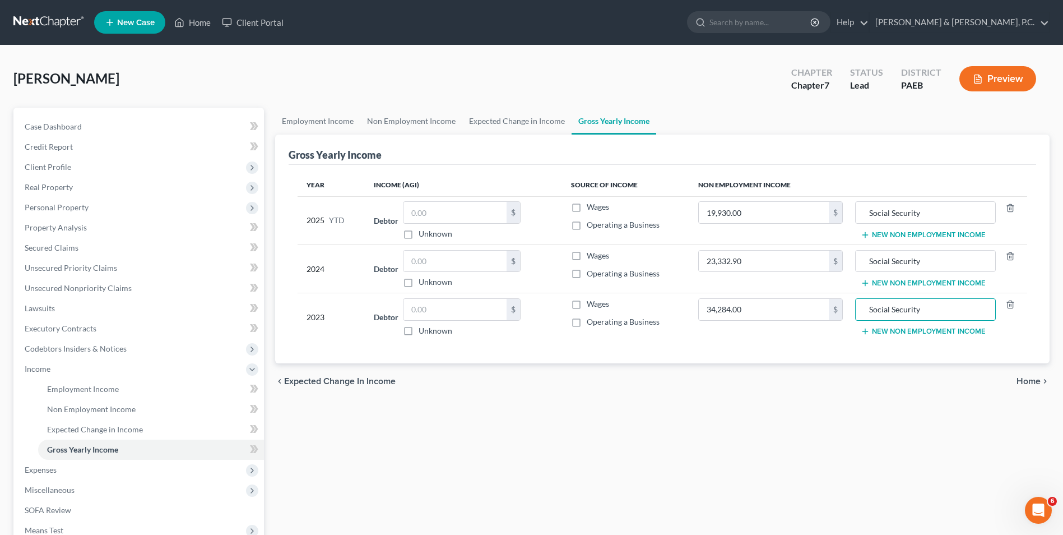
drag, startPoint x: 877, startPoint y: 404, endPoint x: 1024, endPoint y: 390, distance: 146.9
click at [881, 404] on div "Employment Income Non Employment Income Expected Change in Income Gross Yearly …" at bounding box center [663, 371] width 786 height 526
click at [1032, 379] on span "Home" at bounding box center [1029, 381] width 24 height 9
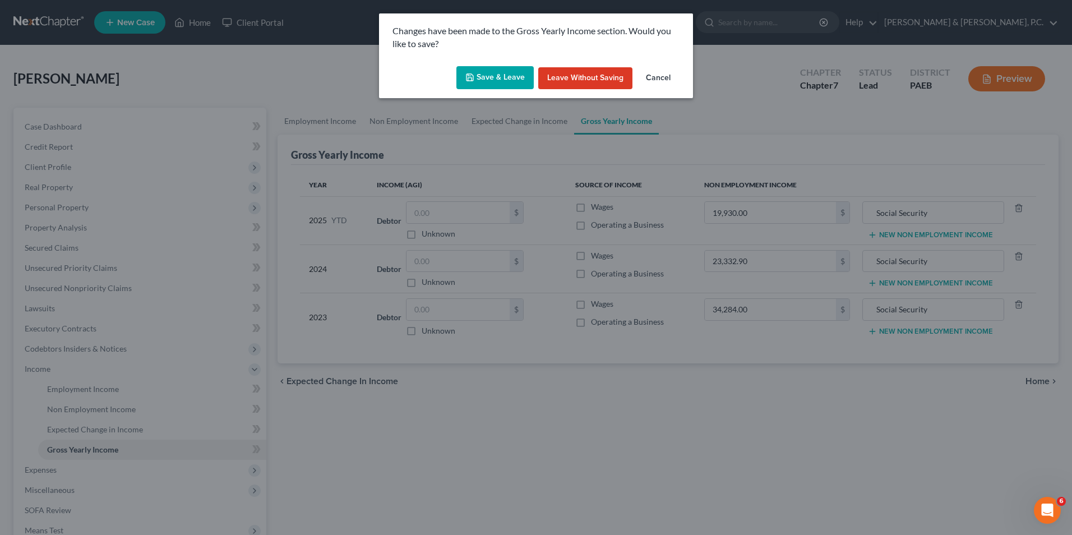
click at [504, 79] on button "Save & Leave" at bounding box center [494, 78] width 77 height 24
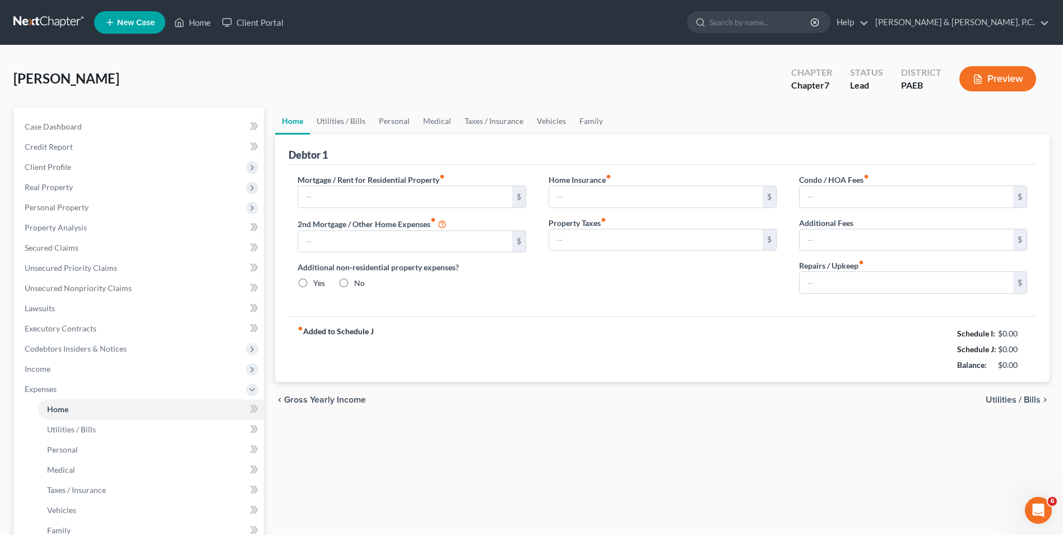
type input "0.00"
radio input "true"
type input "0.00"
type input "818.00"
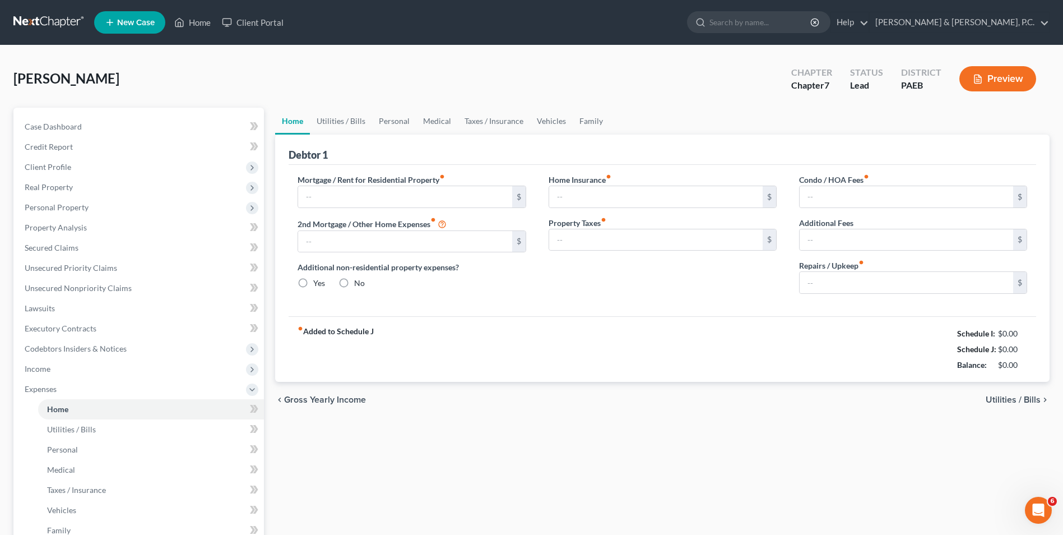
type input "0.00"
type input "25.00"
click at [1014, 399] on span "Utilities / Bills" at bounding box center [1013, 399] width 55 height 9
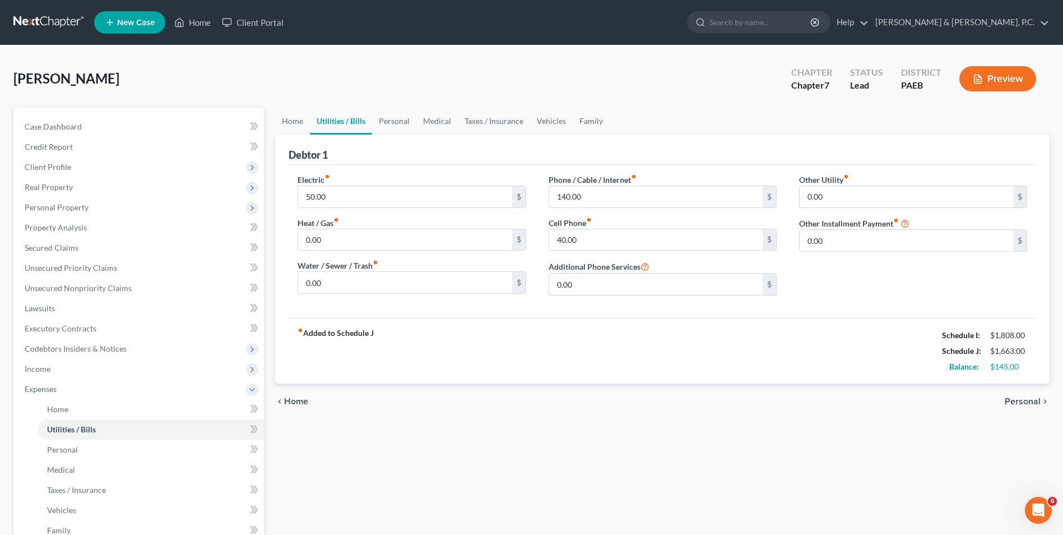
click at [1015, 399] on span "Personal" at bounding box center [1023, 401] width 36 height 9
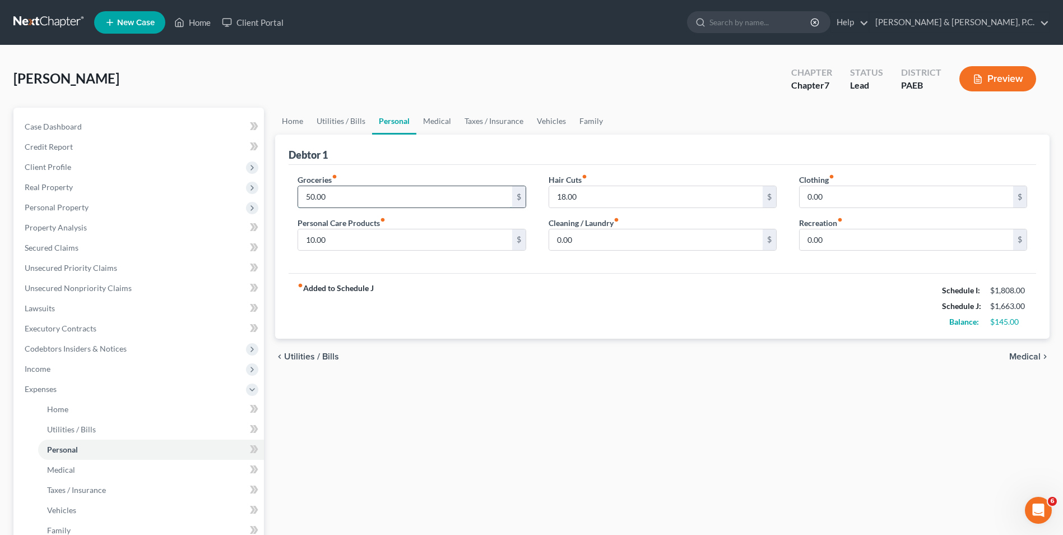
click at [307, 196] on input "50.00" at bounding box center [405, 196] width 214 height 21
type input "250.00"
click at [808, 197] on input "0.00" at bounding box center [907, 196] width 214 height 21
type input "10"
drag, startPoint x: 825, startPoint y: 330, endPoint x: 848, endPoint y: 277, distance: 57.7
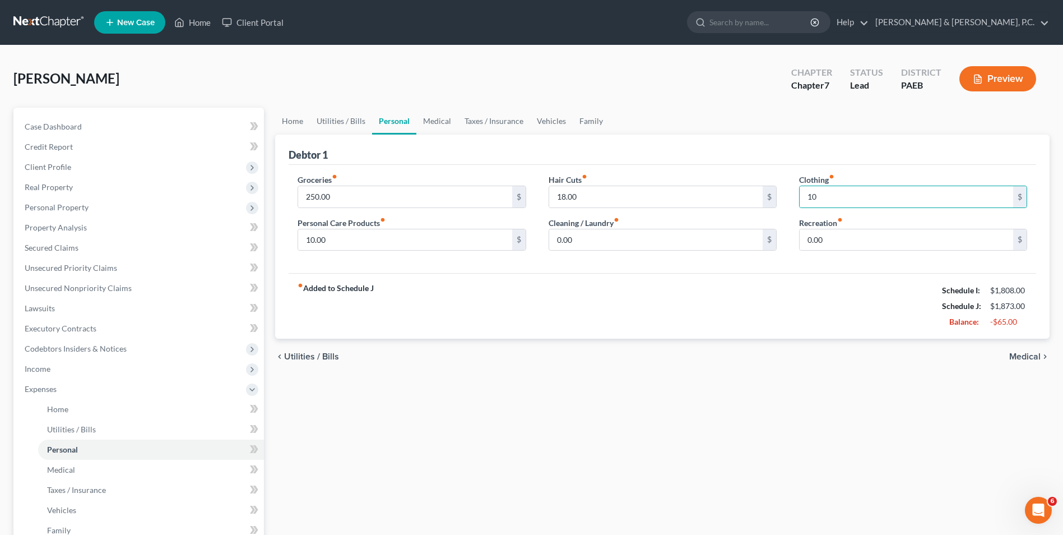
click at [825, 330] on div "fiber_manual_record Added to Schedule J Schedule I: $1,808.00 Schedule J: $1,87…" at bounding box center [663, 306] width 748 height 66
click at [819, 240] on input "0.00" at bounding box center [907, 239] width 214 height 21
type input "20.00"
drag, startPoint x: 556, startPoint y: 240, endPoint x: 612, endPoint y: 255, distance: 57.5
click at [556, 240] on input "0.00" at bounding box center [656, 239] width 214 height 21
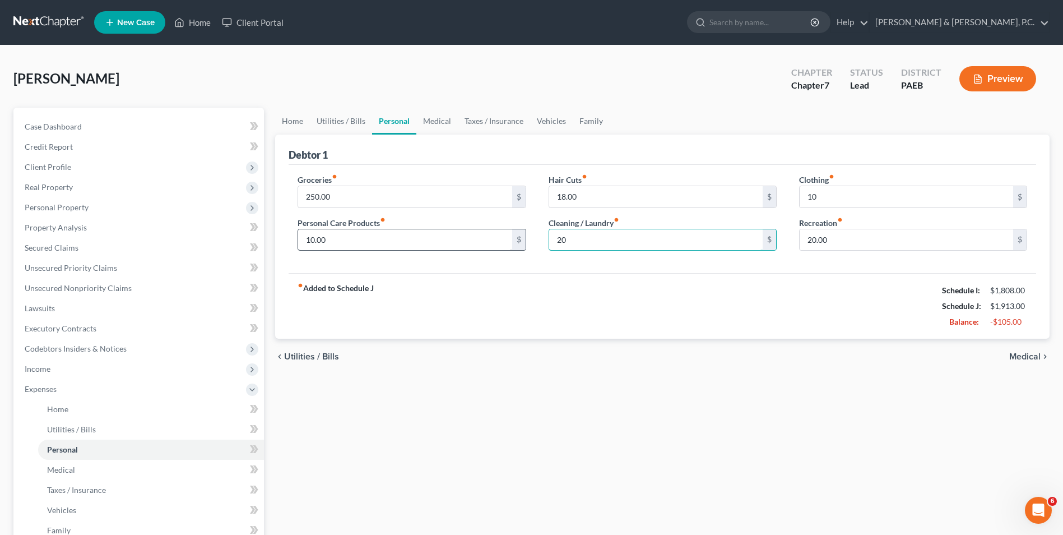
type input "20"
click at [316, 243] on input "10.00" at bounding box center [405, 239] width 214 height 21
type input "20"
click at [1016, 358] on span "Medical" at bounding box center [1025, 356] width 31 height 9
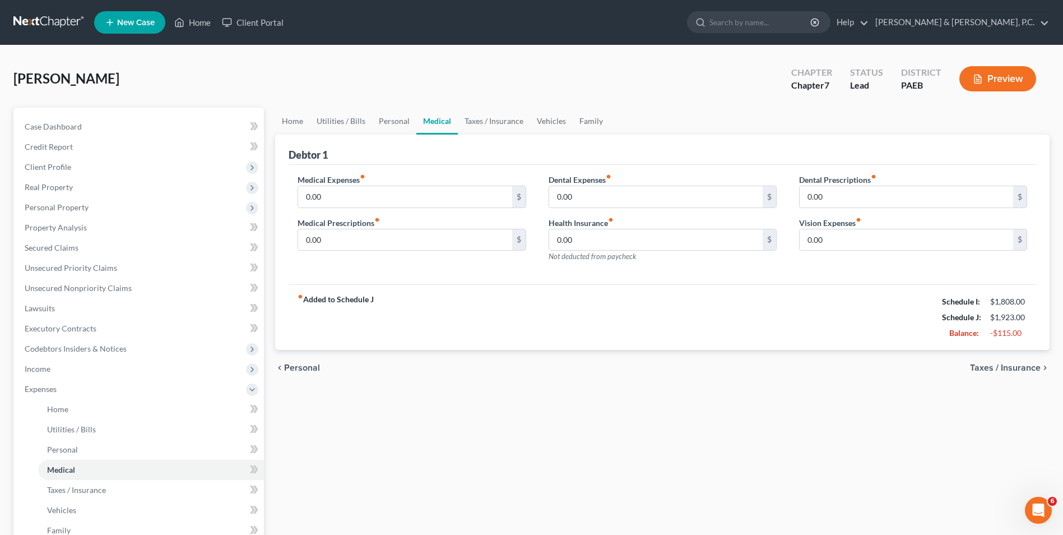
click at [1006, 367] on span "Taxes / Insurance" at bounding box center [1005, 367] width 71 height 9
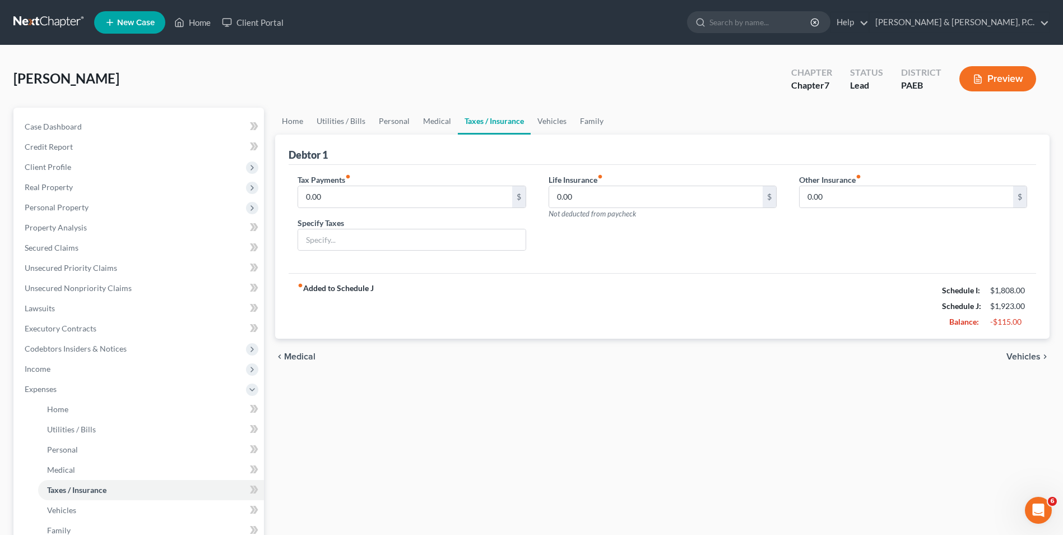
click at [1026, 355] on span "Vehicles" at bounding box center [1024, 356] width 34 height 9
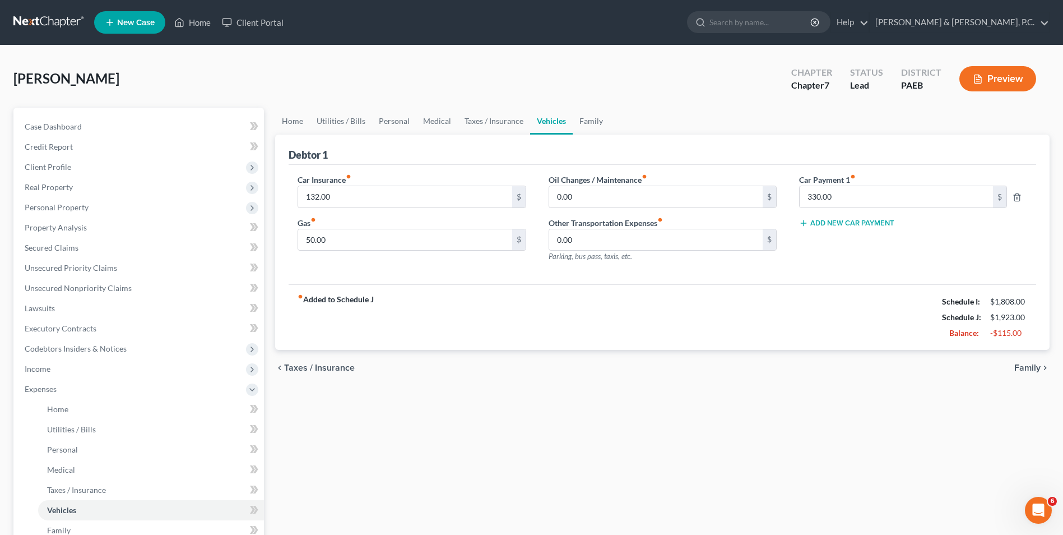
click at [1030, 364] on span "Family" at bounding box center [1028, 367] width 26 height 9
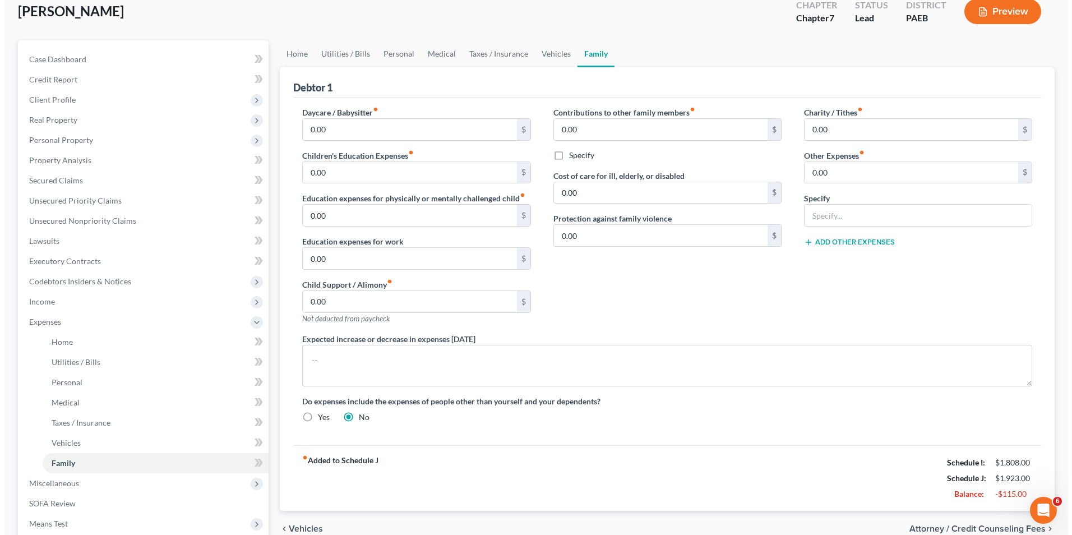
scroll to position [168, 0]
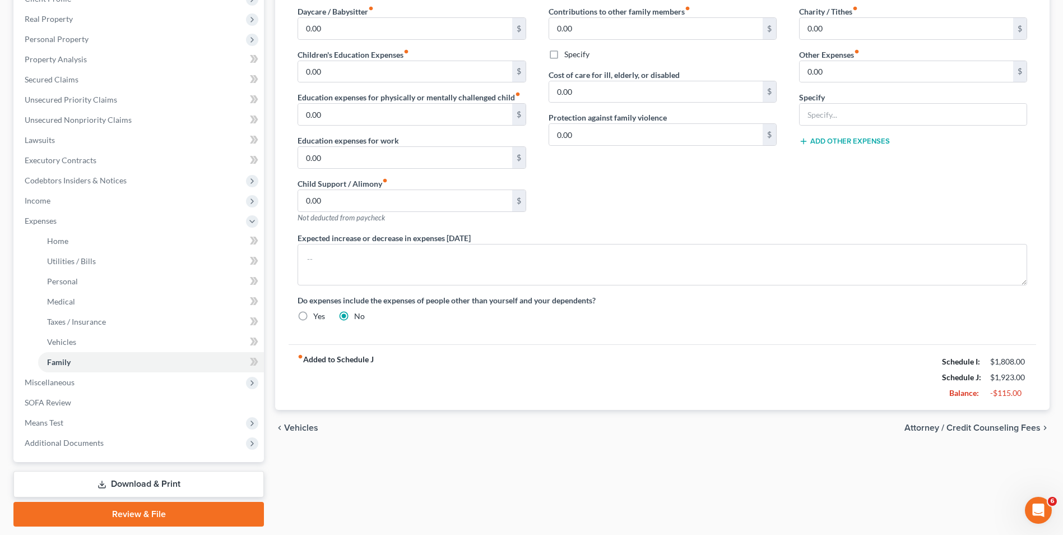
click at [994, 429] on span "Attorney / Credit Counseling Fees" at bounding box center [973, 427] width 136 height 9
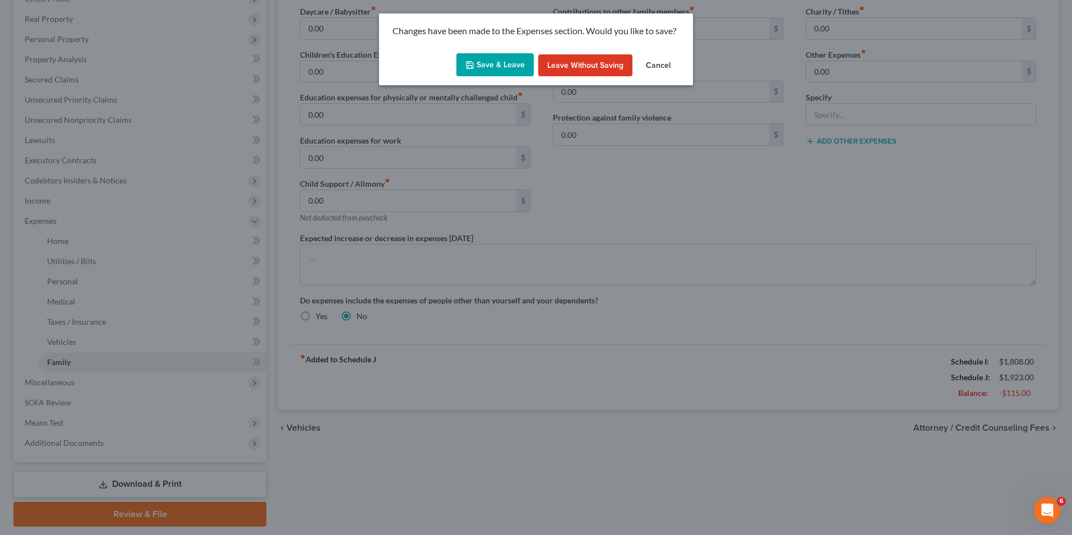
click at [500, 59] on button "Save & Leave" at bounding box center [494, 65] width 77 height 24
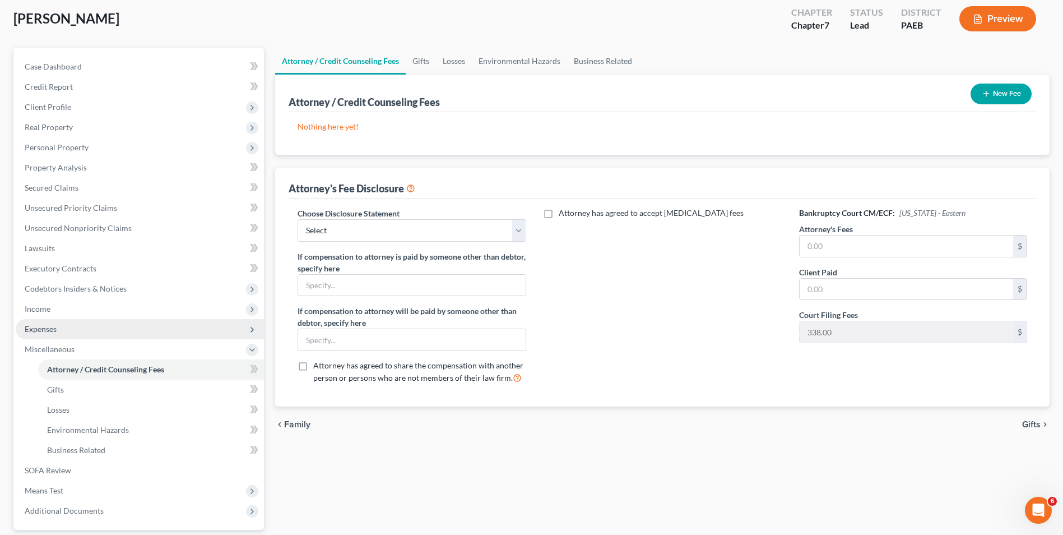
scroll to position [162, 0]
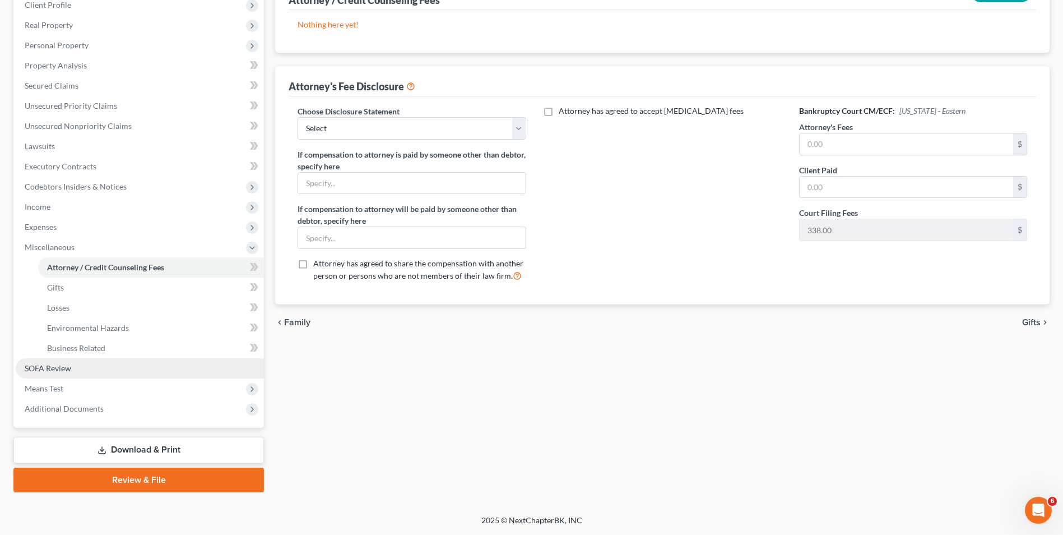
click at [75, 373] on link "SOFA Review" at bounding box center [140, 368] width 248 height 20
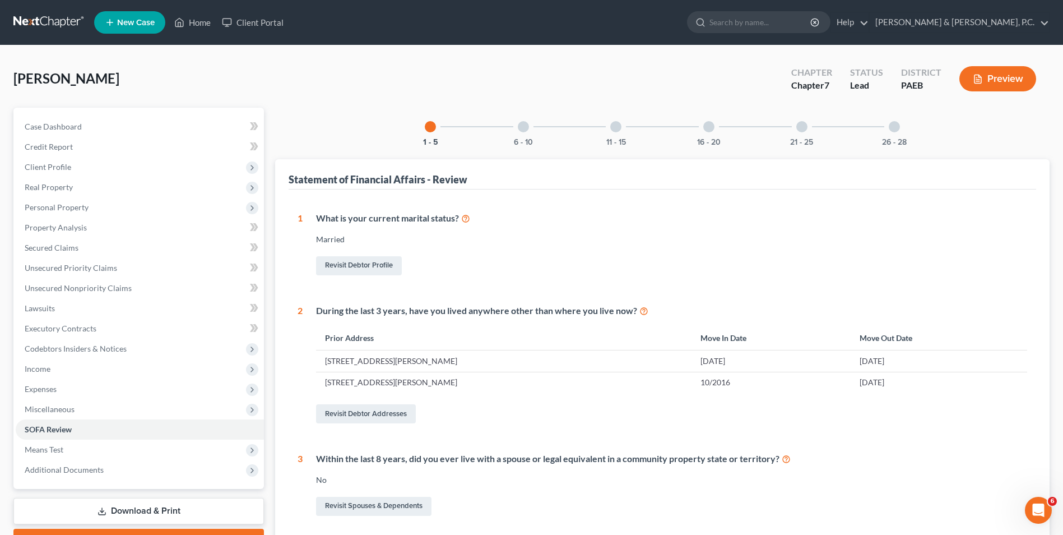
click at [523, 123] on div at bounding box center [523, 126] width 11 height 11
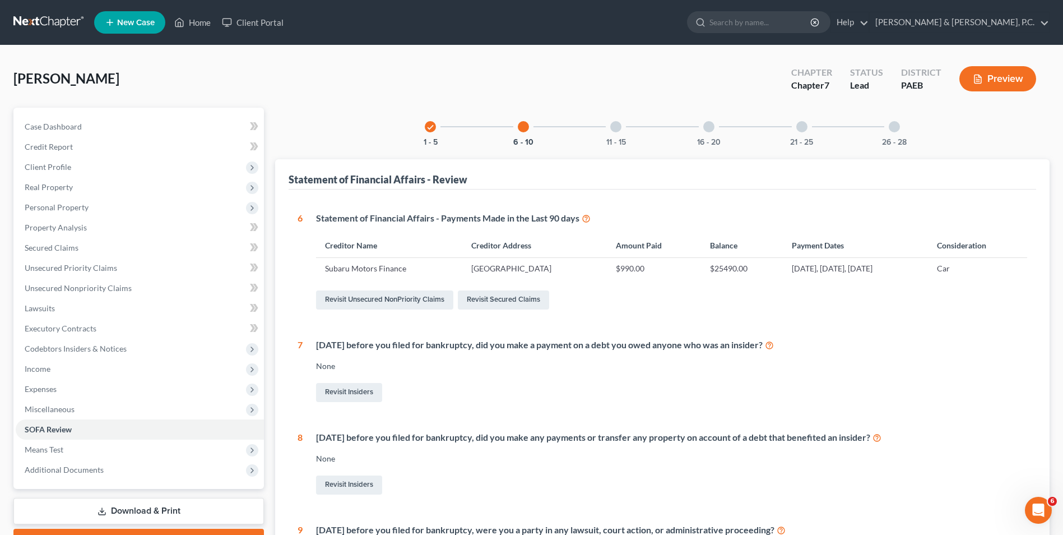
click at [615, 127] on div at bounding box center [615, 126] width 11 height 11
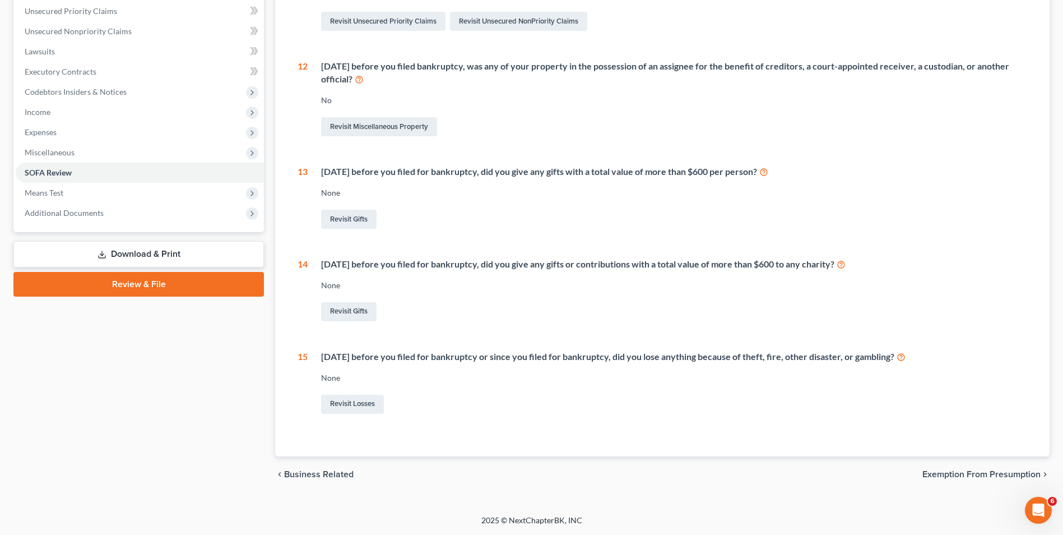
scroll to position [89, 0]
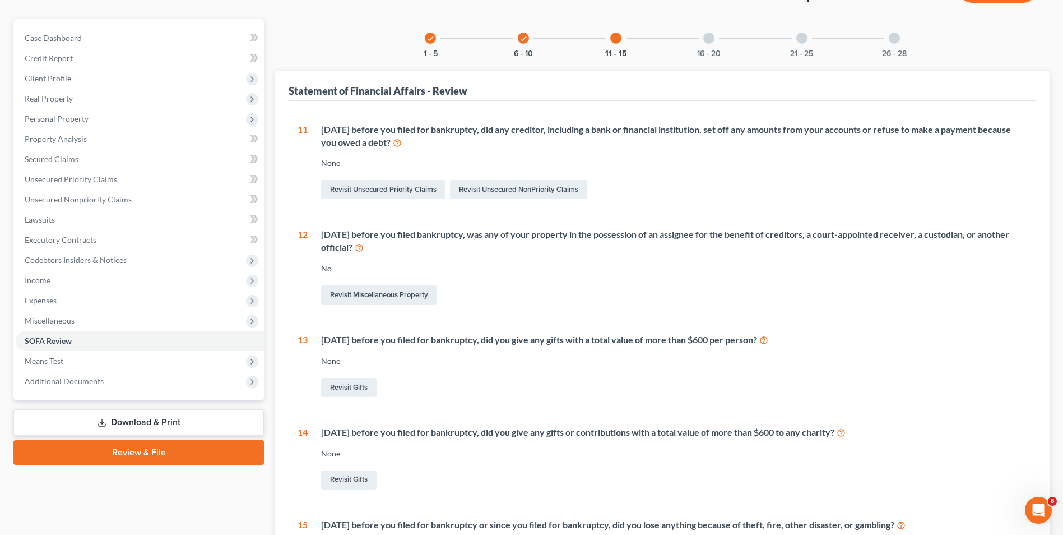
click at [707, 46] on div "16 - 20" at bounding box center [709, 38] width 38 height 38
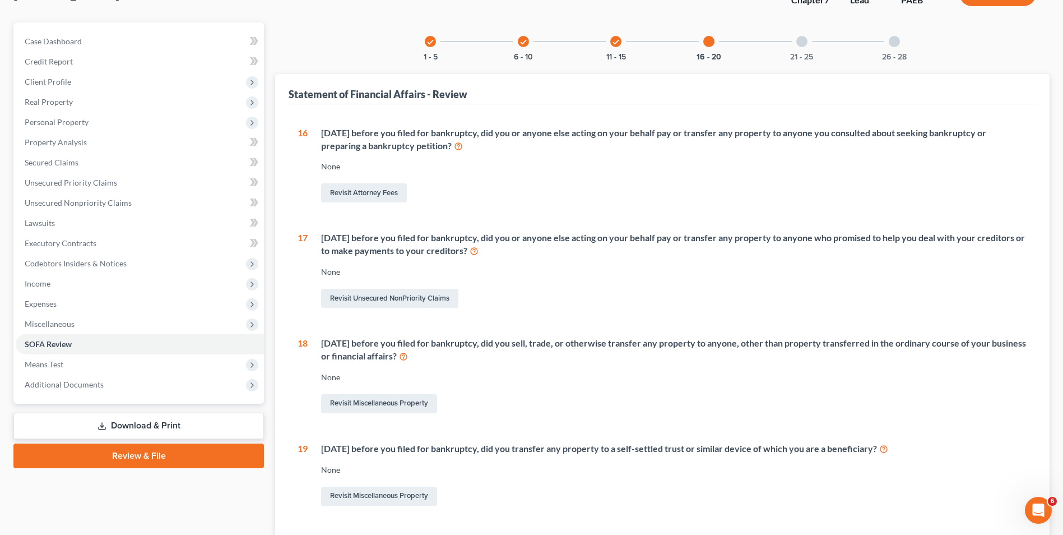
scroll to position [80, 0]
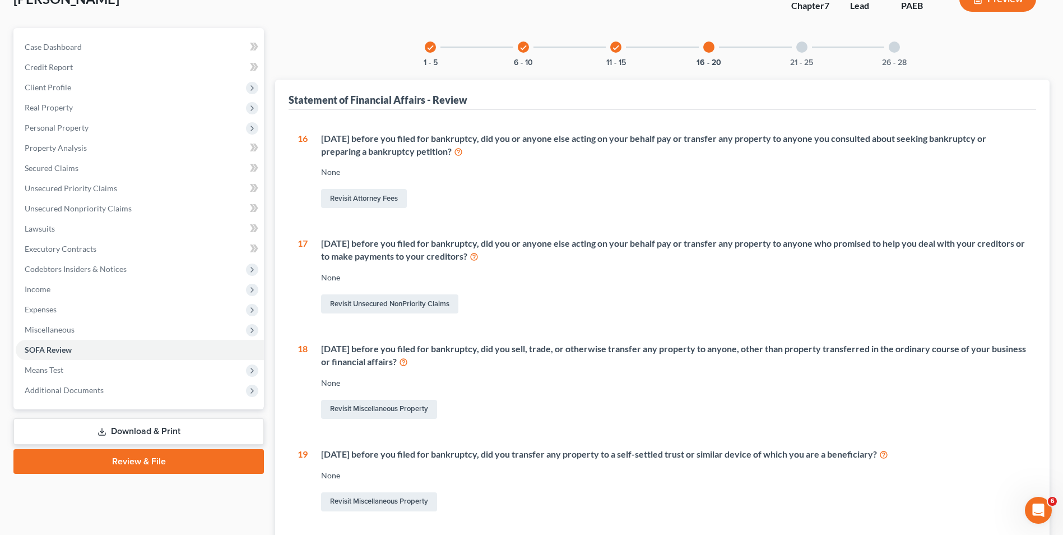
click at [805, 48] on div at bounding box center [802, 46] width 11 height 11
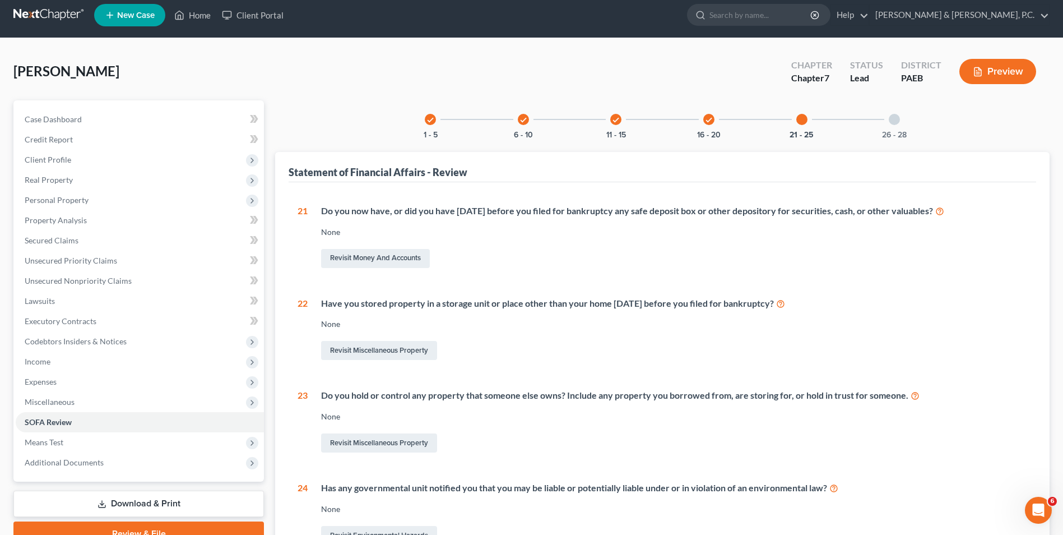
scroll to position [7, 0]
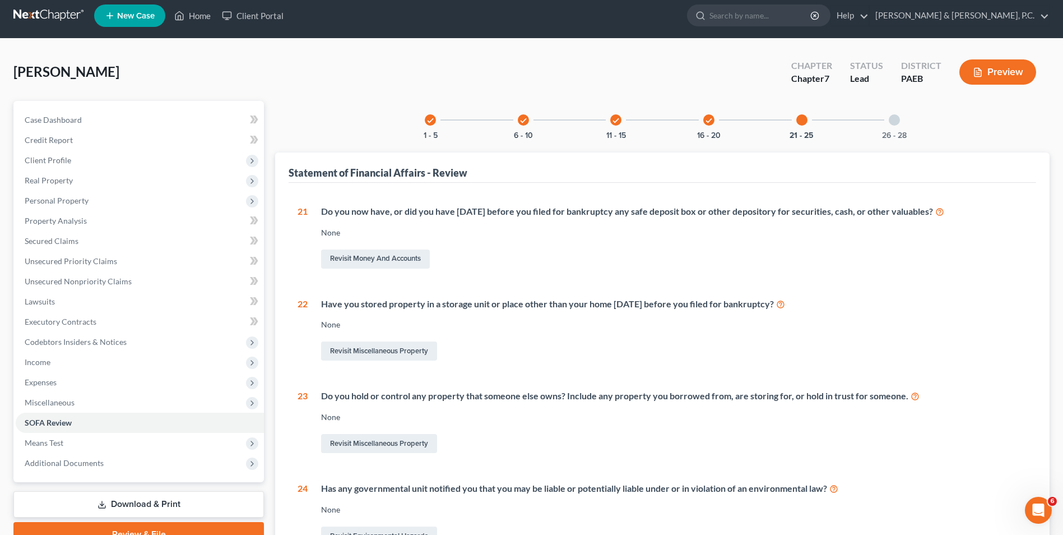
click at [902, 123] on div "26 - 28" at bounding box center [895, 120] width 38 height 38
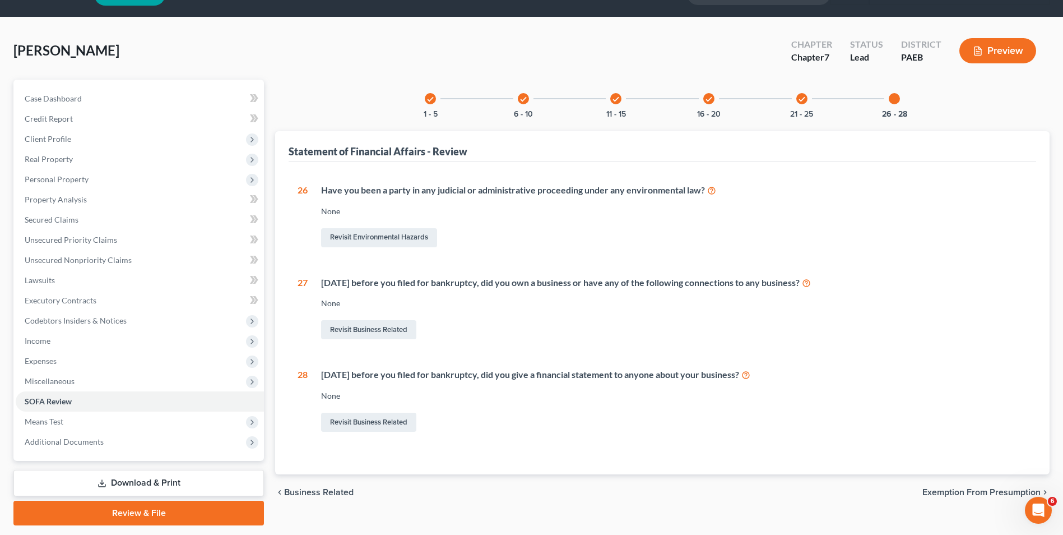
scroll to position [61, 0]
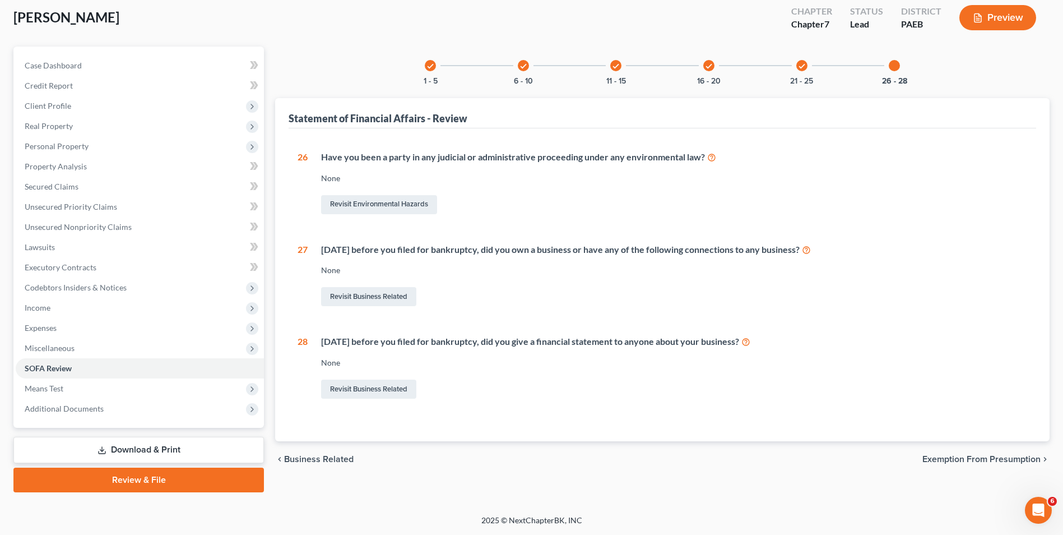
click at [1004, 463] on span "Exemption from Presumption" at bounding box center [982, 459] width 118 height 9
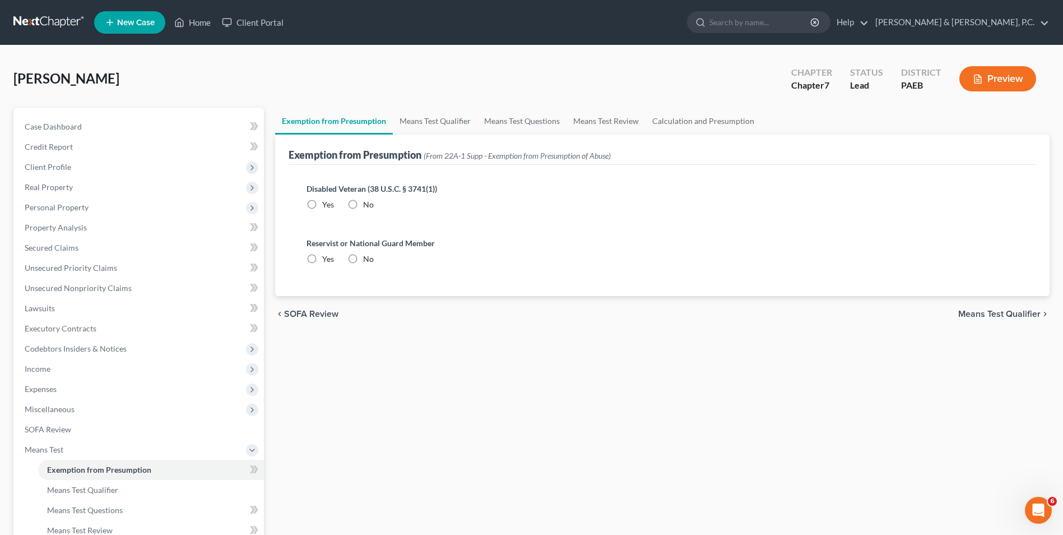
drag, startPoint x: 353, startPoint y: 201, endPoint x: 356, endPoint y: 245, distance: 44.4
click at [363, 201] on label "No" at bounding box center [368, 204] width 11 height 11
click at [368, 201] on input "No" at bounding box center [371, 202] width 7 height 7
radio input "true"
drag, startPoint x: 353, startPoint y: 258, endPoint x: 628, endPoint y: 318, distance: 282.1
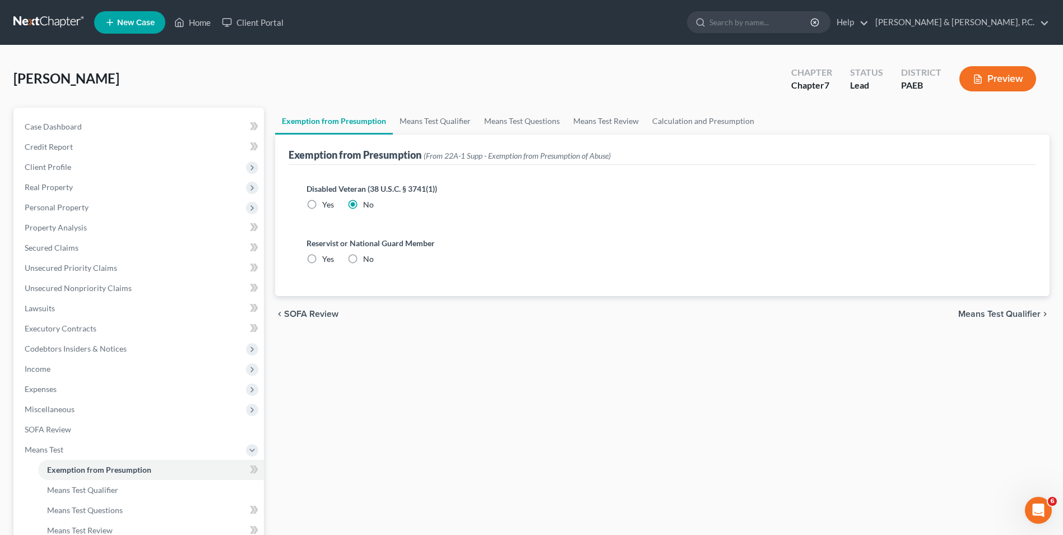
click at [363, 258] on label "No" at bounding box center [368, 258] width 11 height 11
click at [368, 258] on input "No" at bounding box center [371, 256] width 7 height 7
radio input "true"
click at [998, 318] on span "Means Test Qualifier" at bounding box center [999, 313] width 82 height 9
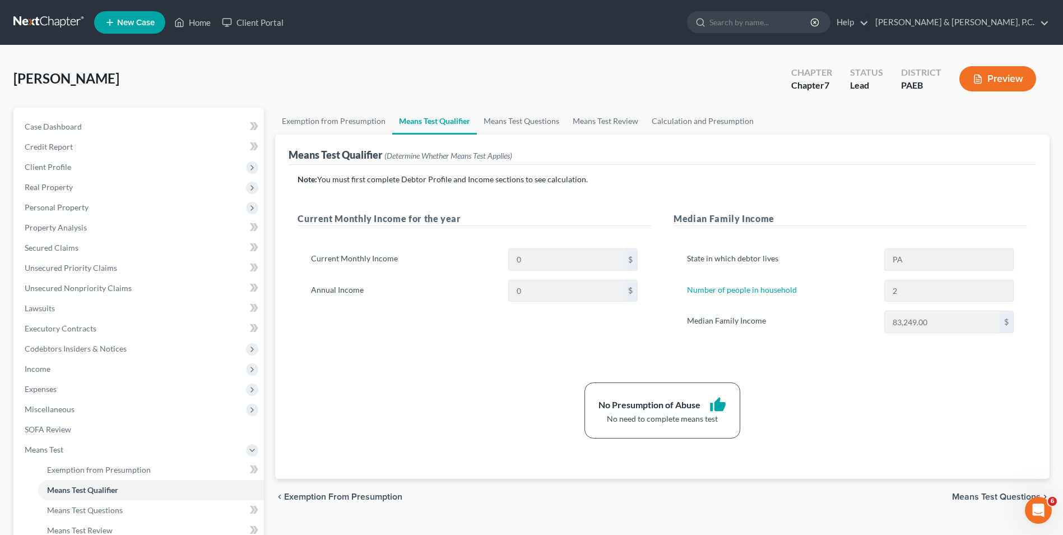
click at [1003, 496] on span "Means Test Questions" at bounding box center [996, 496] width 89 height 9
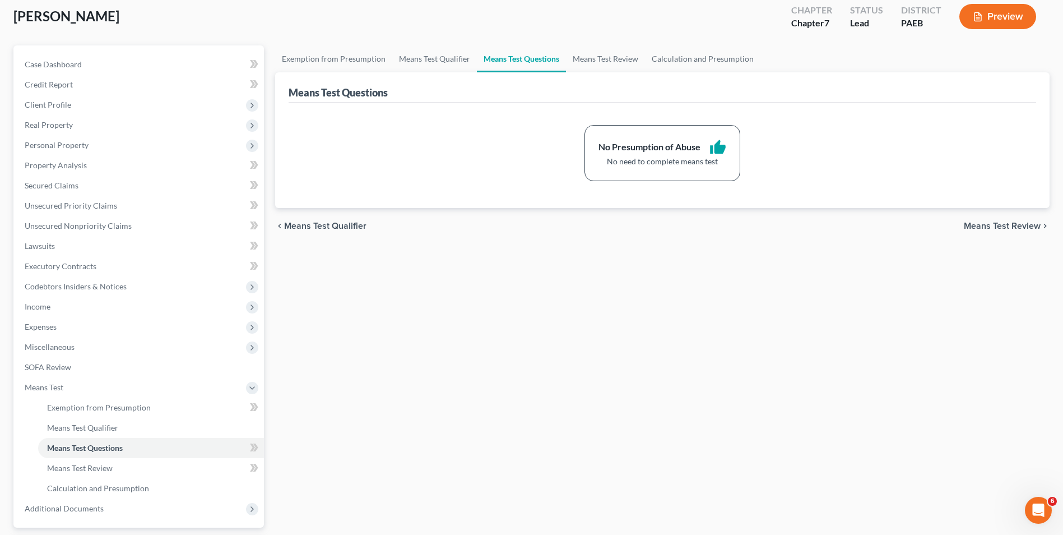
scroll to position [162, 0]
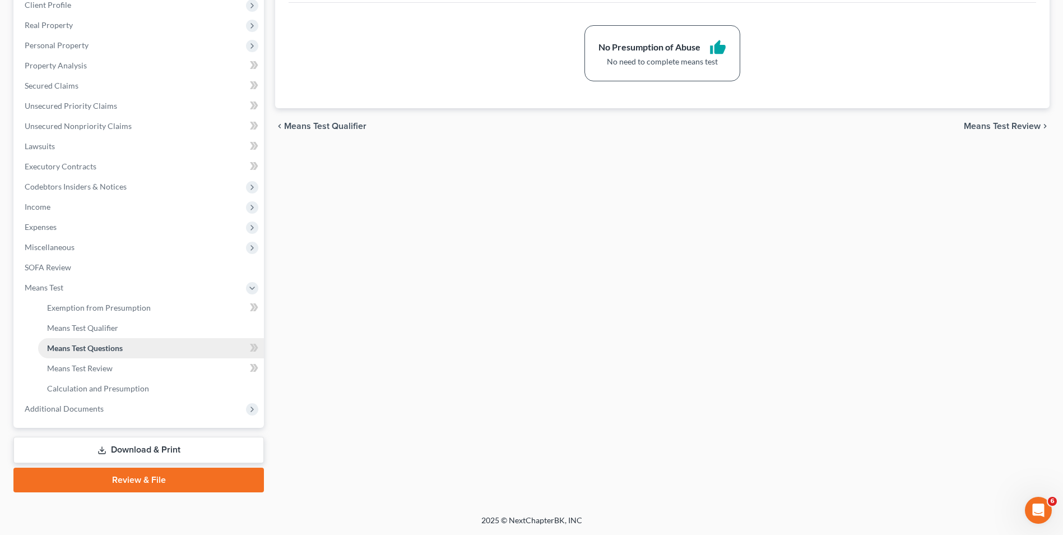
drag, startPoint x: 171, startPoint y: 451, endPoint x: 263, endPoint y: 339, distance: 145.8
click at [171, 451] on link "Download & Print" at bounding box center [138, 450] width 251 height 26
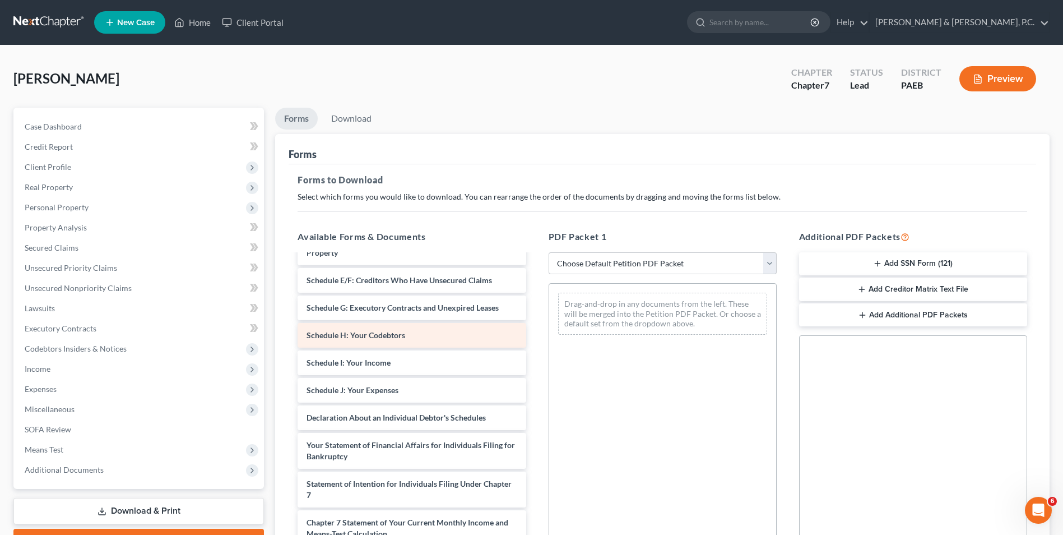
scroll to position [168, 0]
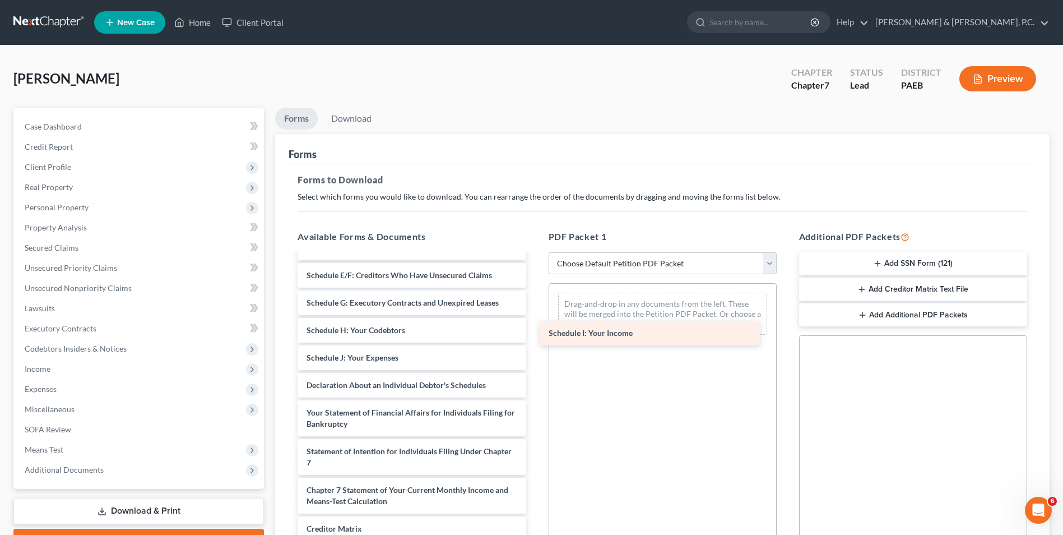
drag, startPoint x: 389, startPoint y: 358, endPoint x: 629, endPoint y: 334, distance: 241.2
click at [535, 334] on div "Schedule I: Your Income credit counseling certificate-pdf Voluntary Petition fo…" at bounding box center [412, 361] width 246 height 548
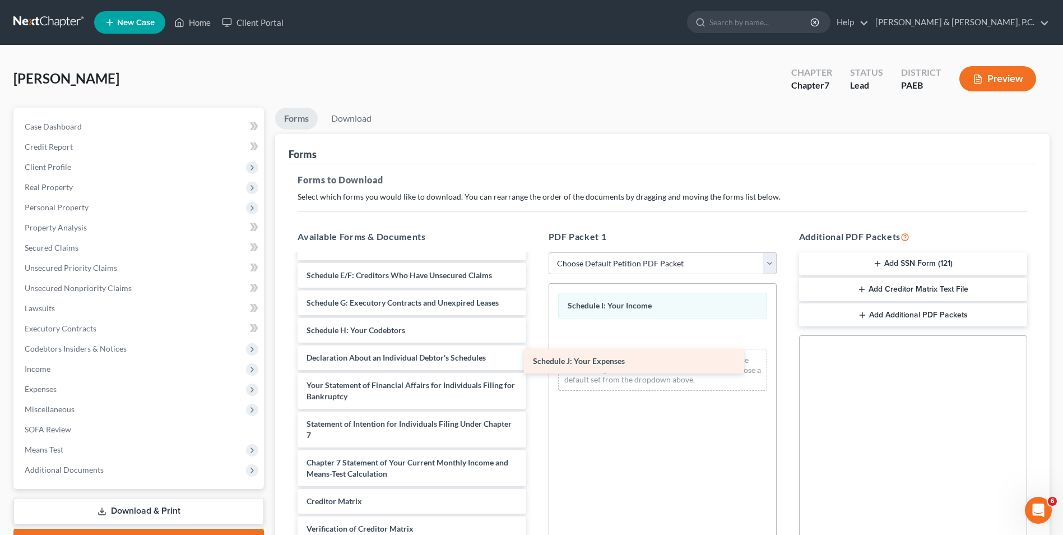
drag, startPoint x: 405, startPoint y: 363, endPoint x: 635, endPoint y: 360, distance: 229.3
click at [535, 360] on div "Schedule J: Your Expenses credit counseling certificate-pdf Voluntary Petition …" at bounding box center [412, 347] width 246 height 520
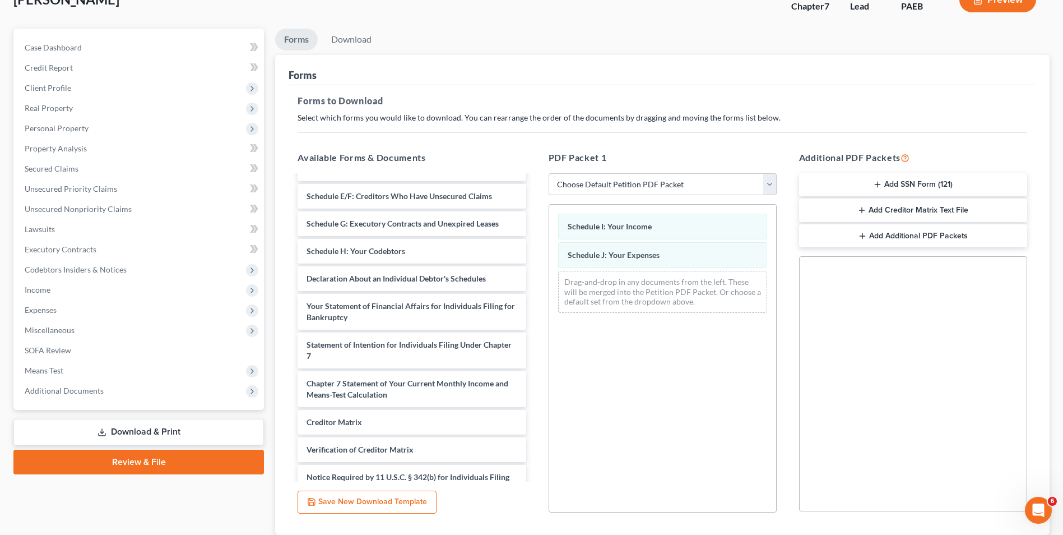
scroll to position [158, 0]
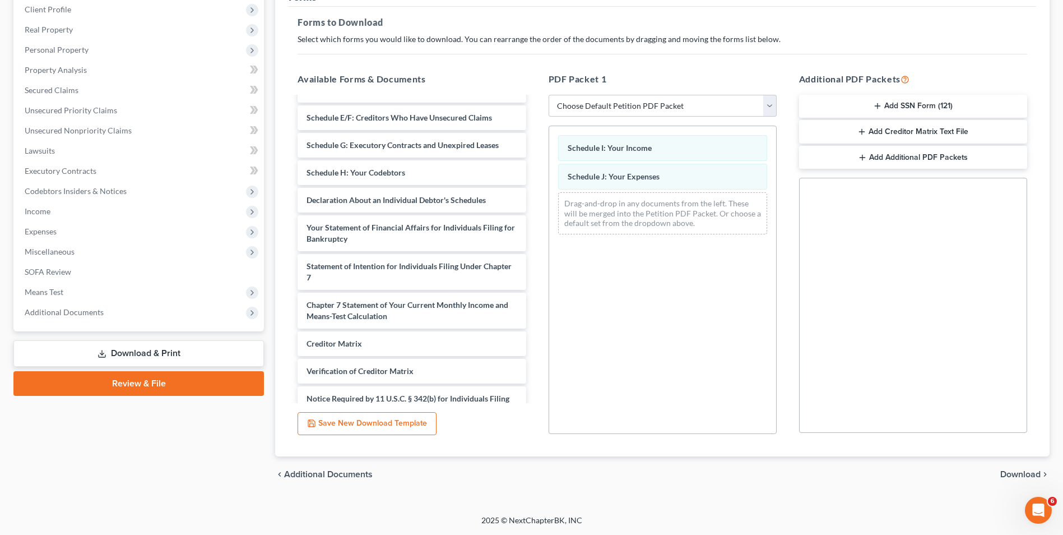
drag, startPoint x: 1022, startPoint y: 473, endPoint x: 958, endPoint y: 456, distance: 65.4
click at [1022, 473] on span "Download" at bounding box center [1021, 474] width 40 height 9
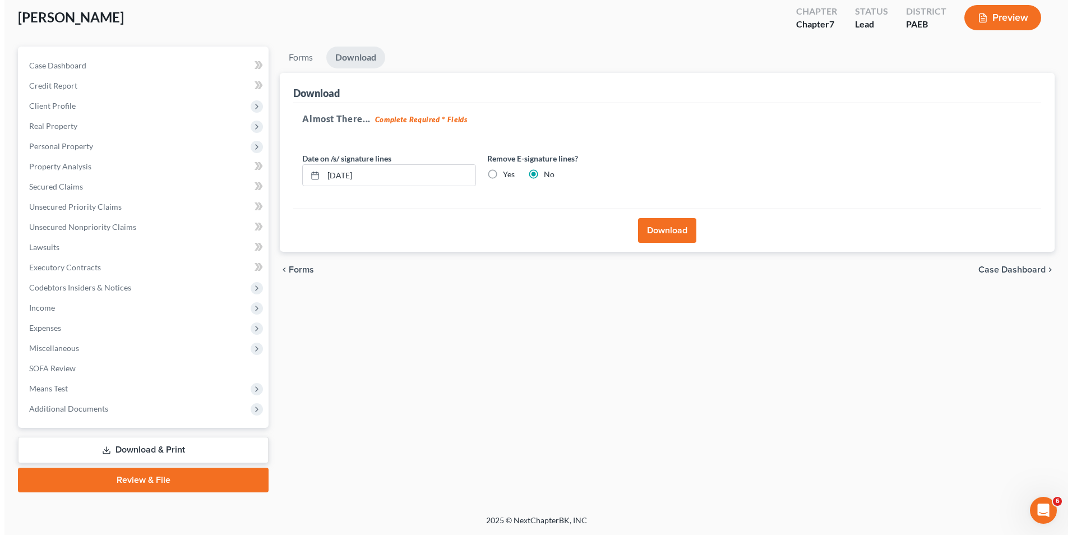
scroll to position [61, 0]
click at [370, 177] on input "[DATE]" at bounding box center [395, 175] width 152 height 21
type input "10/03/202"
click at [498, 172] on label "Yes" at bounding box center [504, 174] width 12 height 11
click at [503, 172] on input "Yes" at bounding box center [506, 172] width 7 height 7
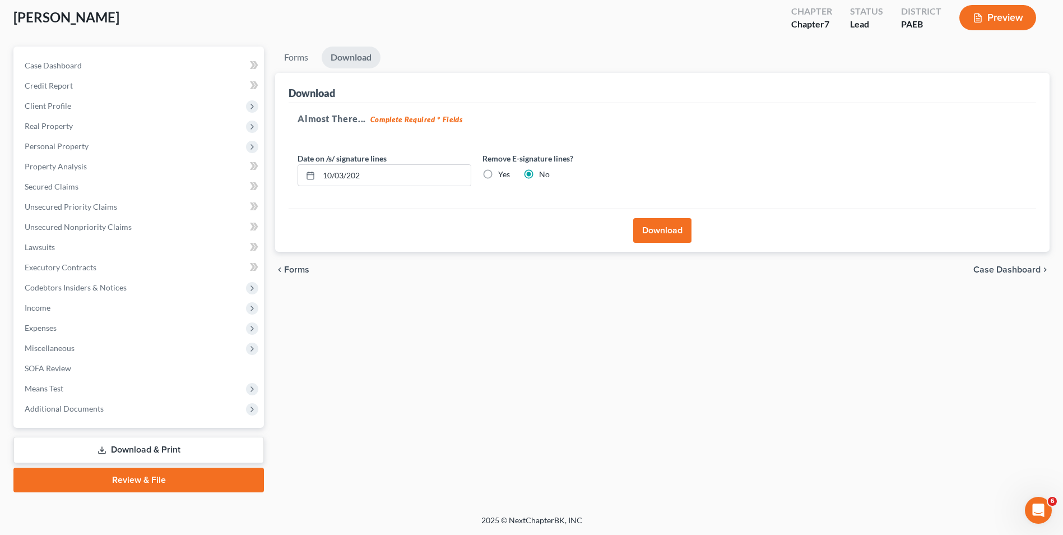
radio input "true"
radio input "false"
click at [368, 180] on input "10/03/202" at bounding box center [395, 175] width 152 height 21
type input "1"
click at [670, 229] on button "Download" at bounding box center [662, 230] width 58 height 25
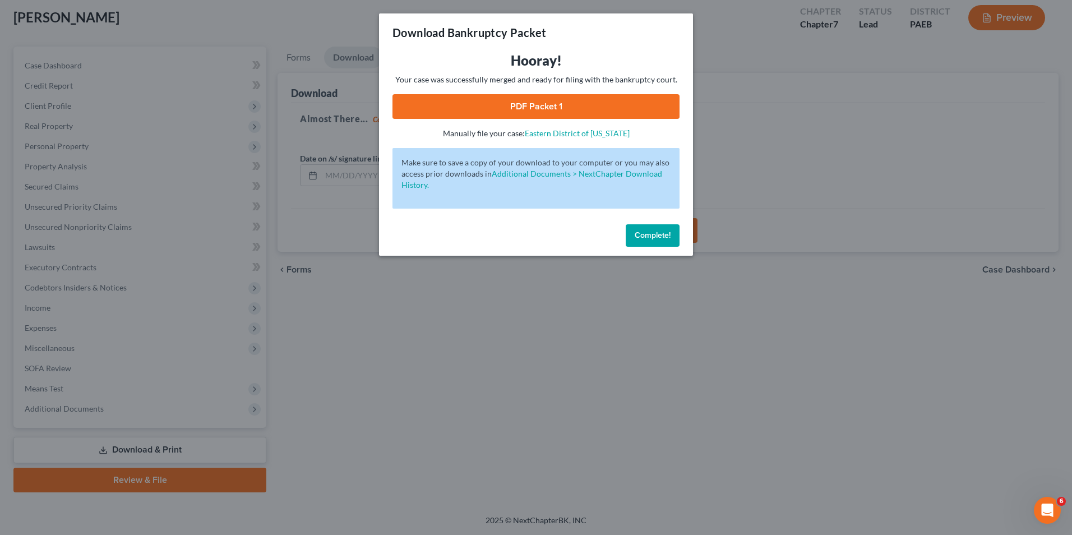
click at [520, 101] on link "PDF Packet 1" at bounding box center [535, 106] width 287 height 25
